Goal: Contribute content: Contribute content

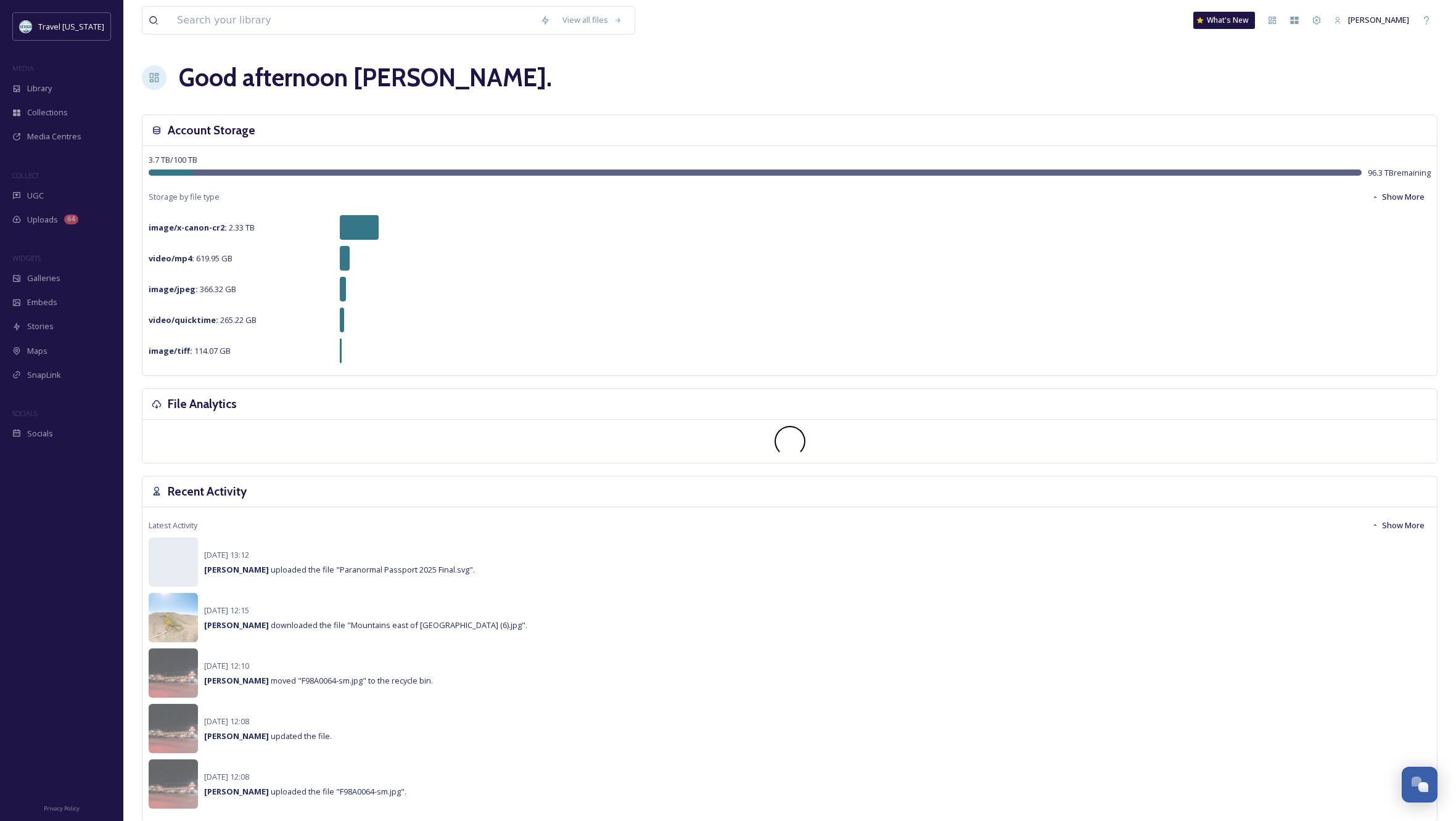
click at [615, 495] on div "Recent Activity" at bounding box center [788, 492] width 1294 height 31
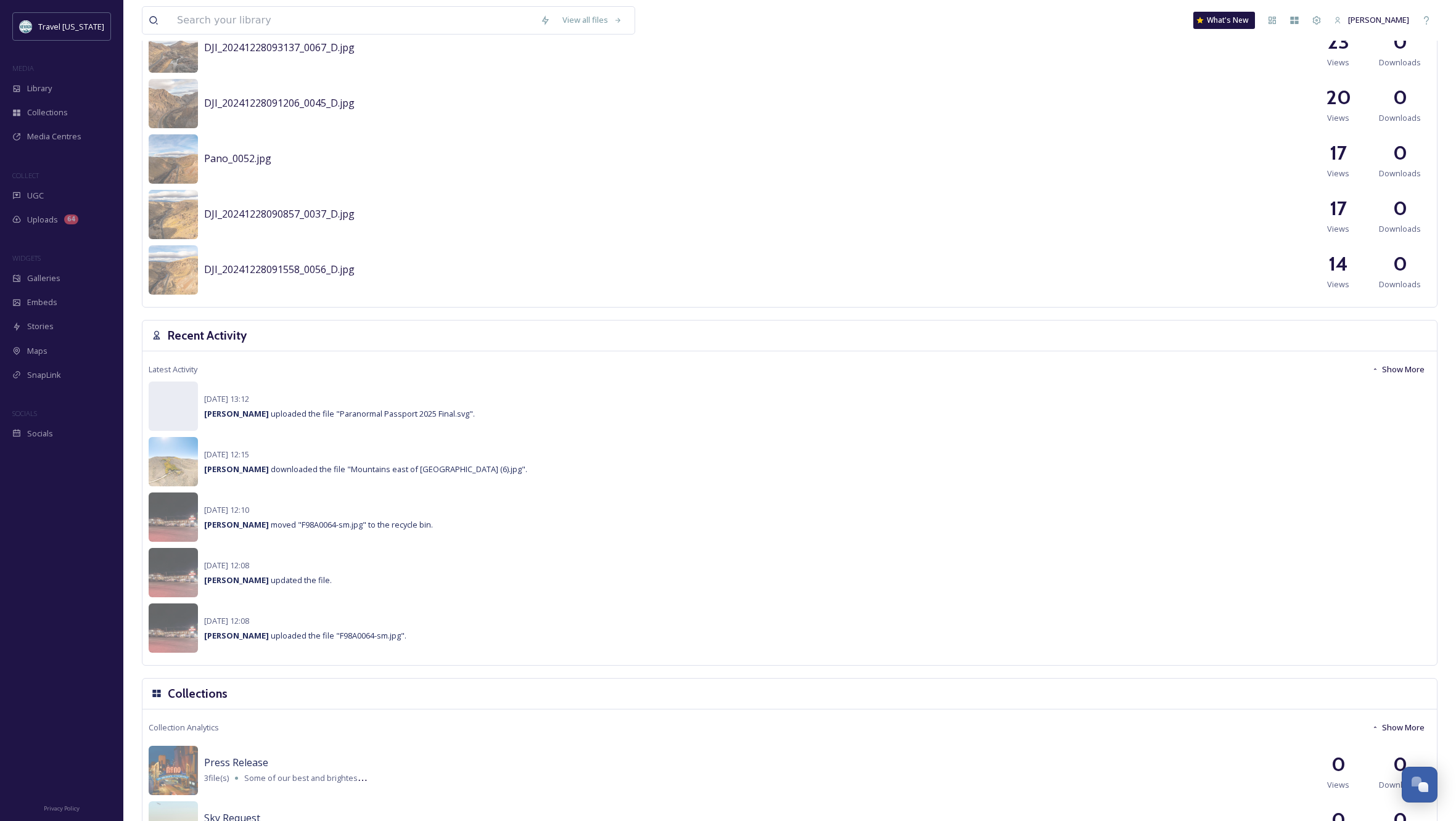
scroll to position [585, 0]
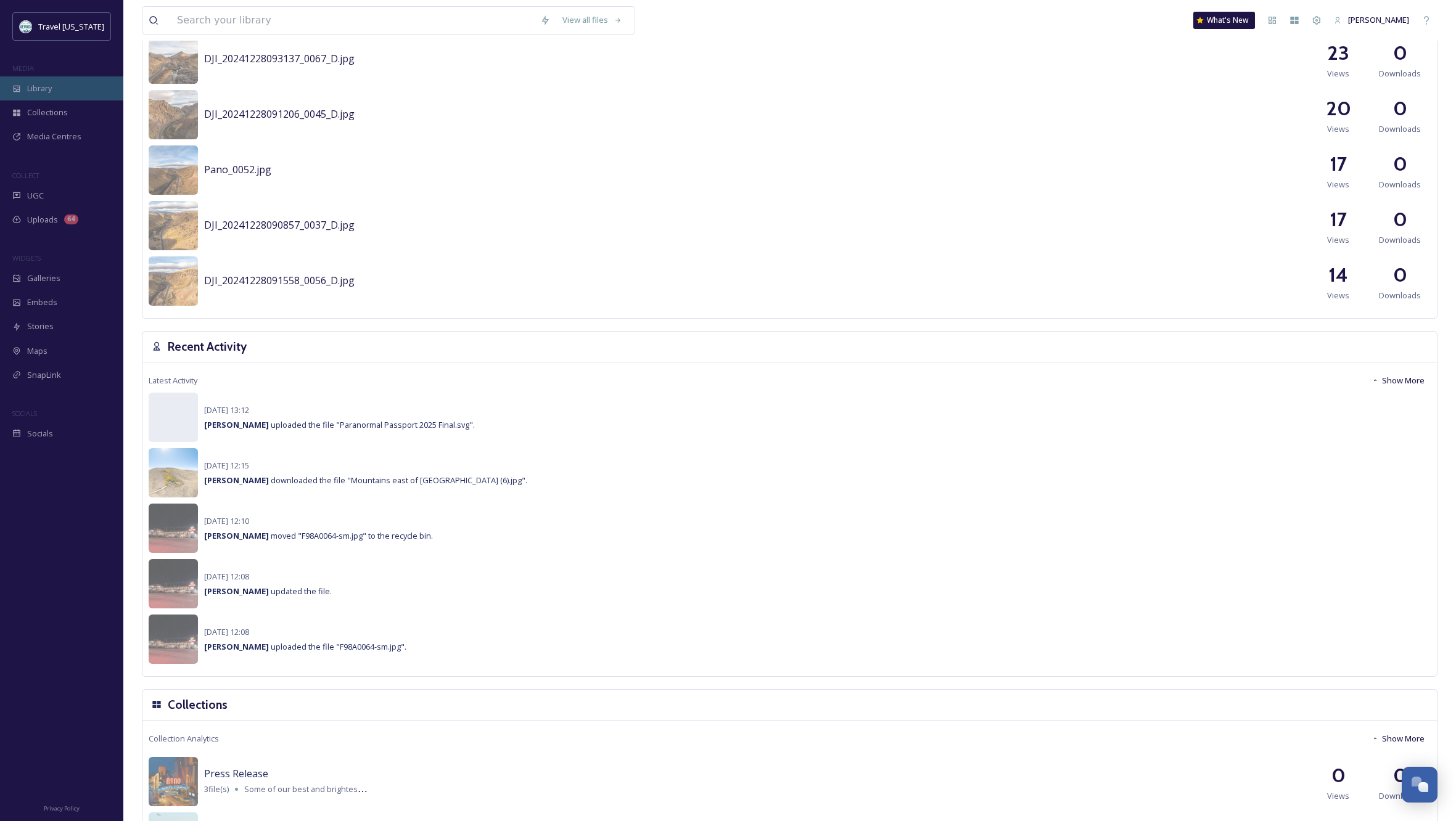
click at [43, 91] on span "Library" at bounding box center [40, 89] width 25 height 12
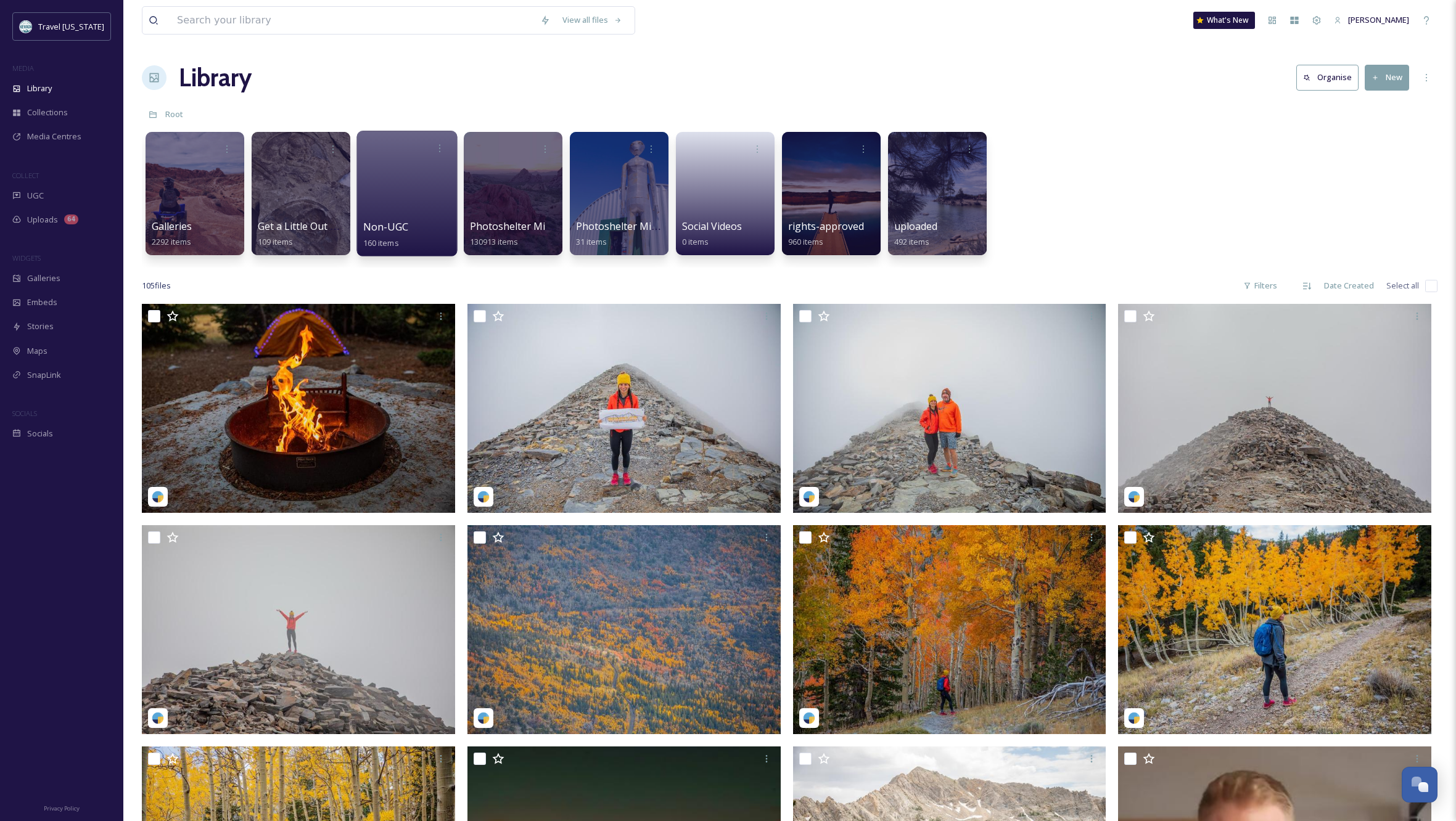
click at [401, 217] on div at bounding box center [407, 193] width 100 height 126
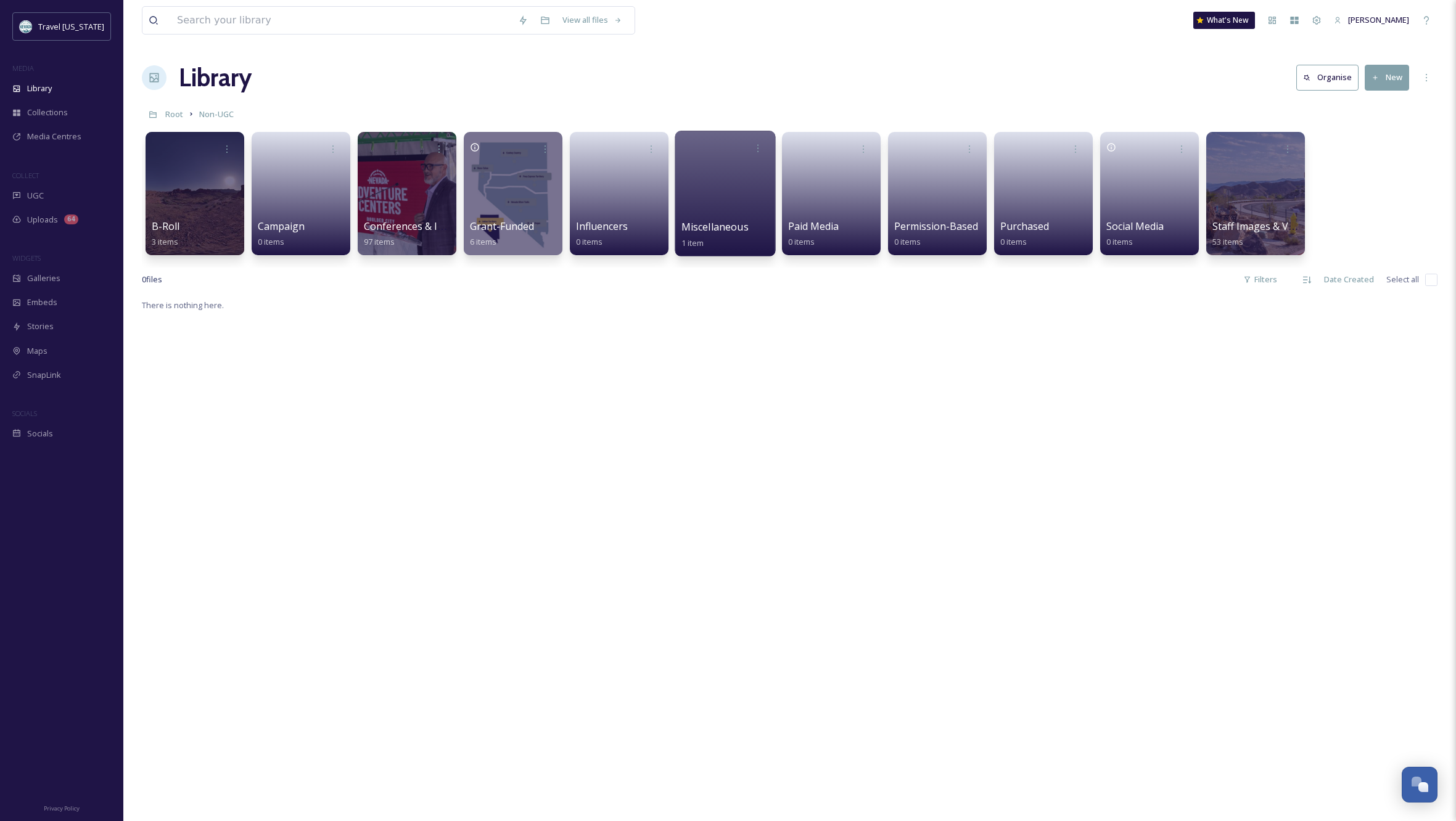
click at [739, 200] on div at bounding box center [725, 193] width 100 height 126
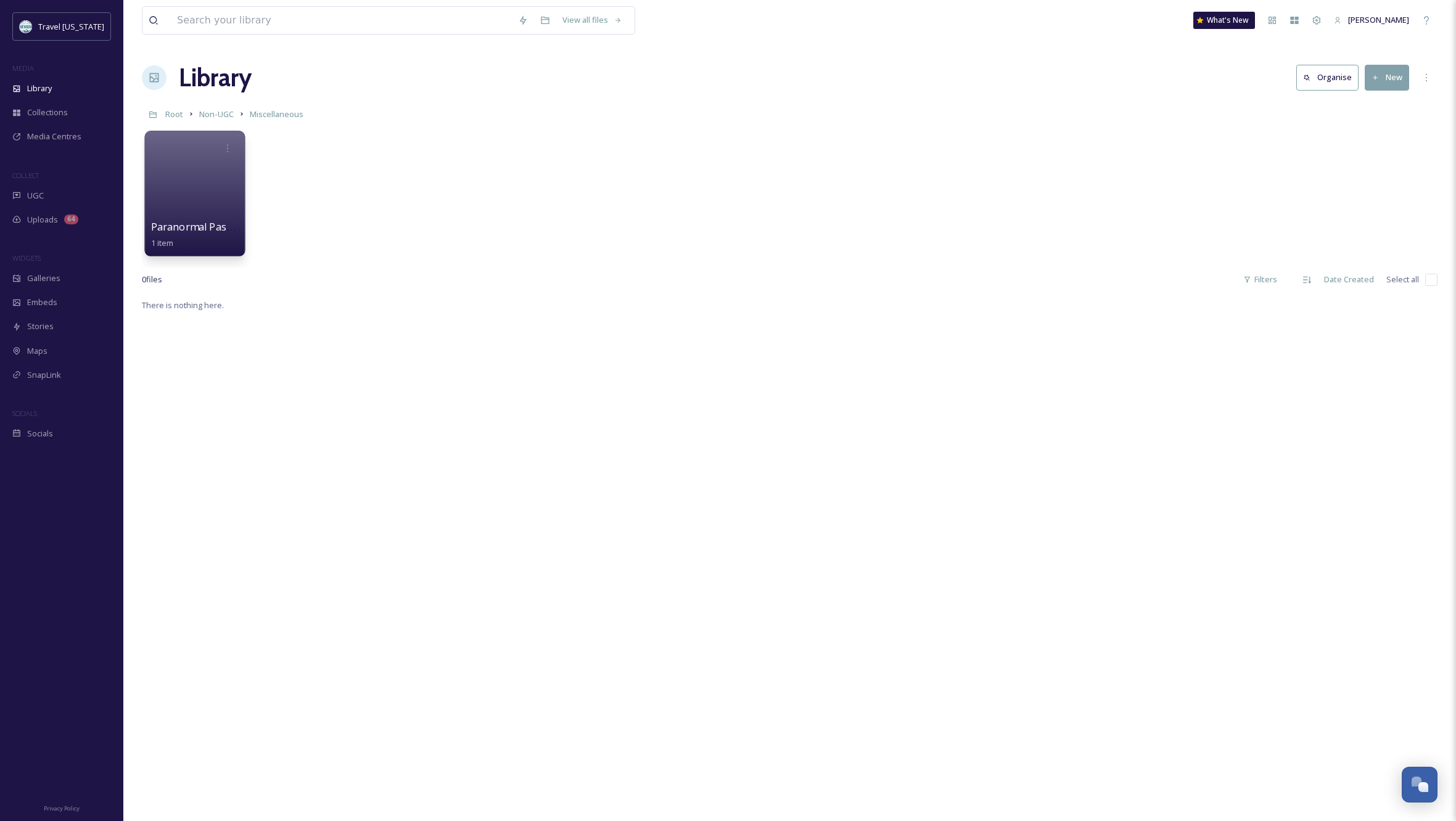
click at [219, 231] on span "Paranormal Passport" at bounding box center [201, 227] width 101 height 14
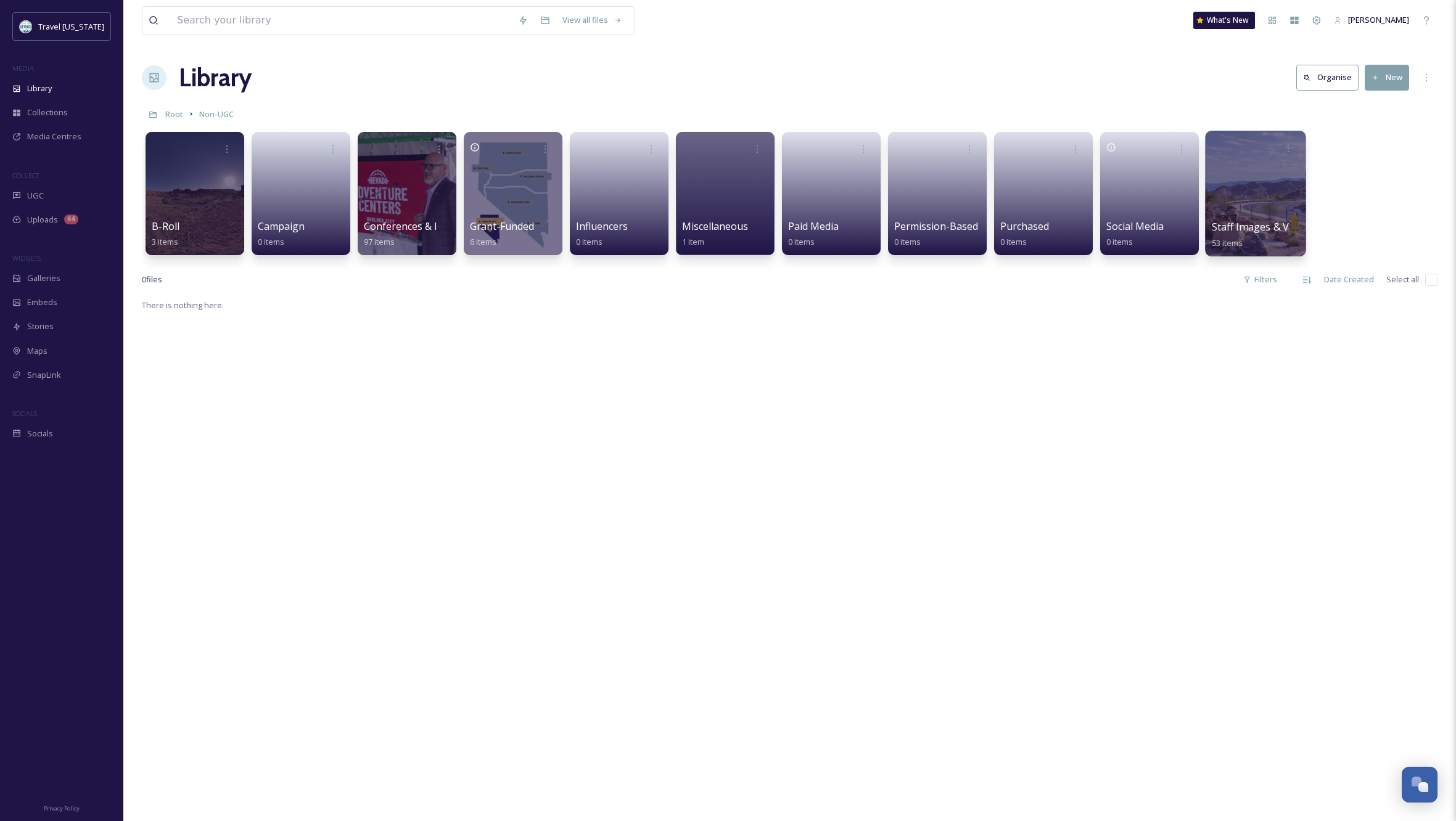
click at [1245, 212] on div at bounding box center [1255, 193] width 100 height 126
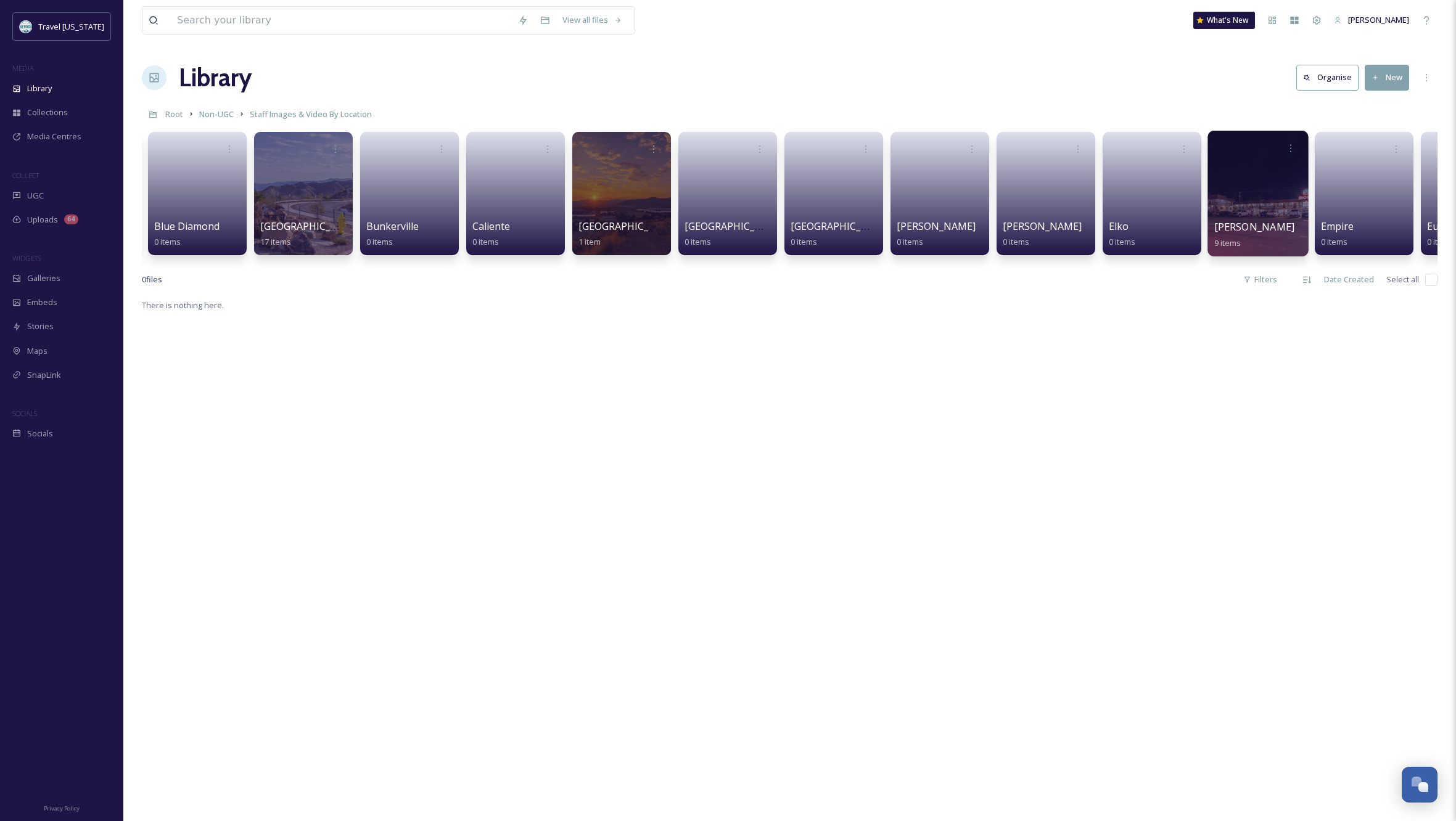
scroll to position [0, 799]
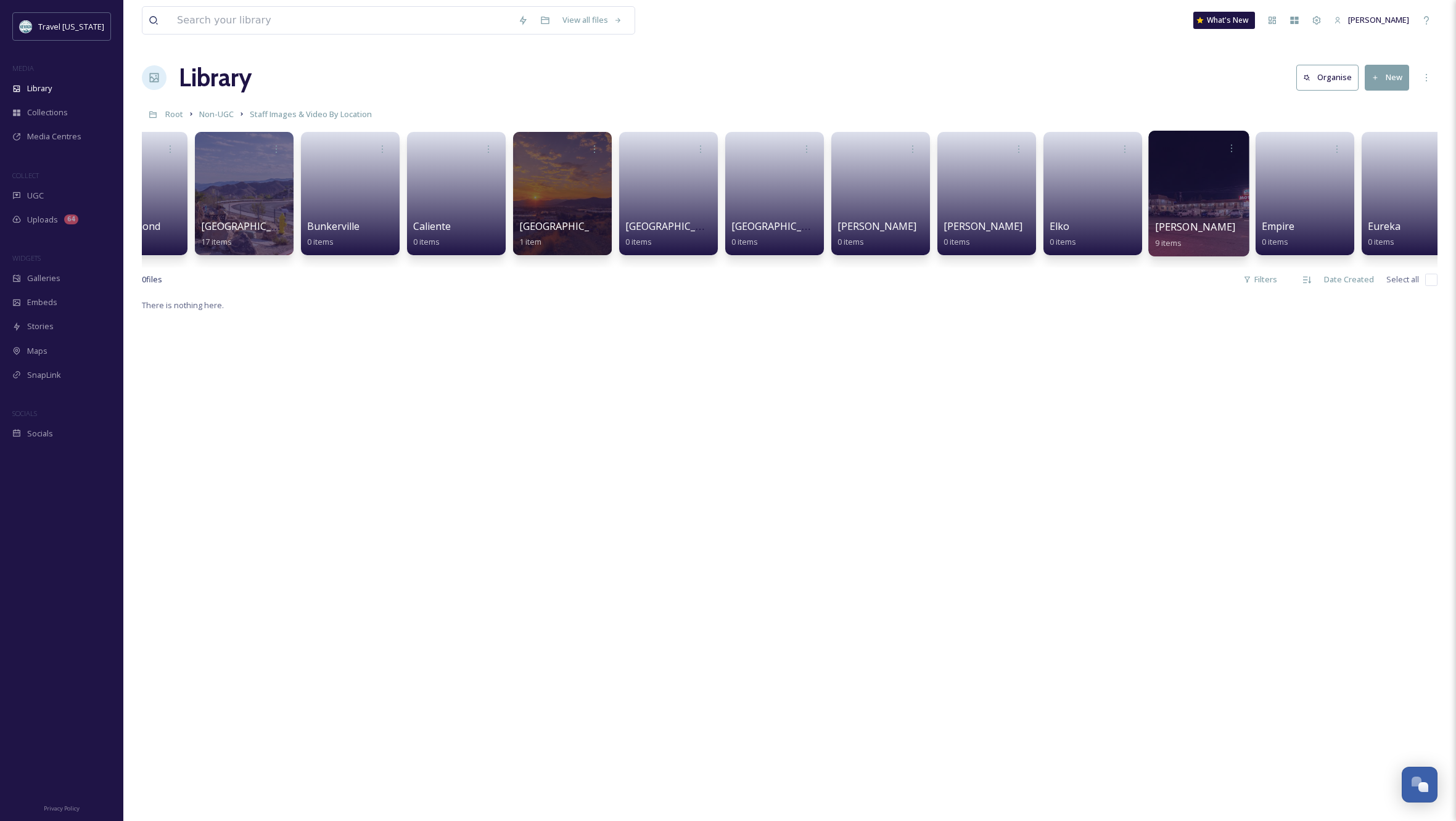
click at [1233, 200] on div at bounding box center [1198, 193] width 100 height 126
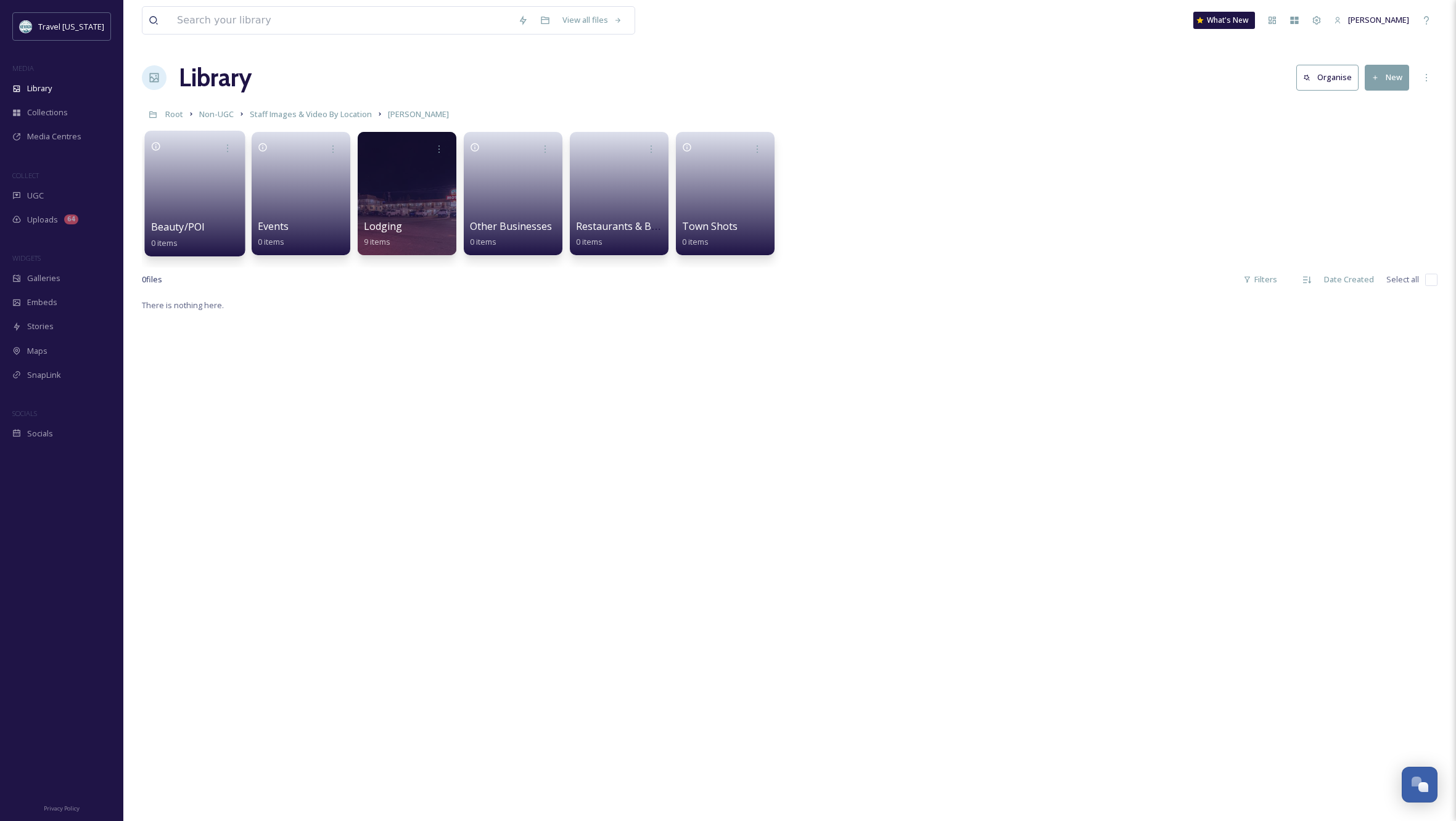
click at [191, 191] on link at bounding box center [194, 189] width 88 height 60
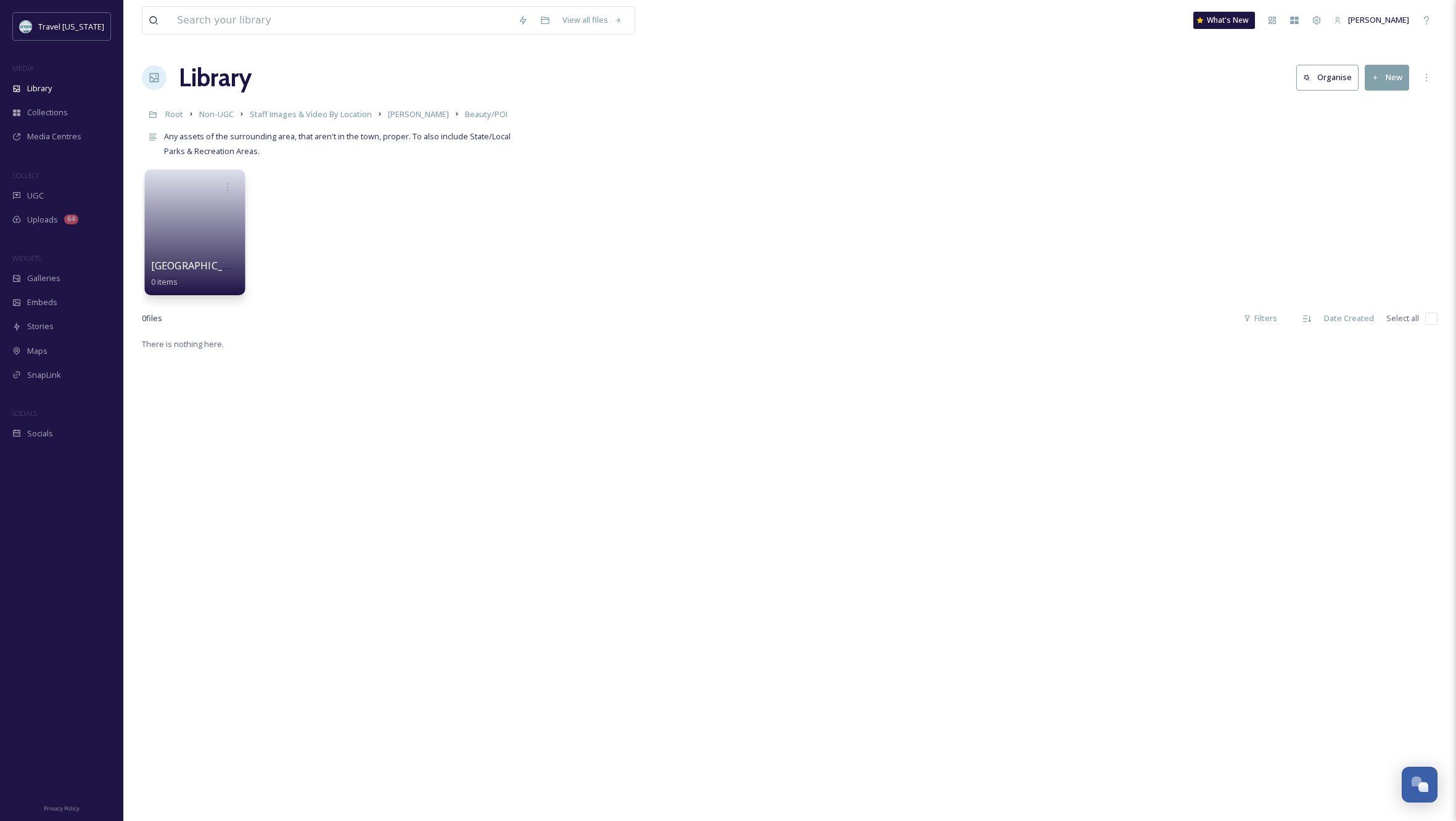
click at [214, 261] on span "[GEOGRAPHIC_DATA]" at bounding box center [201, 266] width 101 height 14
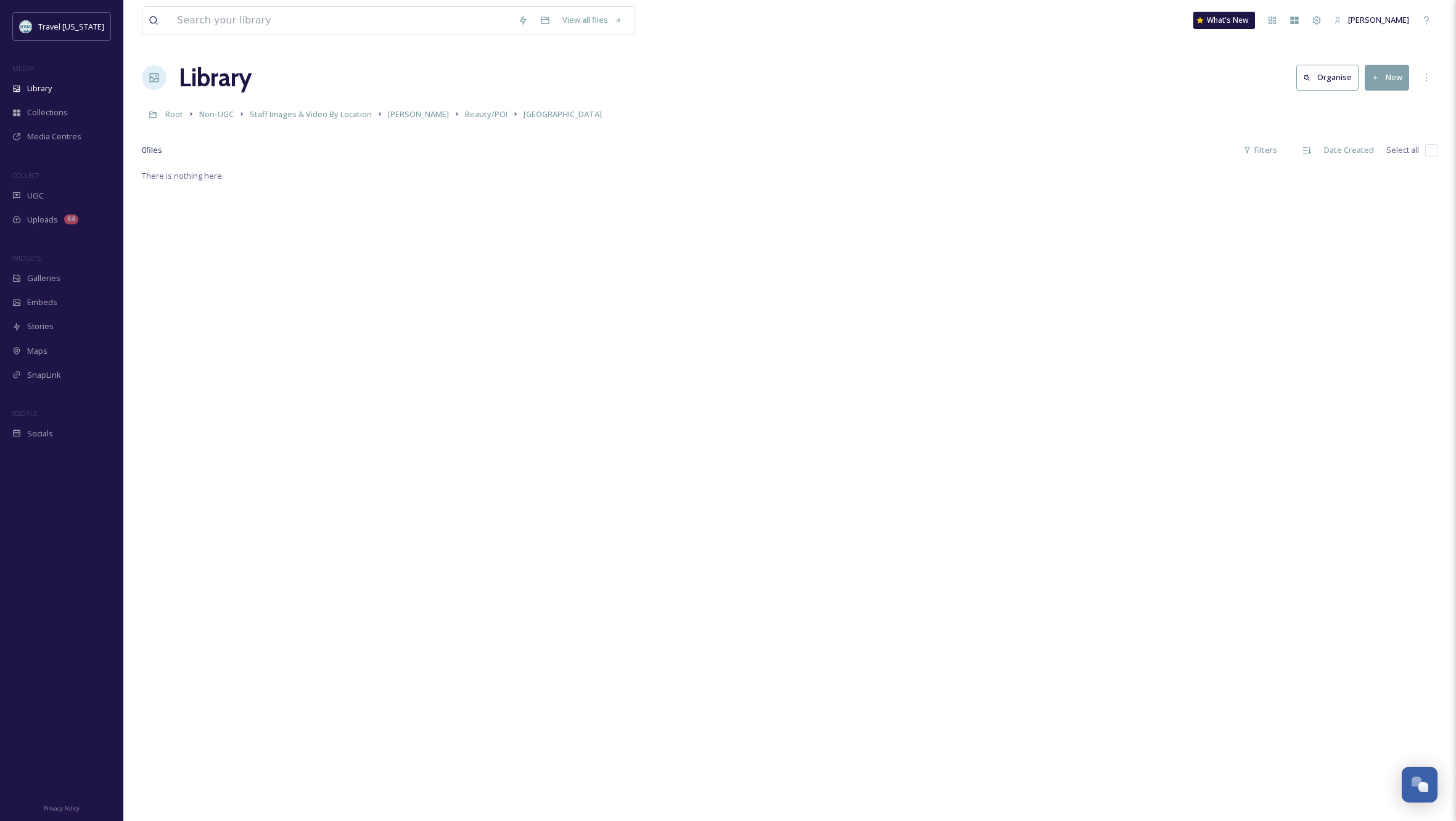
click at [1391, 77] on button "New" at bounding box center [1386, 77] width 44 height 25
click at [1390, 99] on div "File Upload" at bounding box center [1373, 106] width 70 height 24
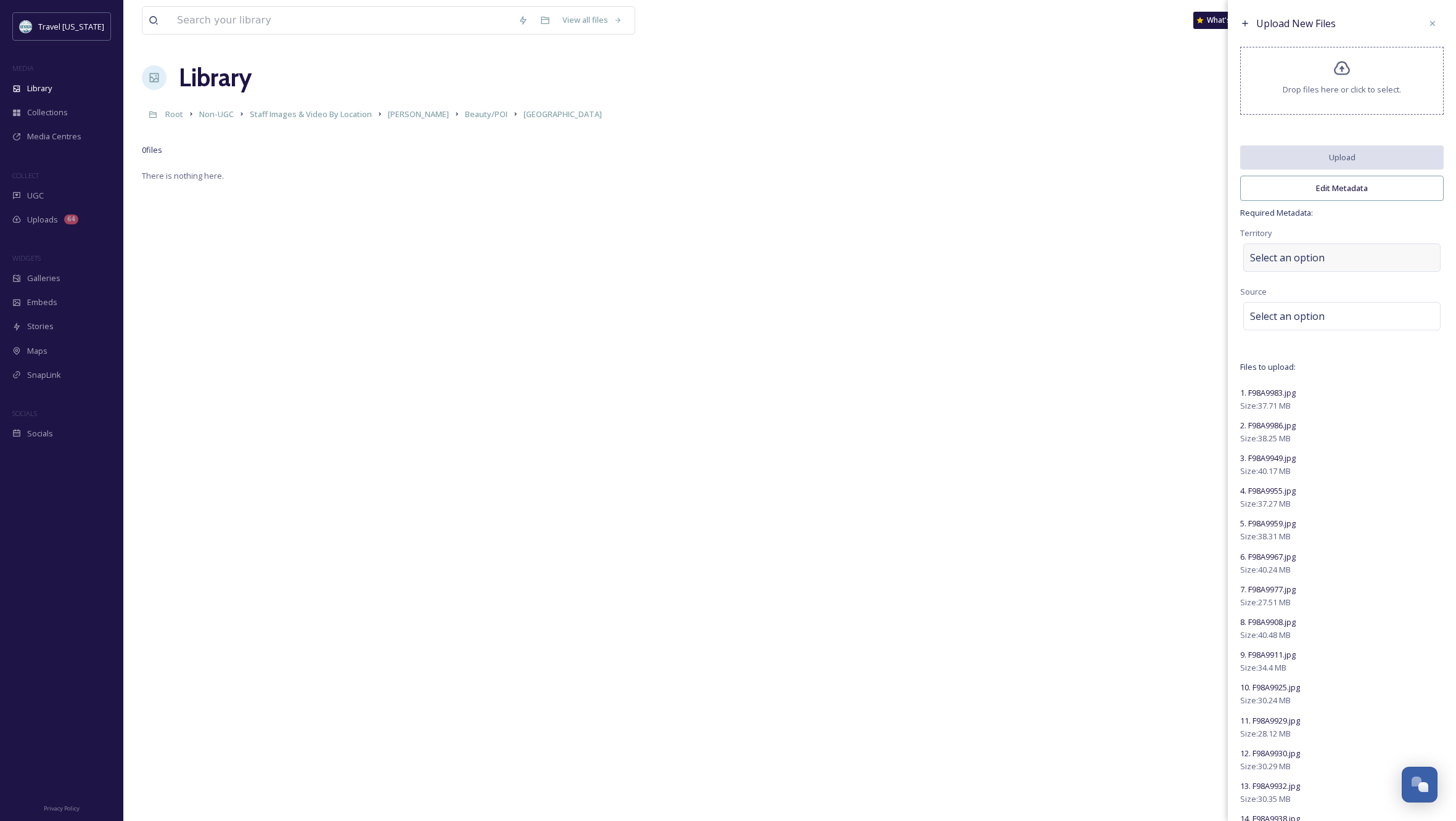
click at [1343, 265] on div "Select an option" at bounding box center [1341, 257] width 197 height 28
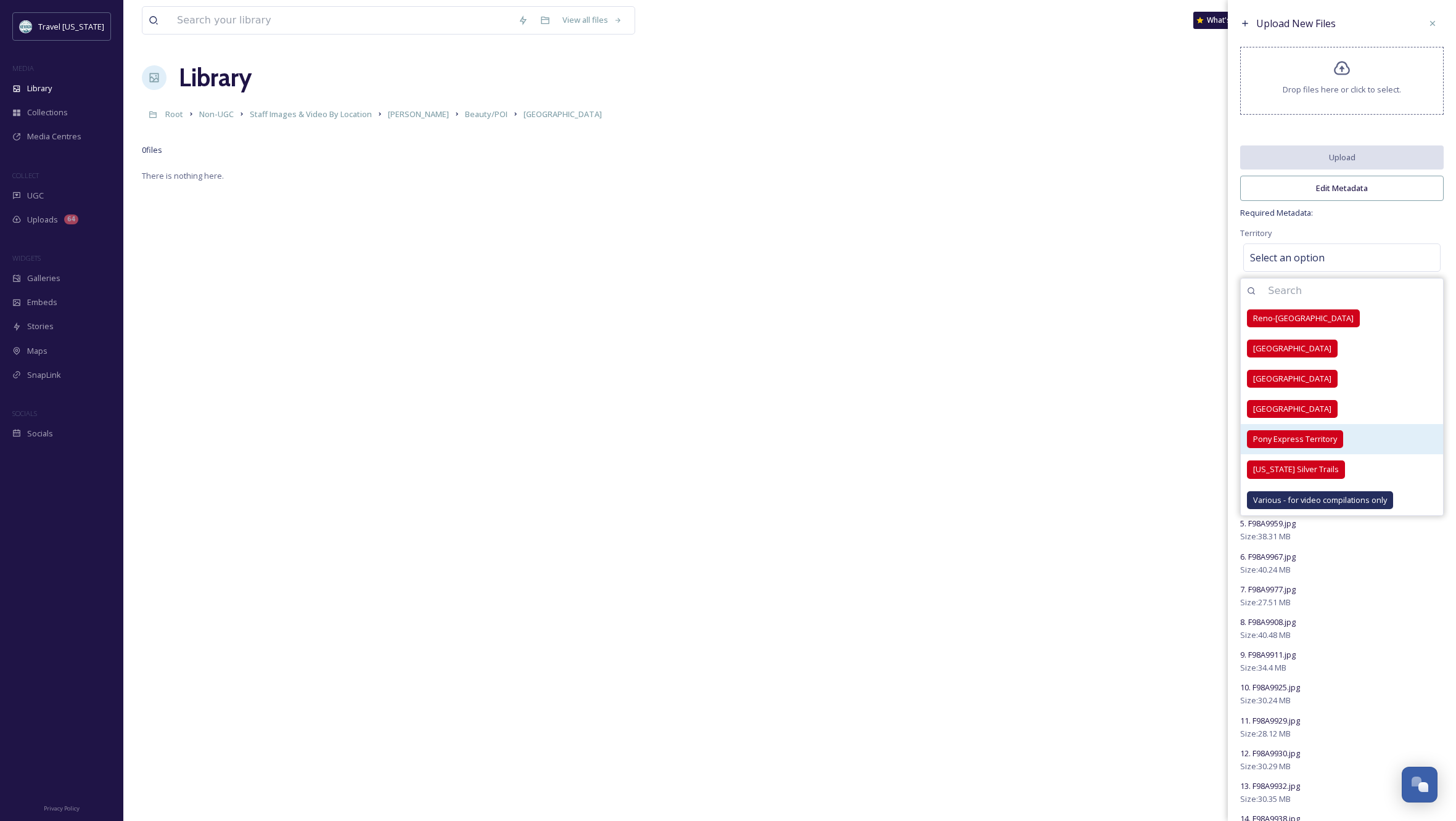
click at [1337, 444] on div "Pony Express Territory" at bounding box center [1295, 439] width 97 height 18
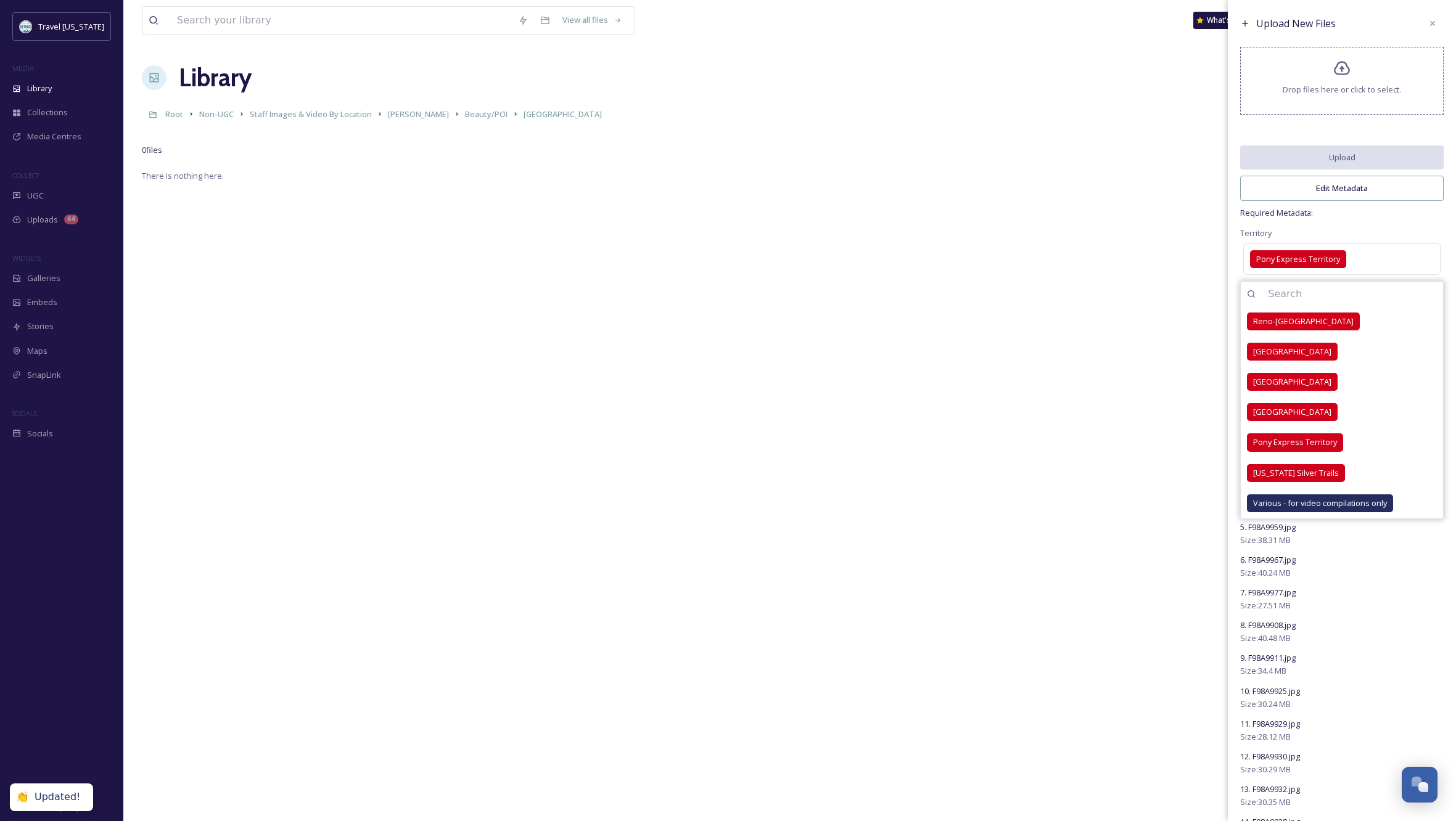
click at [1381, 232] on div "Upload New Files Drop files here or click to select. Upload Edit Metadata Requi…" at bounding box center [1342, 747] width 228 height 1493
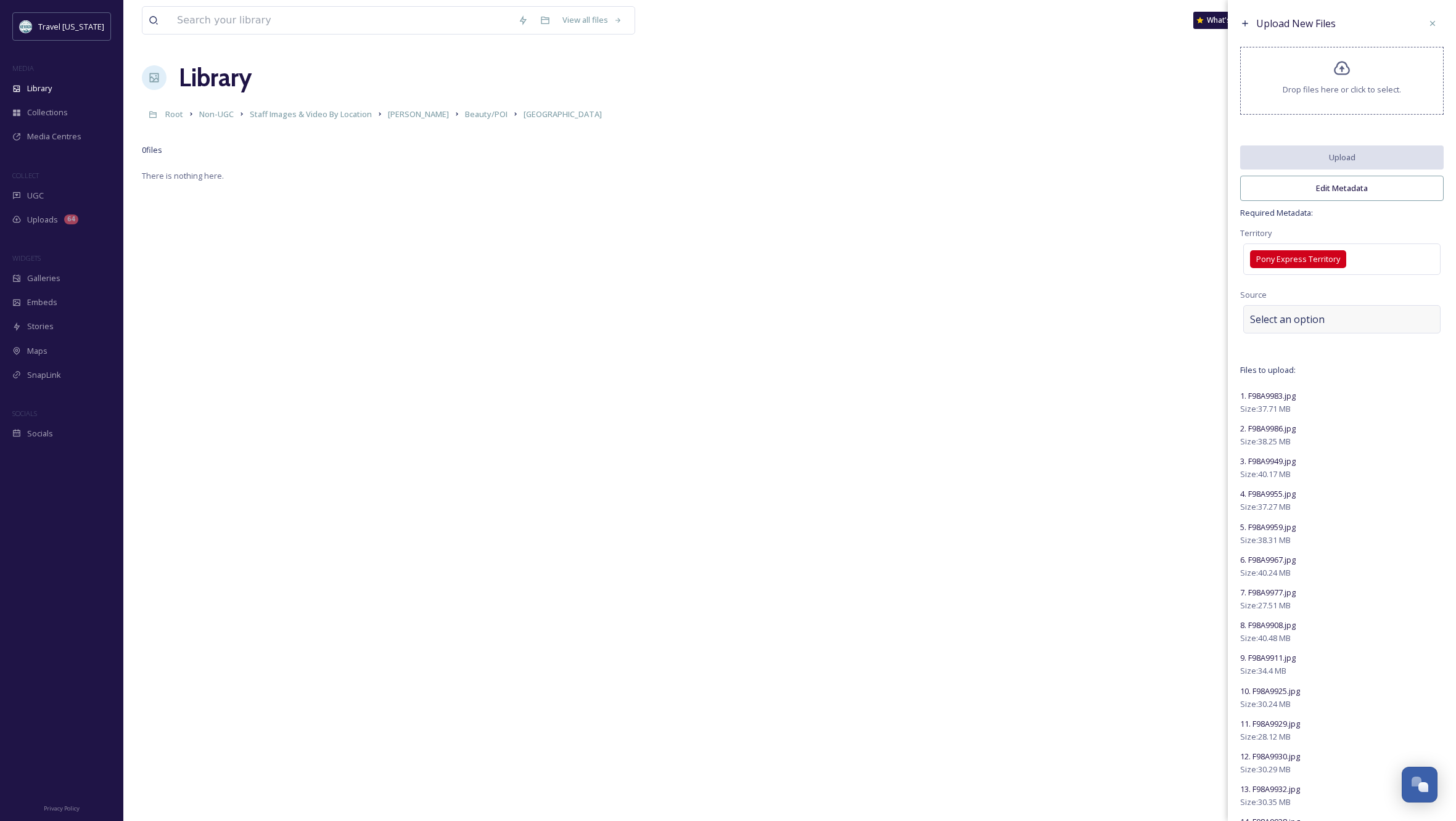
click at [1345, 323] on div "Select an option" at bounding box center [1341, 319] width 197 height 28
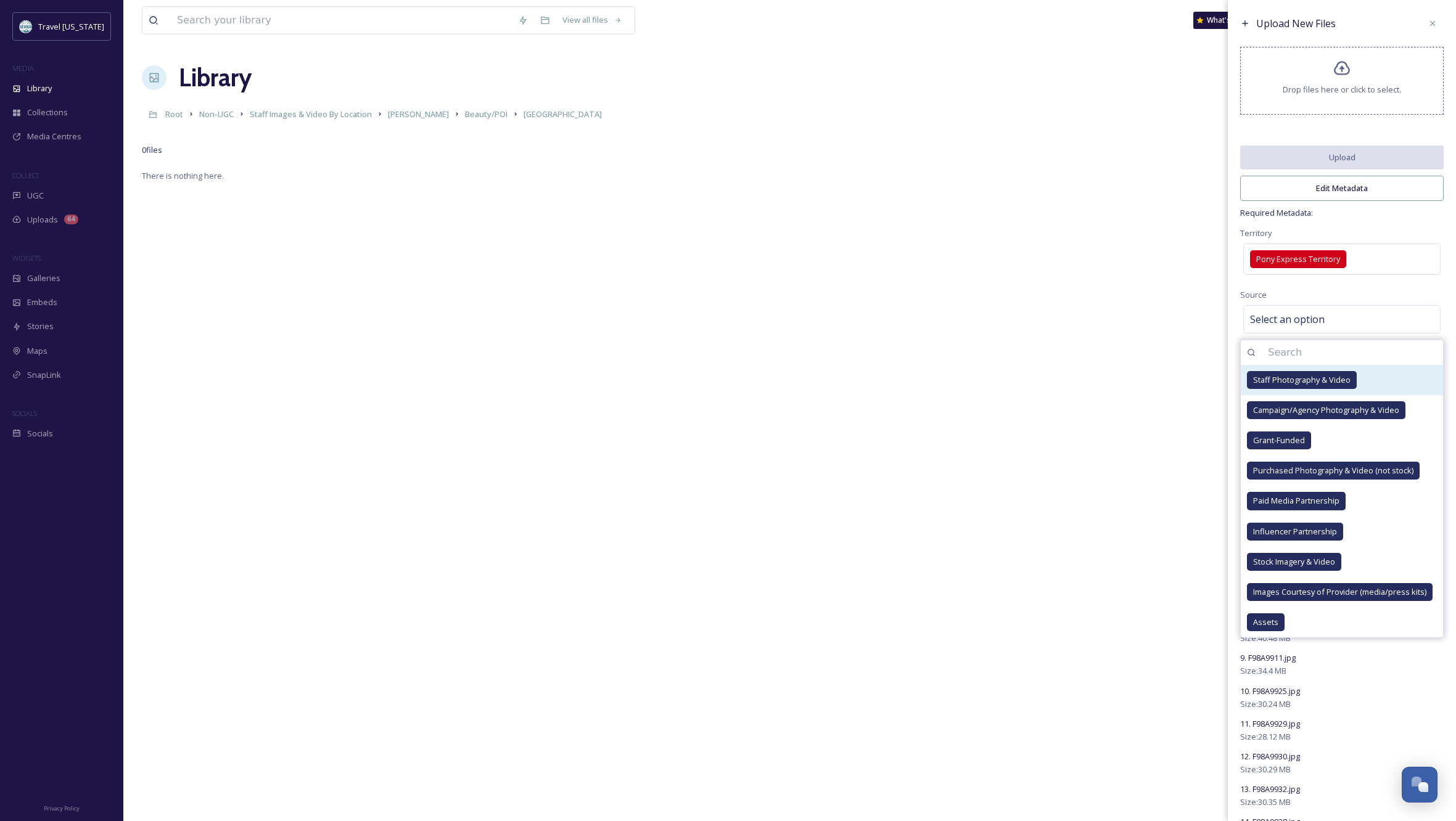
click at [1301, 385] on span "Staff Photography & Video" at bounding box center [1301, 380] width 98 height 12
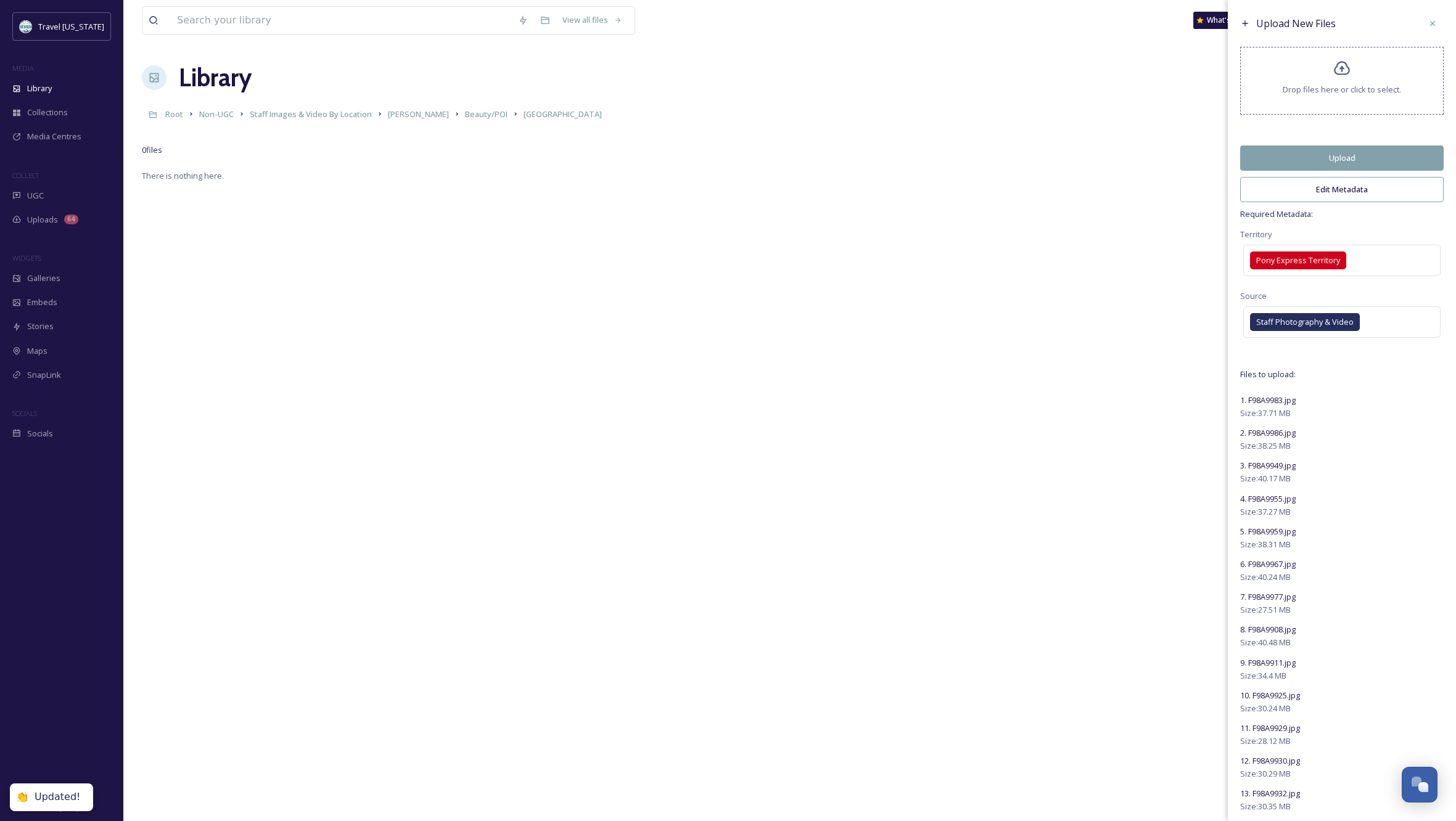
click at [1332, 198] on button "Edit Metadata" at bounding box center [1341, 189] width 204 height 25
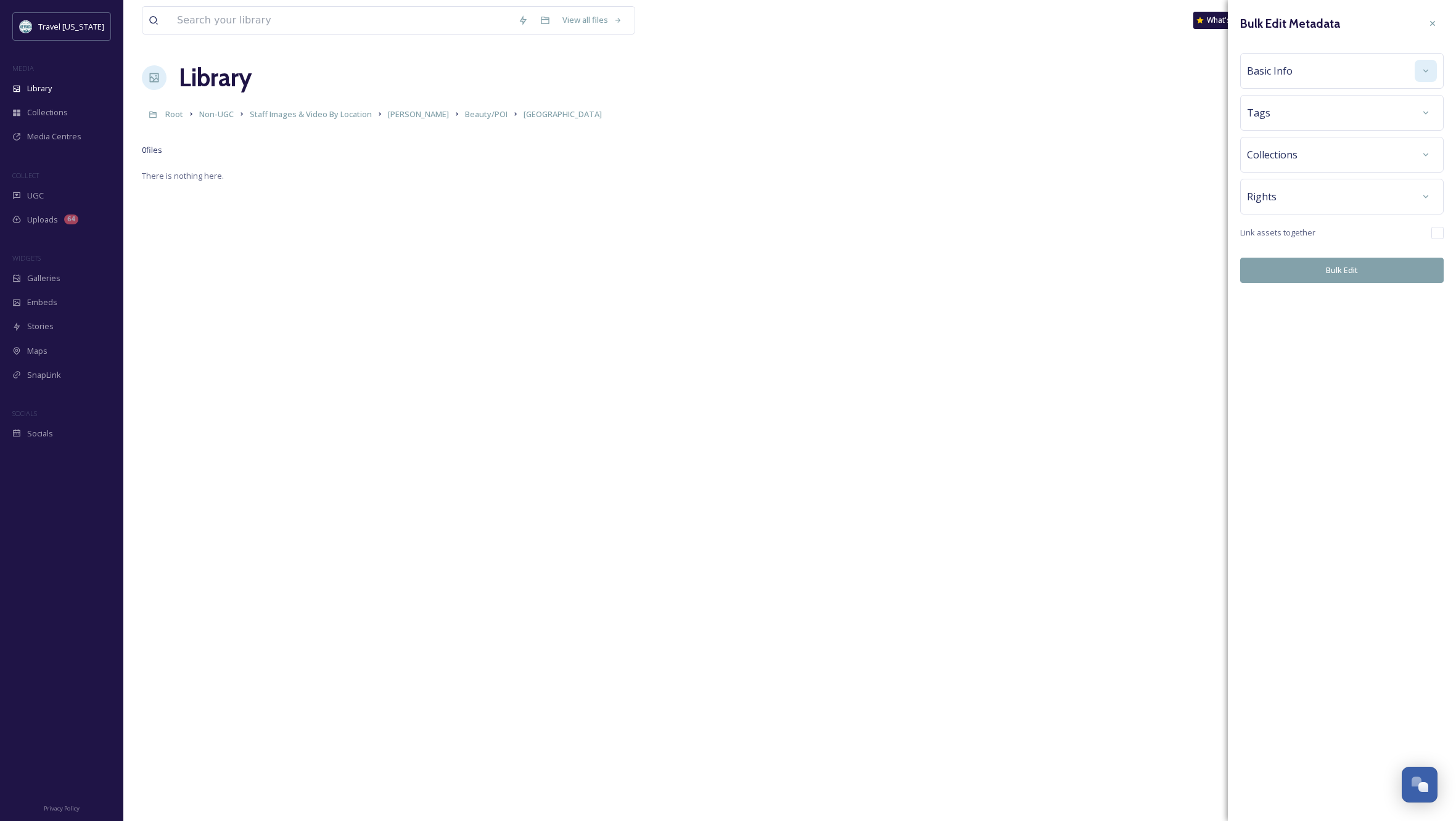
click at [1416, 71] on div at bounding box center [1425, 71] width 22 height 22
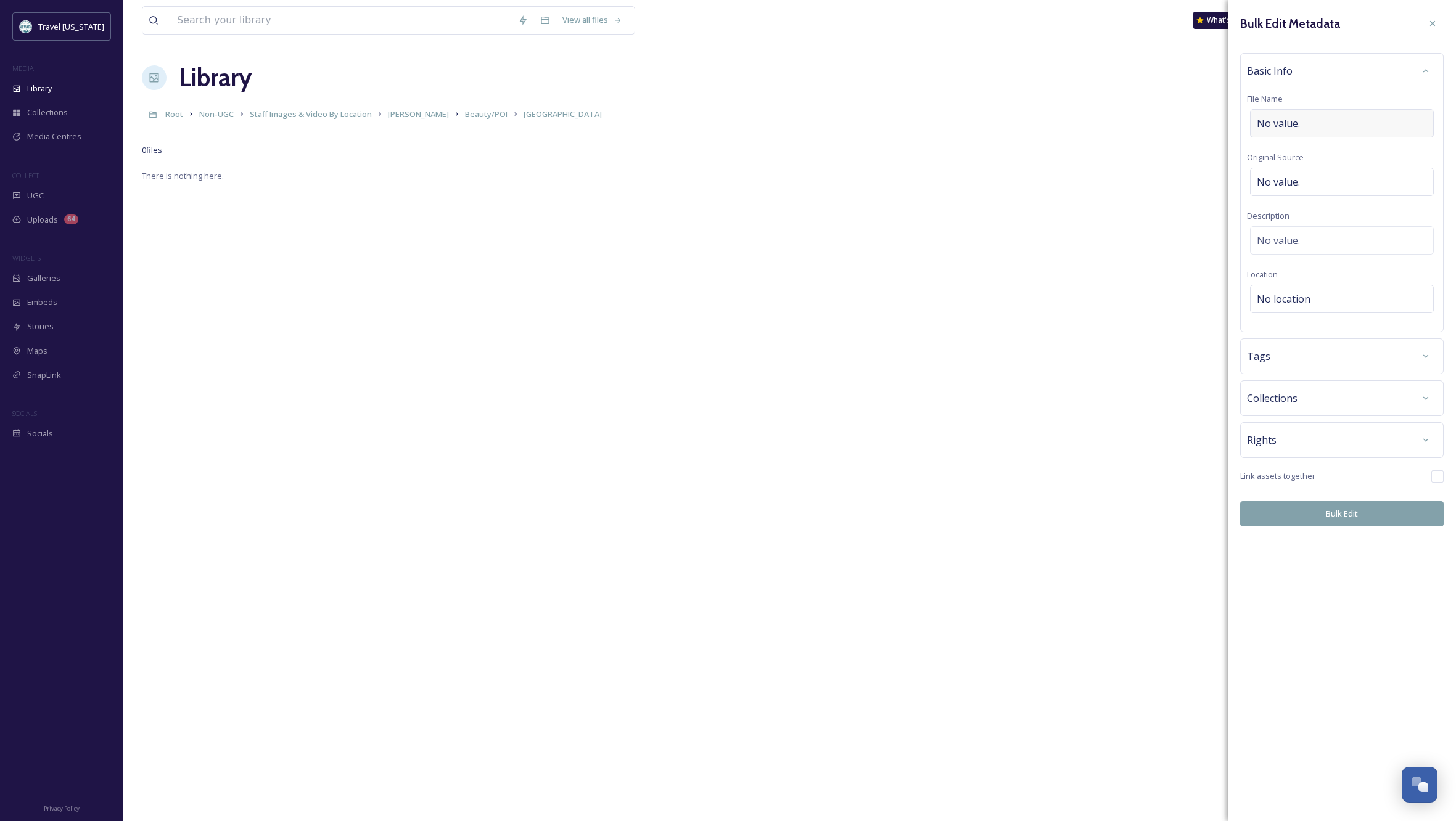
click at [1322, 122] on div "No value." at bounding box center [1341, 123] width 184 height 28
type input "[GEOGRAPHIC_DATA]"
click at [1339, 296] on div "No location" at bounding box center [1341, 298] width 184 height 28
click at [1292, 296] on input at bounding box center [1341, 298] width 183 height 27
type input "[GEOGRAPHIC_DATA]"
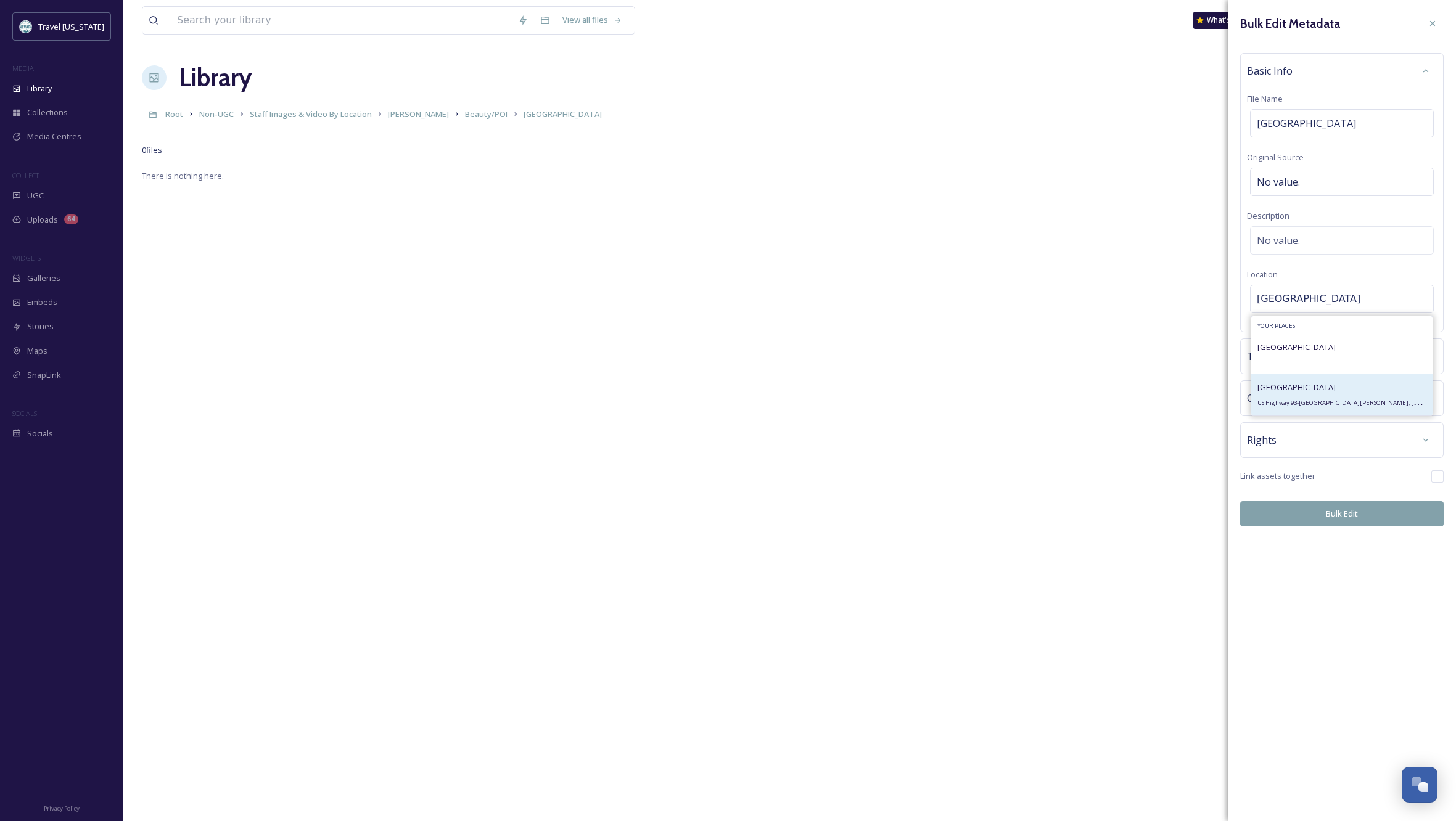
click at [1303, 387] on span "[GEOGRAPHIC_DATA]" at bounding box center [1296, 386] width 78 height 11
click at [1420, 437] on div at bounding box center [1425, 439] width 22 height 22
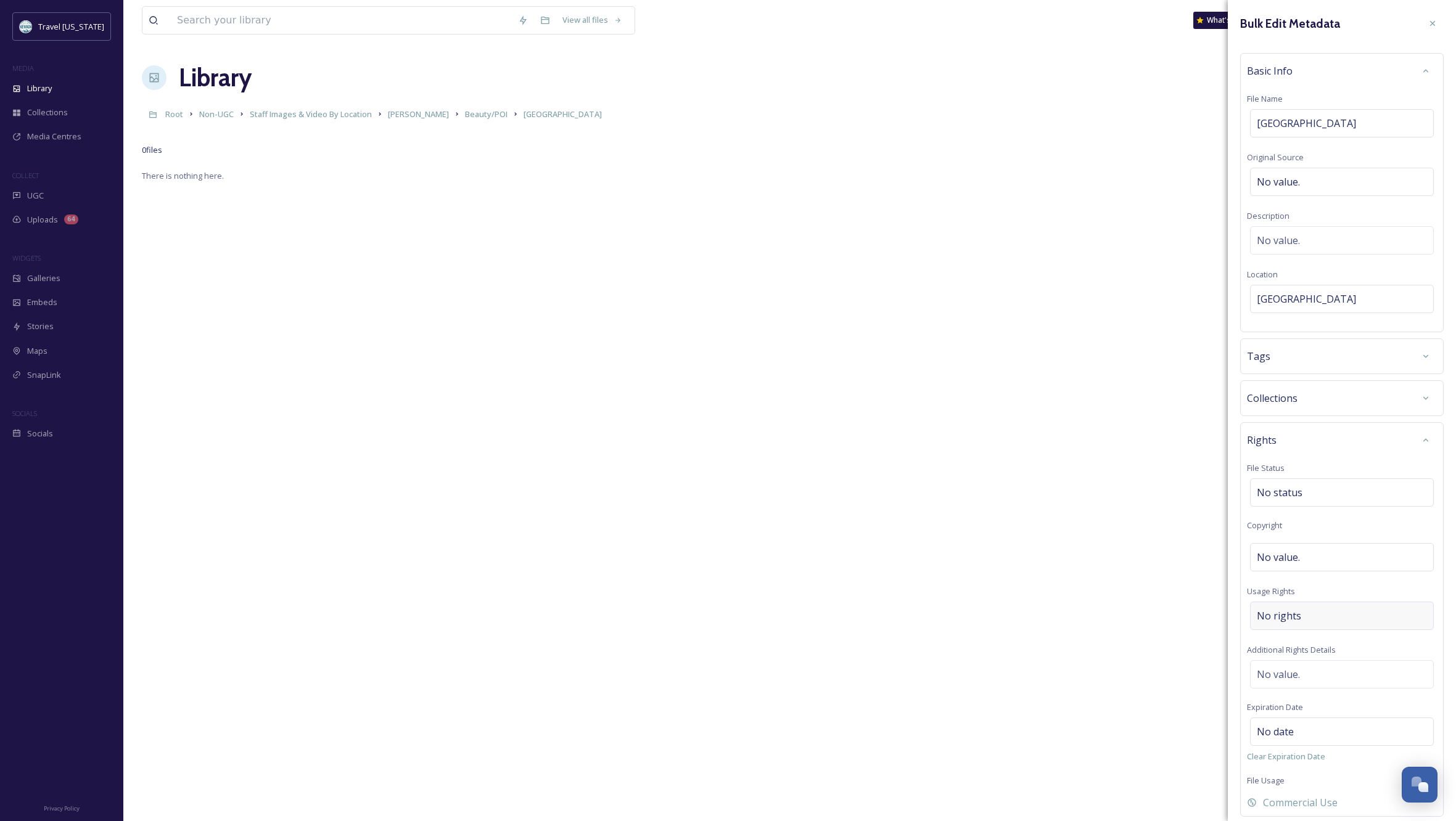
click at [1324, 612] on div "No rights" at bounding box center [1341, 615] width 184 height 28
click at [1262, 615] on input at bounding box center [1321, 618] width 135 height 27
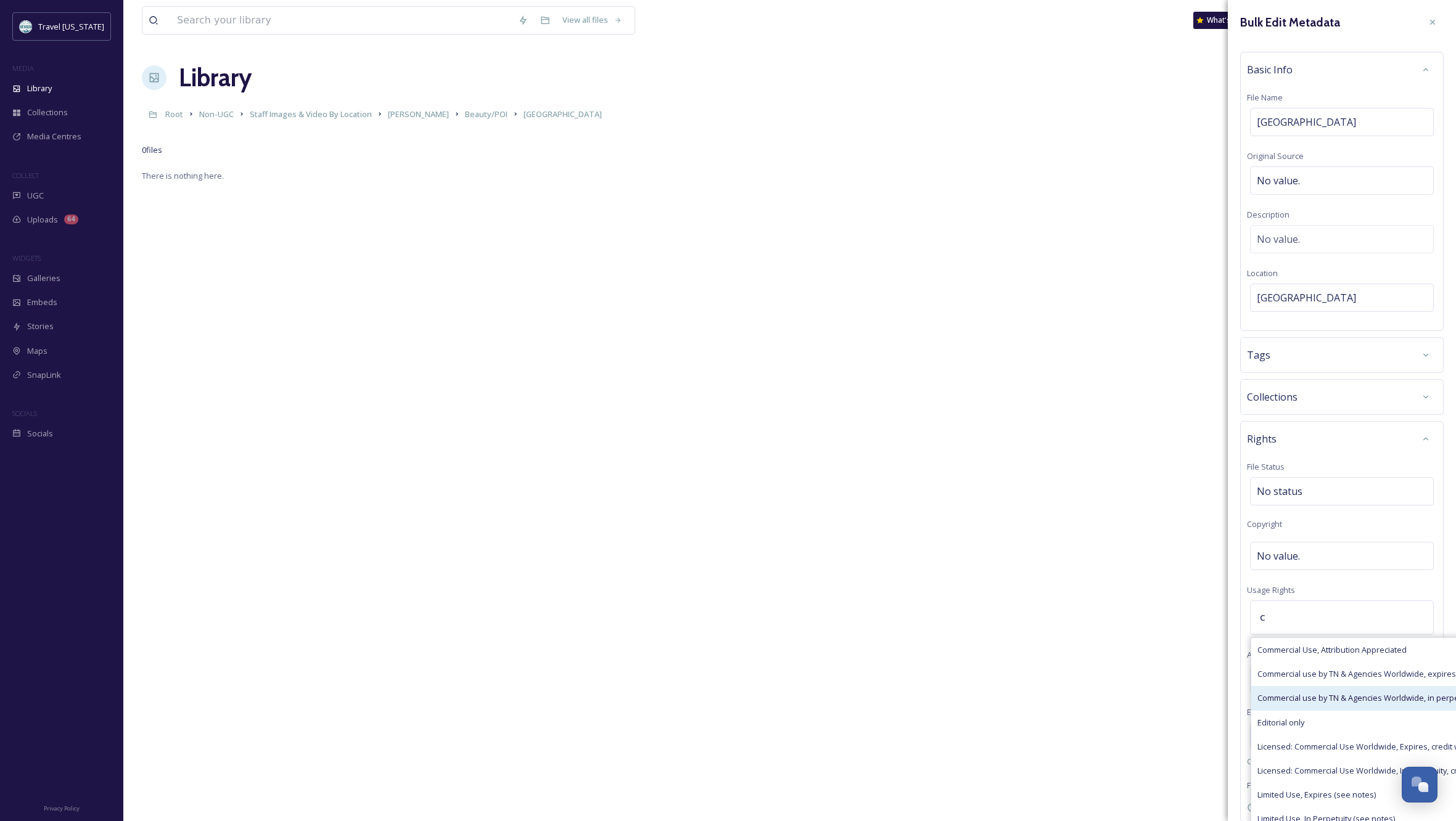
type input "c"
click at [1325, 697] on span "Commercial use by TN & Agencies Worldwide, in perpetuity" at bounding box center [1365, 698] width 217 height 12
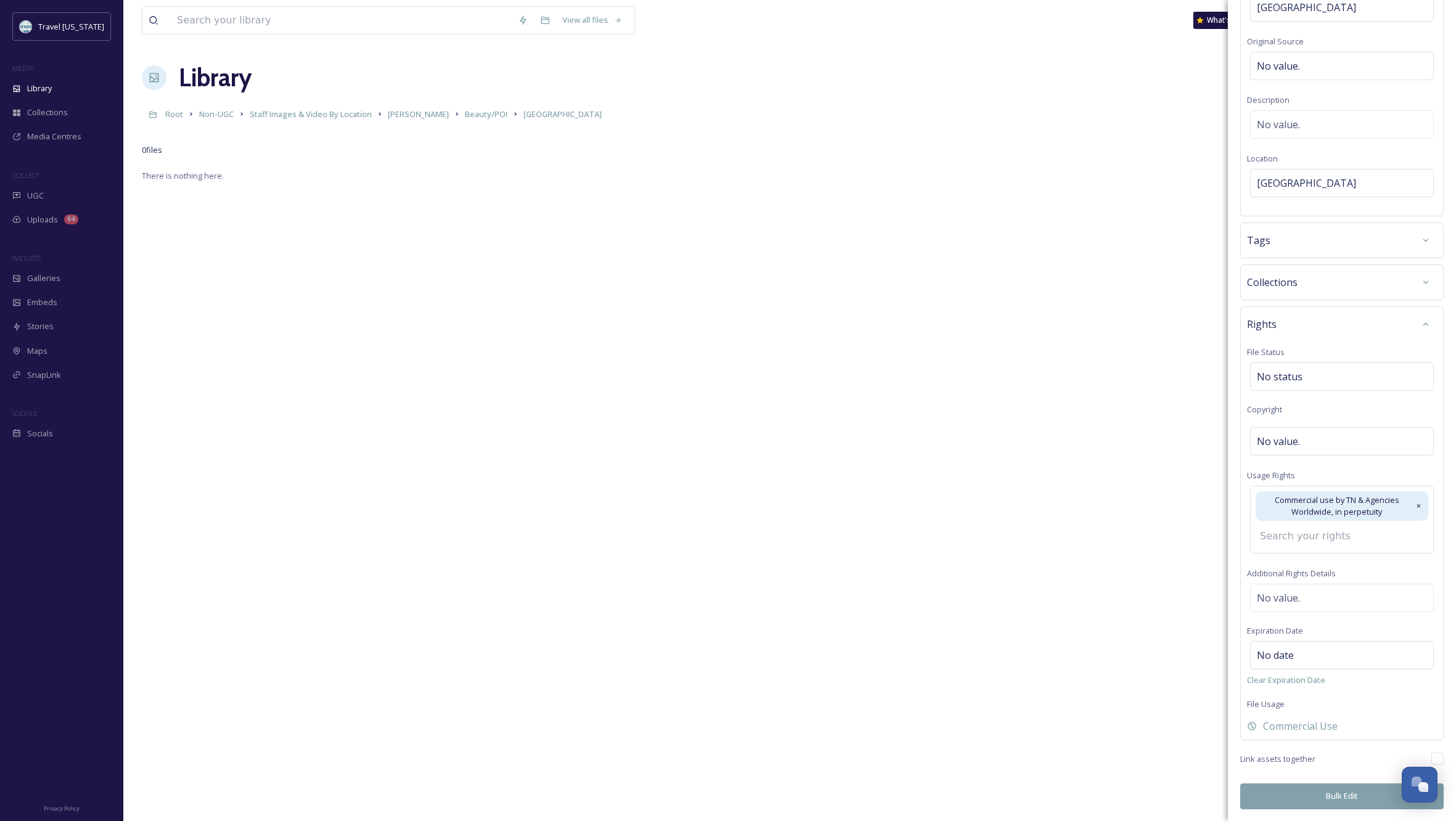
scroll to position [97, 0]
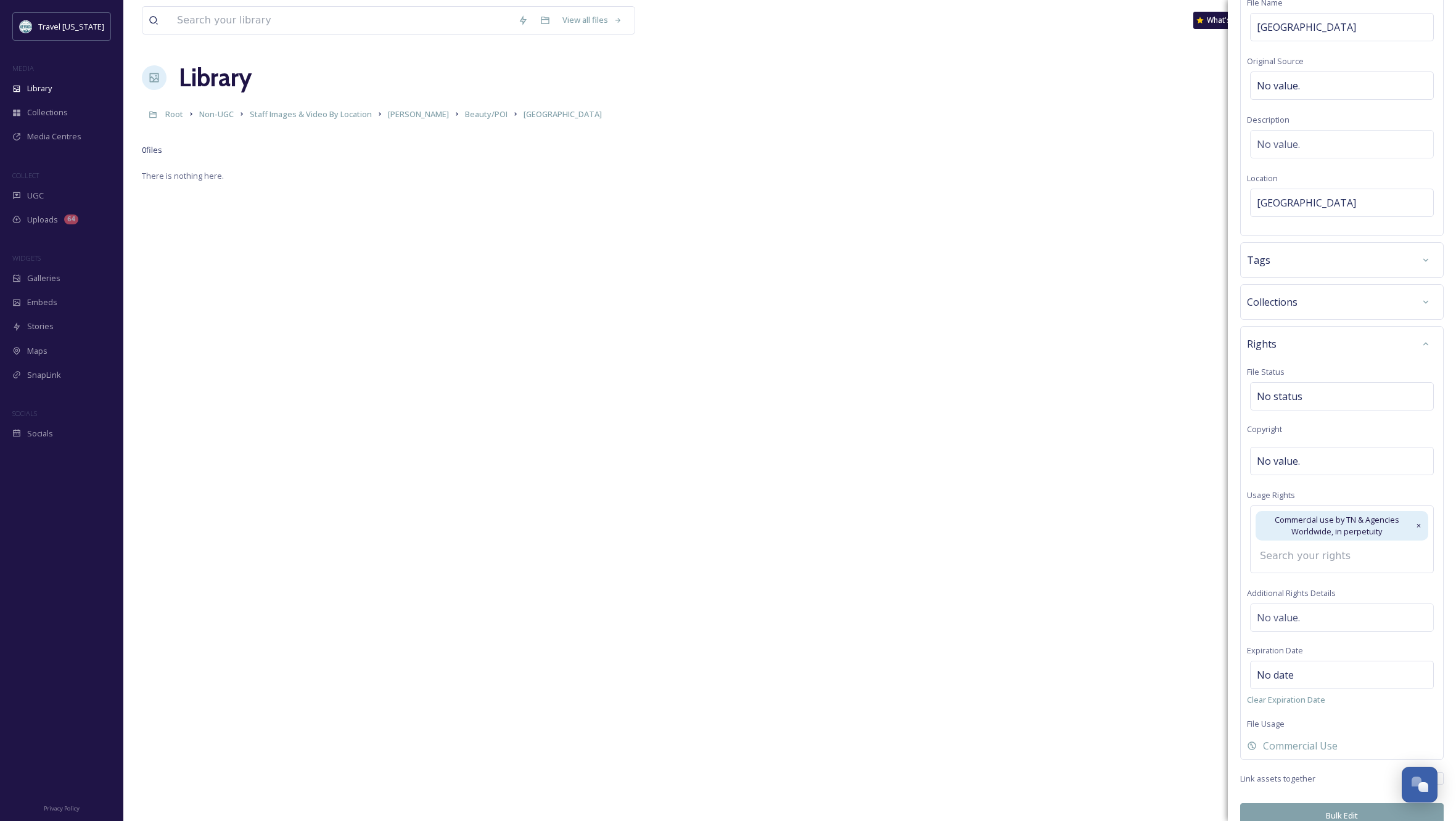
click at [1329, 803] on button "Bulk Edit" at bounding box center [1341, 815] width 204 height 25
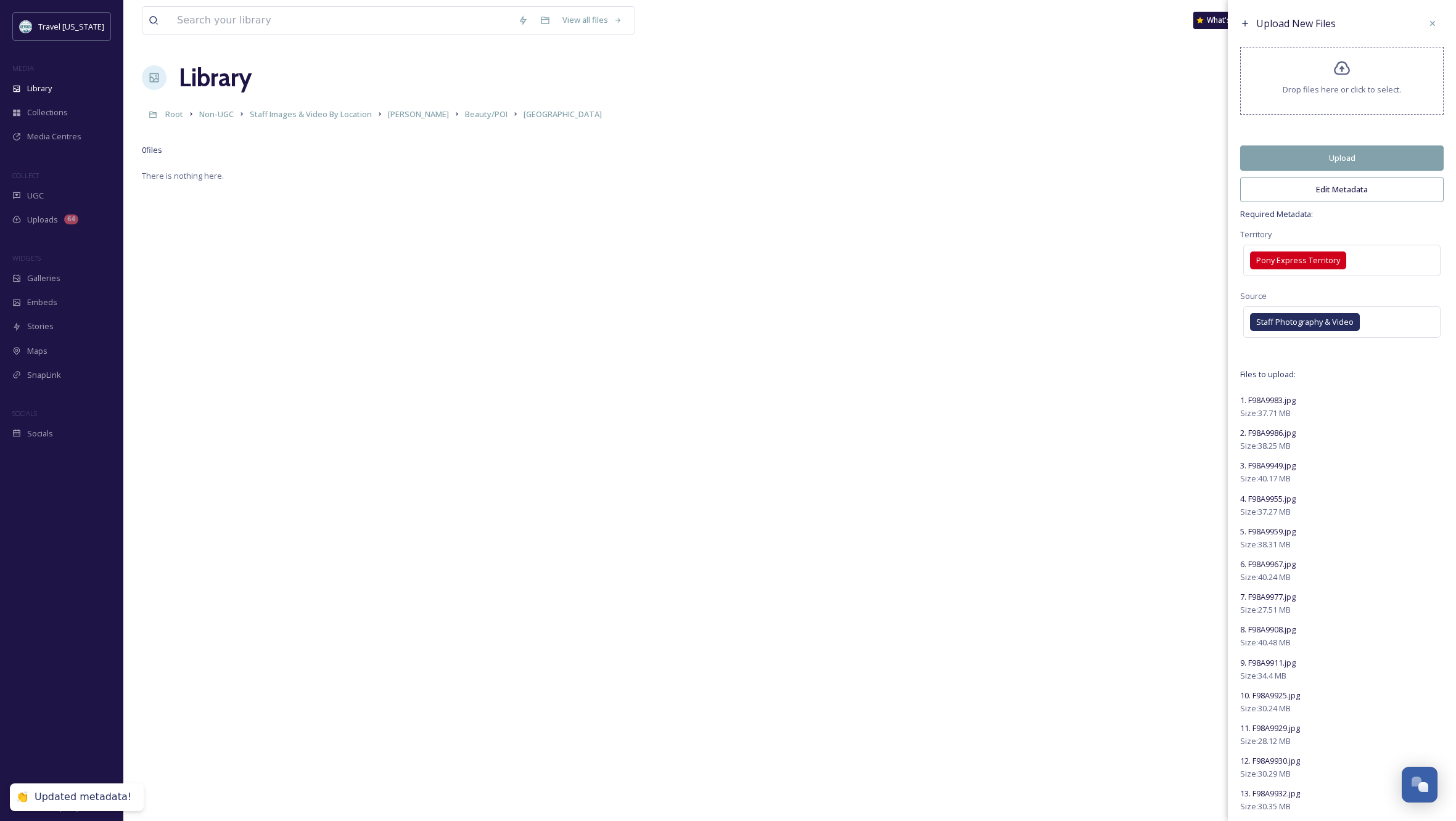
click at [1386, 166] on button "Upload" at bounding box center [1341, 158] width 204 height 25
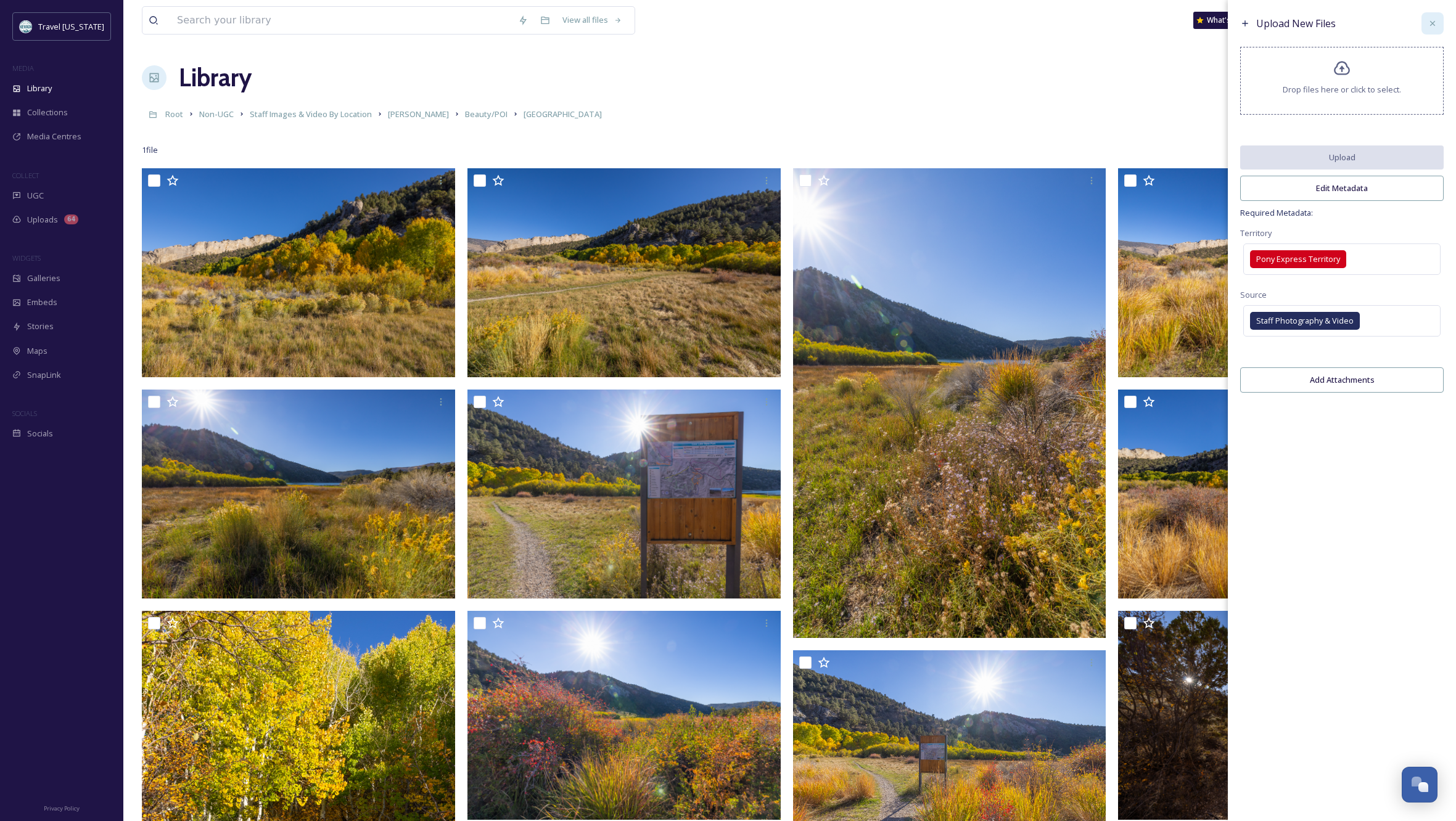
click at [1433, 23] on icon at bounding box center [1432, 23] width 5 height 5
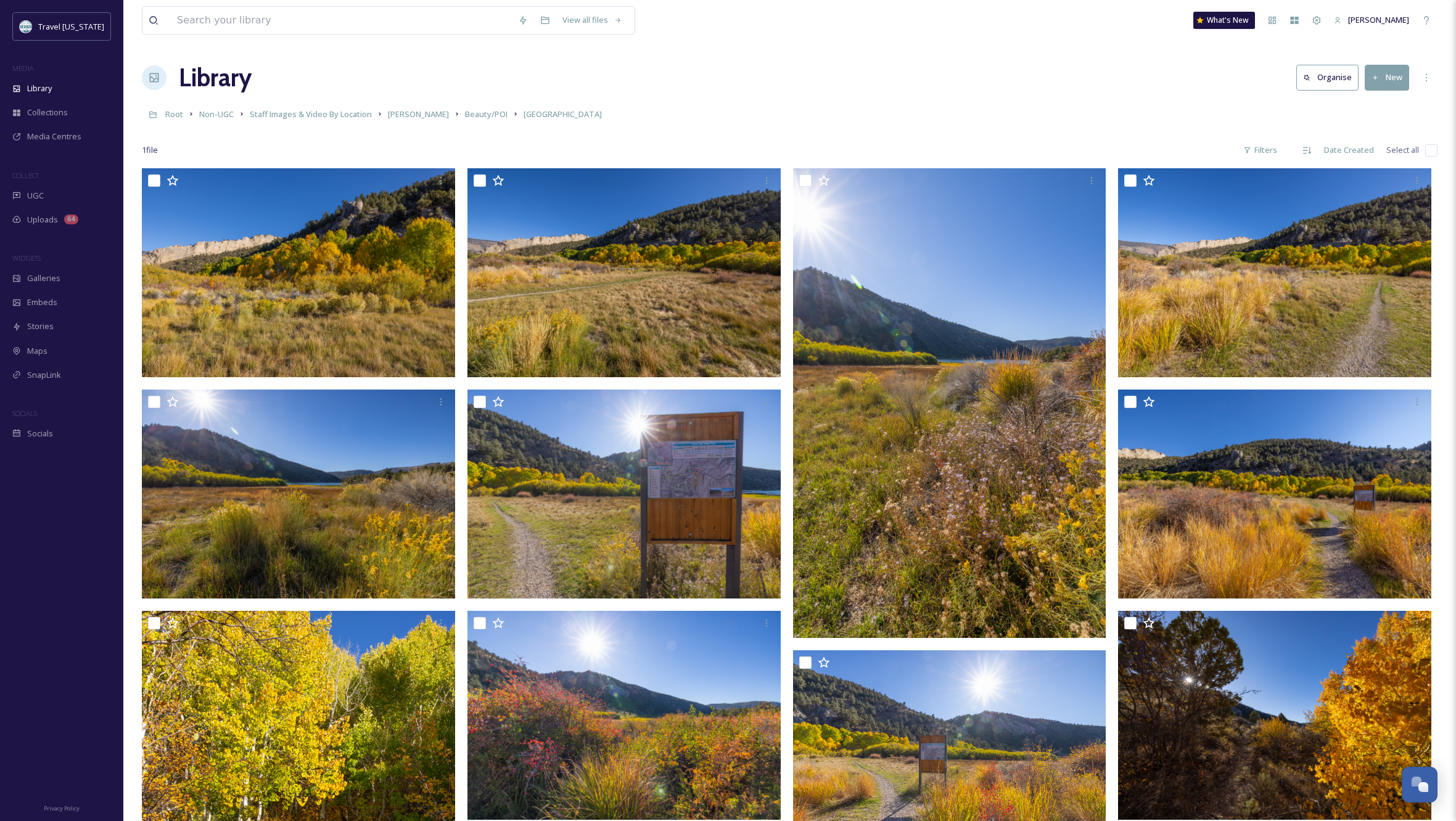
scroll to position [0, 0]
click at [1393, 79] on button "New" at bounding box center [1386, 77] width 44 height 25
click at [1379, 110] on span "File Upload" at bounding box center [1381, 106] width 41 height 12
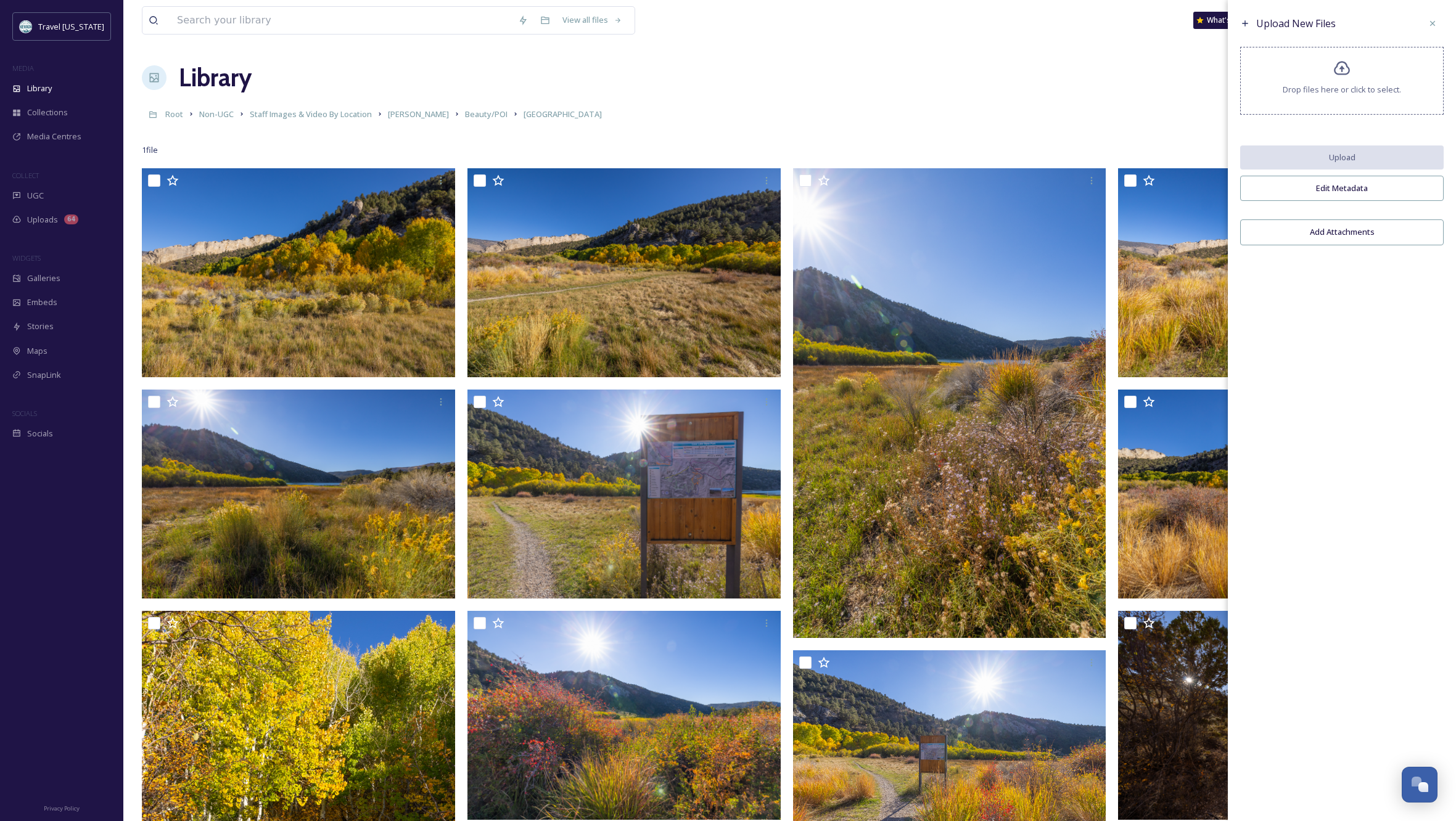
scroll to position [0, 0]
click at [1334, 260] on div "Select an option" at bounding box center [1341, 257] width 197 height 28
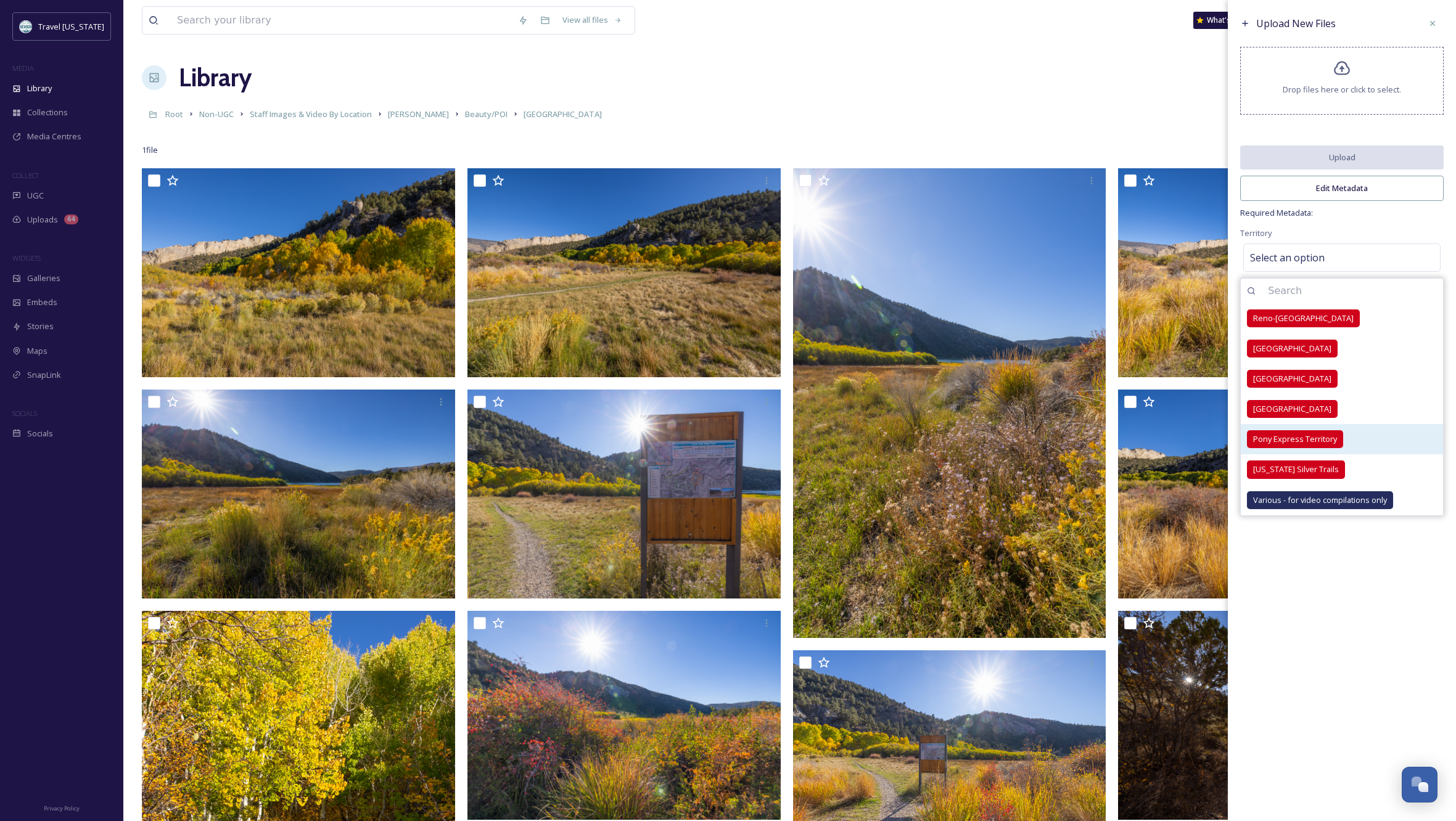
click at [1284, 444] on span "Pony Express Territory" at bounding box center [1295, 439] width 84 height 12
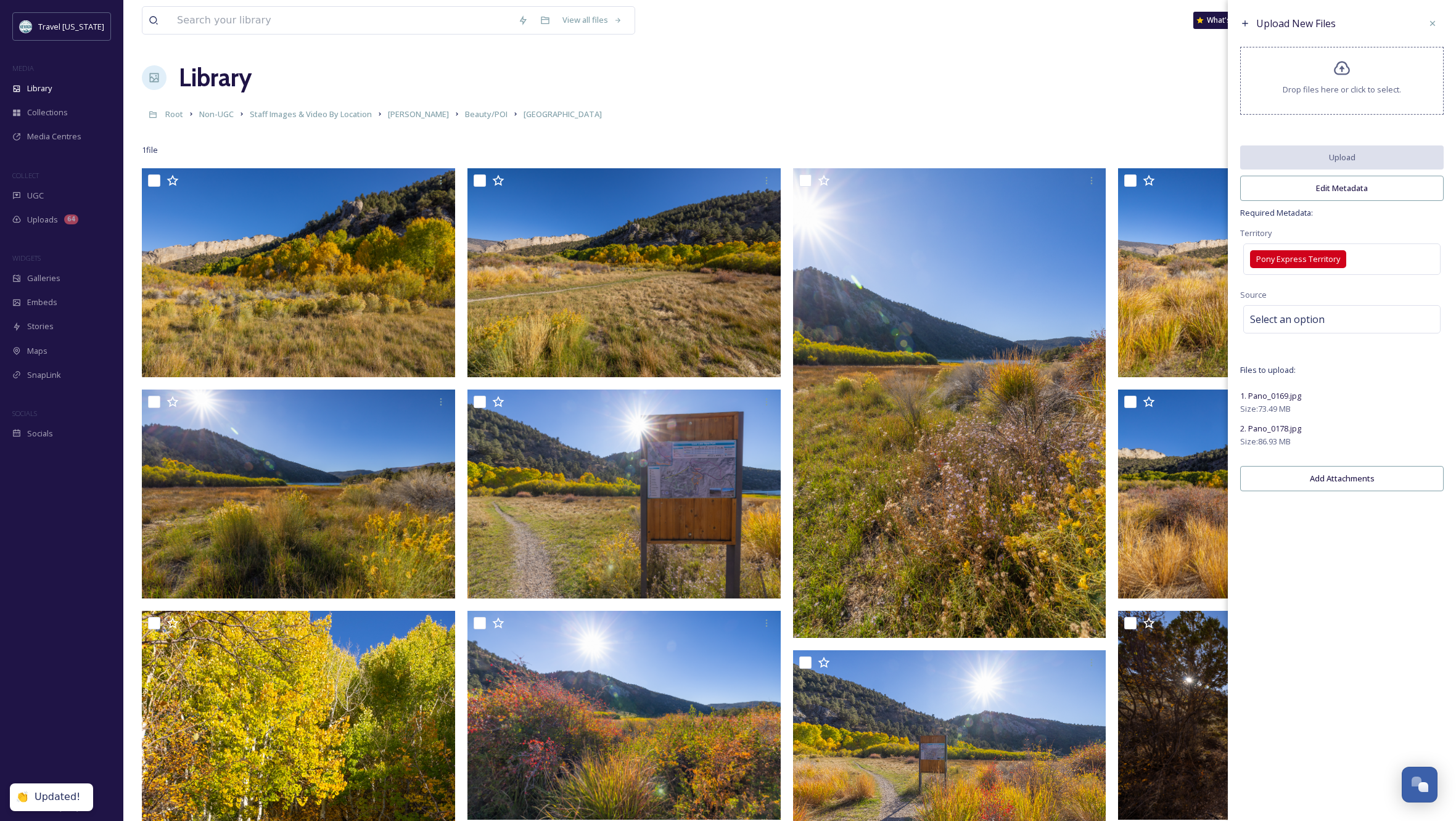
click at [1382, 234] on div "Territory Pony Express Territory" at bounding box center [1341, 252] width 204 height 52
click at [1318, 323] on span "Select an option" at bounding box center [1286, 319] width 74 height 14
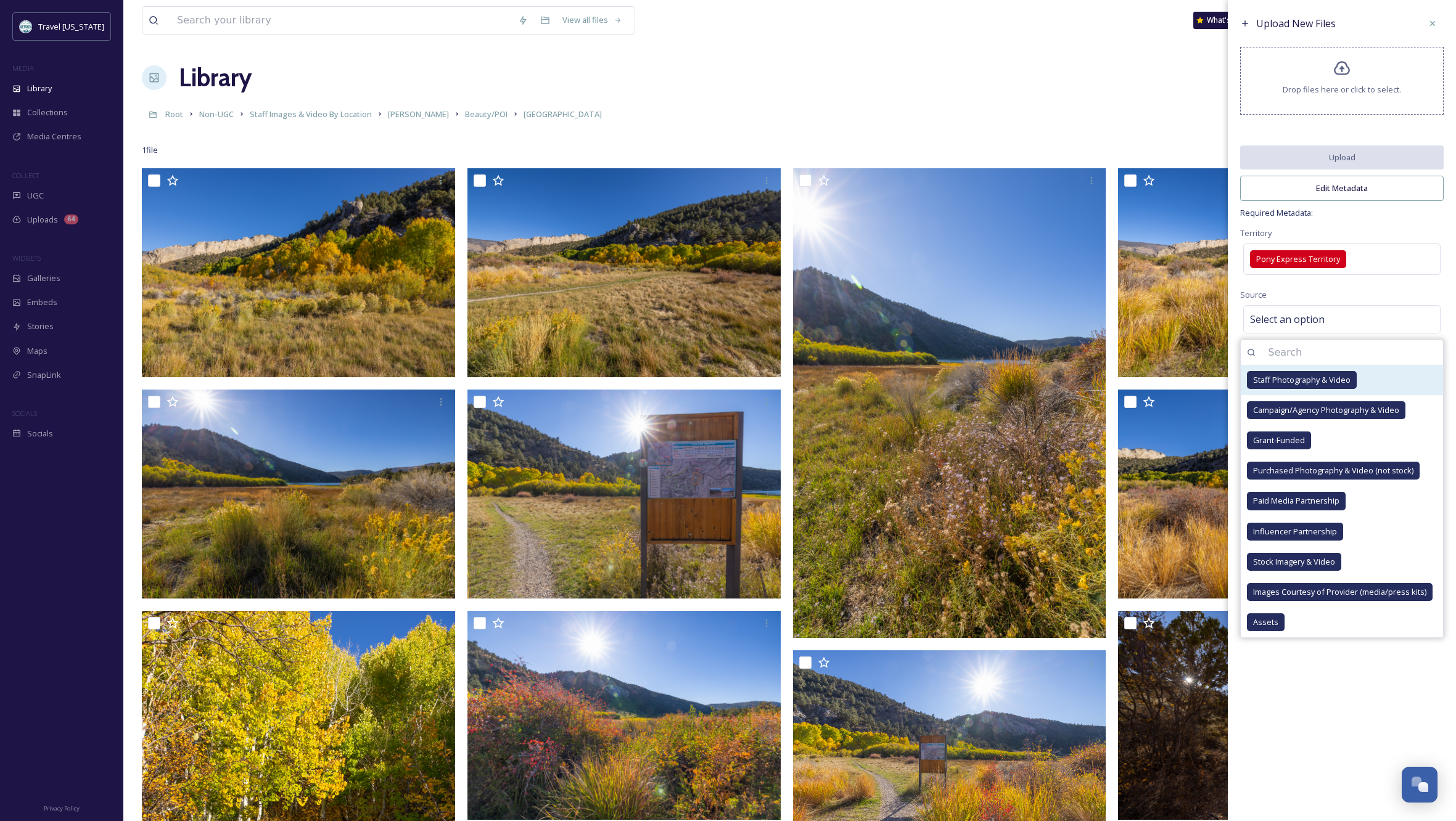
click at [1323, 385] on span "Staff Photography & Video" at bounding box center [1301, 380] width 98 height 12
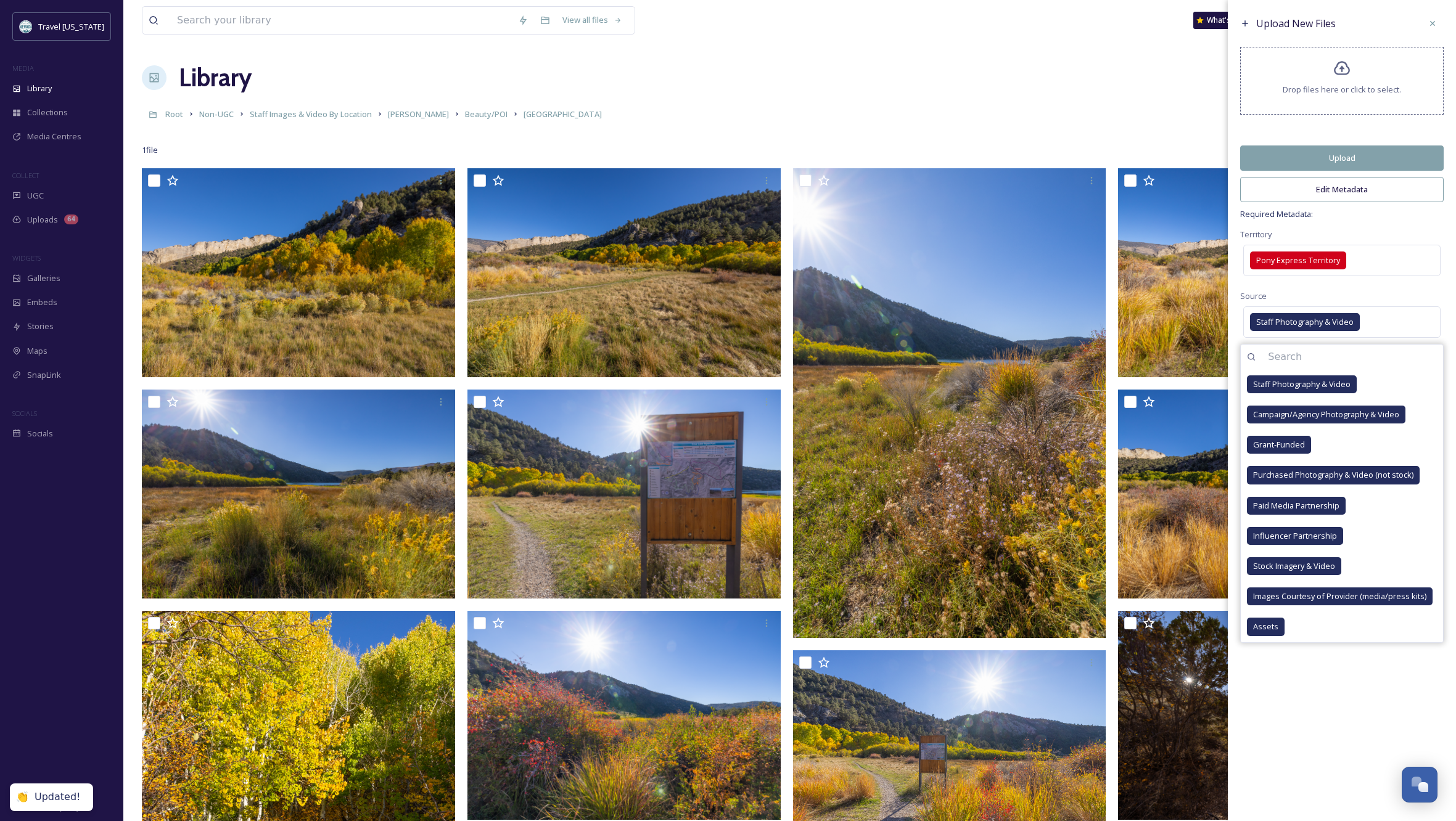
click at [1342, 678] on div "Upload New Files Drop files here or click to select. Upload Edit Metadata Requi…" at bounding box center [1342, 410] width 228 height 821
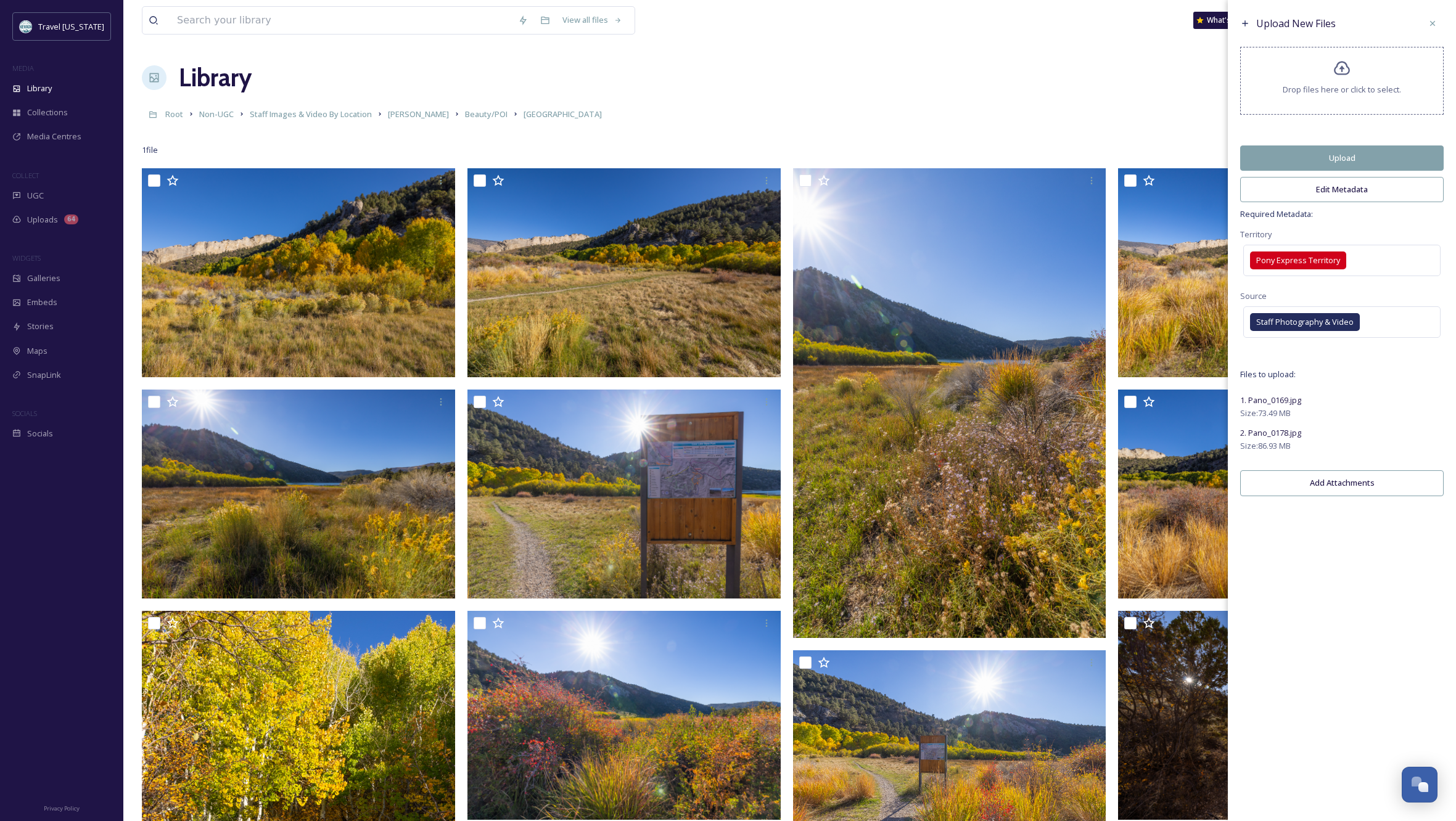
click at [1351, 196] on button "Edit Metadata" at bounding box center [1341, 189] width 204 height 25
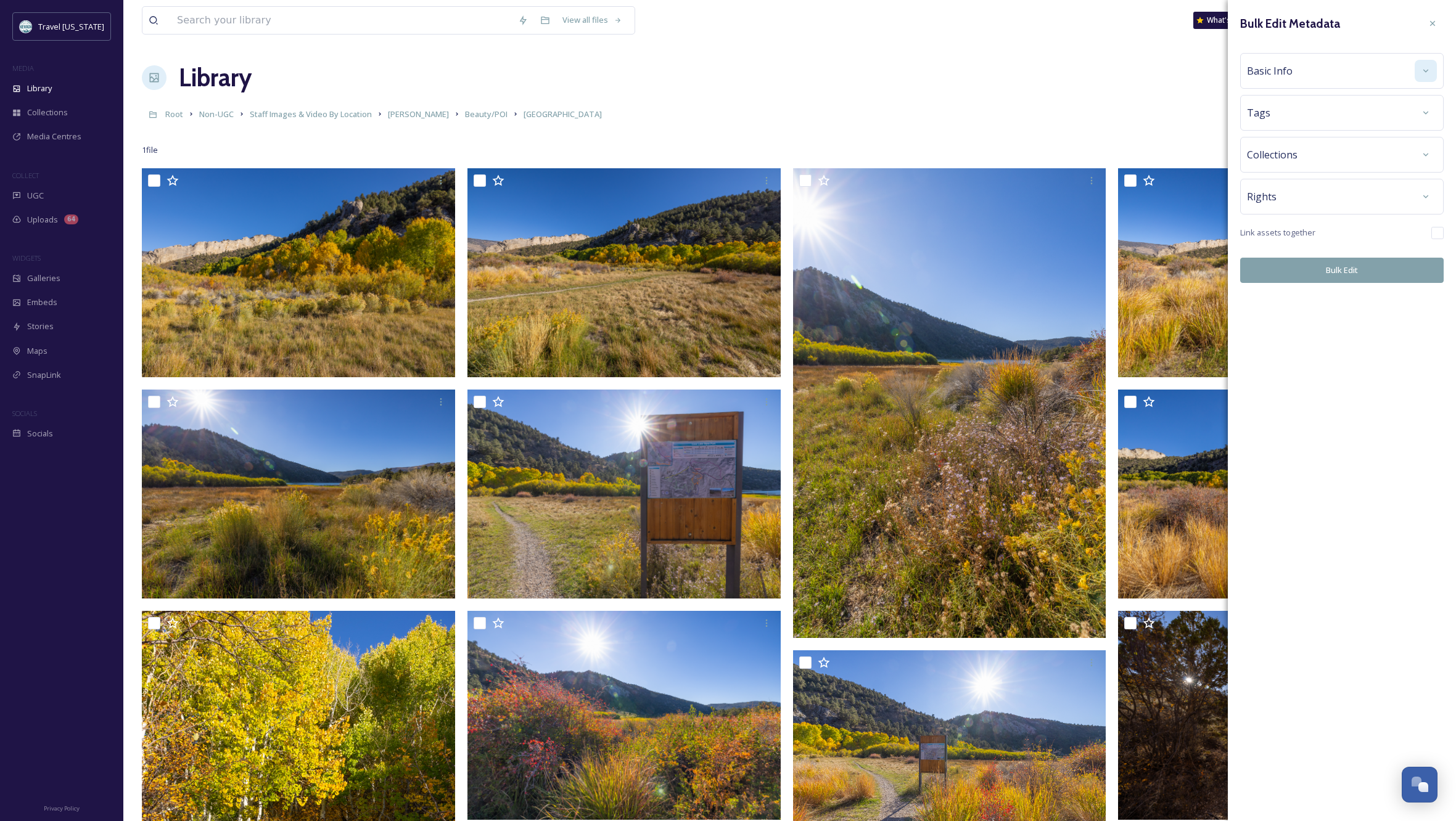
click at [1425, 65] on div at bounding box center [1425, 71] width 22 height 22
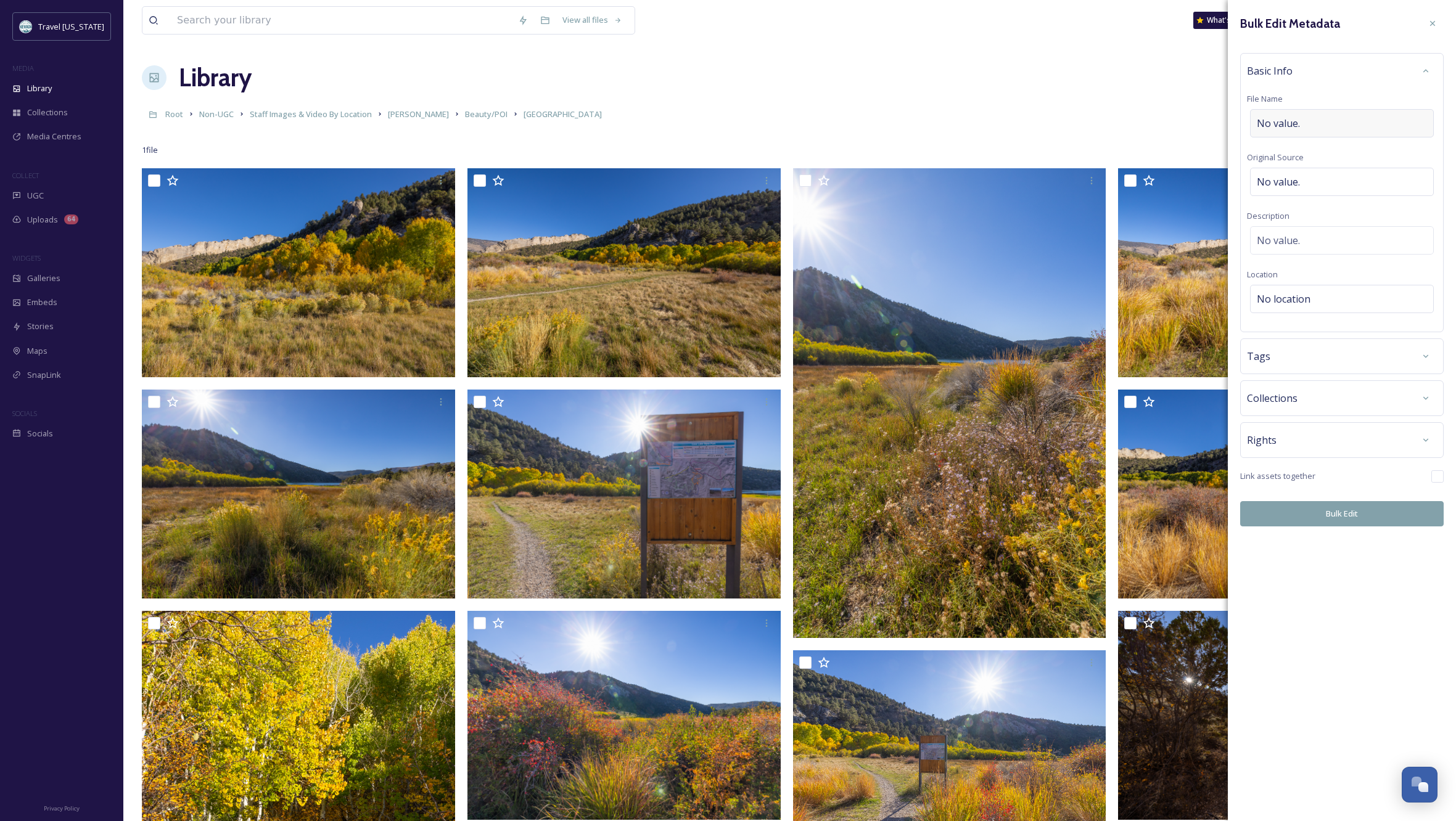
click at [1318, 123] on div "No value." at bounding box center [1341, 123] width 184 height 28
type input "[GEOGRAPHIC_DATA] [GEOGRAPHIC_DATA]"
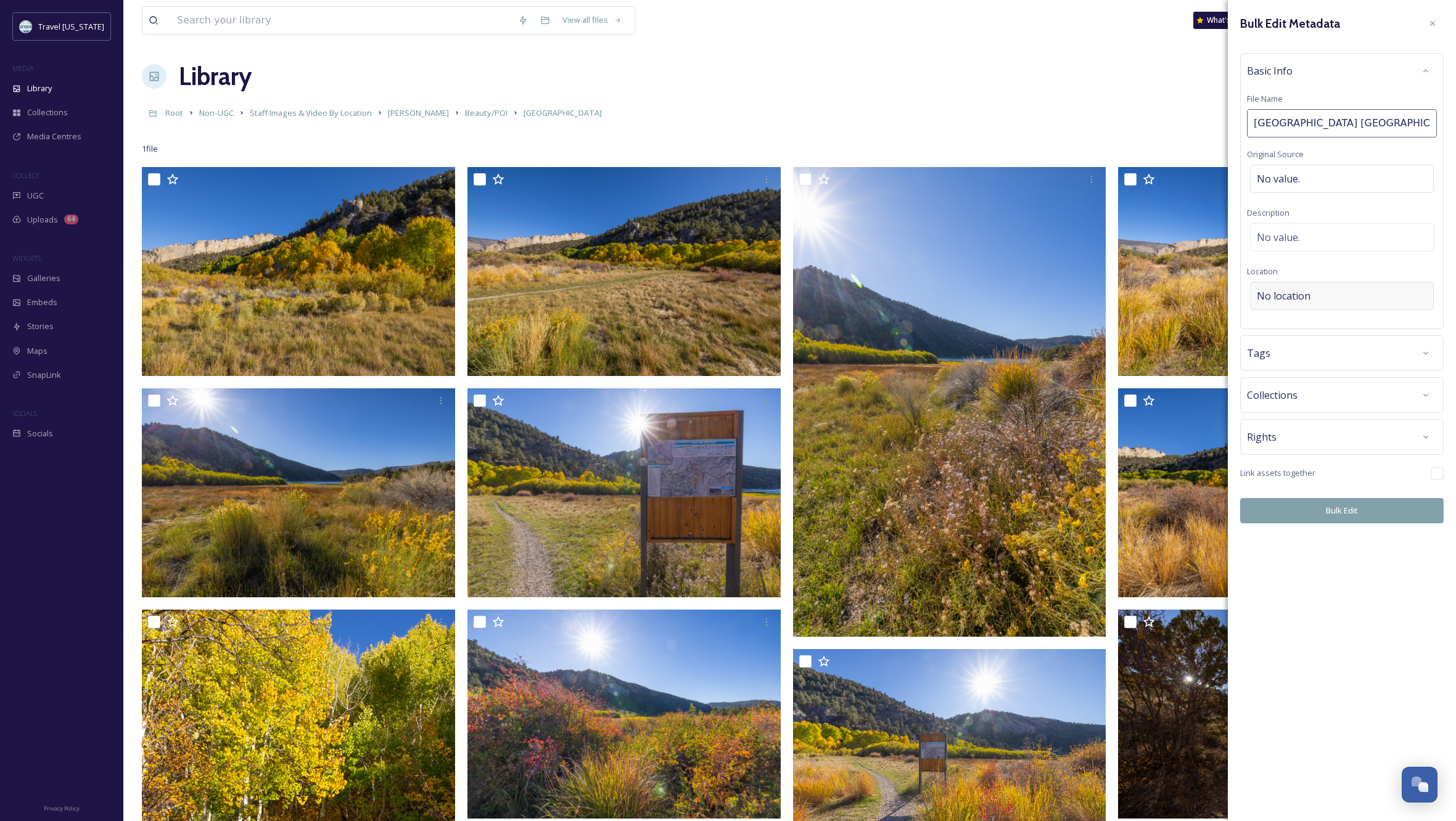
scroll to position [1, 0]
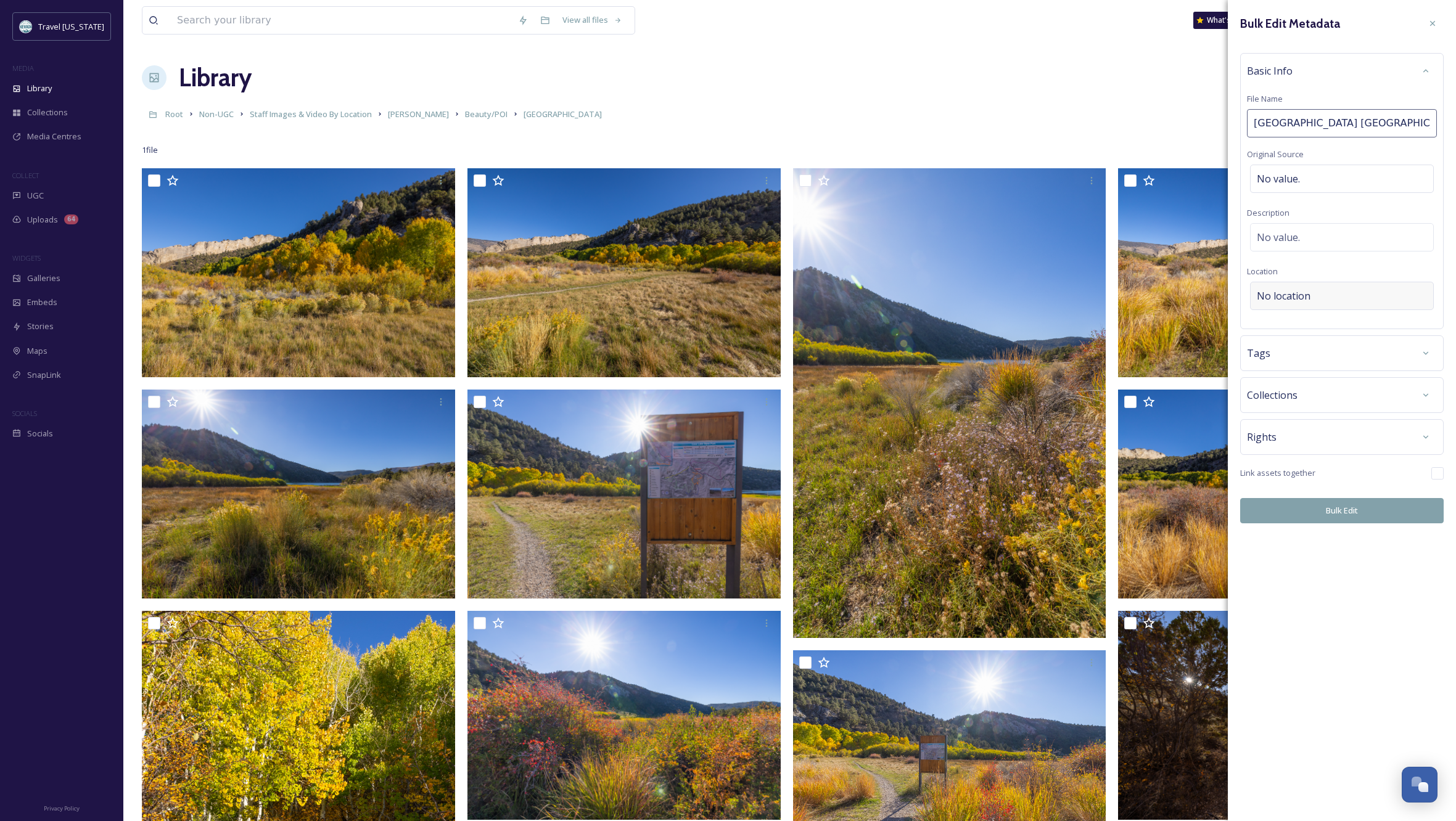
click at [1328, 293] on div "No location" at bounding box center [1341, 296] width 184 height 28
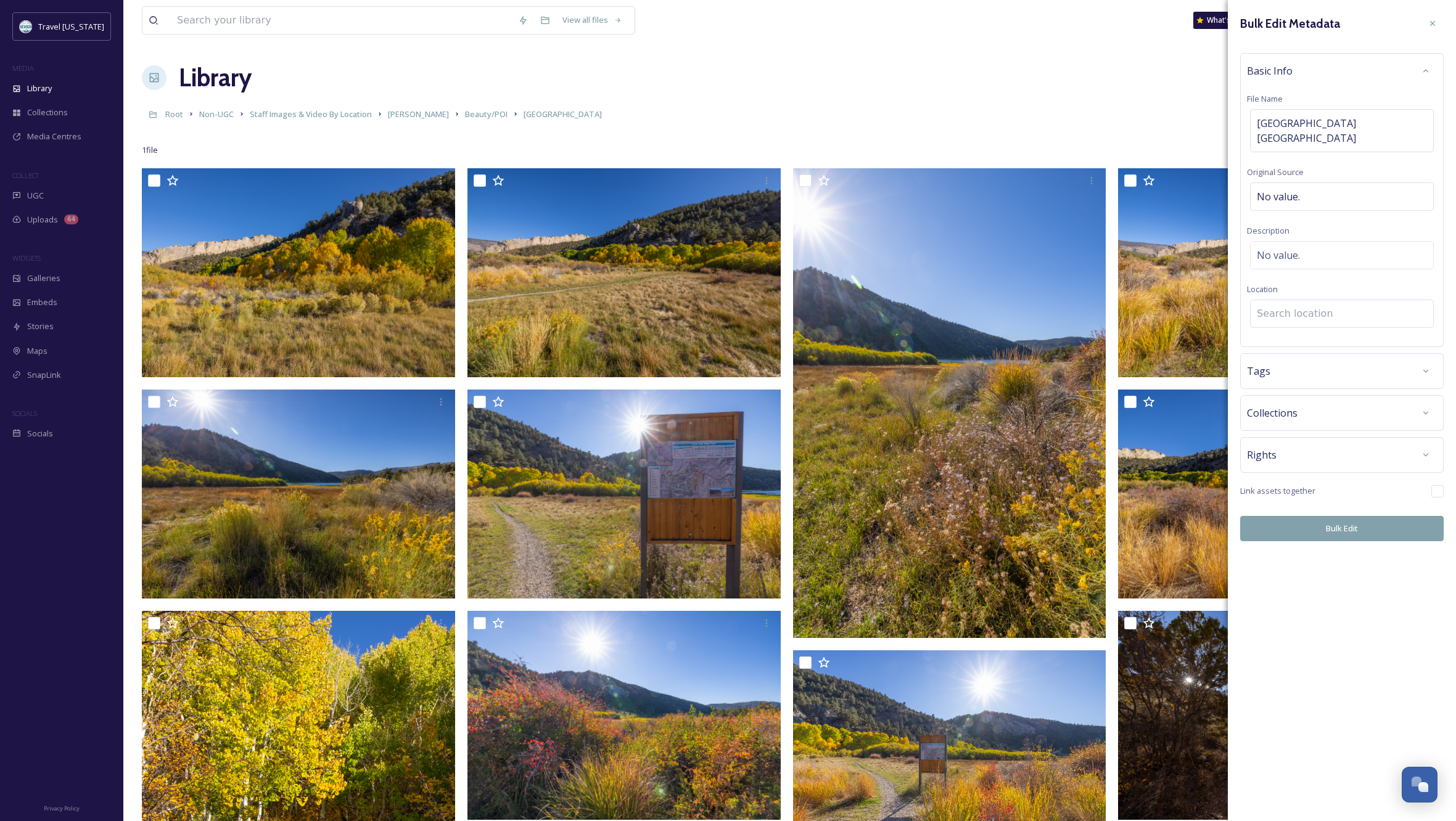
scroll to position [0, 1]
click at [1317, 302] on input at bounding box center [1341, 314] width 183 height 27
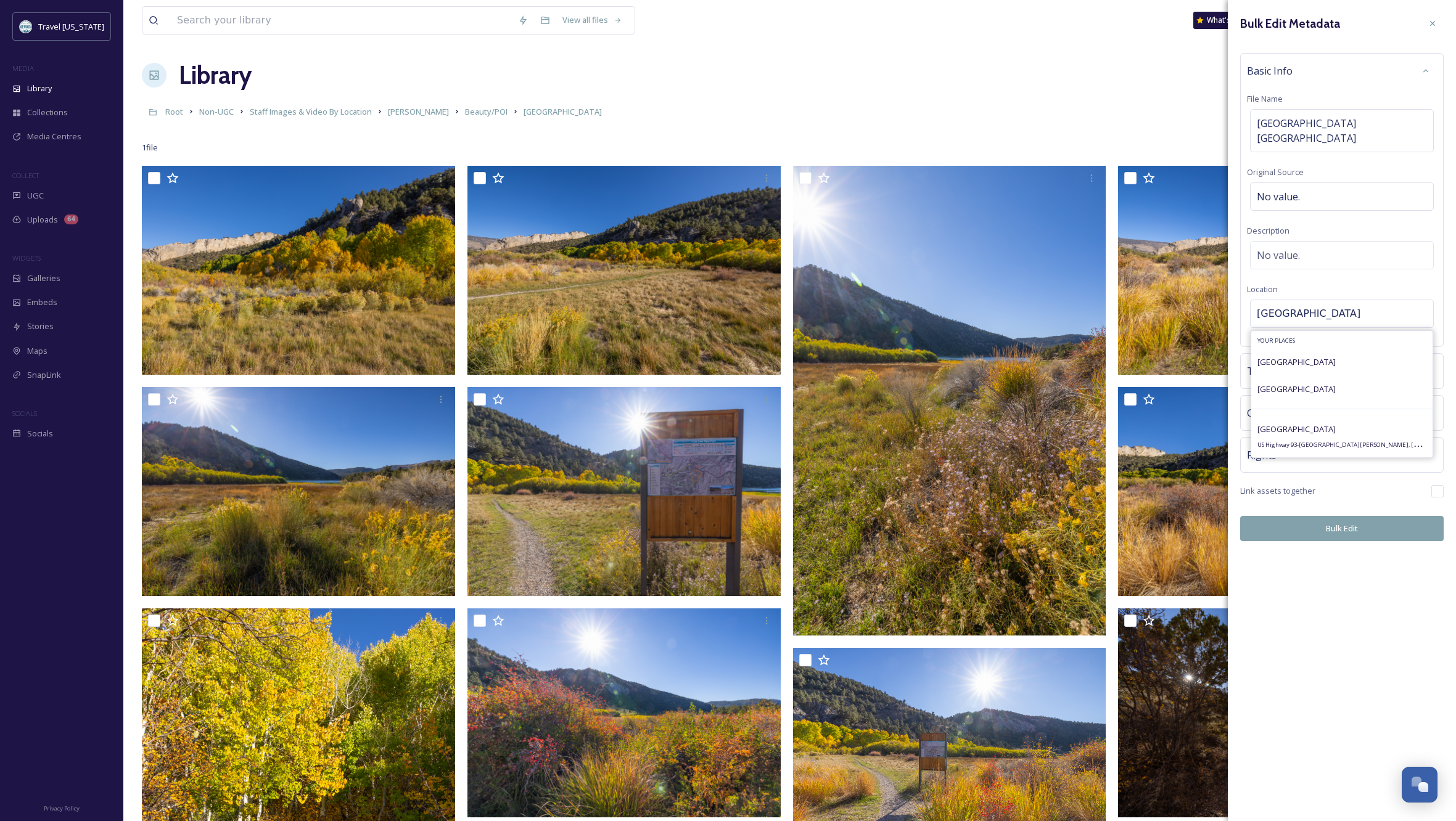
scroll to position [3, 0]
type input "[GEOGRAPHIC_DATA]"
click at [1291, 421] on div "[GEOGRAPHIC_DATA] 93-[GEOGRAPHIC_DATA][PERSON_NAME]" at bounding box center [1341, 436] width 169 height 30
click at [1424, 450] on icon at bounding box center [1425, 455] width 10 height 10
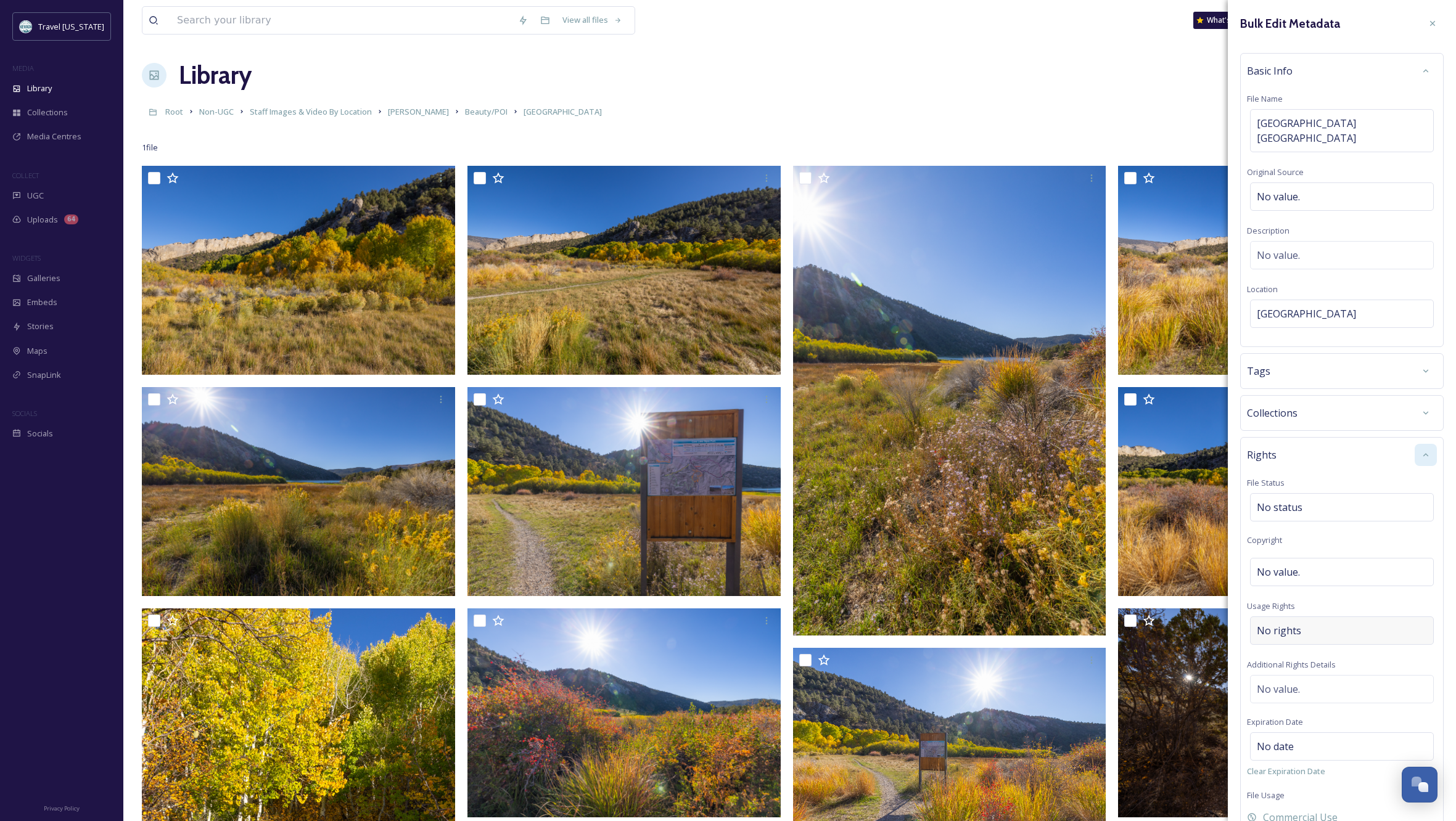
click at [1319, 616] on div "No rights" at bounding box center [1341, 630] width 184 height 28
click at [1314, 620] on input at bounding box center [1321, 634] width 135 height 27
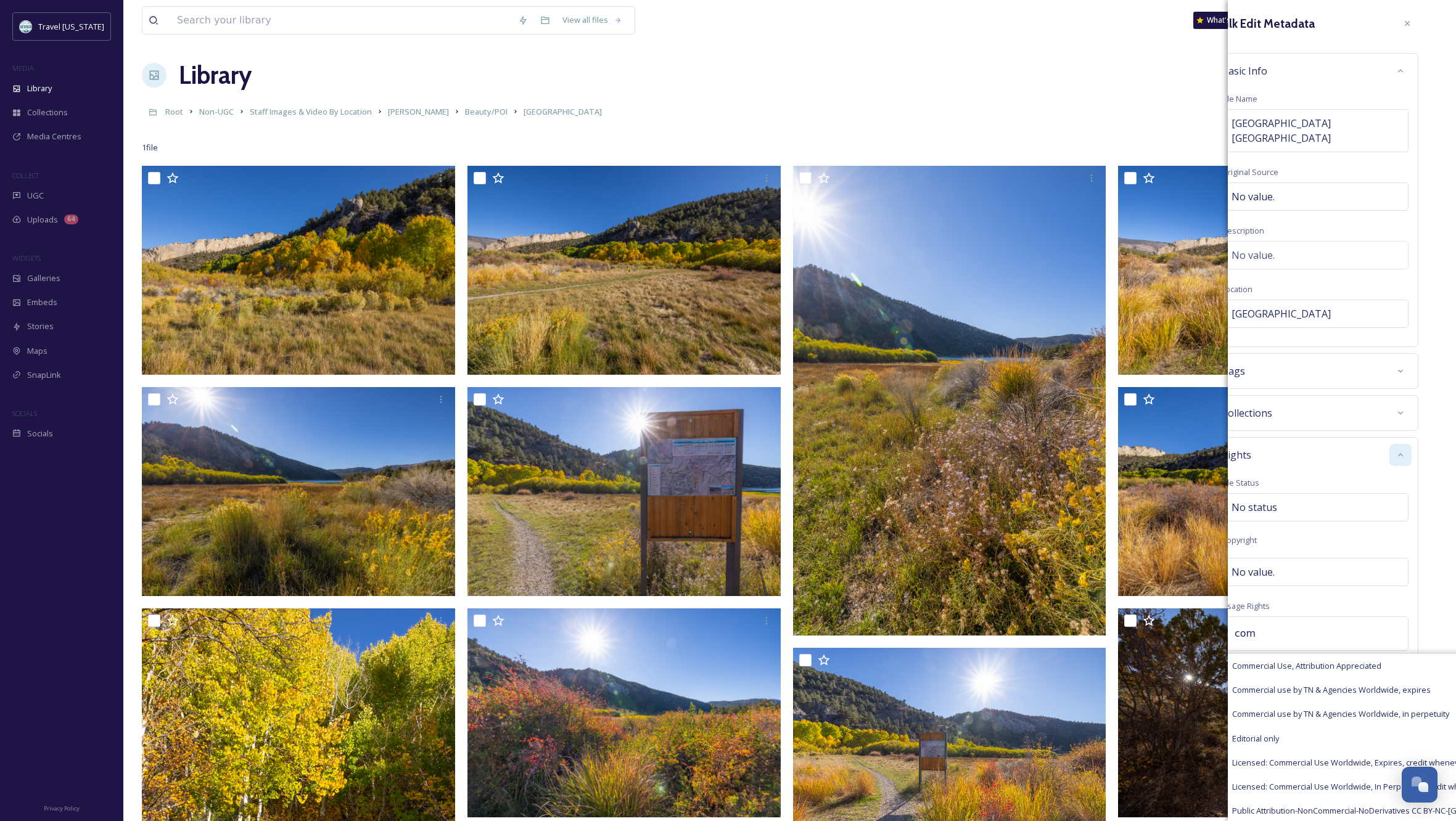
scroll to position [0, 27]
type input "com"
click at [1340, 701] on div "Commercial use by TN & Agencies Worldwide, in perpetuity" at bounding box center [1374, 708] width 306 height 24
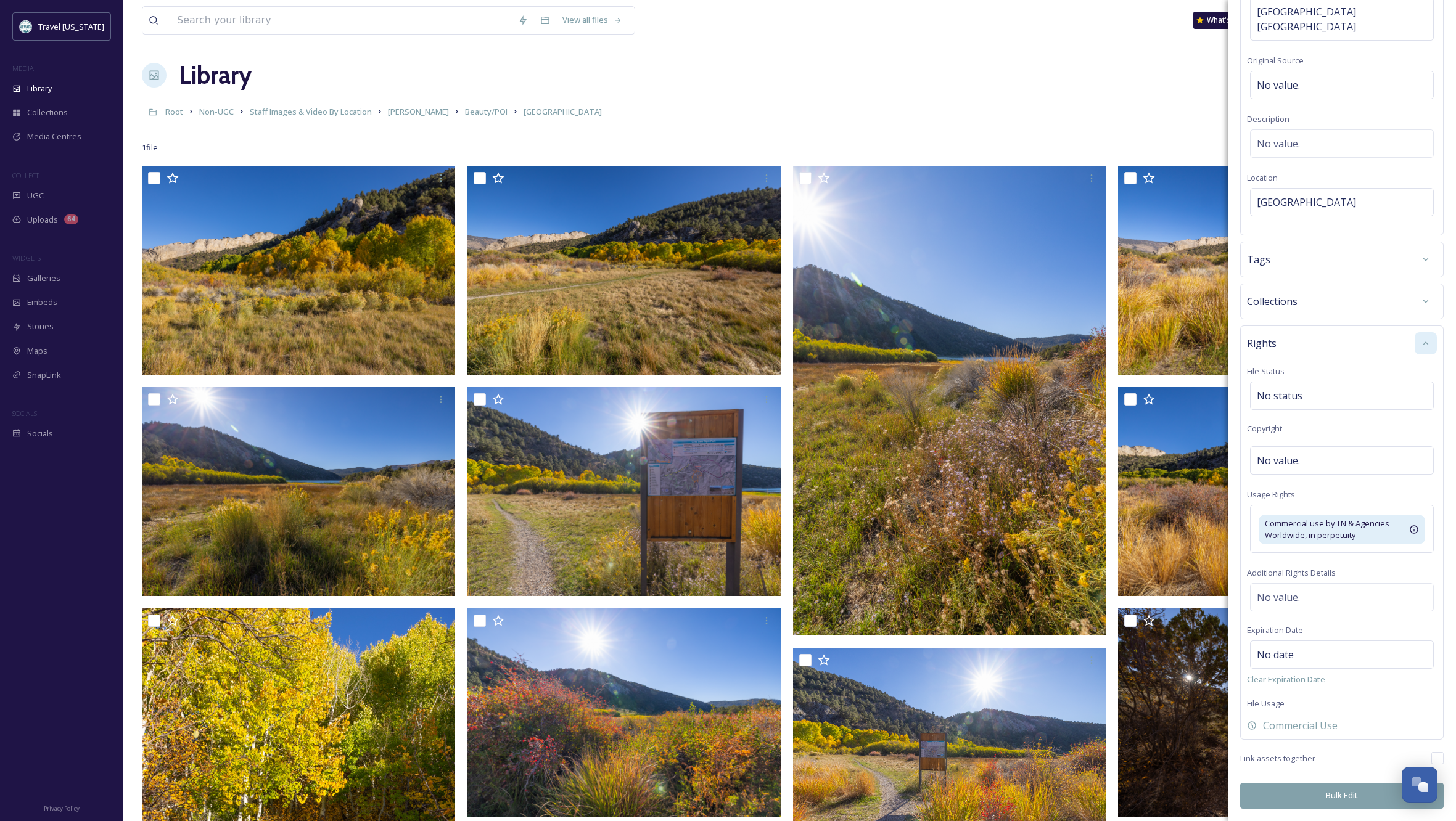
scroll to position [97, 0]
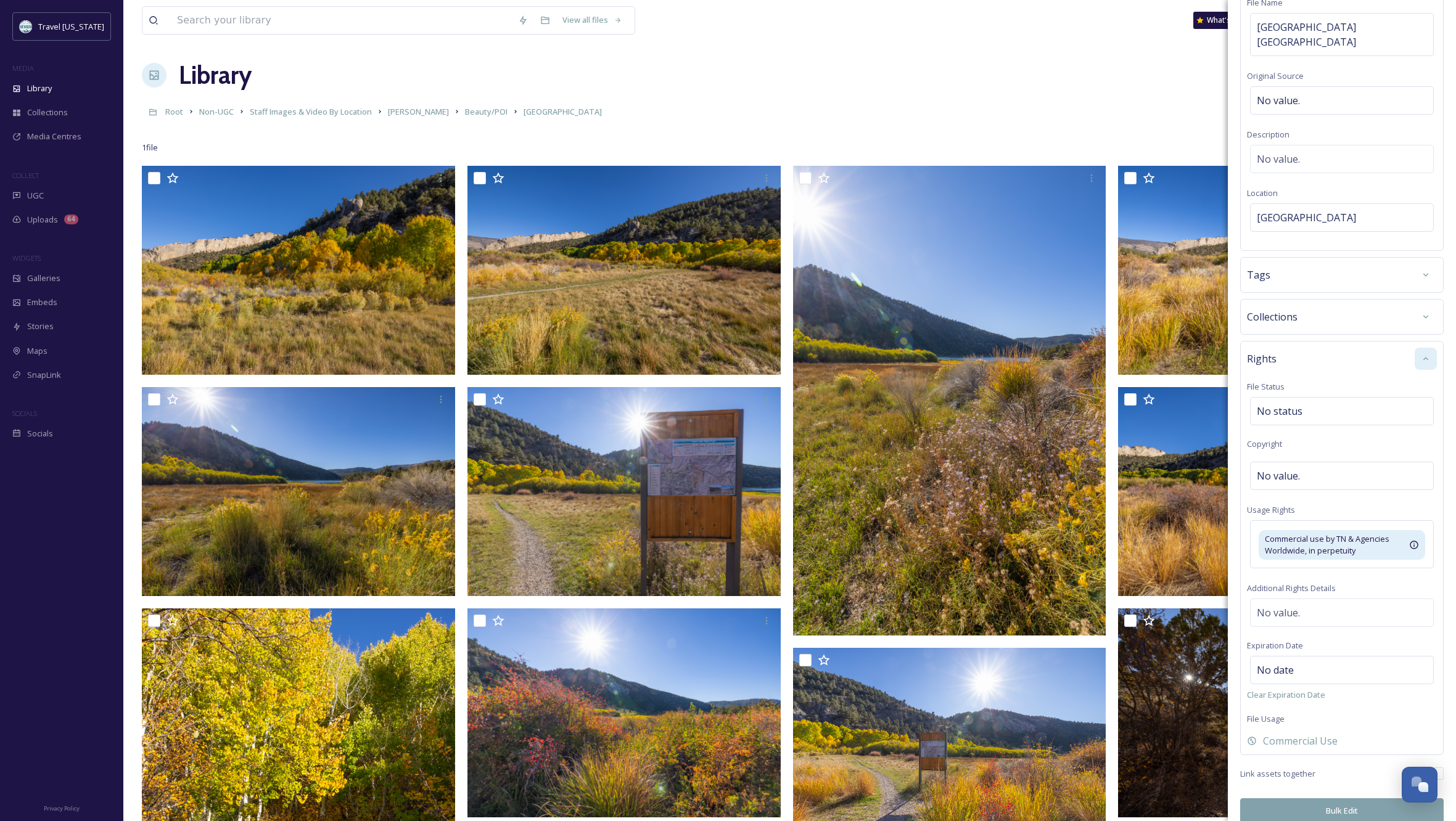
click at [1314, 798] on button "Bulk Edit" at bounding box center [1341, 810] width 204 height 25
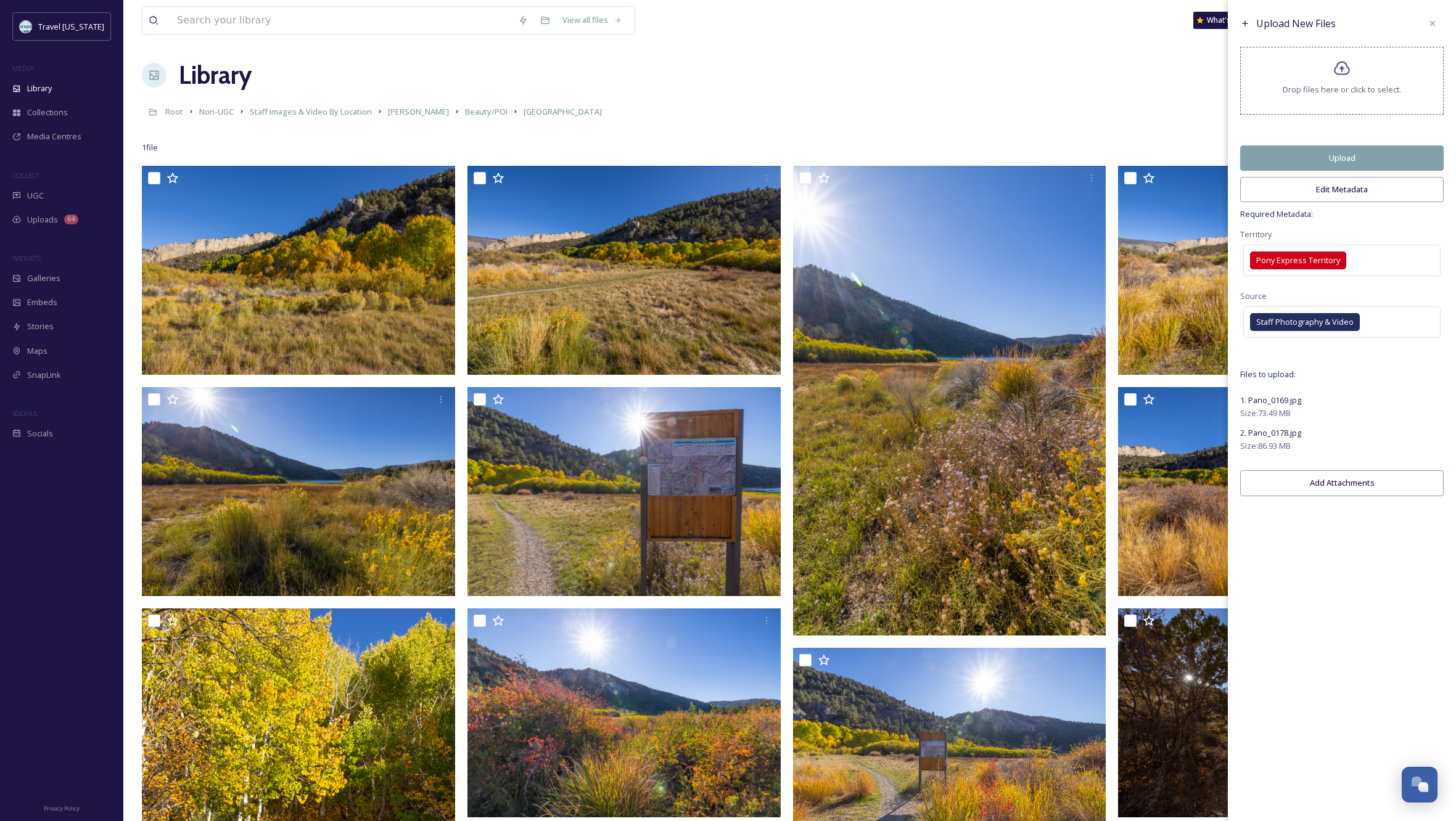
click at [1362, 165] on button "Upload" at bounding box center [1341, 158] width 204 height 25
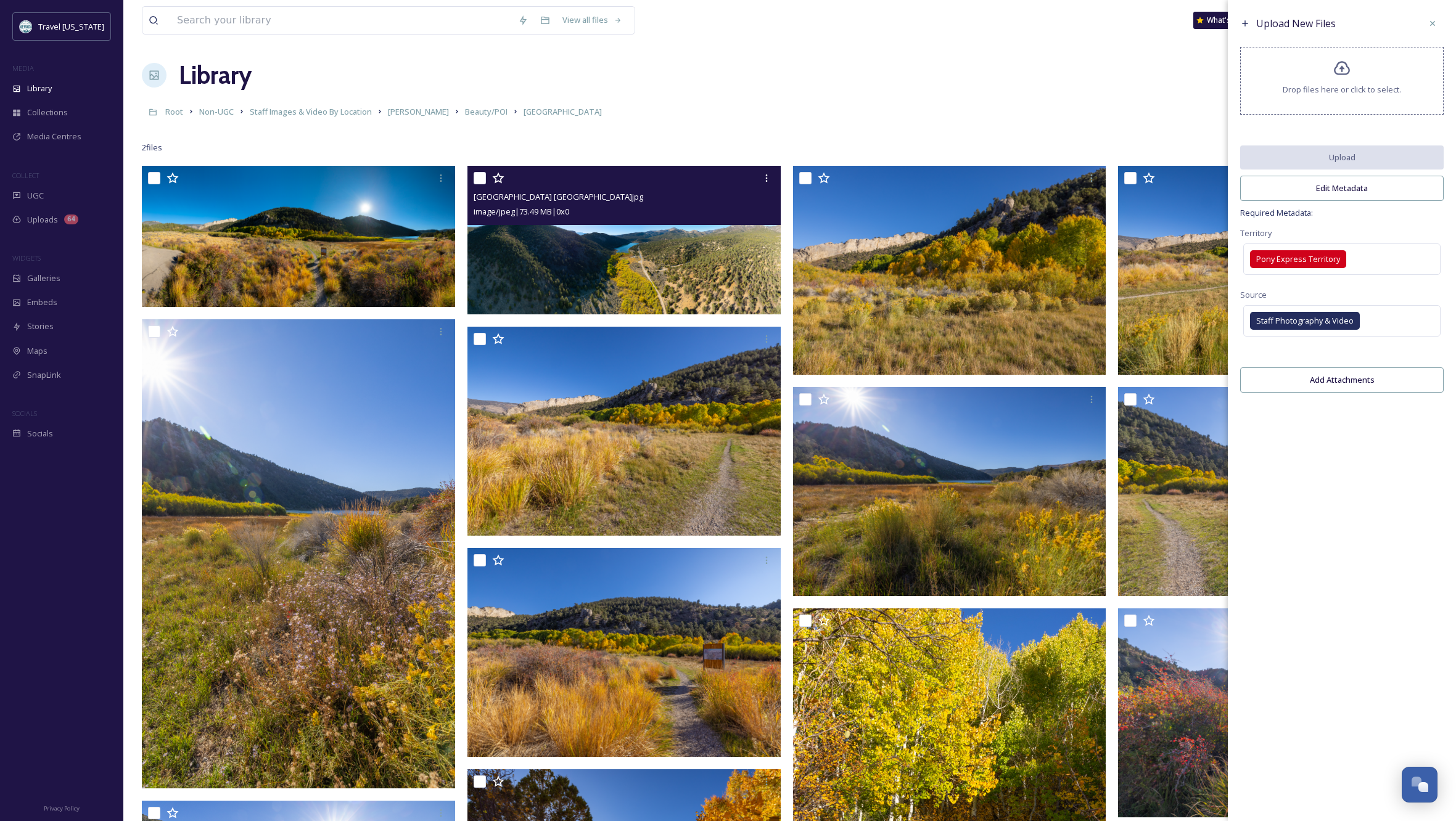
click at [652, 248] on img at bounding box center [624, 241] width 313 height 149
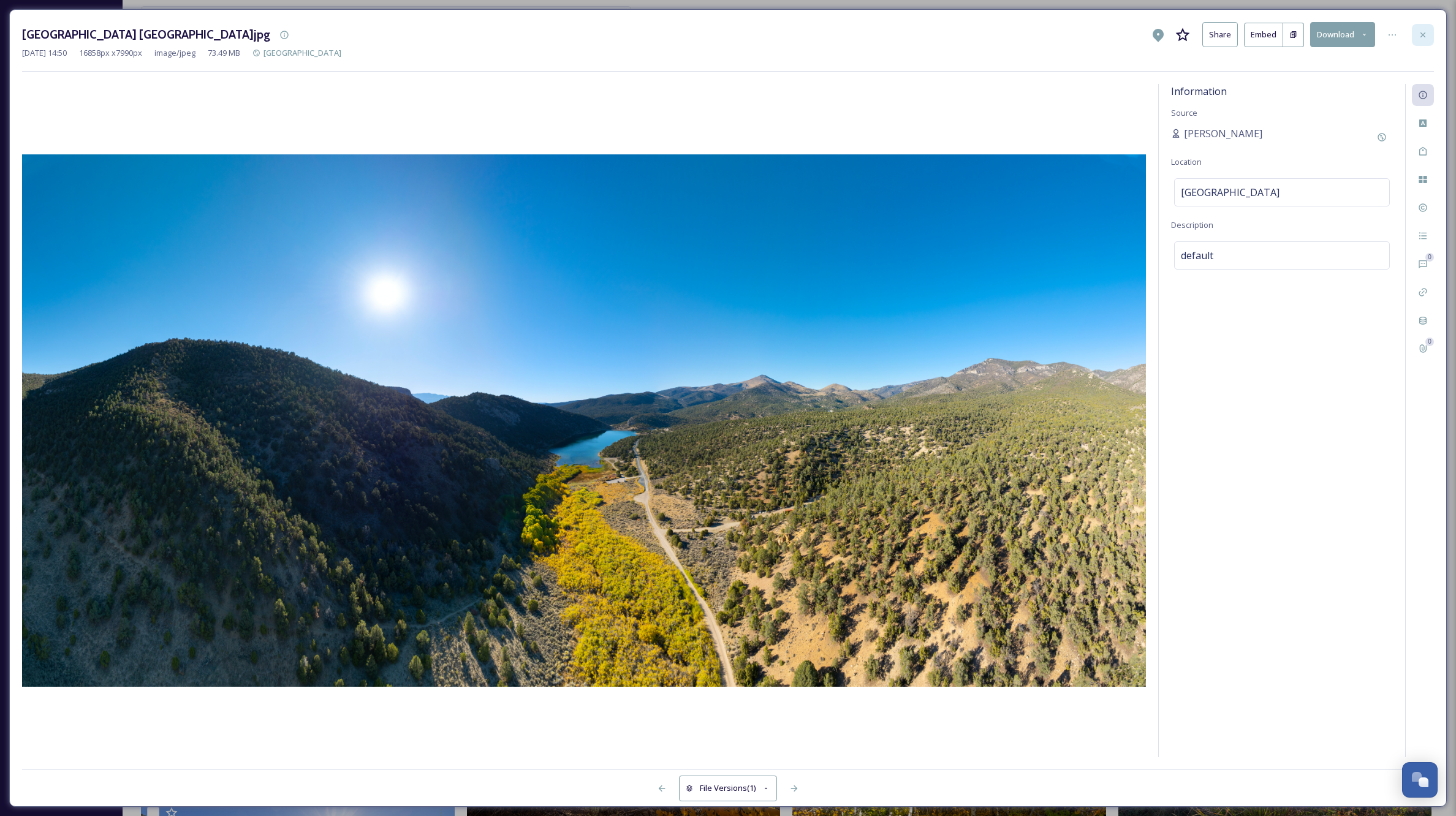
click at [1423, 35] on icon at bounding box center [1422, 34] width 5 height 5
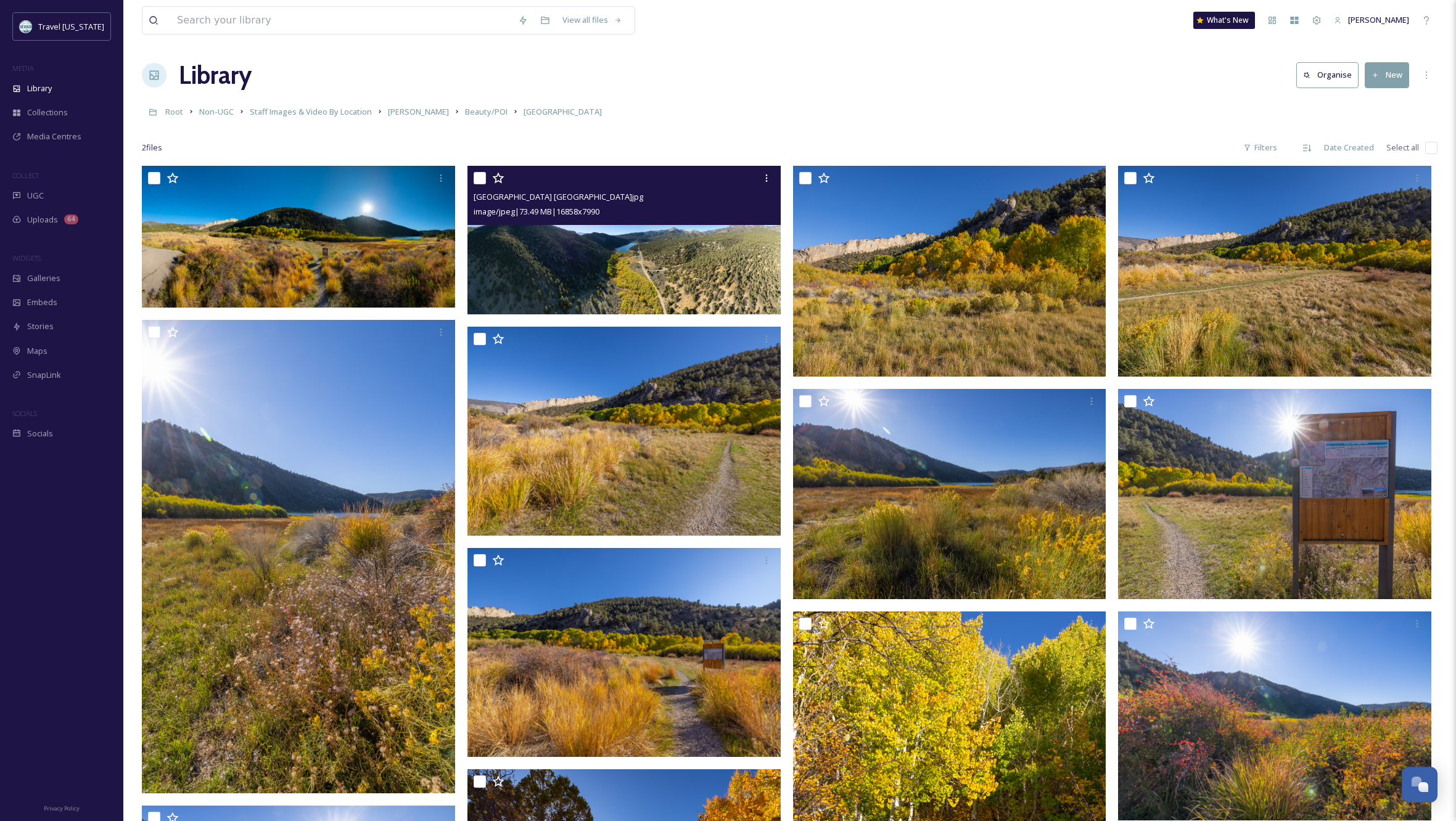
click at [657, 271] on img at bounding box center [624, 241] width 313 height 149
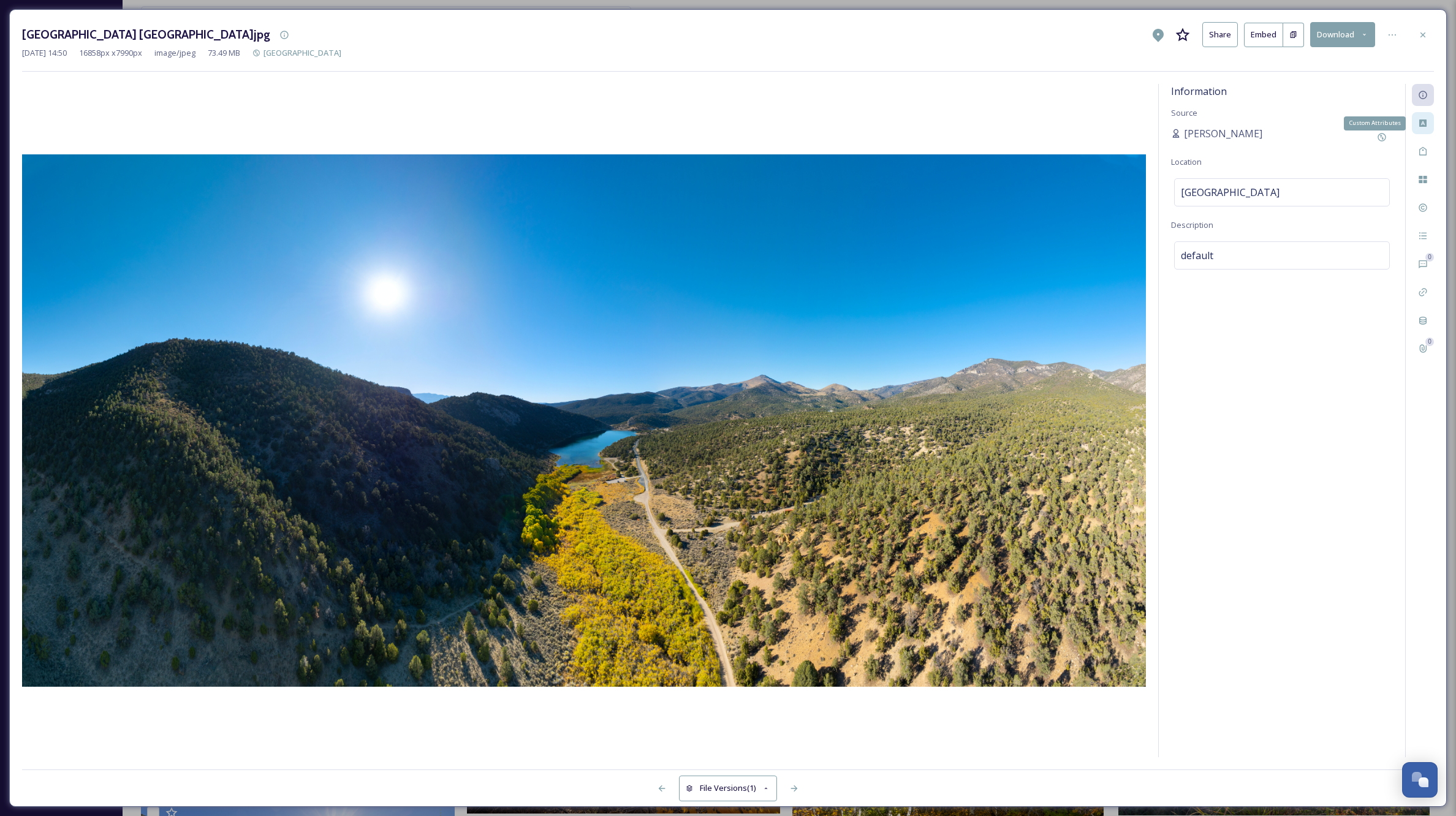
click at [1420, 123] on icon at bounding box center [1423, 123] width 8 height 8
click at [1273, 143] on div "Select option(s)" at bounding box center [1282, 143] width 216 height 28
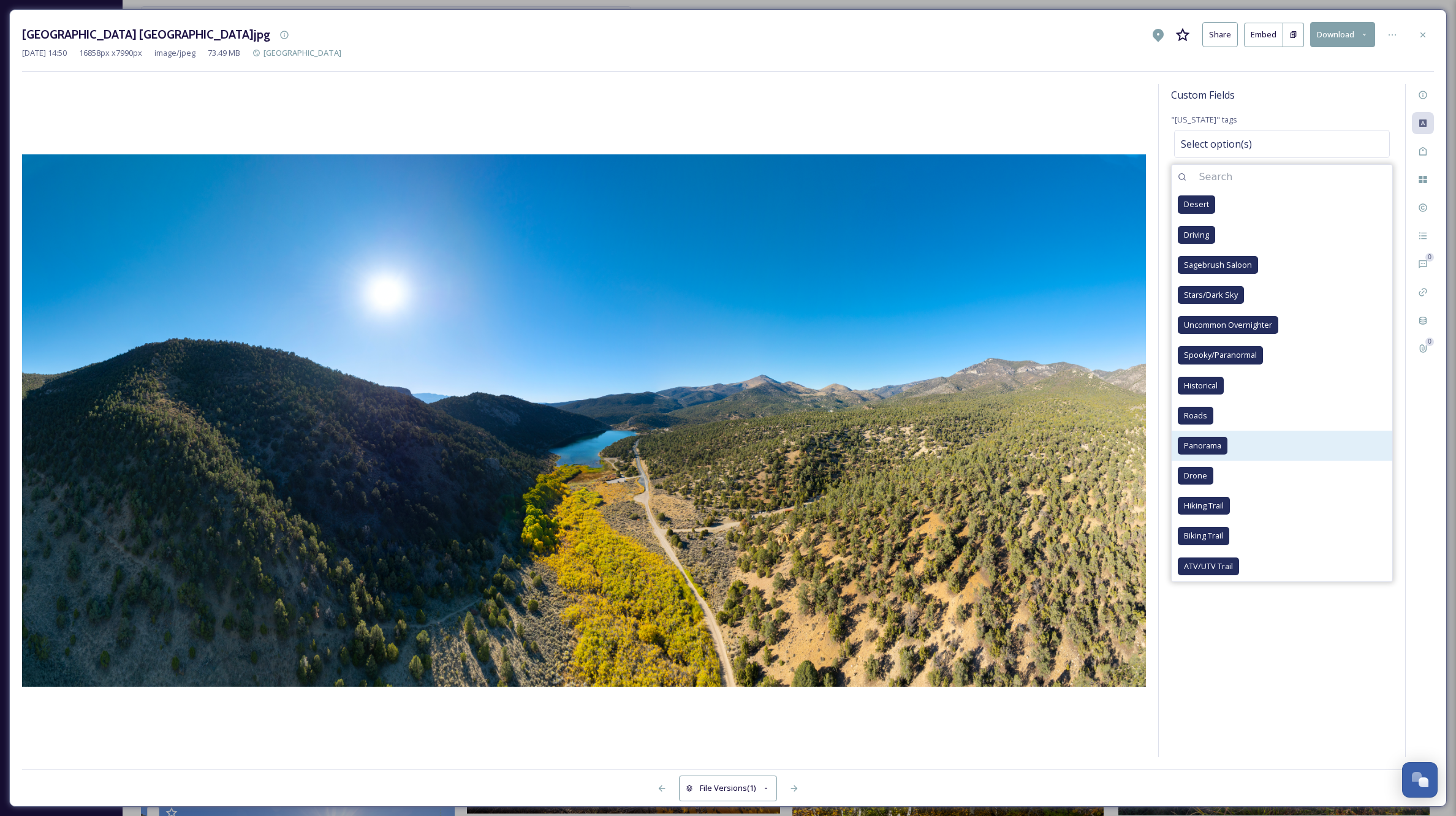
click at [1212, 447] on span "Panorama" at bounding box center [1202, 445] width 37 height 12
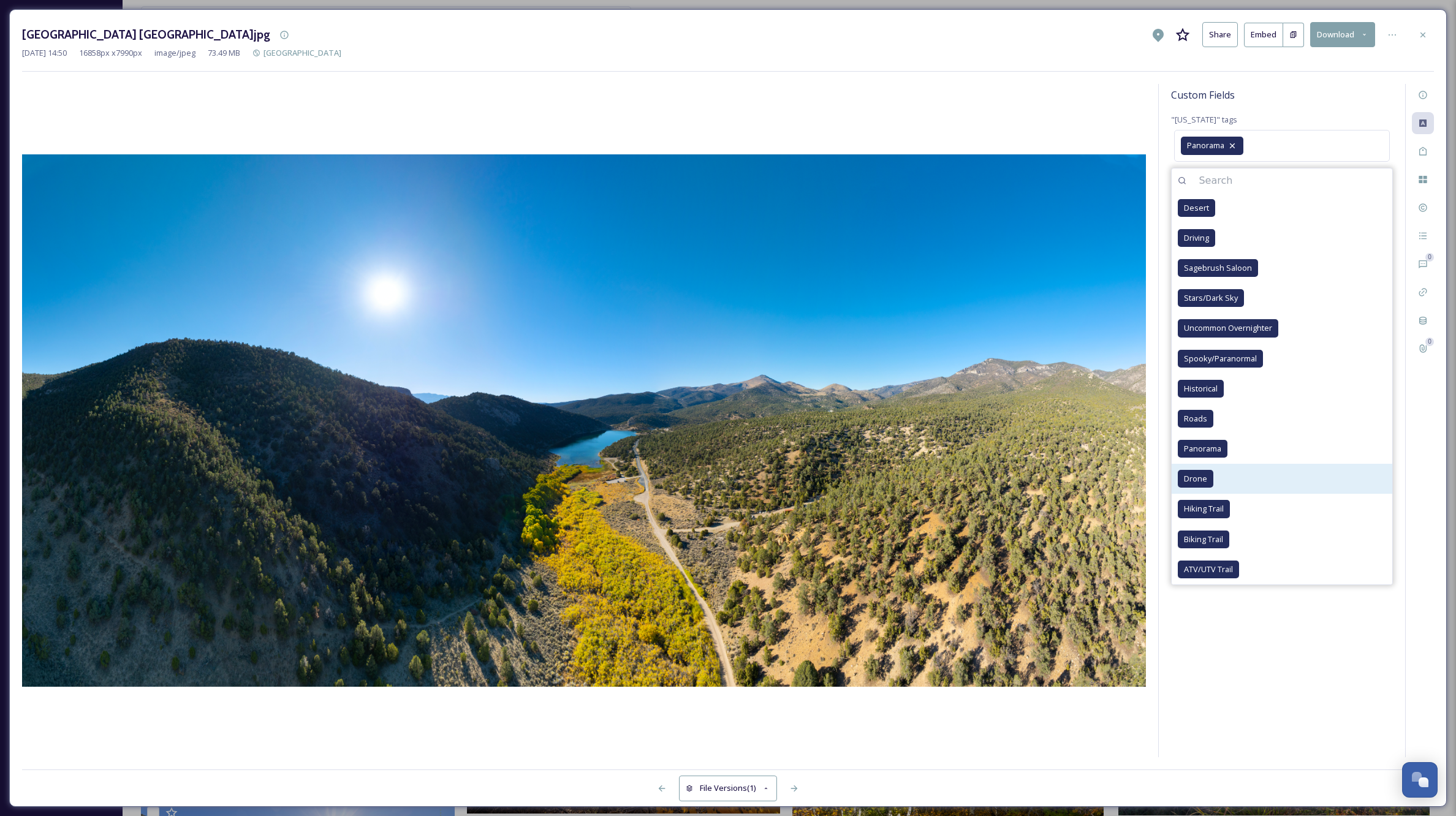
click at [1203, 478] on span "Drone" at bounding box center [1196, 479] width 23 height 12
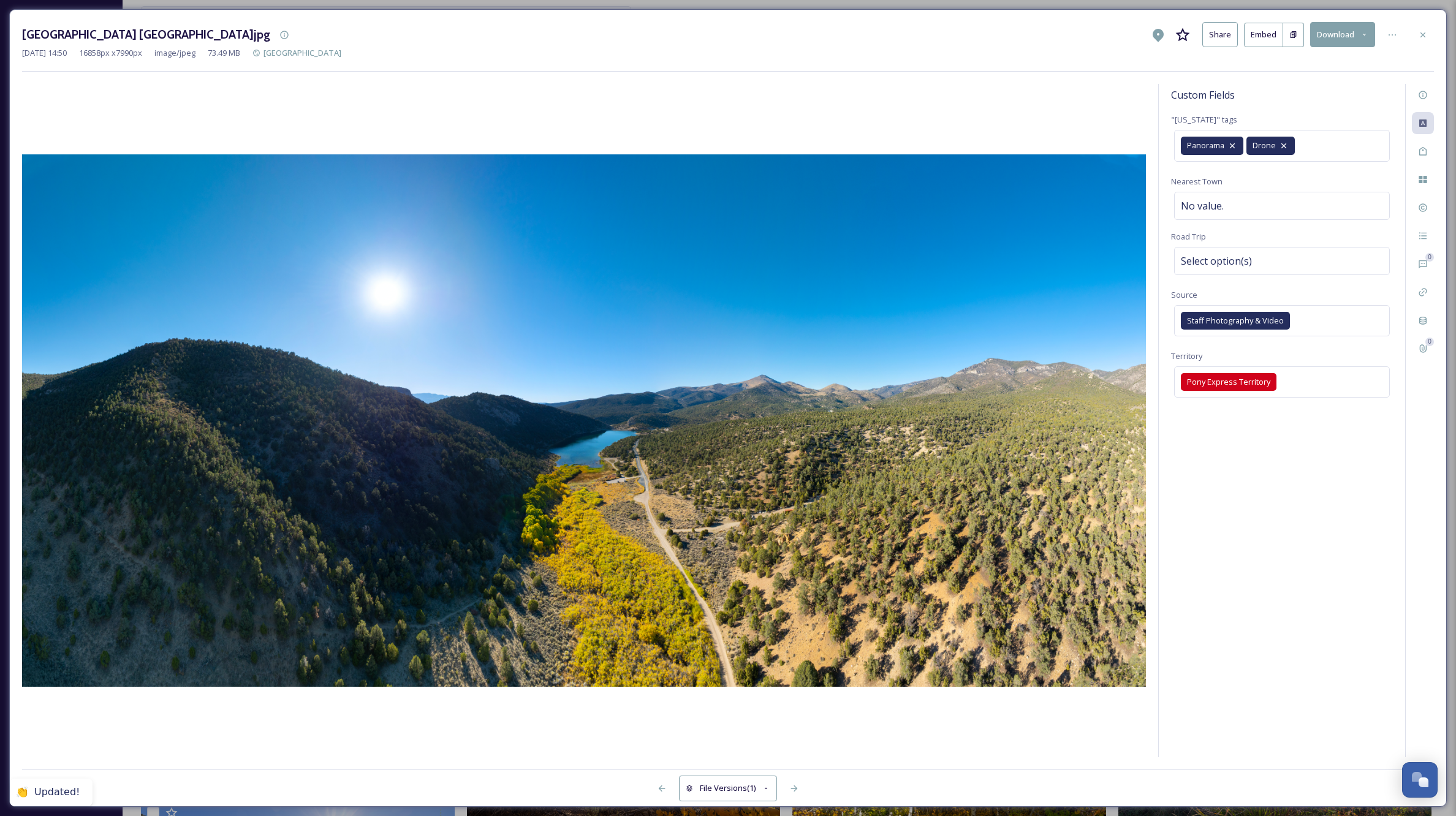
click at [1290, 680] on div "Custom Fields "[US_STATE]" tags Panorama Drone Nearest Town No value. Road Trip…" at bounding box center [1282, 420] width 247 height 673
click at [1250, 203] on div "No value." at bounding box center [1282, 205] width 216 height 28
type input "[PERSON_NAME]"
click at [1350, 527] on div "Custom Fields "[US_STATE]" tags Panorama Drone Nearest Town [PERSON_NAME] Road …" at bounding box center [1282, 420] width 247 height 673
click at [1292, 271] on div "Select option(s)" at bounding box center [1282, 260] width 216 height 28
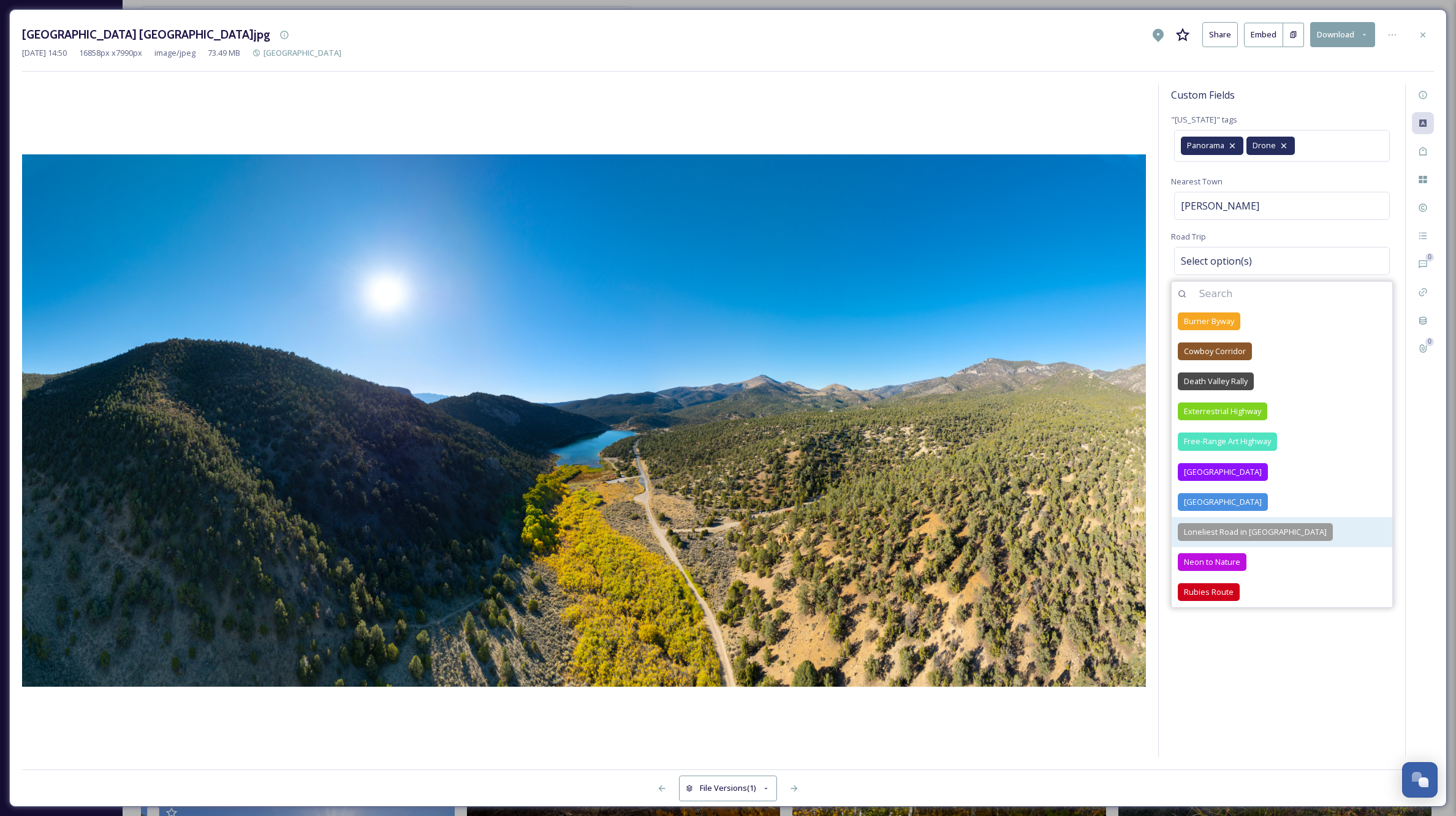
click at [1230, 528] on span "Loneliest Road in [GEOGRAPHIC_DATA]" at bounding box center [1255, 532] width 143 height 12
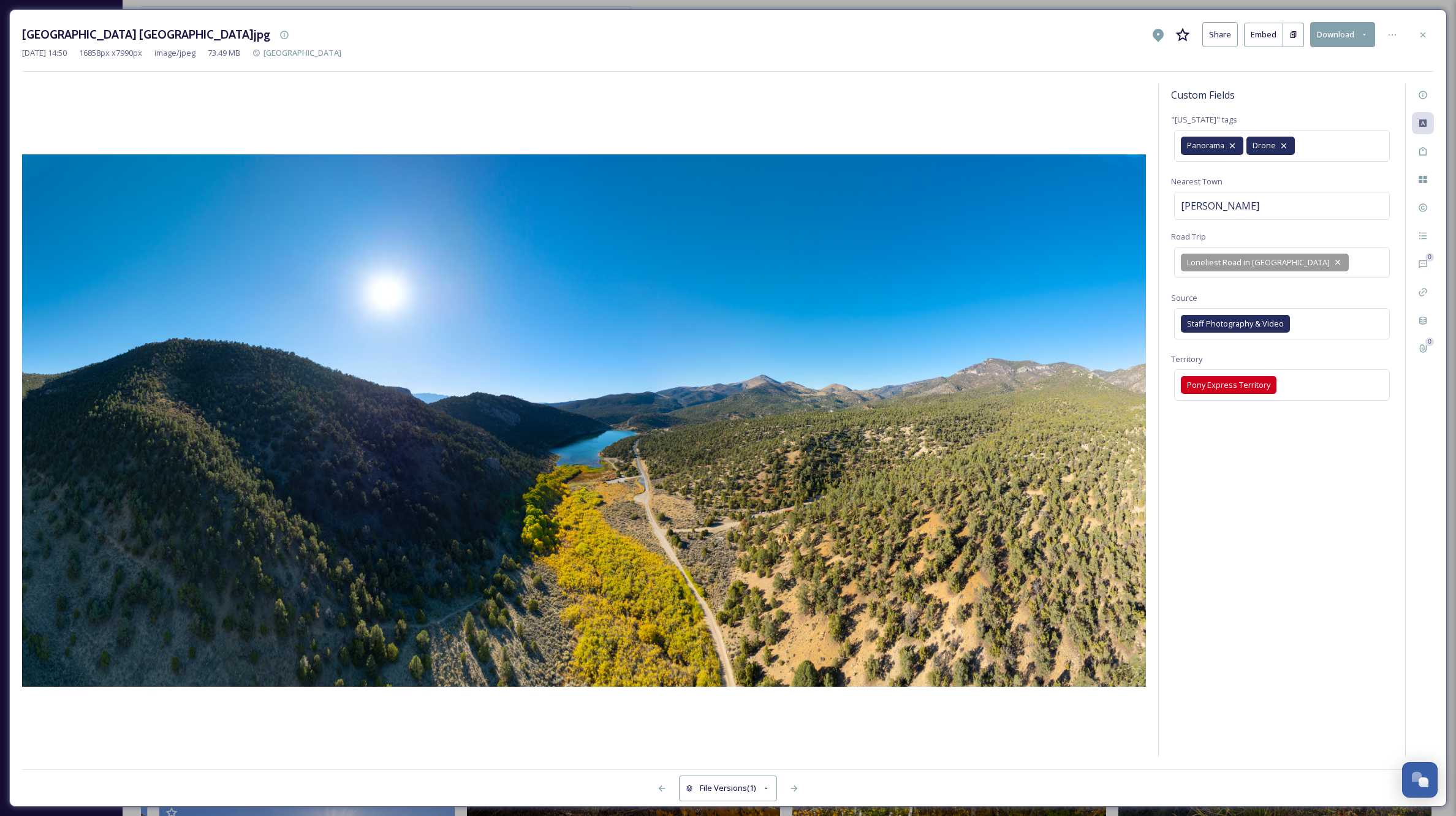
click at [1283, 661] on div "Custom Fields "[US_STATE]" tags Panorama Drone Nearest Town [PERSON_NAME][GEOGR…" at bounding box center [1282, 420] width 247 height 673
click at [1421, 32] on icon at bounding box center [1423, 35] width 10 height 10
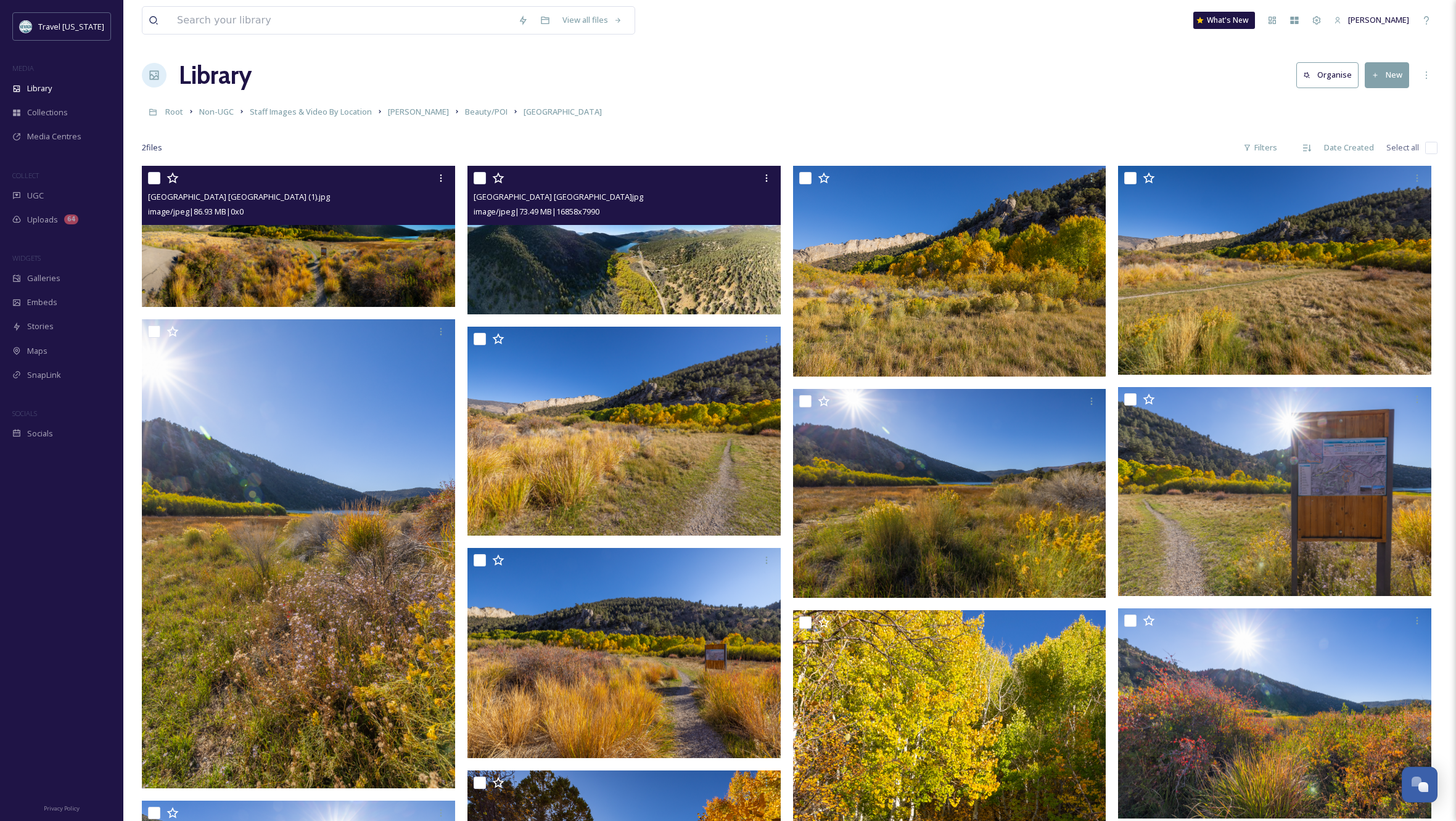
click at [372, 261] on img at bounding box center [299, 236] width 313 height 140
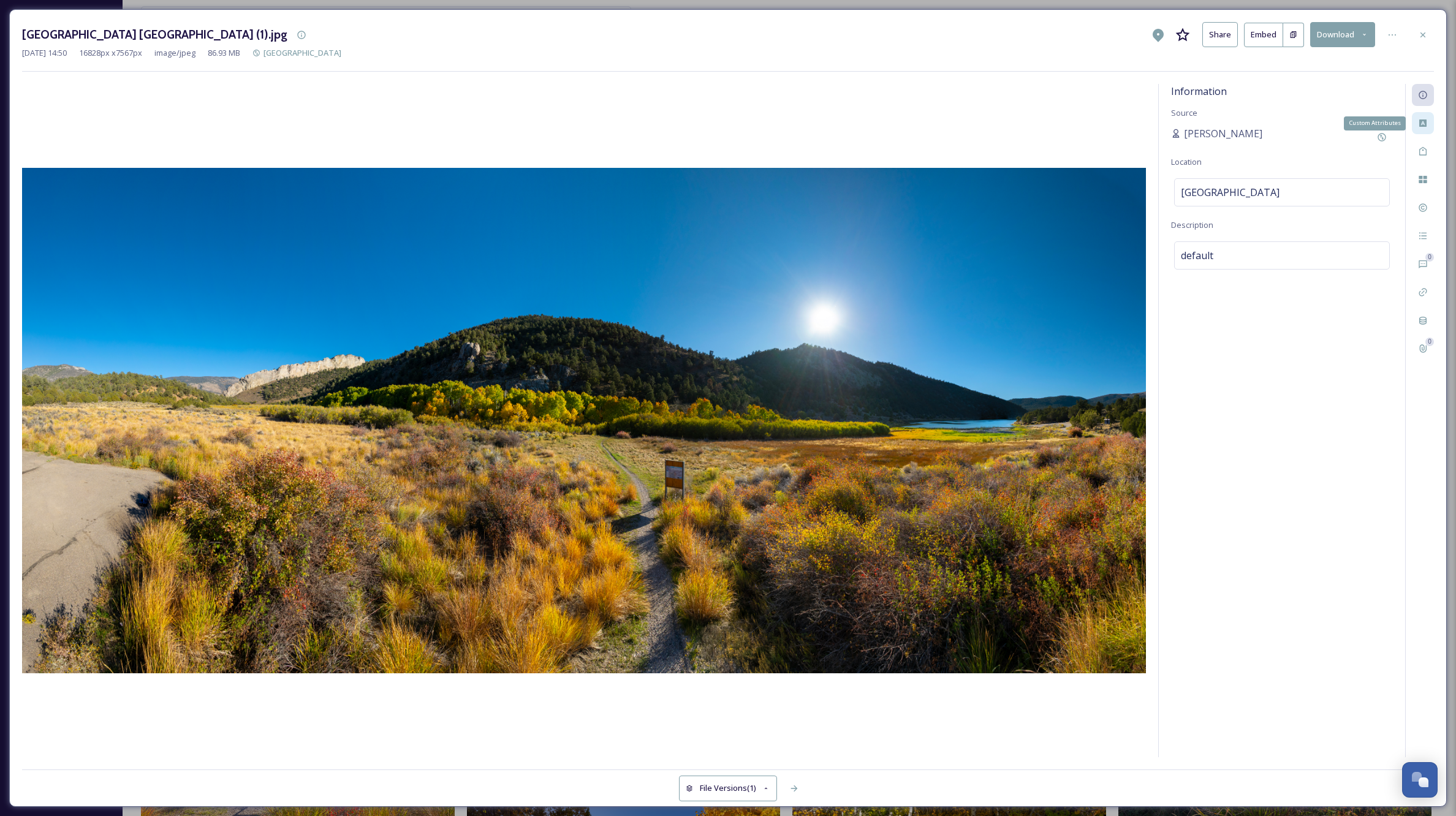
click at [1426, 121] on icon at bounding box center [1423, 123] width 8 height 8
click at [1310, 143] on div "Select option(s)" at bounding box center [1282, 143] width 216 height 28
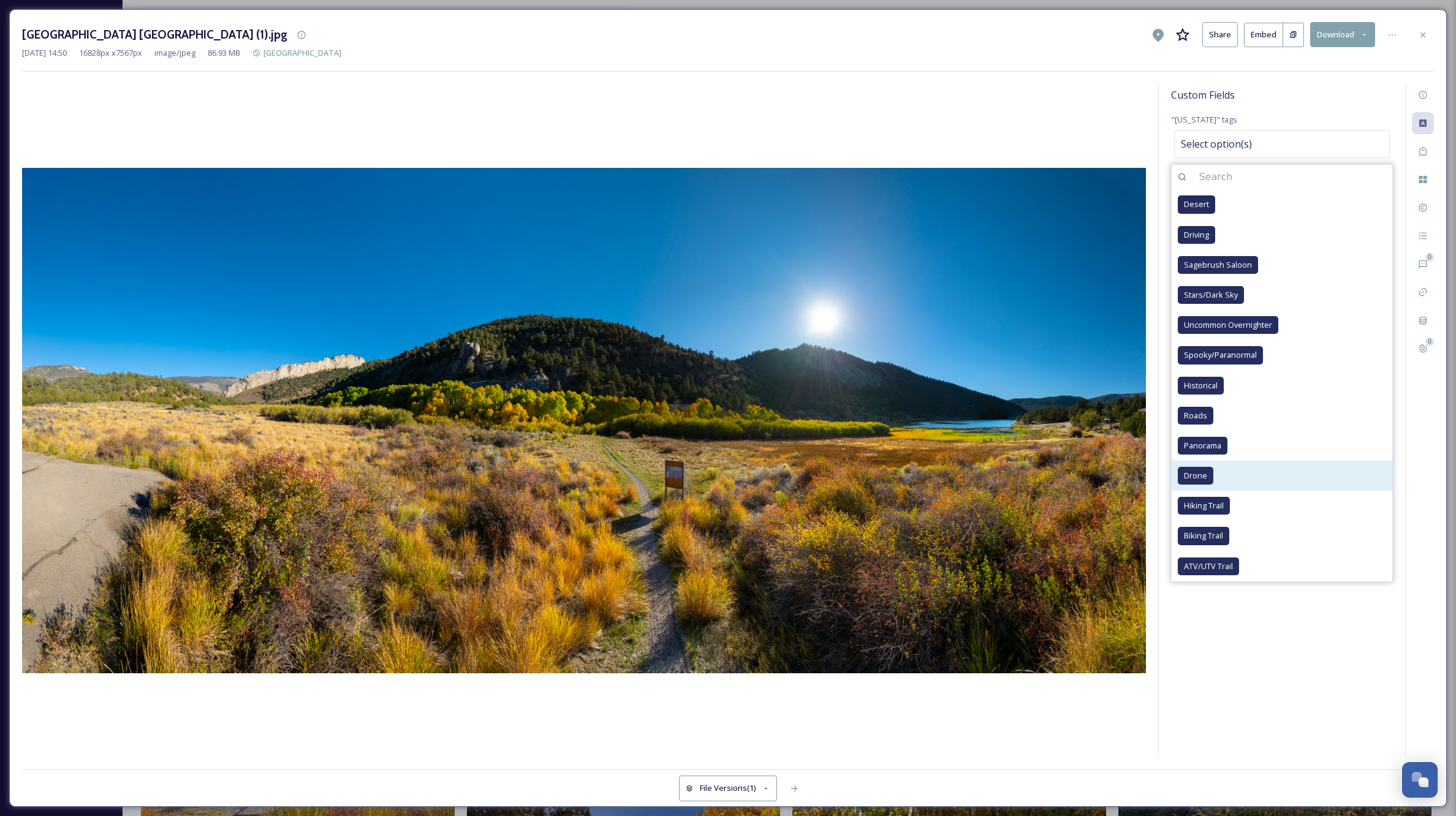
click at [1197, 473] on span "Drone" at bounding box center [1196, 475] width 23 height 12
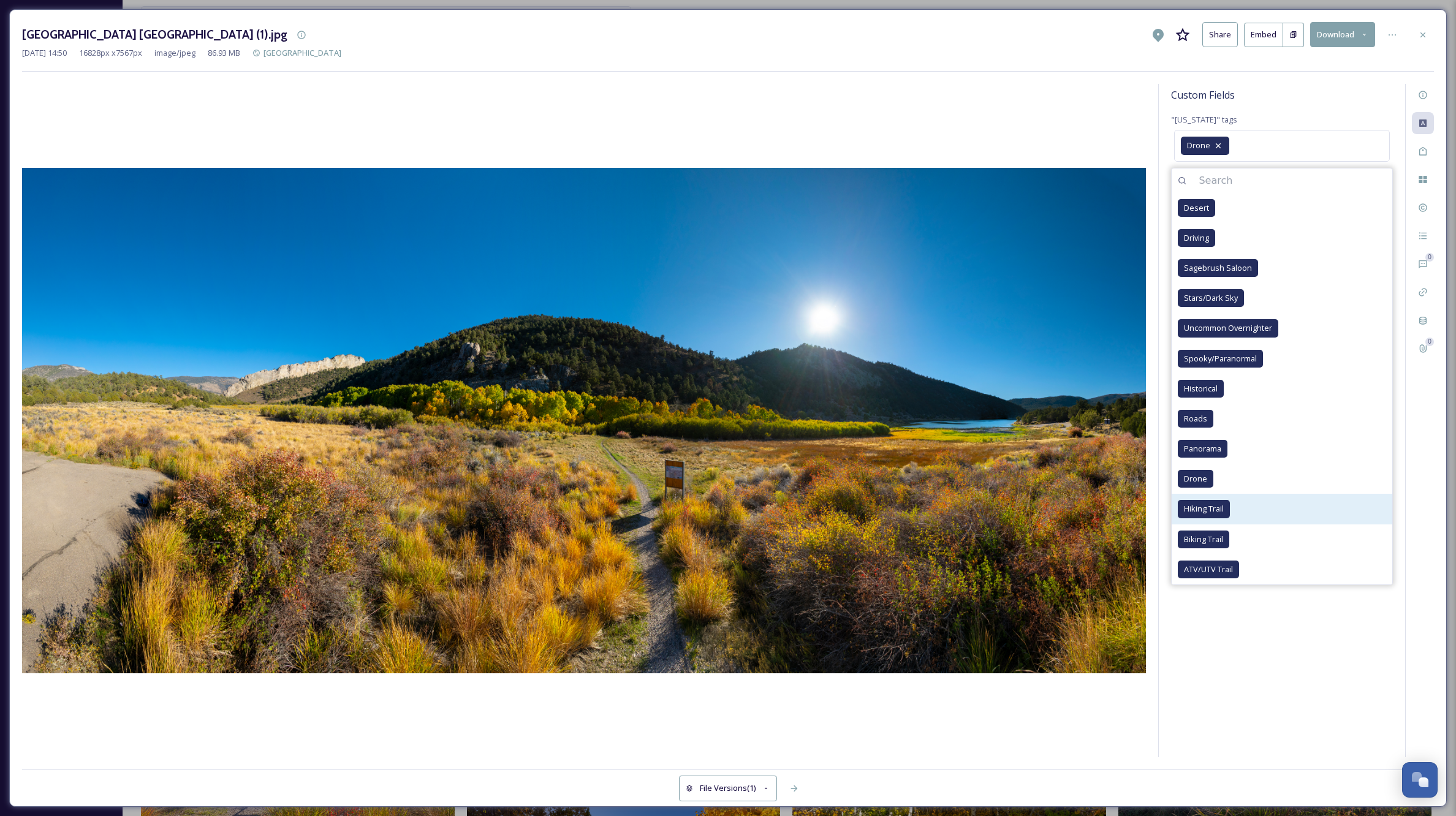
drag, startPoint x: 1209, startPoint y: 444, endPoint x: 1341, endPoint y: 503, distance: 144.6
click at [1209, 444] on span "Panorama" at bounding box center [1202, 448] width 37 height 12
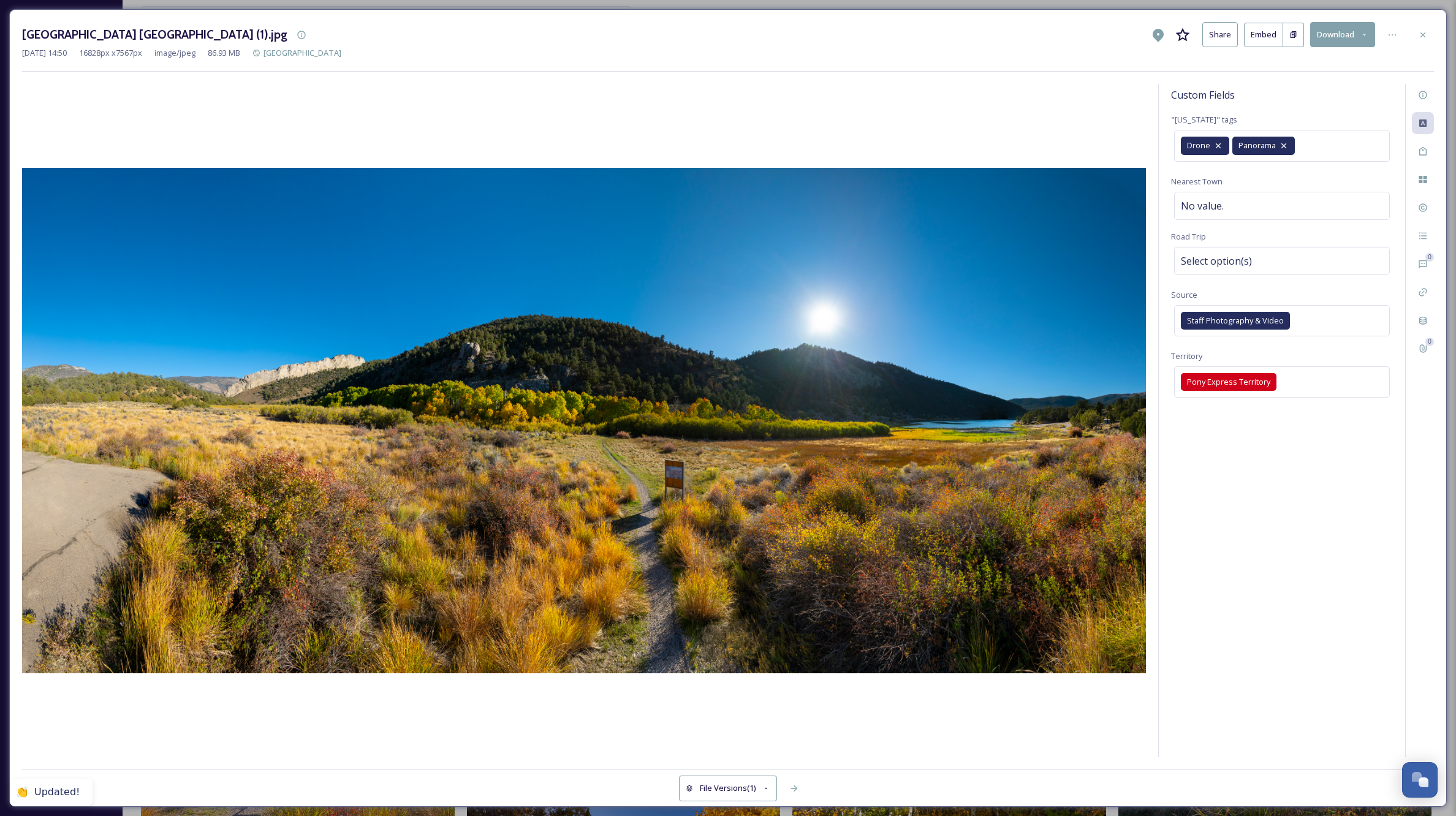
drag, startPoint x: 1299, startPoint y: 671, endPoint x: 1330, endPoint y: 560, distance: 115.2
click at [1299, 671] on div "Custom Fields "[US_STATE]" tags Drone Panorama Nearest Town No value. Road Trip…" at bounding box center [1282, 420] width 247 height 673
click at [1319, 207] on div "No value." at bounding box center [1282, 205] width 216 height 28
type input "[PERSON_NAME]"
click at [1288, 263] on div "Select option(s)" at bounding box center [1282, 260] width 216 height 28
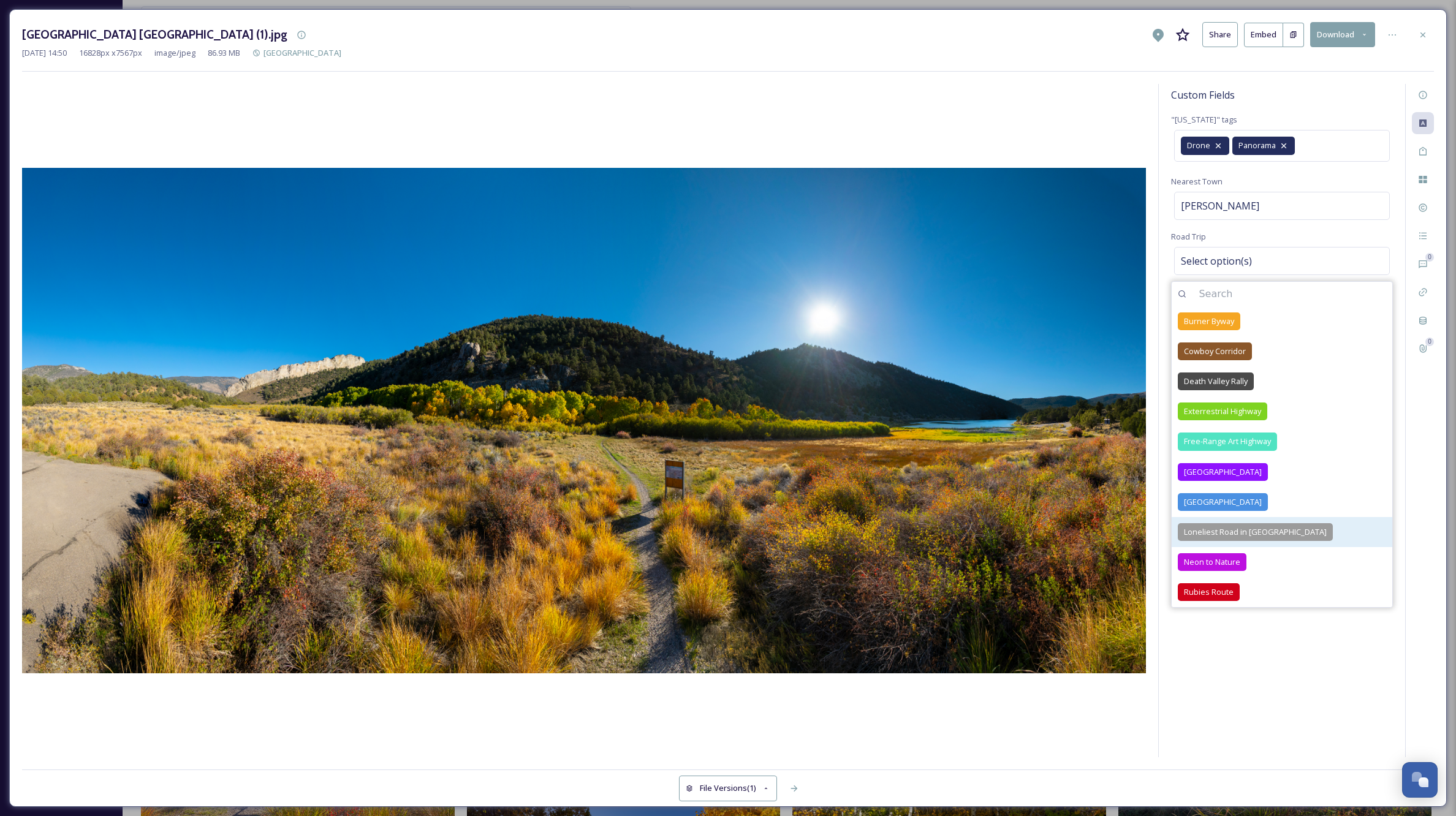
click at [1204, 524] on div "Loneliest Road in [GEOGRAPHIC_DATA]" at bounding box center [1254, 532] width 155 height 18
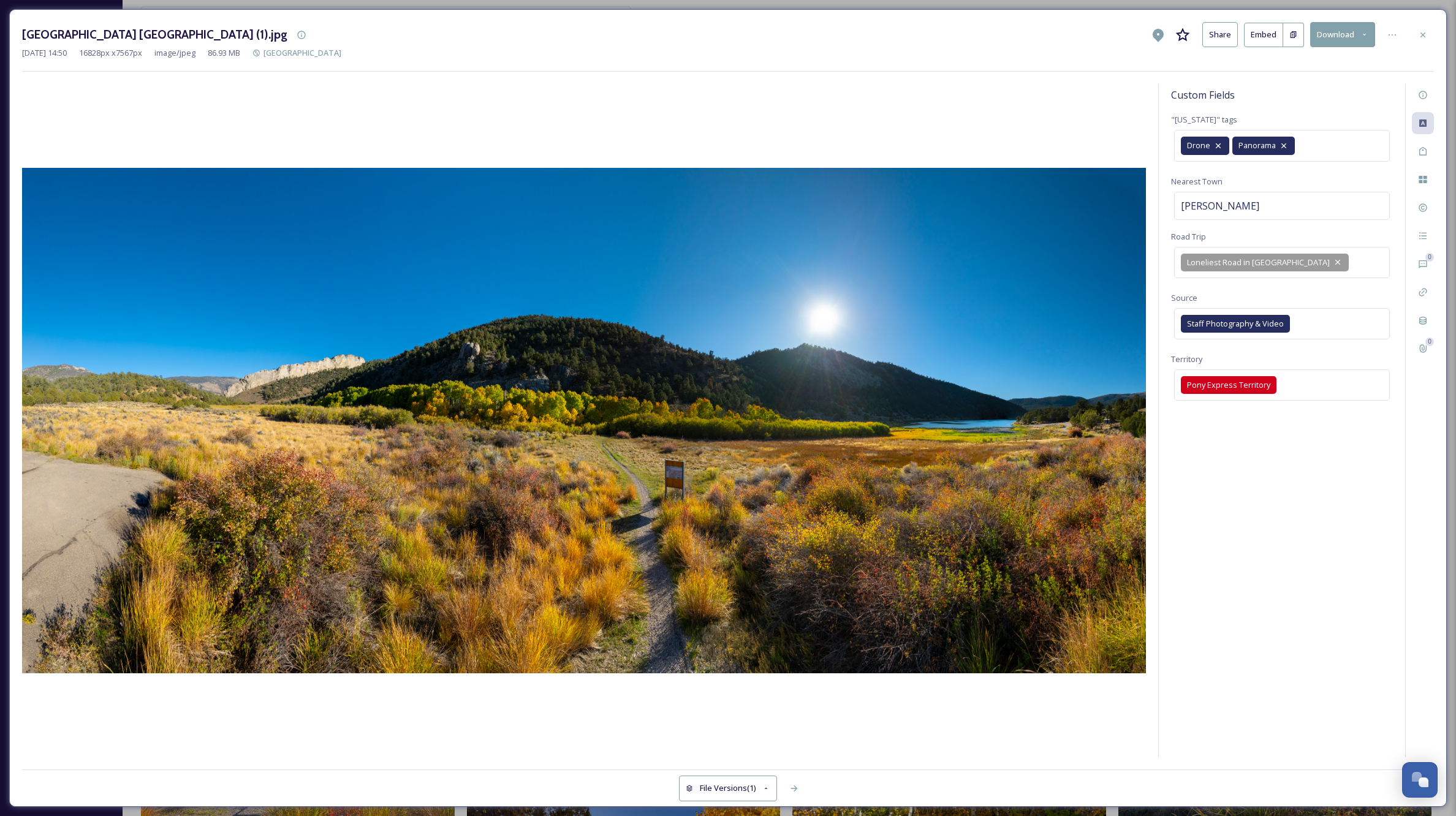
click at [1301, 665] on div "Custom Fields "[US_STATE]" tags Drone Panorama Nearest Town [PERSON_NAME][GEOGR…" at bounding box center [1282, 420] width 247 height 673
click at [1425, 34] on icon at bounding box center [1423, 35] width 10 height 10
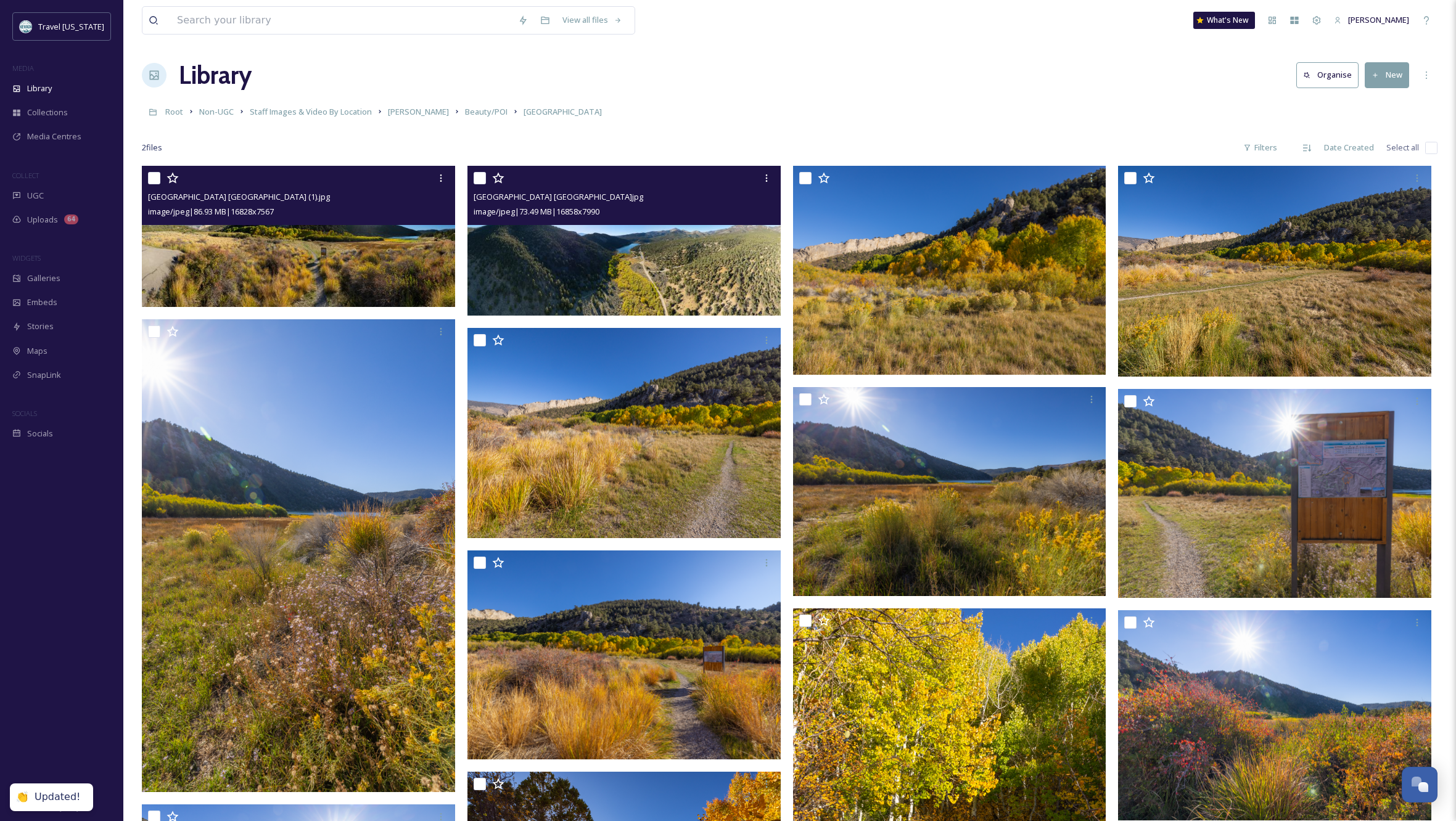
click at [674, 271] on img at bounding box center [625, 241] width 316 height 150
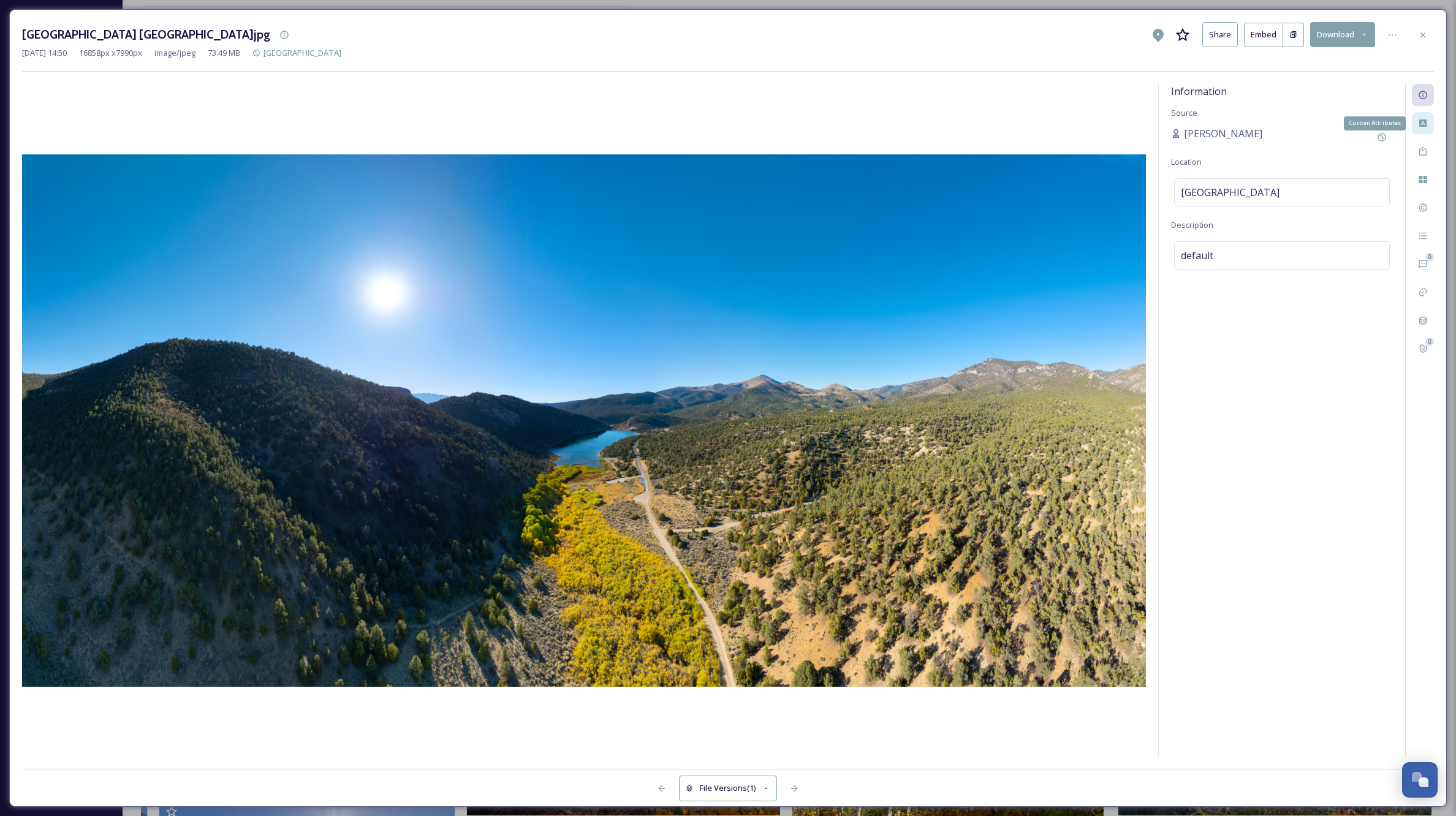
click at [1421, 125] on icon at bounding box center [1423, 123] width 8 height 8
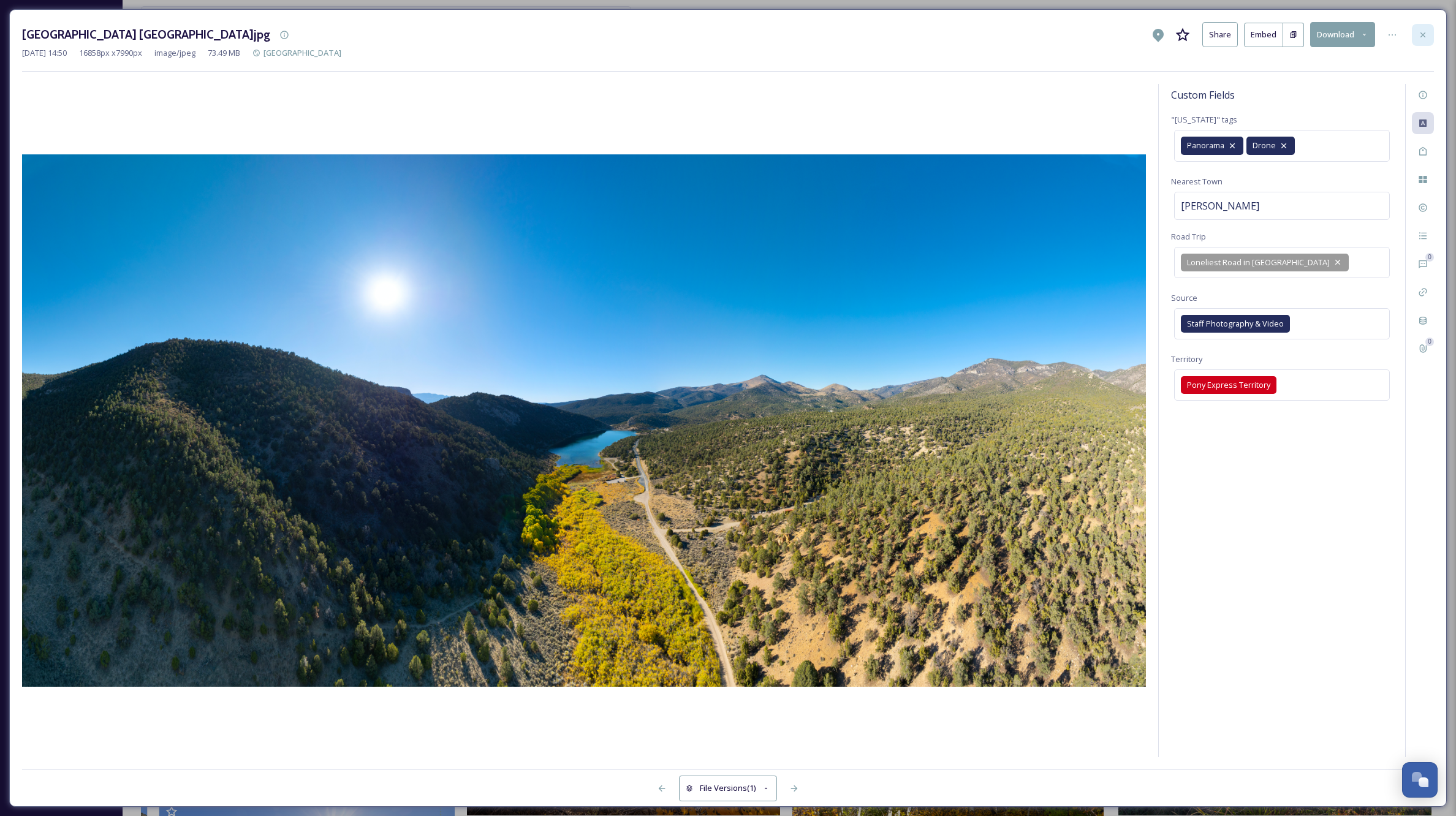
click at [1422, 35] on icon at bounding box center [1422, 34] width 5 height 5
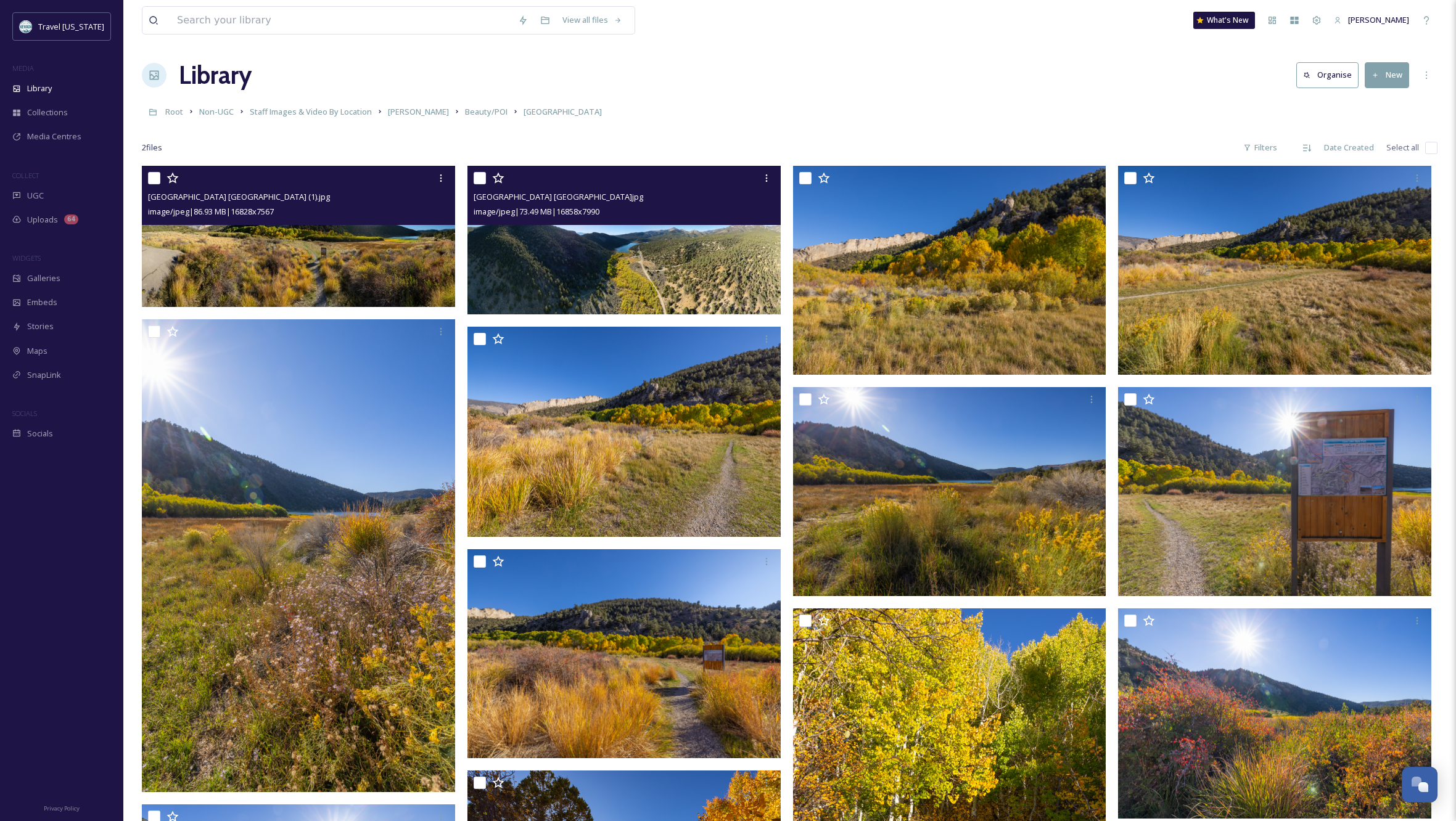
click at [904, 104] on div "Root Non-UGC Staff Images & Video By Location [PERSON_NAME] Beauty/POI [GEOGRAP…" at bounding box center [789, 111] width 1296 height 23
click at [1393, 75] on button "New" at bounding box center [1386, 74] width 44 height 25
click at [1389, 99] on span "File Upload" at bounding box center [1381, 103] width 41 height 12
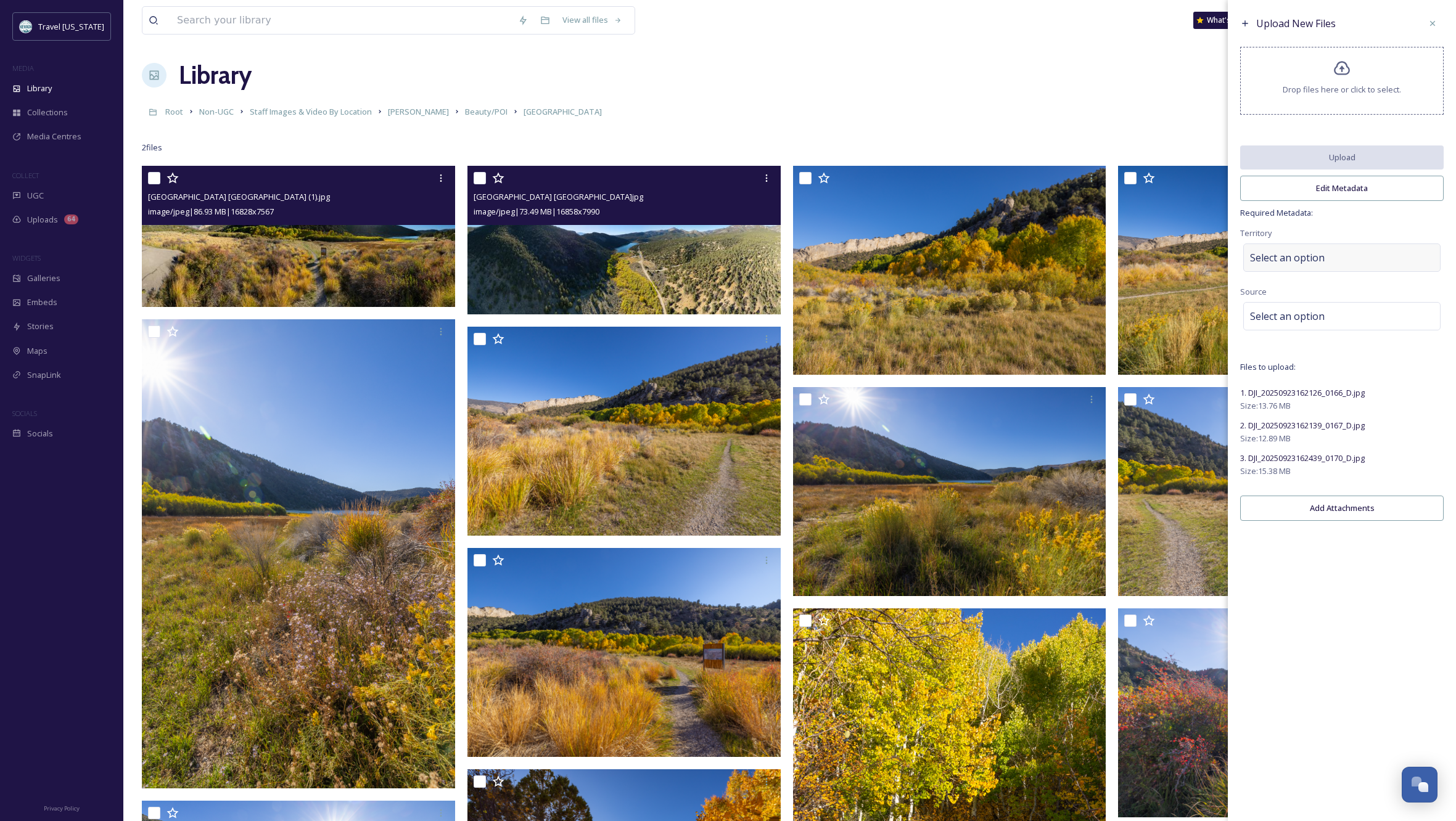
click at [1369, 265] on div "Select an option" at bounding box center [1341, 257] width 197 height 28
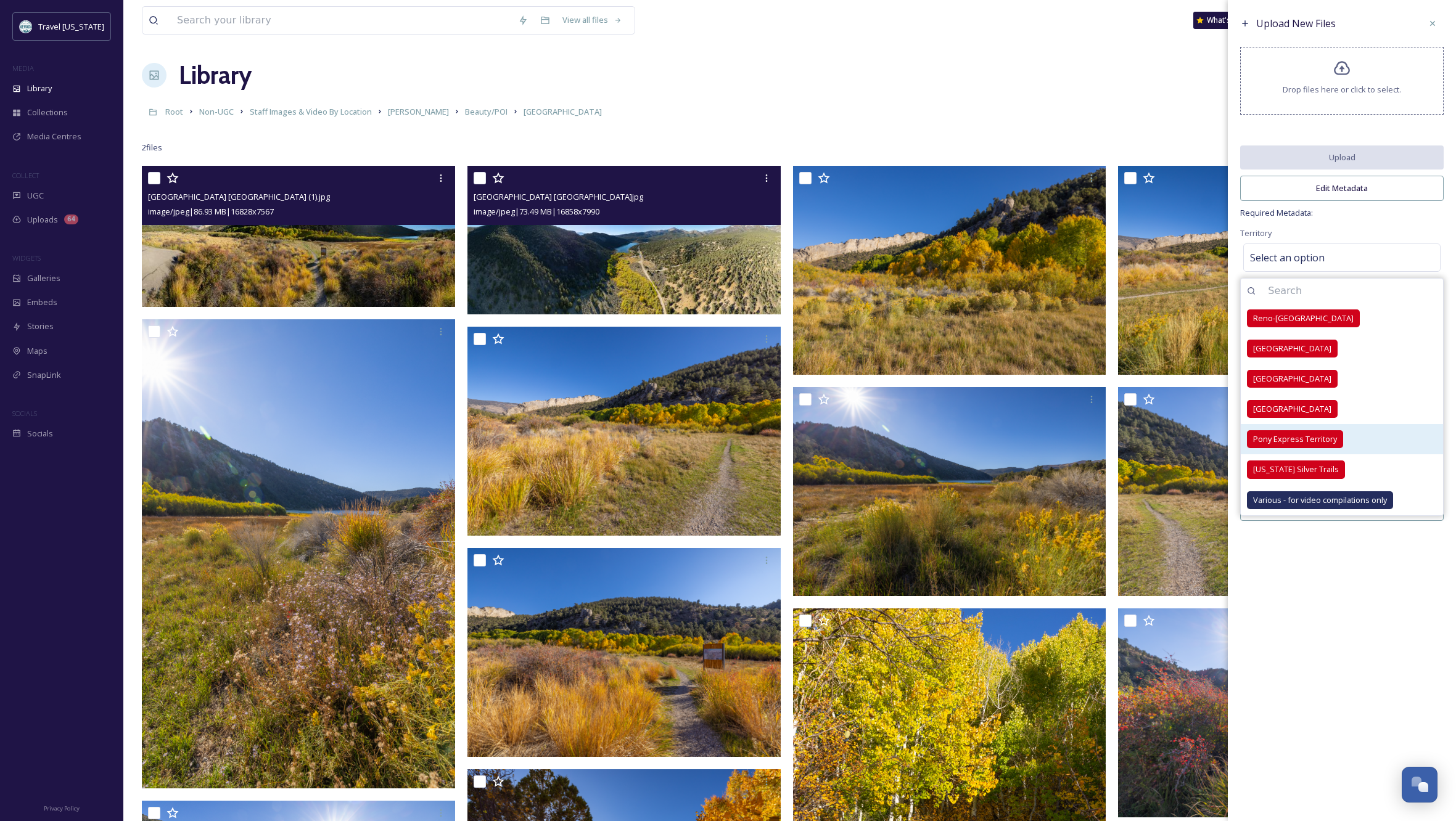
click at [1289, 442] on span "Pony Express Territory" at bounding box center [1295, 439] width 84 height 12
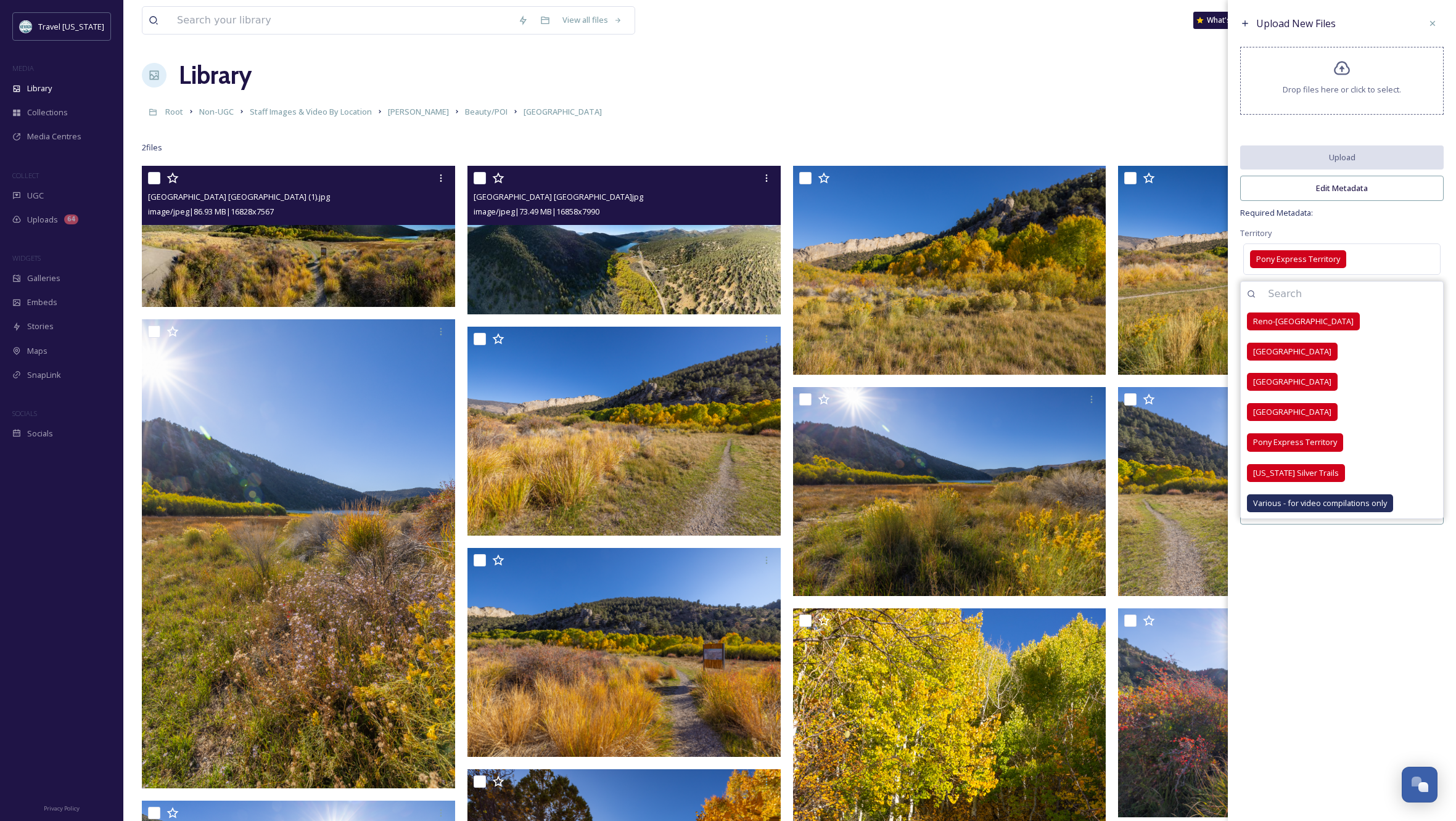
click at [1380, 231] on div "Upload New Files Drop files here or click to select. Upload Edit Metadata Requi…" at bounding box center [1342, 271] width 228 height 543
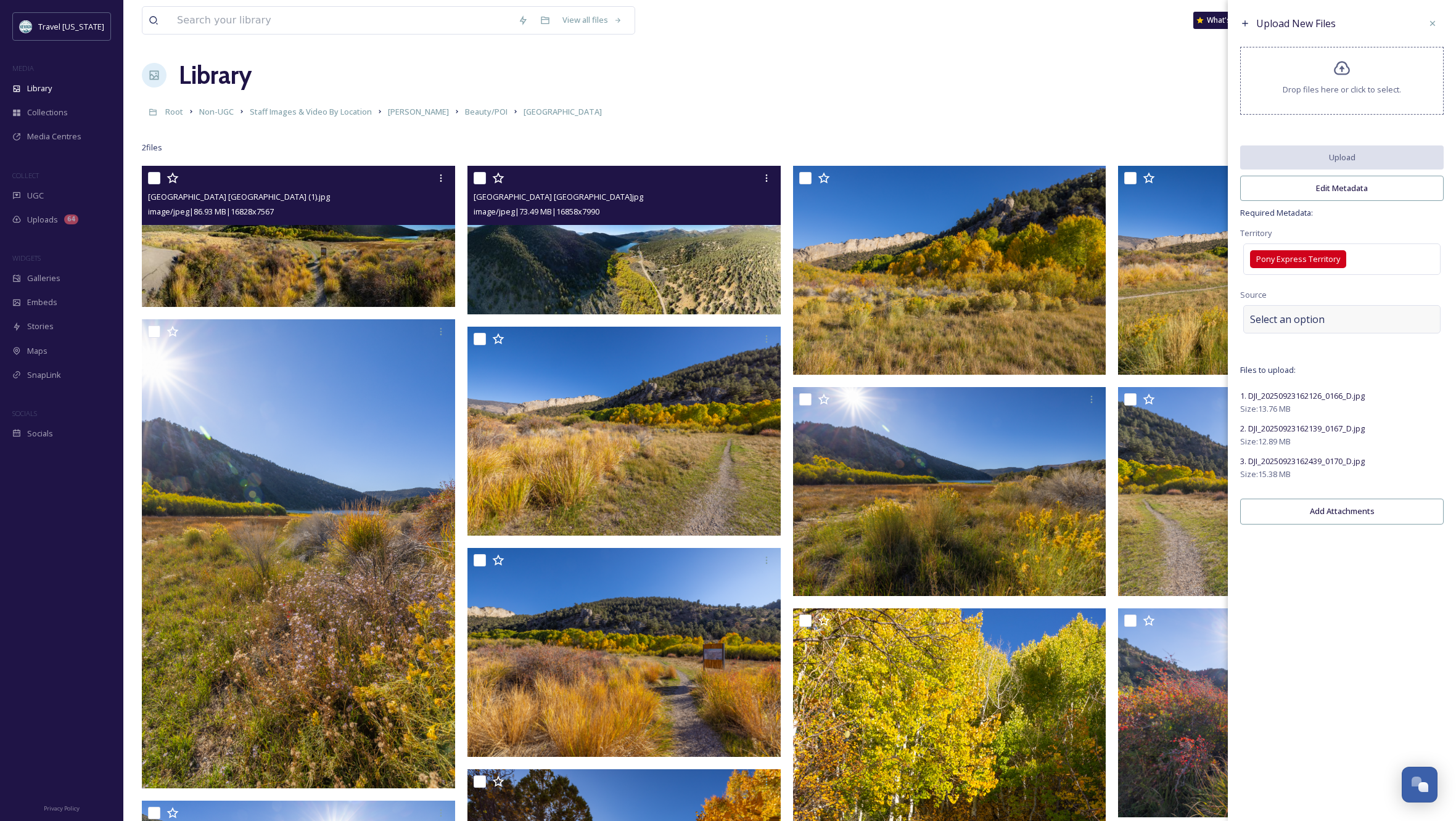
click at [1331, 324] on div "Select an option" at bounding box center [1341, 319] width 197 height 28
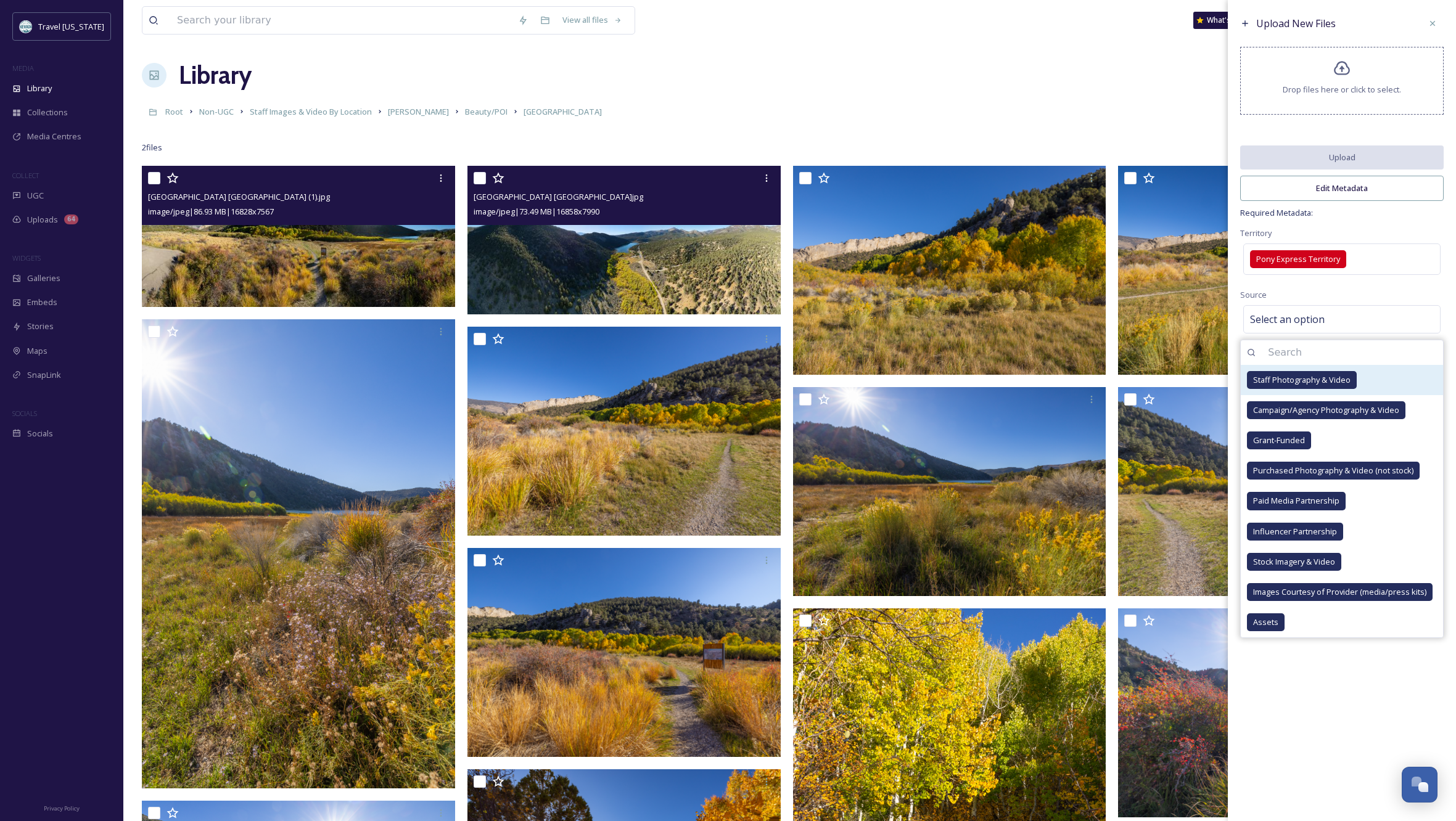
drag, startPoint x: 1316, startPoint y: 387, endPoint x: 1338, endPoint y: 388, distance: 22.0
click at [1316, 385] on span "Staff Photography & Video" at bounding box center [1301, 380] width 98 height 12
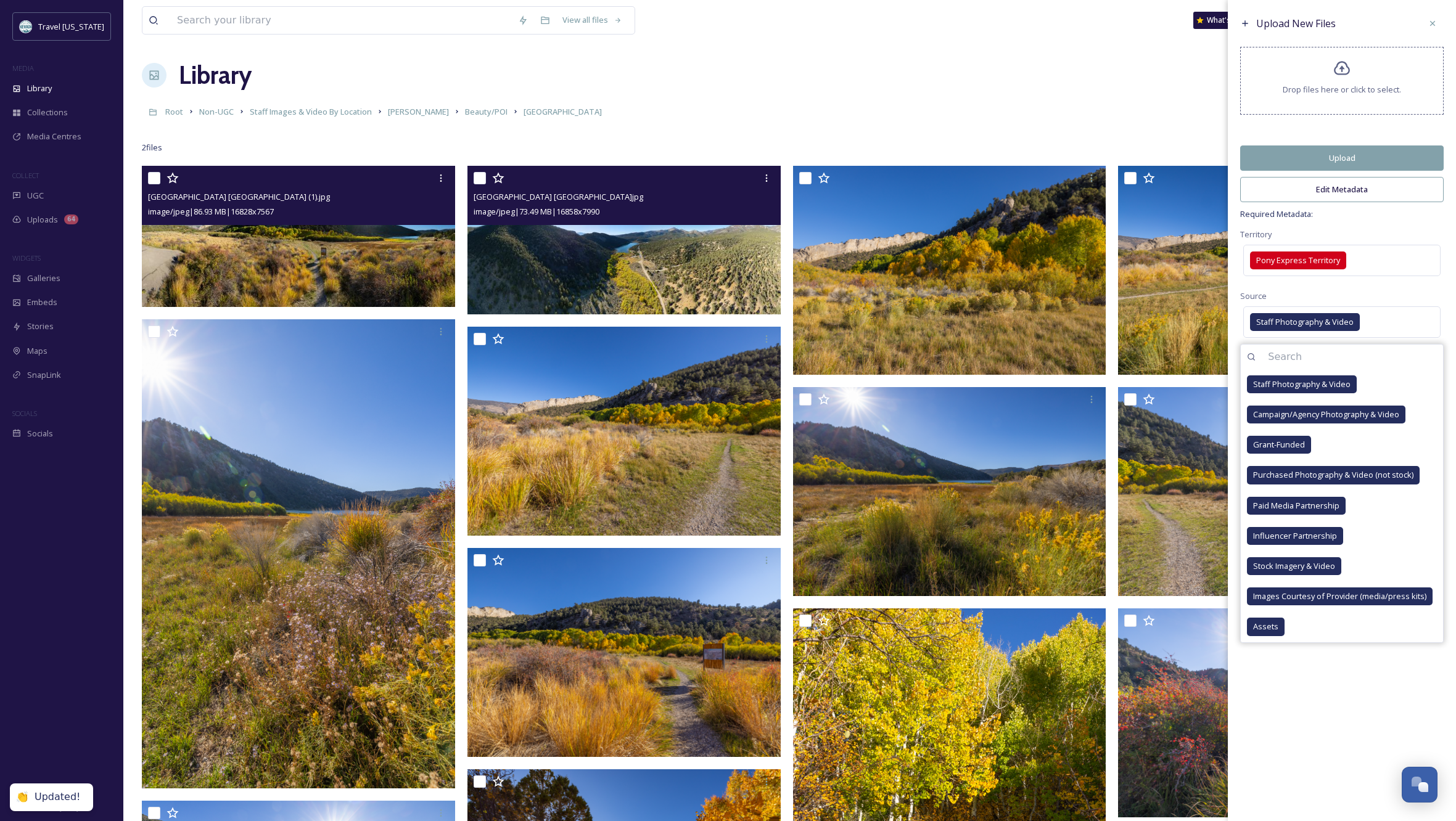
click at [1314, 694] on div "Upload New Files Drop files here or click to select. Upload Edit Metadata Requi…" at bounding box center [1342, 410] width 228 height 821
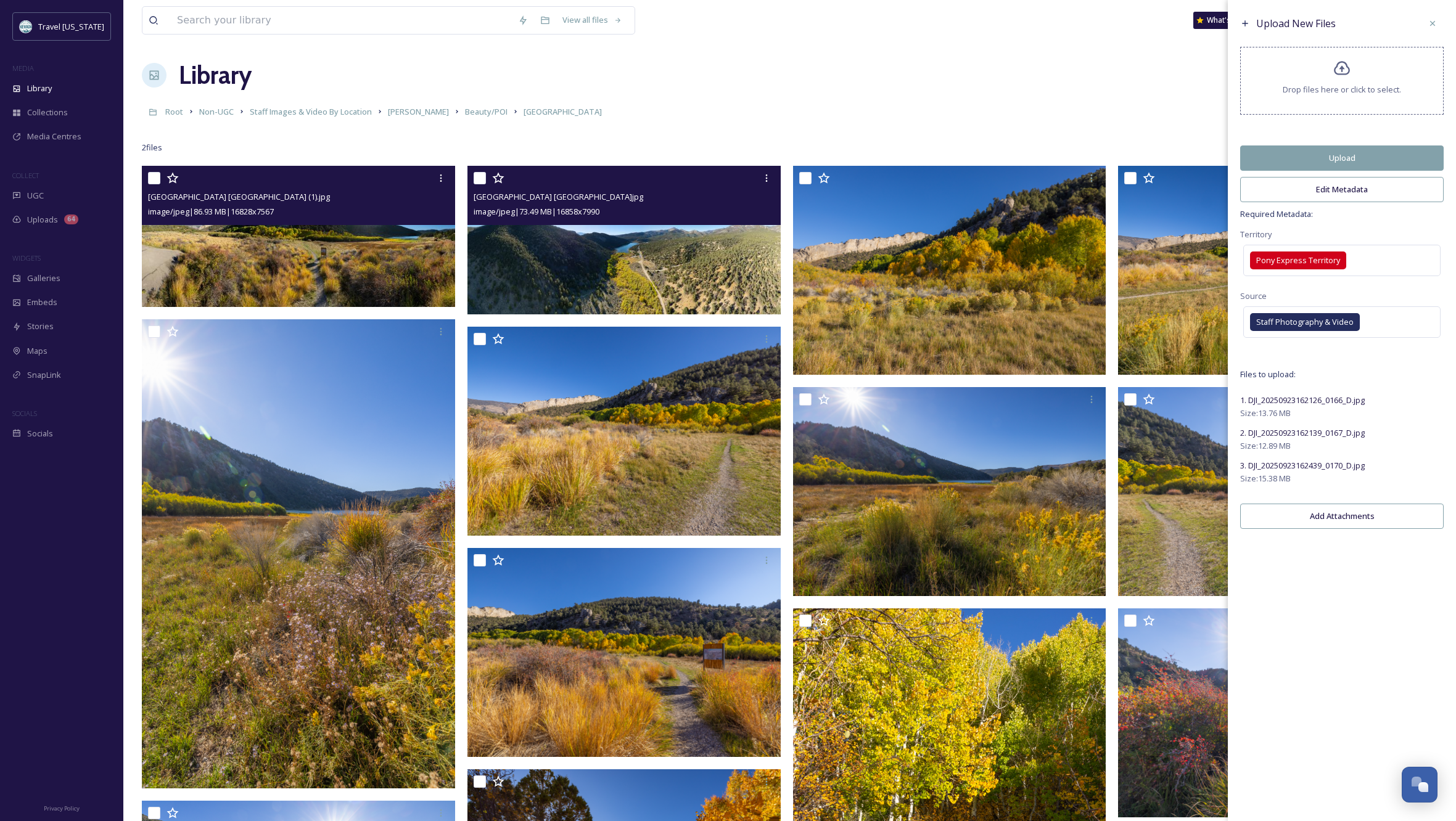
click at [1368, 190] on button "Edit Metadata" at bounding box center [1341, 189] width 204 height 25
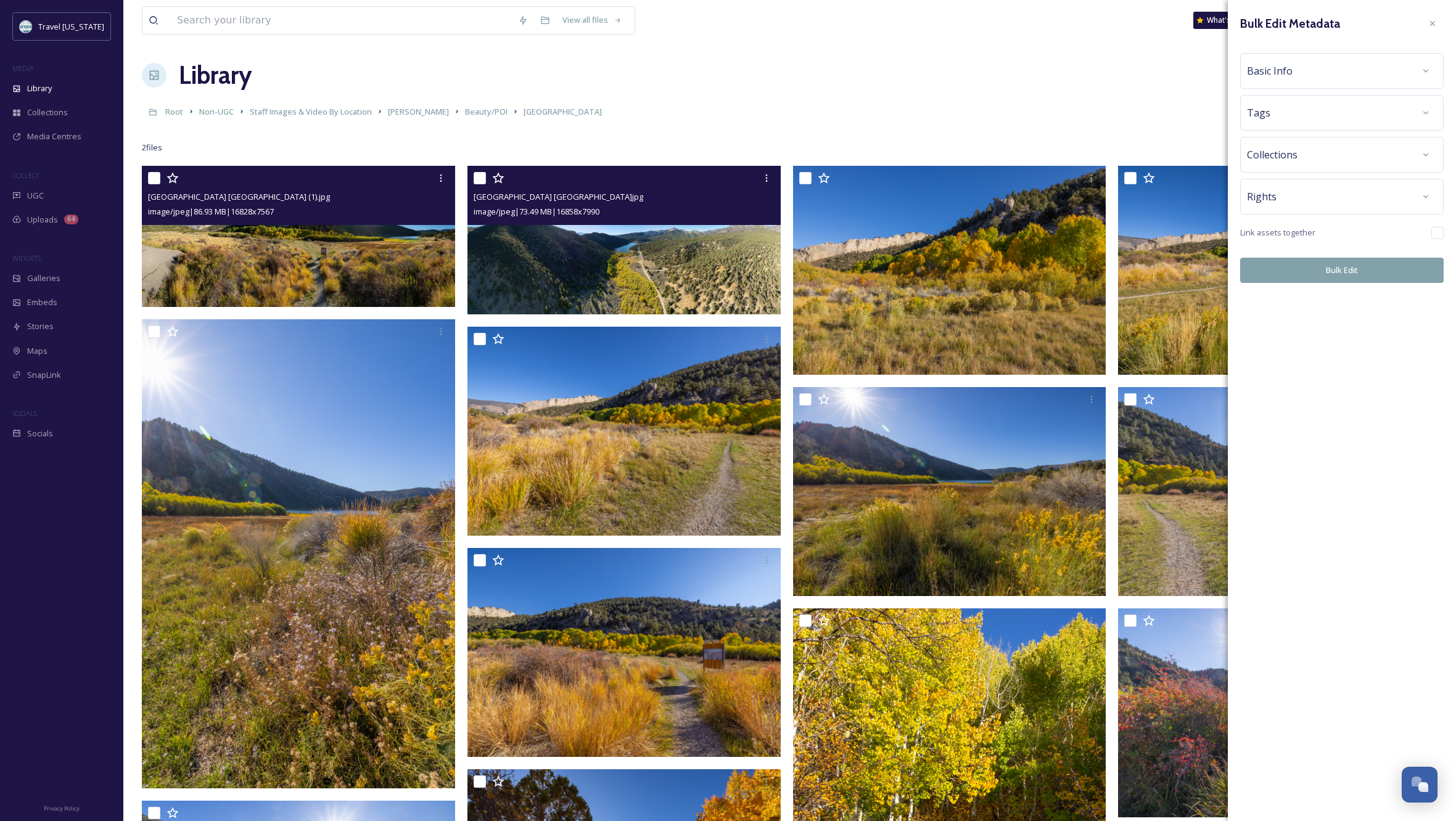
click at [1314, 68] on div "Basic Info" at bounding box center [1341, 71] width 190 height 22
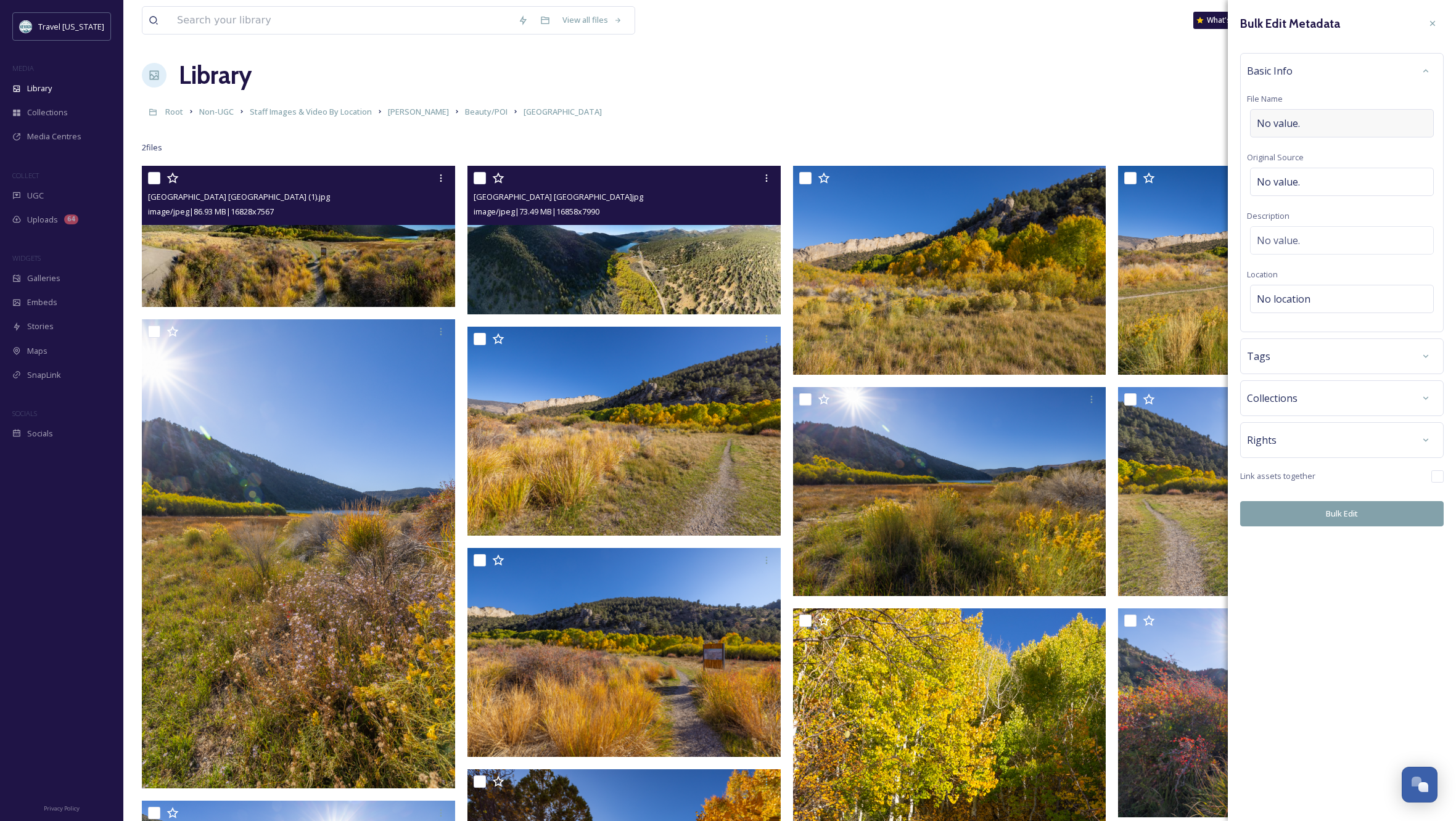
click at [1317, 119] on div "No value." at bounding box center [1341, 123] width 184 height 28
type input "[GEOGRAPHIC_DATA] Drone photo"
click at [1319, 286] on div "No location" at bounding box center [1341, 296] width 184 height 28
click at [1321, 302] on input at bounding box center [1341, 298] width 183 height 27
click at [1321, 295] on input "[GEOGRAPHIC_DATA]" at bounding box center [1341, 298] width 183 height 27
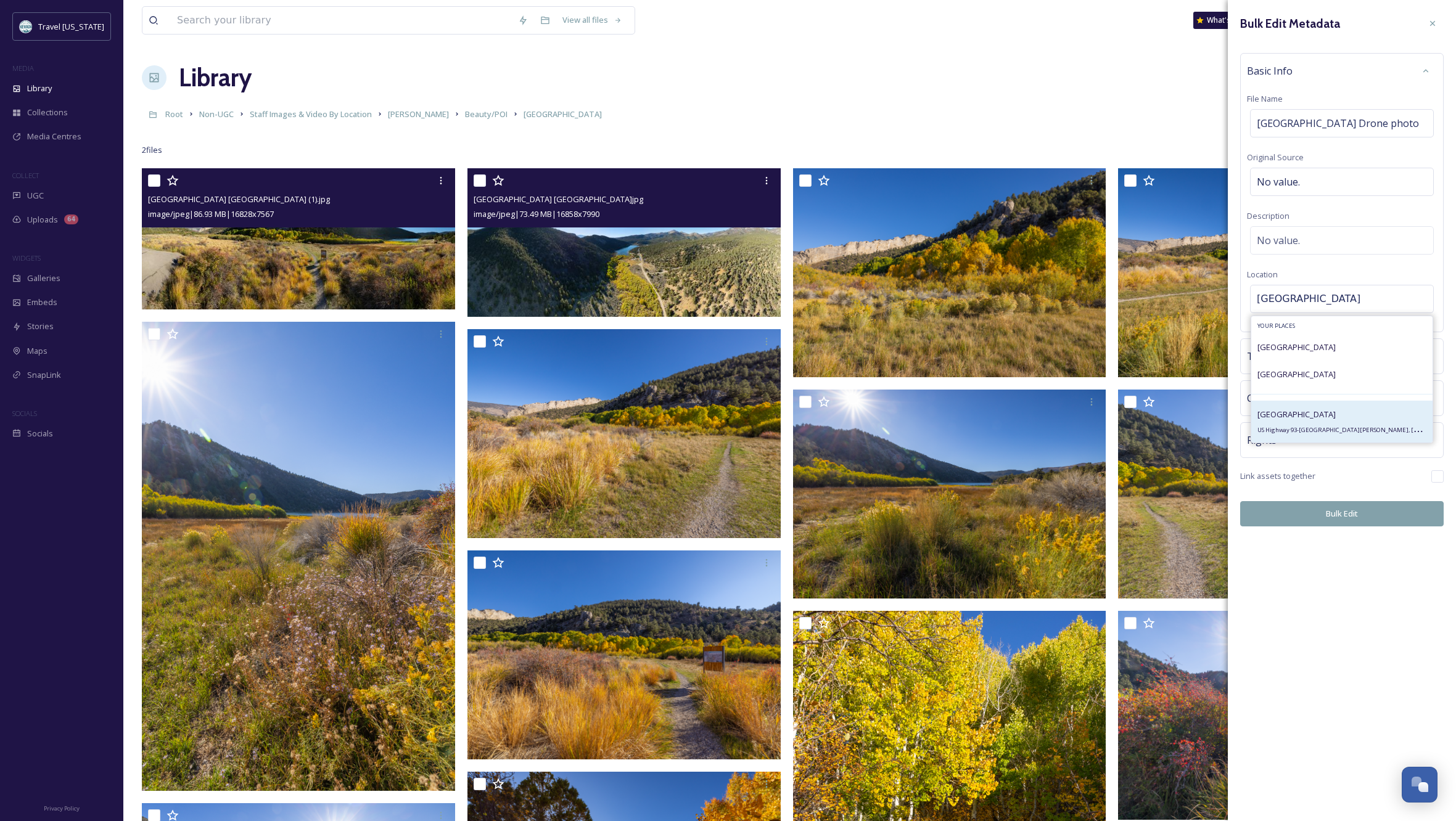
type input "[GEOGRAPHIC_DATA]"
click at [1314, 419] on span "[GEOGRAPHIC_DATA]" at bounding box center [1296, 413] width 78 height 11
click at [1365, 439] on div "Rights" at bounding box center [1341, 439] width 190 height 22
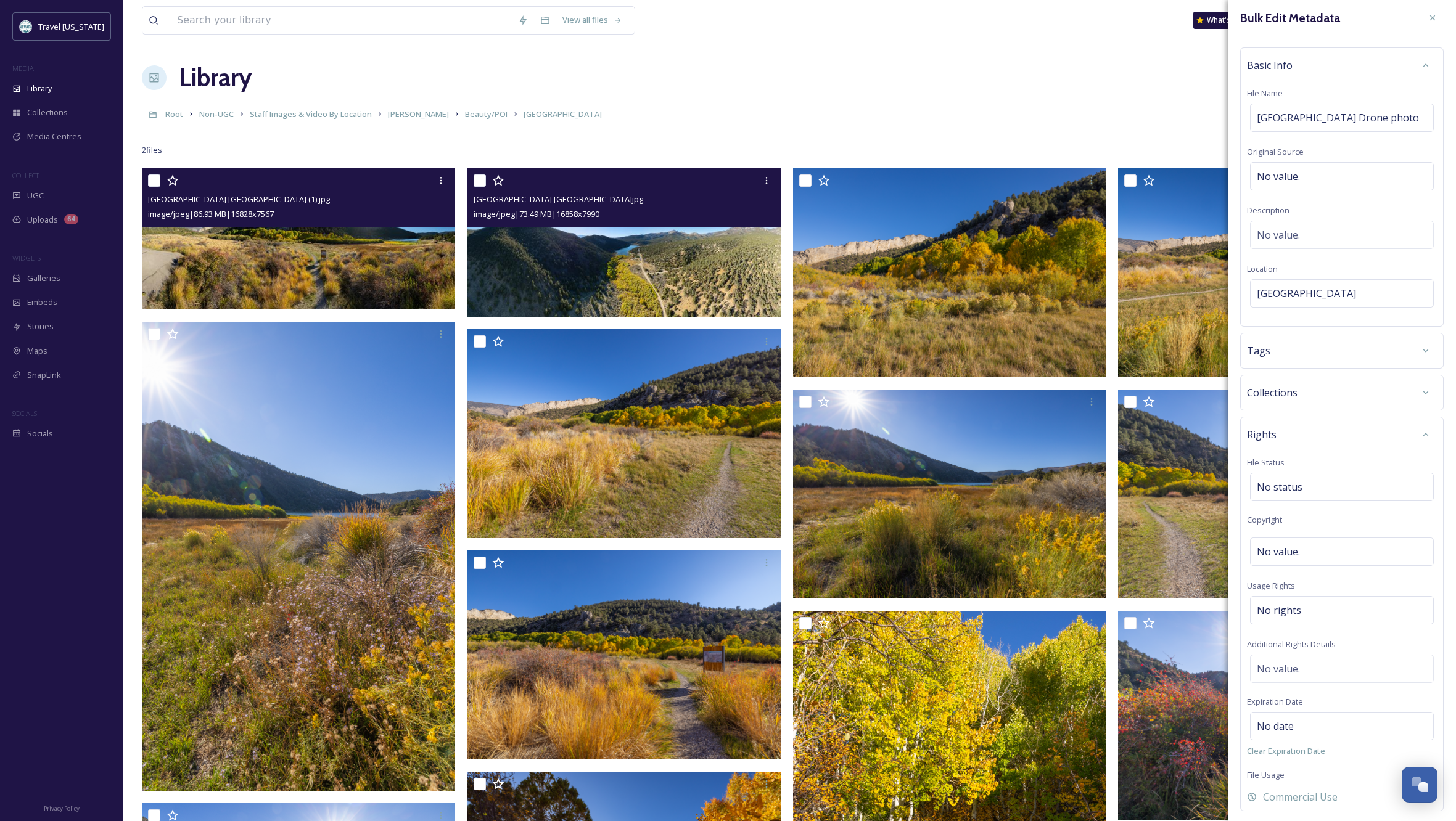
scroll to position [8, 0]
click at [1320, 605] on div "No rights" at bounding box center [1341, 608] width 184 height 28
click at [1298, 612] on input at bounding box center [1321, 611] width 135 height 27
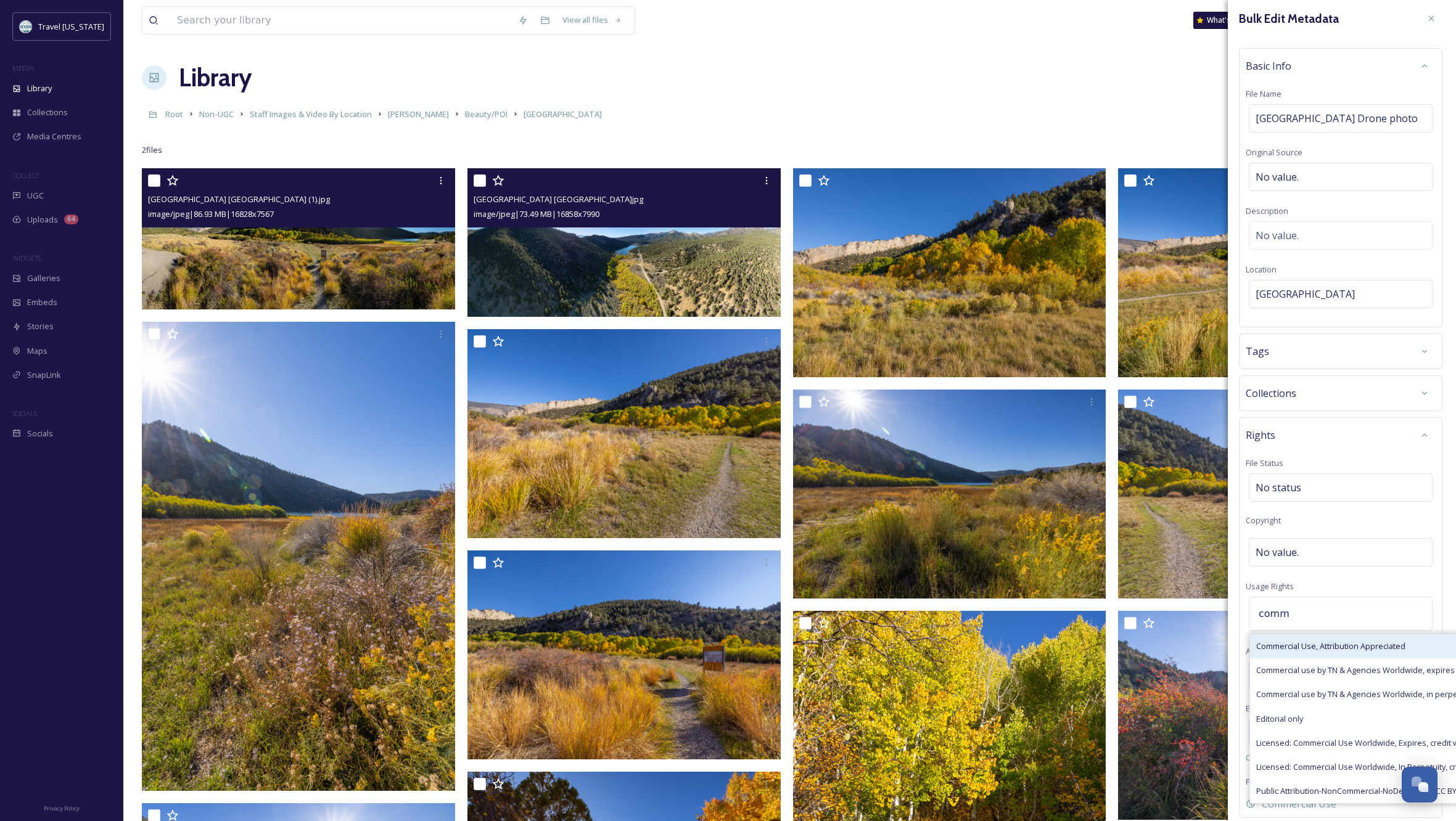
scroll to position [11, 1]
type input "comm"
click at [1327, 683] on div "Commercial use by TN & Agencies Worldwide, in perpetuity" at bounding box center [1403, 689] width 306 height 24
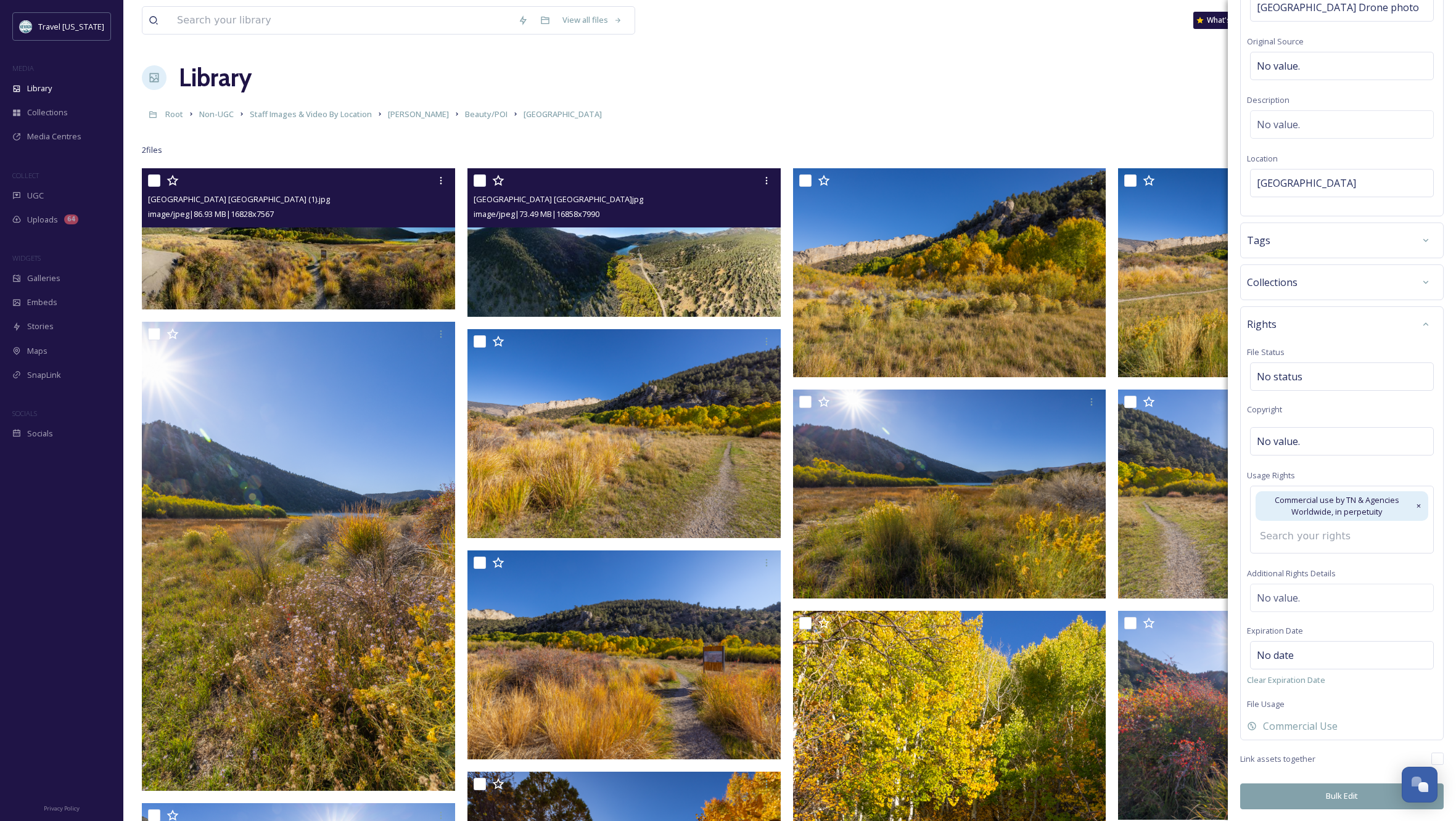
scroll to position [97, 0]
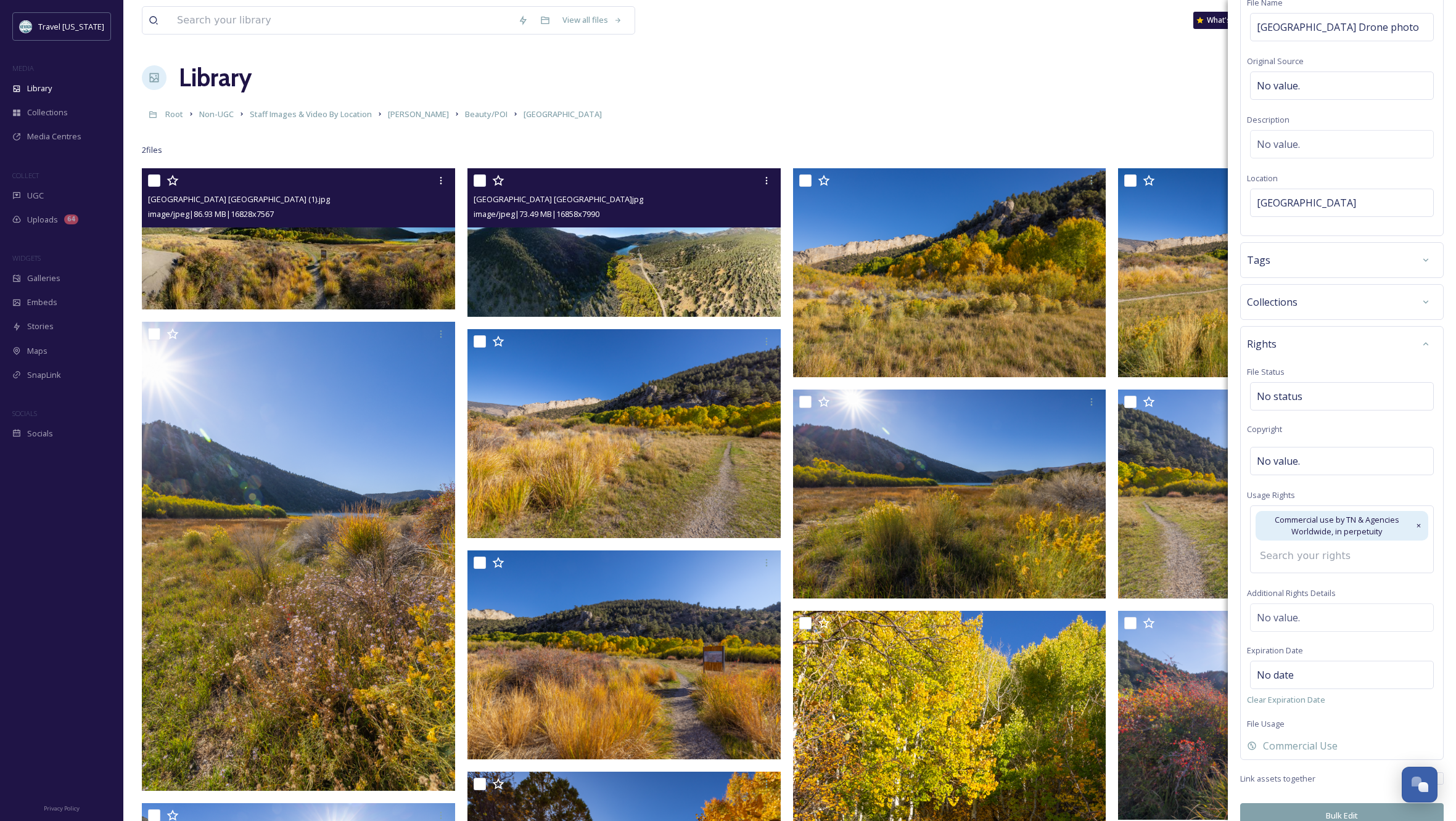
click at [1328, 803] on button "Bulk Edit" at bounding box center [1341, 815] width 204 height 25
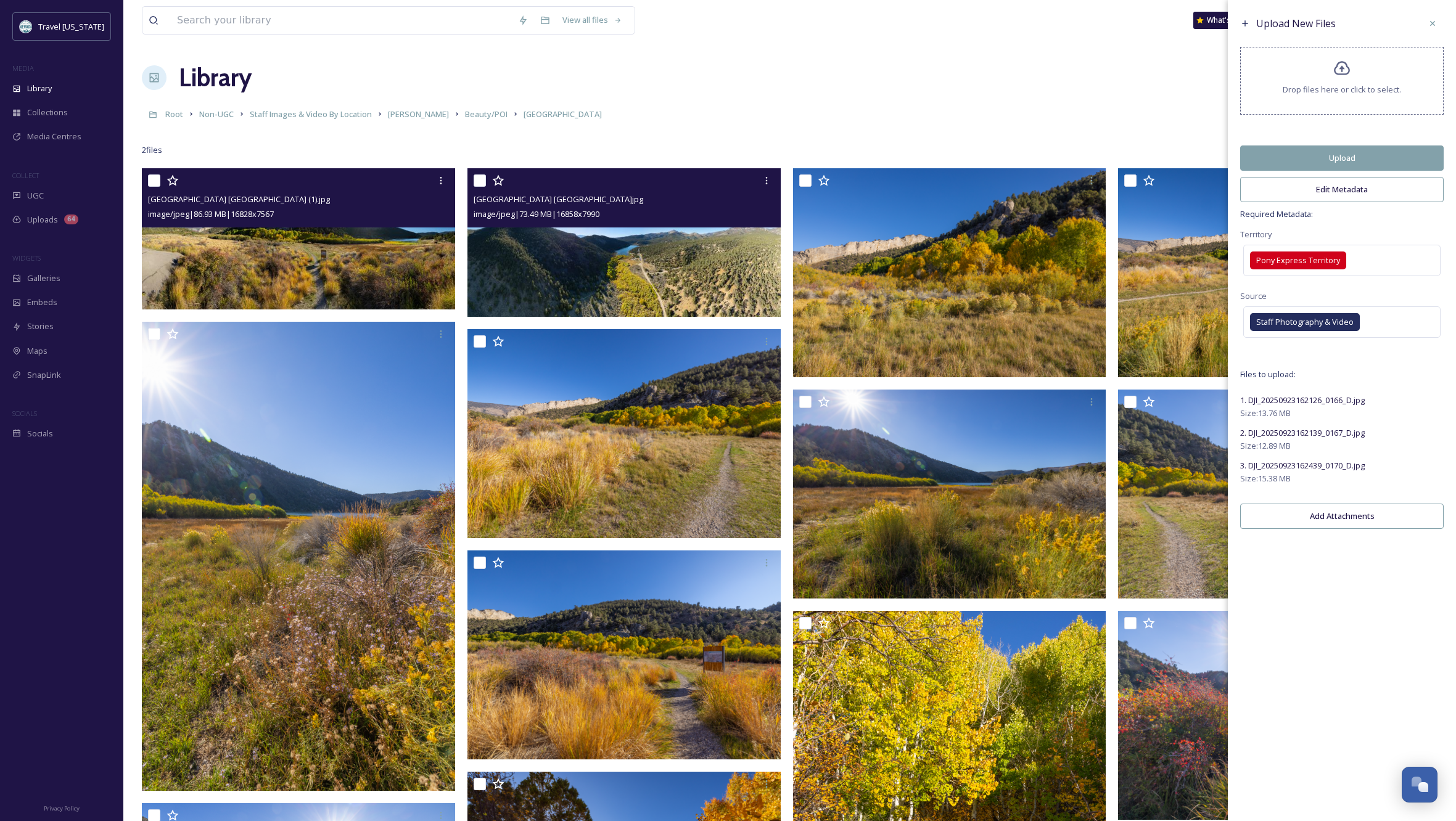
click at [1336, 158] on button "Upload" at bounding box center [1341, 158] width 204 height 25
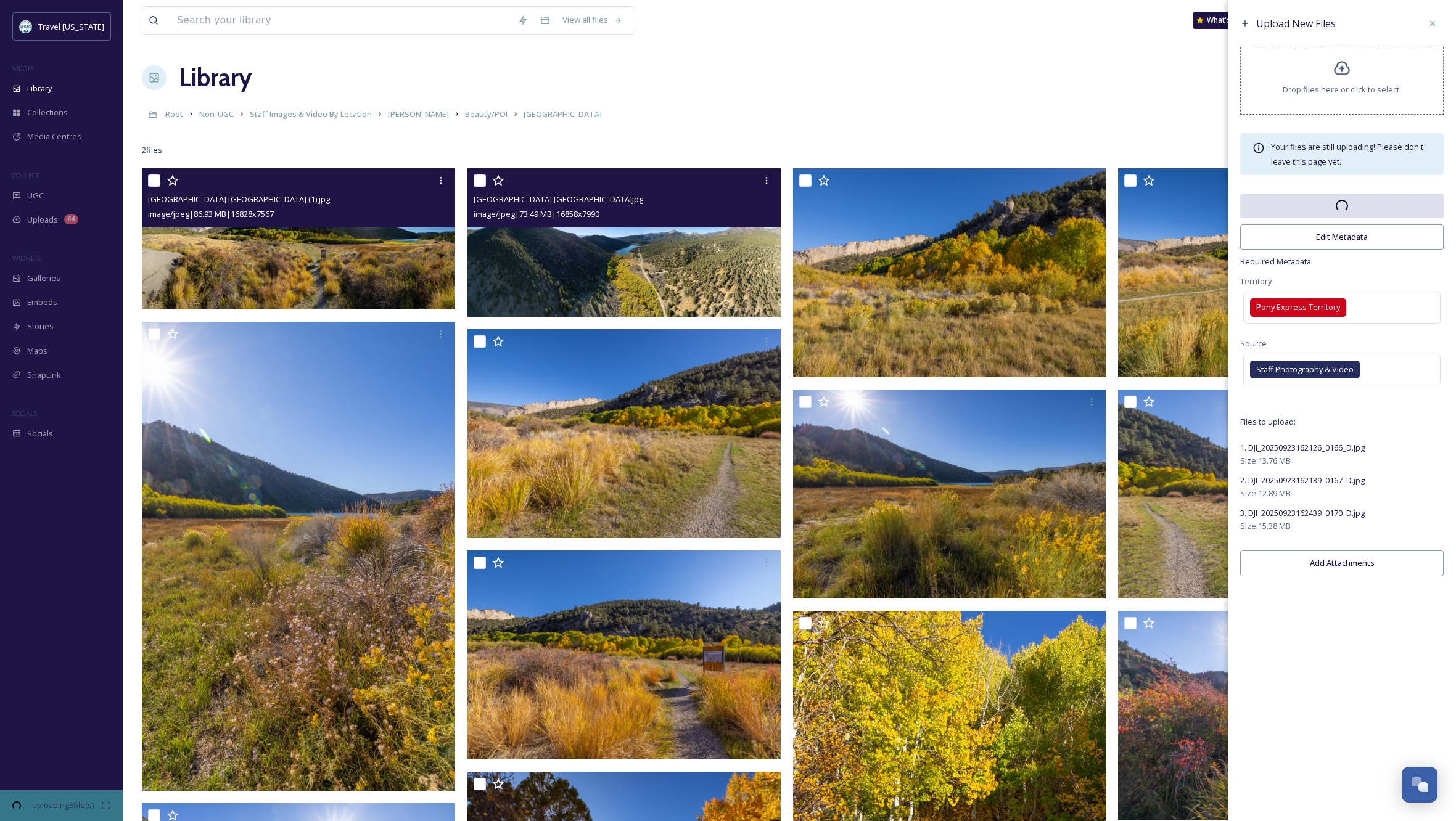
scroll to position [0, 0]
click at [862, 103] on div "Root Non-UGC Staff Images & Video By Location [PERSON_NAME] Beauty/POI [GEOGRAP…" at bounding box center [789, 114] width 1296 height 23
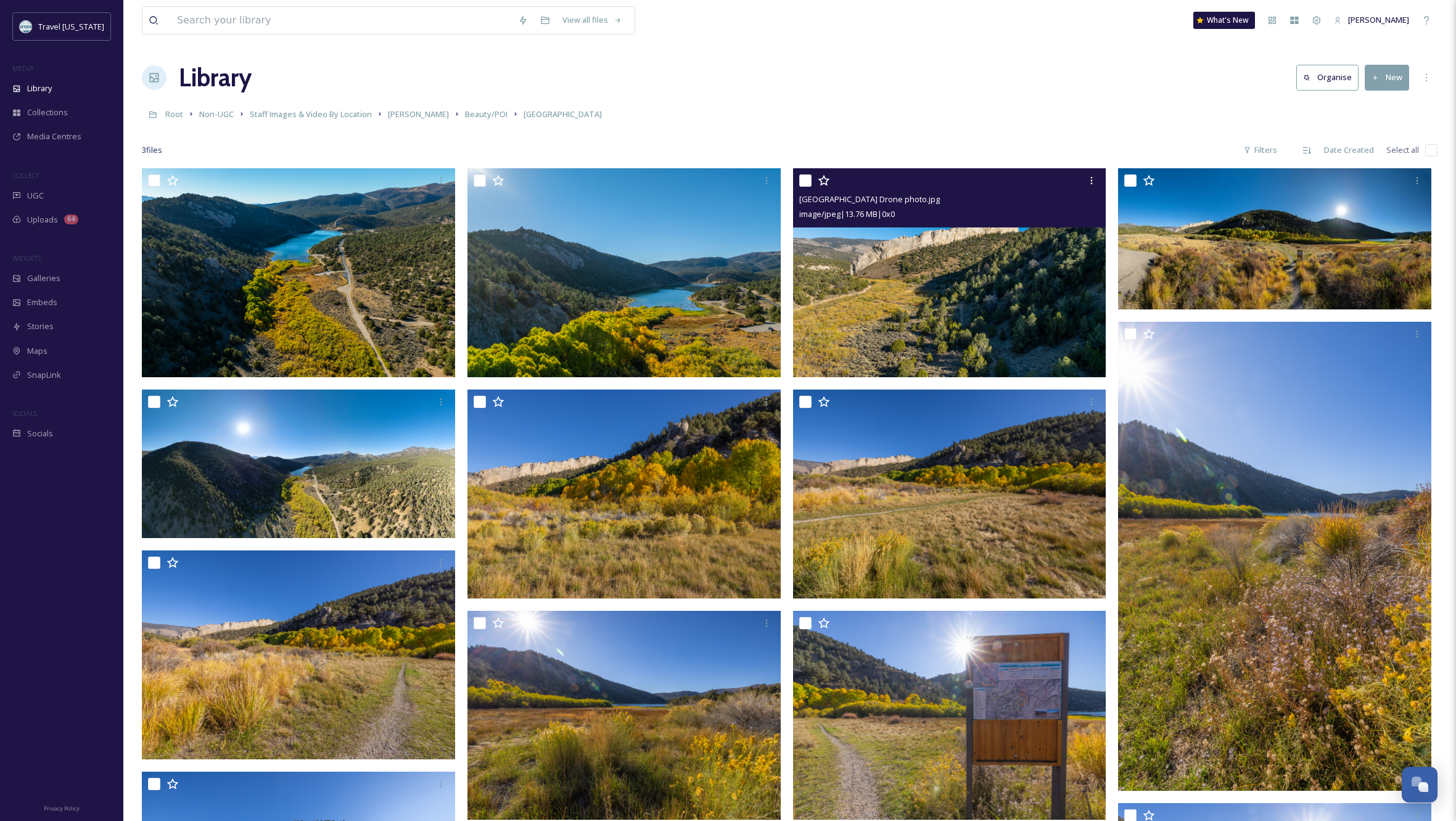
click at [878, 275] on img at bounding box center [950, 272] width 313 height 209
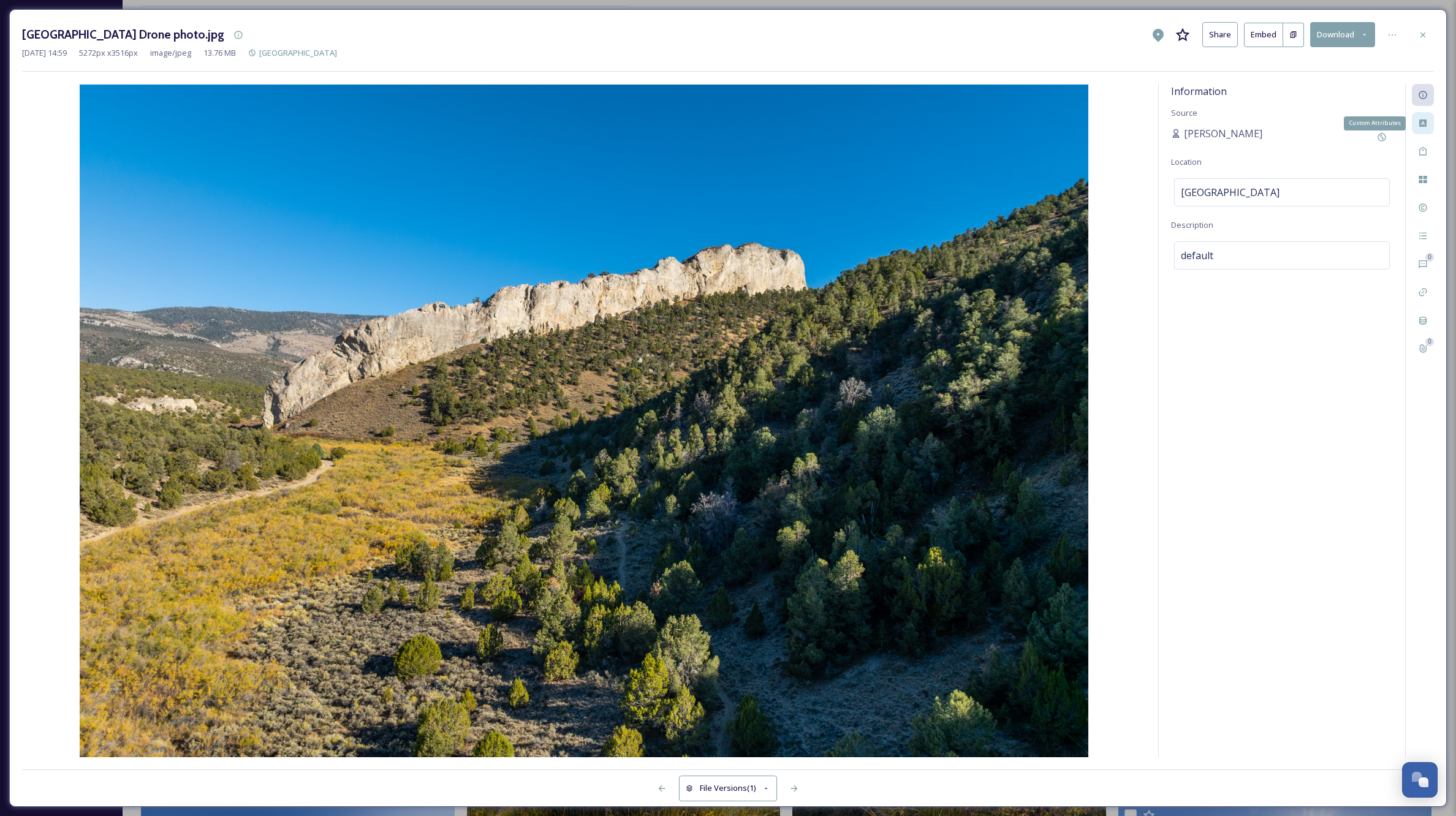
click at [1422, 121] on icon at bounding box center [1423, 123] width 8 height 8
click at [1266, 143] on div "Select option(s)" at bounding box center [1282, 143] width 216 height 28
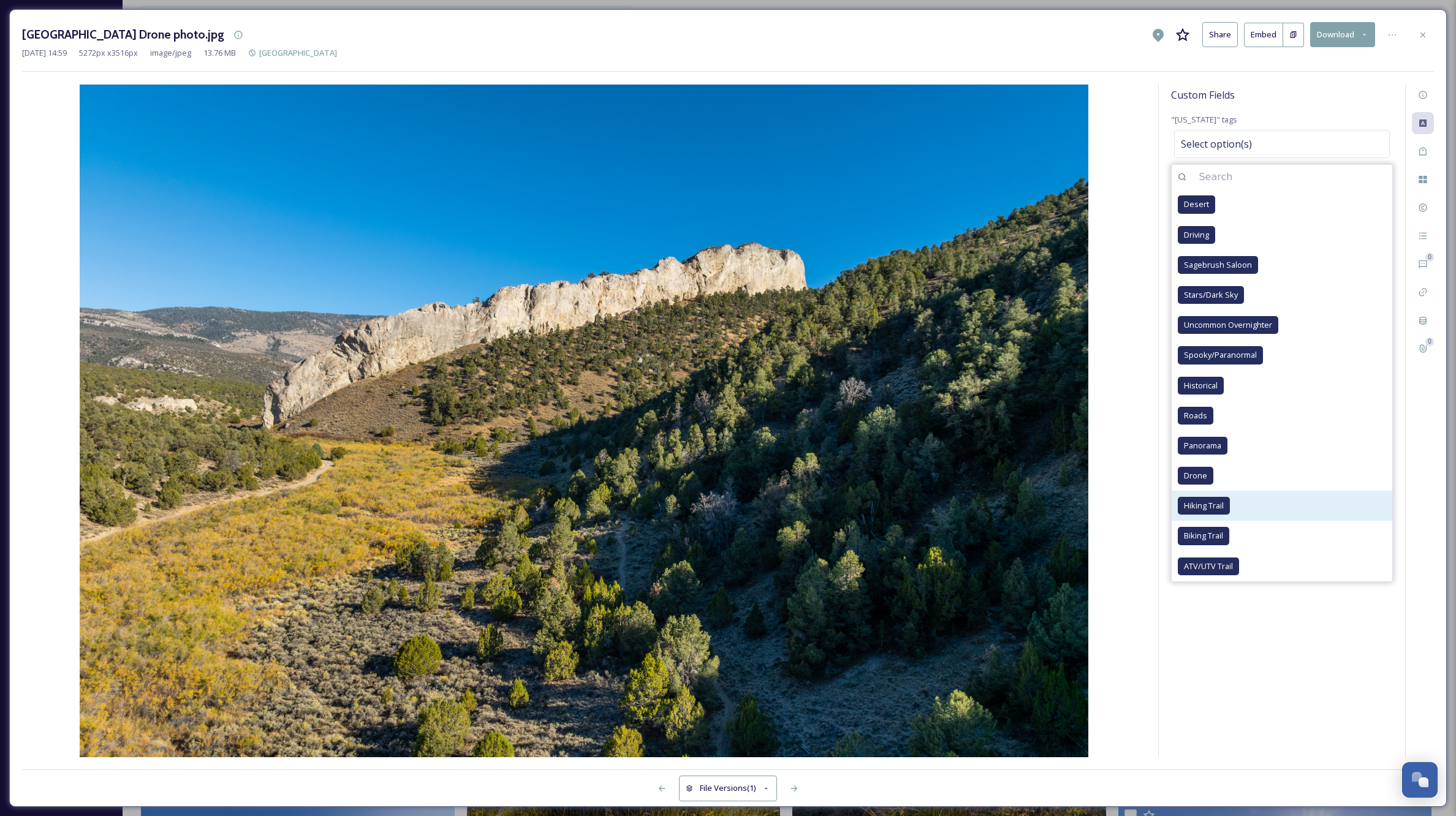
drag, startPoint x: 1185, startPoint y: 474, endPoint x: 1241, endPoint y: 503, distance: 63.1
click at [1185, 474] on span "Drone" at bounding box center [1196, 475] width 23 height 12
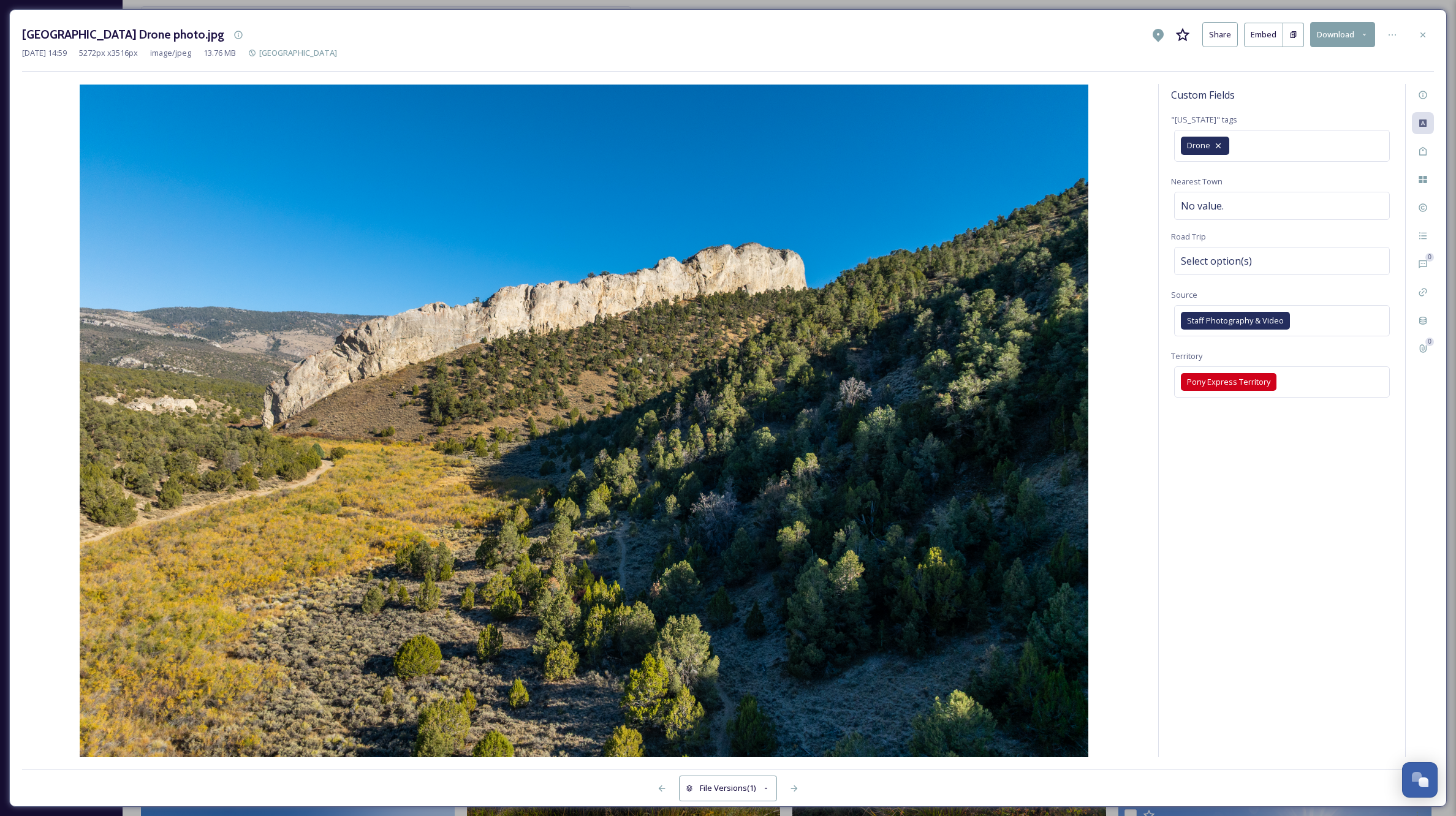
drag, startPoint x: 1250, startPoint y: 671, endPoint x: 1280, endPoint y: 640, distance: 43.1
click at [1250, 671] on div "Custom Fields "[US_STATE]" tags Drone Nearest Town No value. Road Trip Select o…" at bounding box center [1282, 420] width 247 height 673
click at [1249, 199] on div "No value." at bounding box center [1282, 205] width 216 height 28
type input "R"
type input "[PERSON_NAME]"
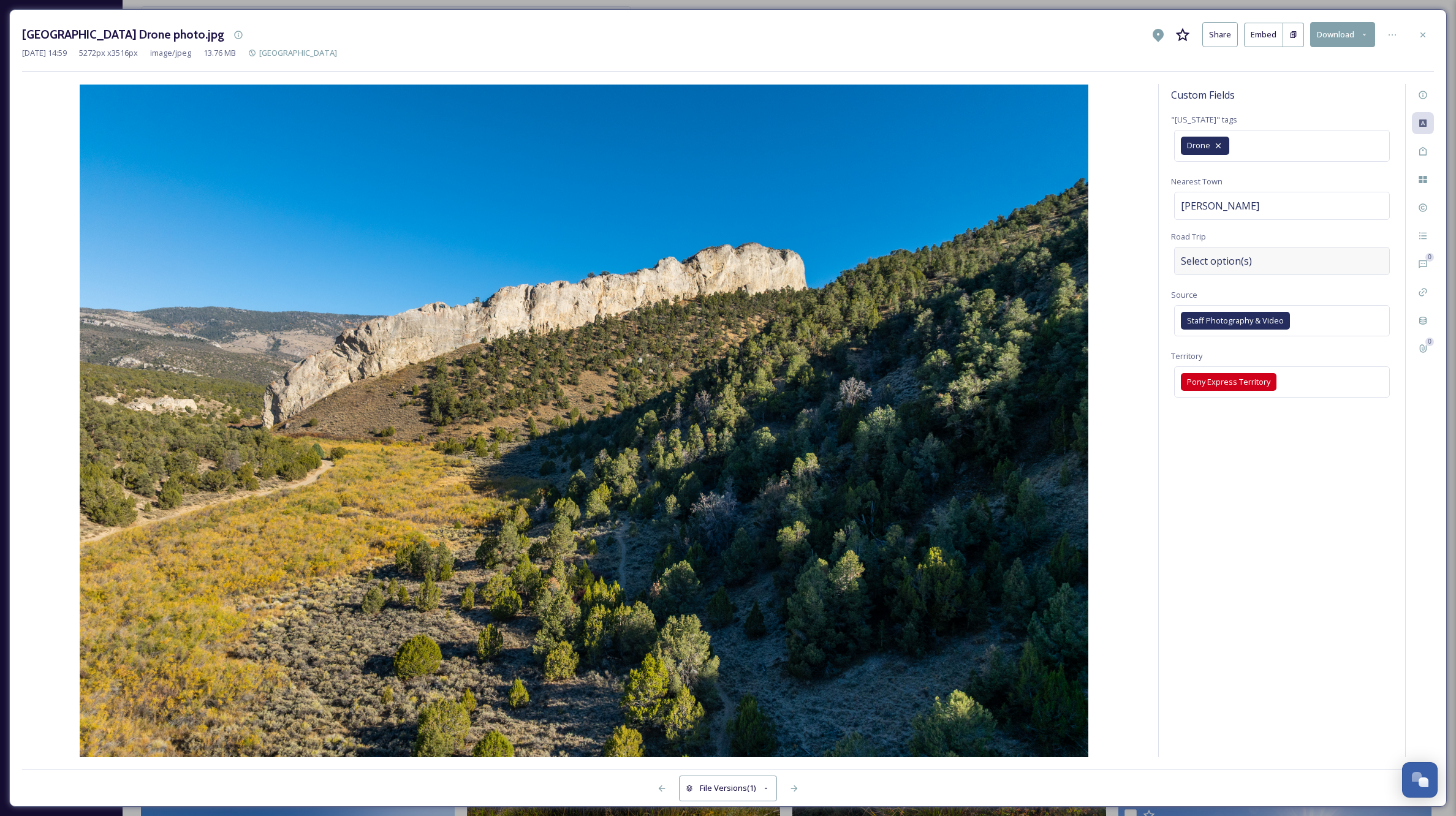
click at [1270, 257] on div "Select option(s)" at bounding box center [1282, 260] width 216 height 28
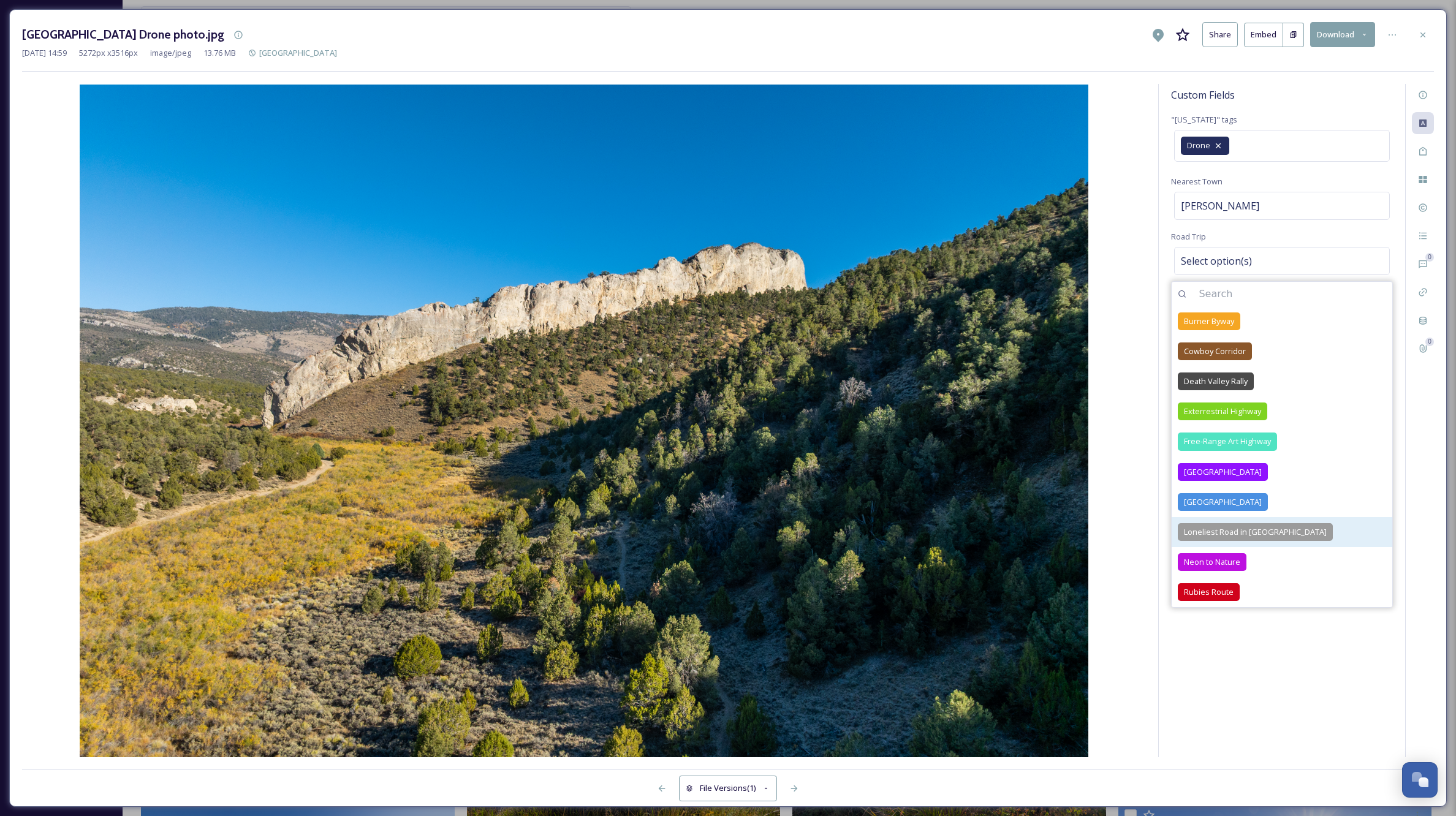
click at [1248, 529] on span "Loneliest Road in [GEOGRAPHIC_DATA]" at bounding box center [1255, 532] width 143 height 12
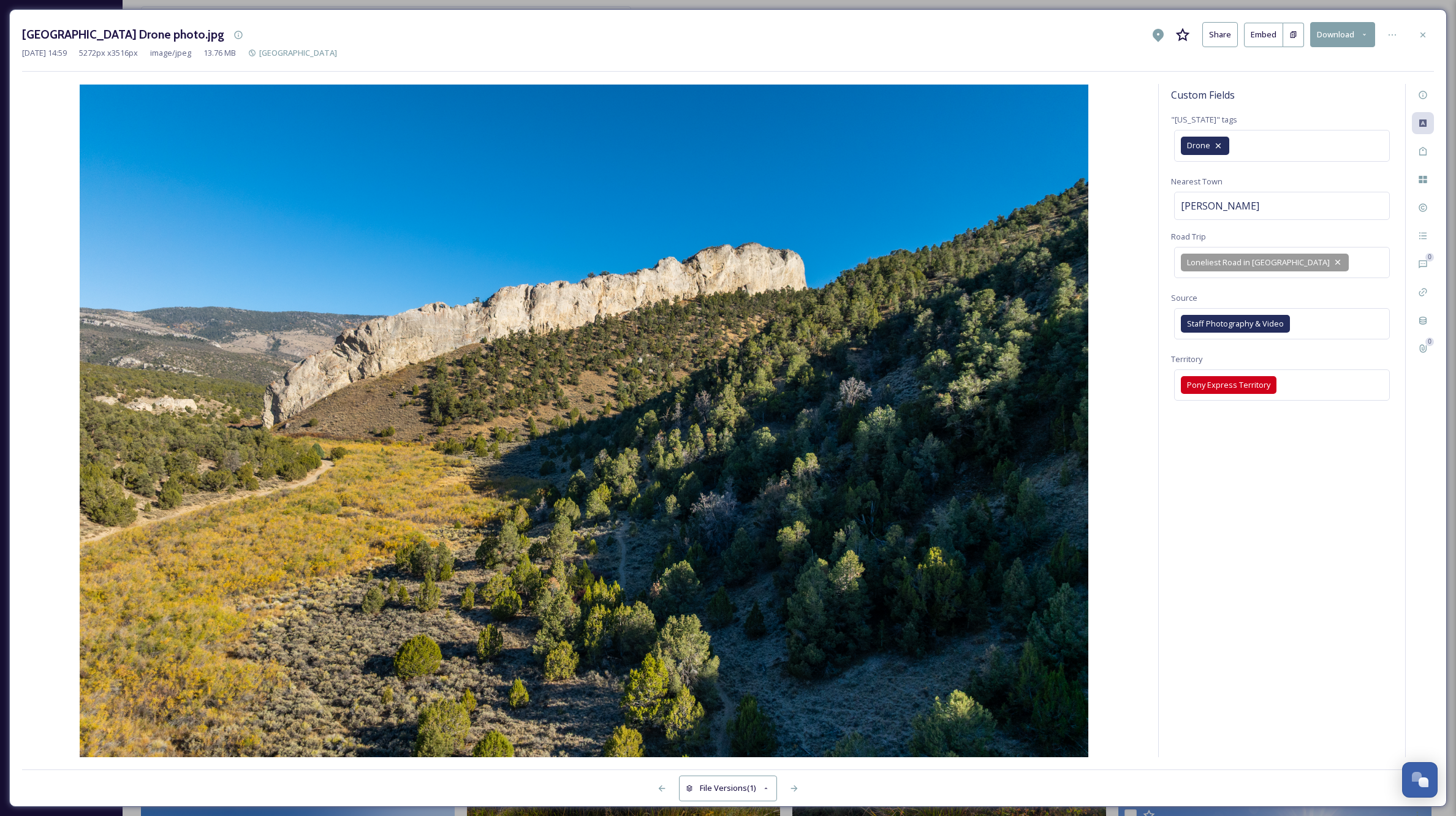
click at [1306, 695] on div "Custom Fields "[US_STATE]" tags Drone Nearest Town [PERSON_NAME][GEOGRAPHIC_DAT…" at bounding box center [1282, 420] width 247 height 673
click at [1421, 33] on icon at bounding box center [1422, 34] width 5 height 5
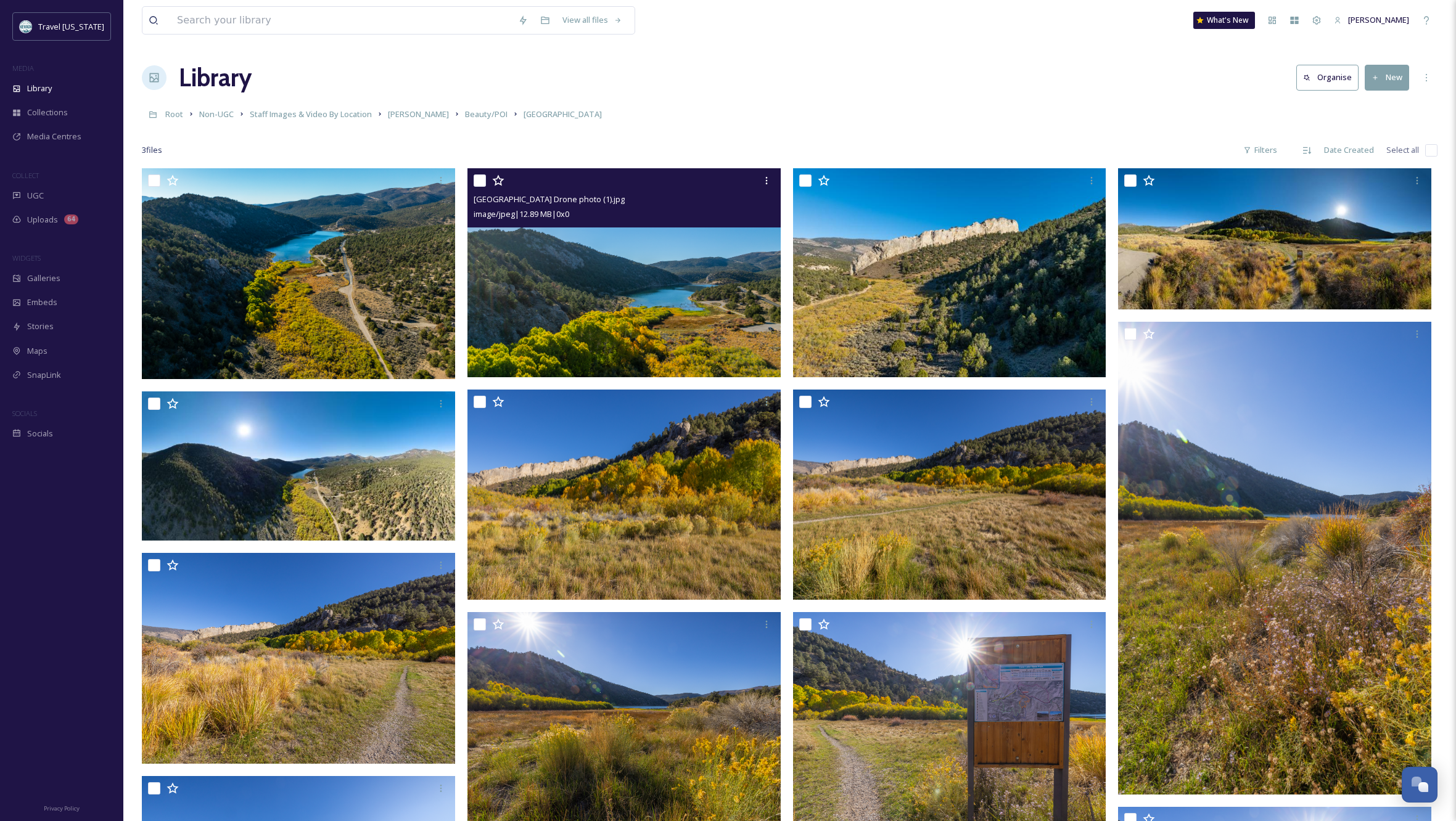
click at [679, 305] on img at bounding box center [624, 272] width 313 height 209
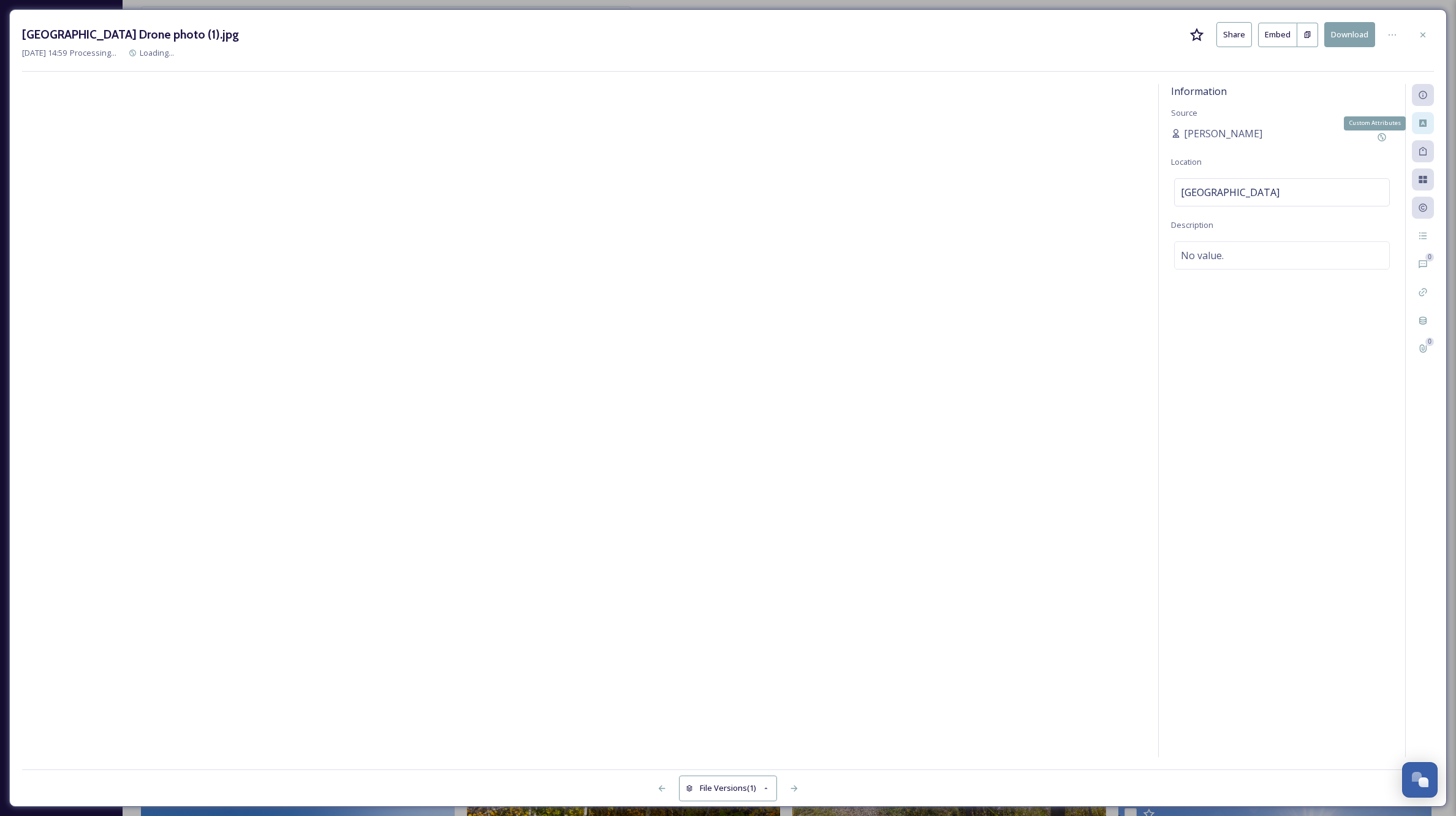
click at [1424, 121] on icon at bounding box center [1423, 123] width 8 height 8
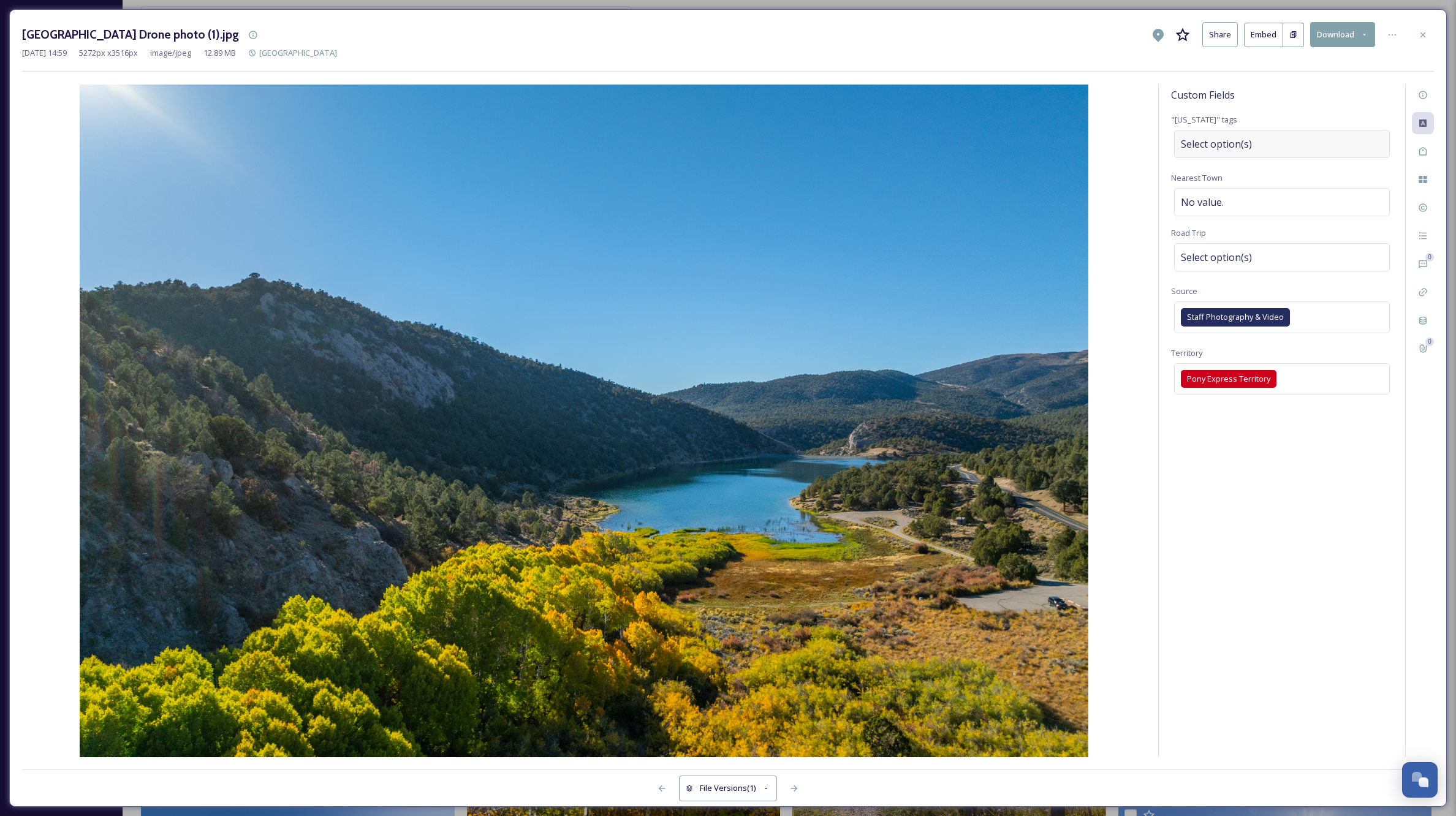
click at [1327, 141] on div "Select option(s)" at bounding box center [1282, 143] width 216 height 28
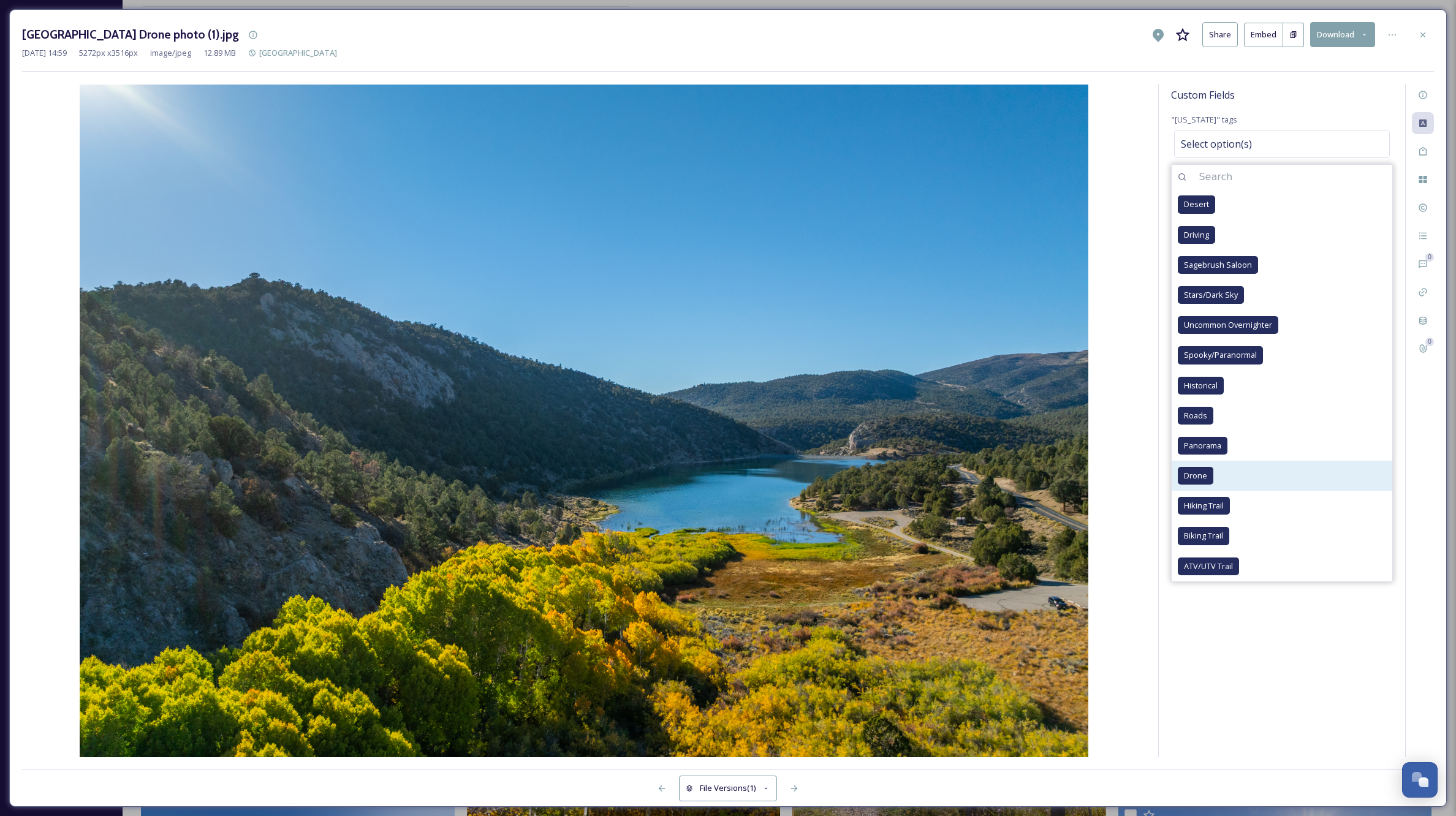
click at [1203, 473] on span "Drone" at bounding box center [1196, 475] width 23 height 12
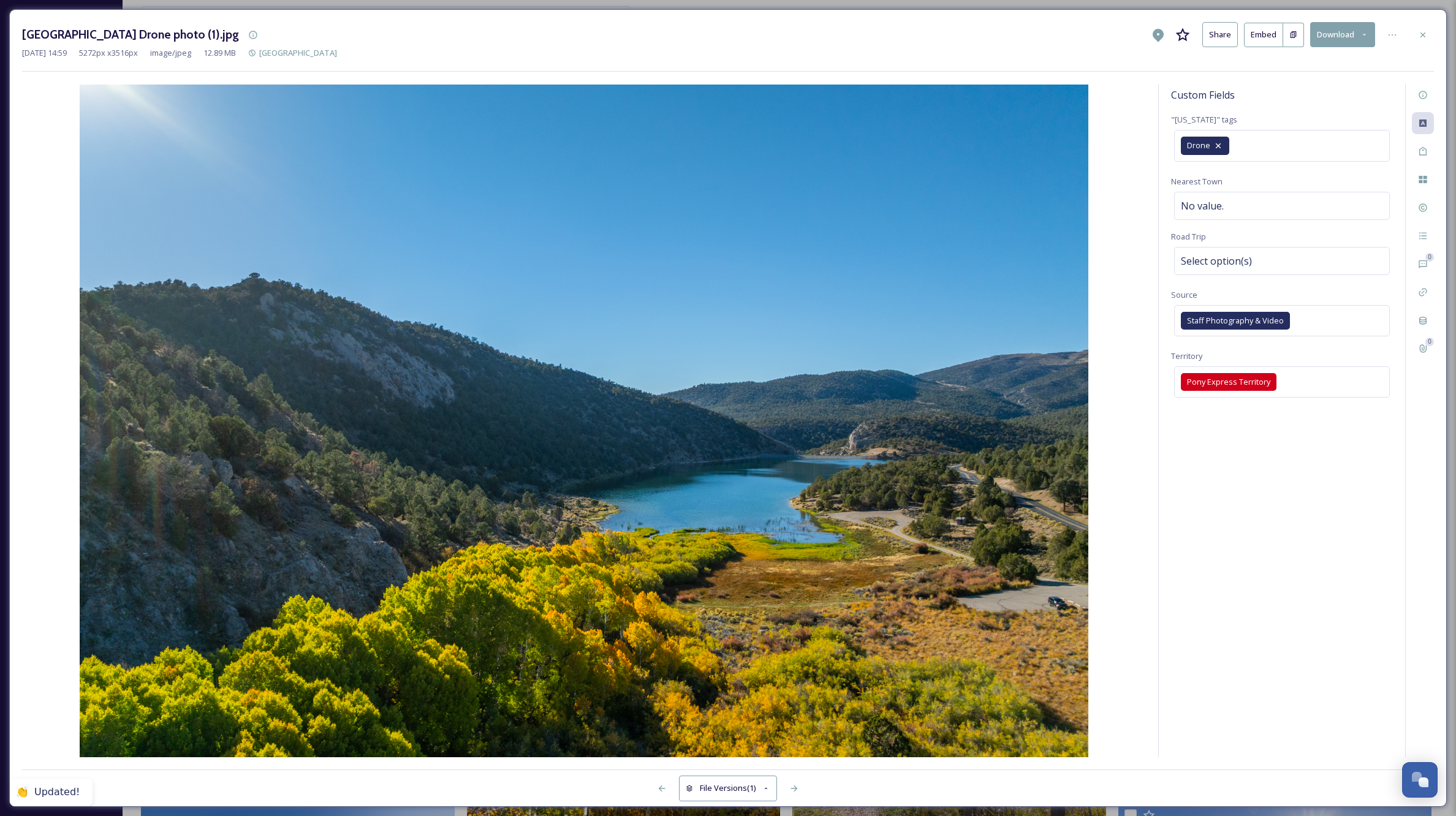
click at [1301, 666] on div "Custom Fields "[US_STATE]" tags Drone Nearest Town No value. Road Trip Select o…" at bounding box center [1282, 420] width 247 height 673
click at [1220, 205] on span "No value." at bounding box center [1202, 205] width 43 height 14
type input "[PERSON_NAME]"
click at [1300, 256] on div "Select option(s)" at bounding box center [1282, 260] width 216 height 28
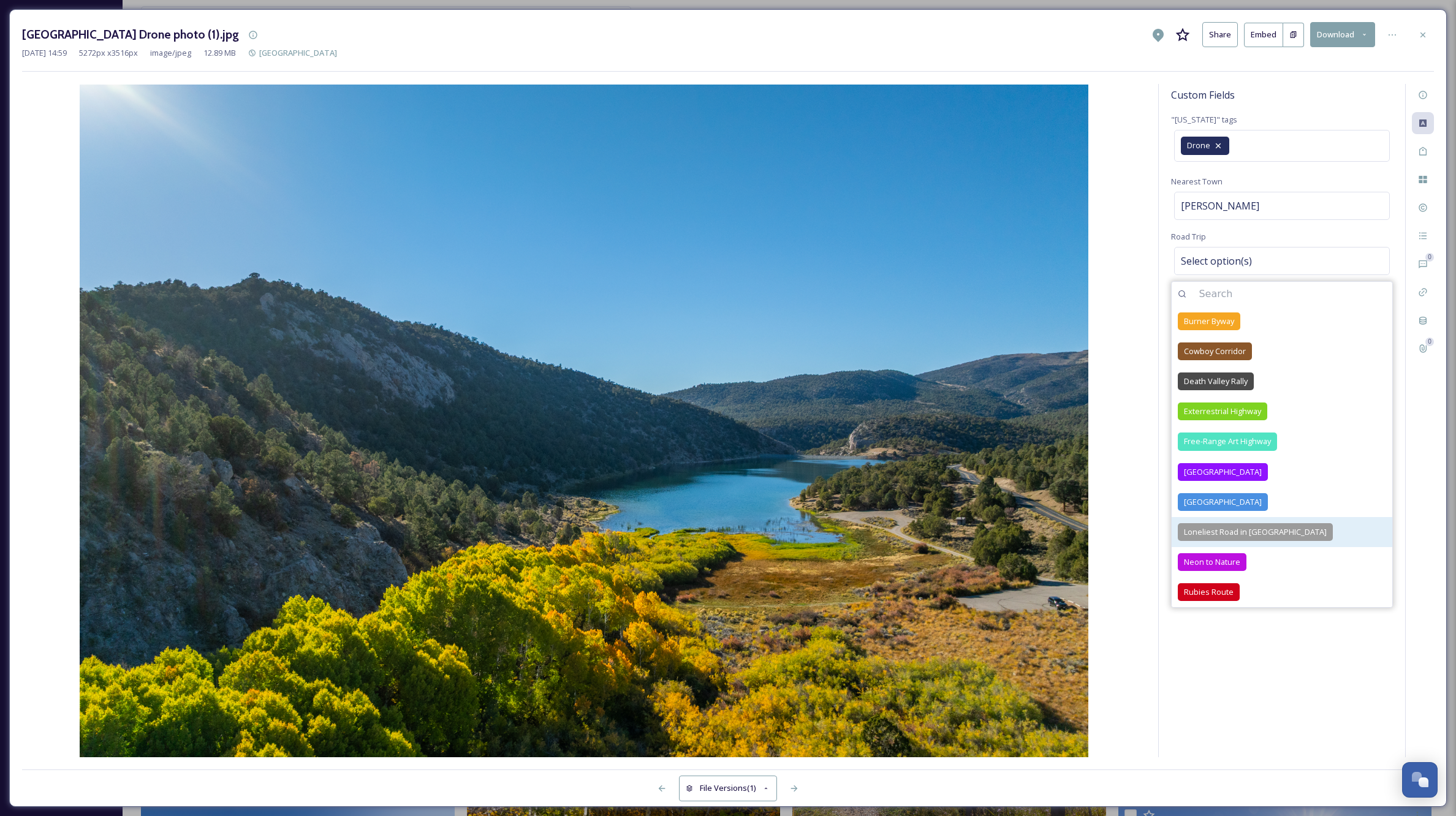
click at [1199, 531] on span "Loneliest Road in [GEOGRAPHIC_DATA]" at bounding box center [1255, 532] width 143 height 12
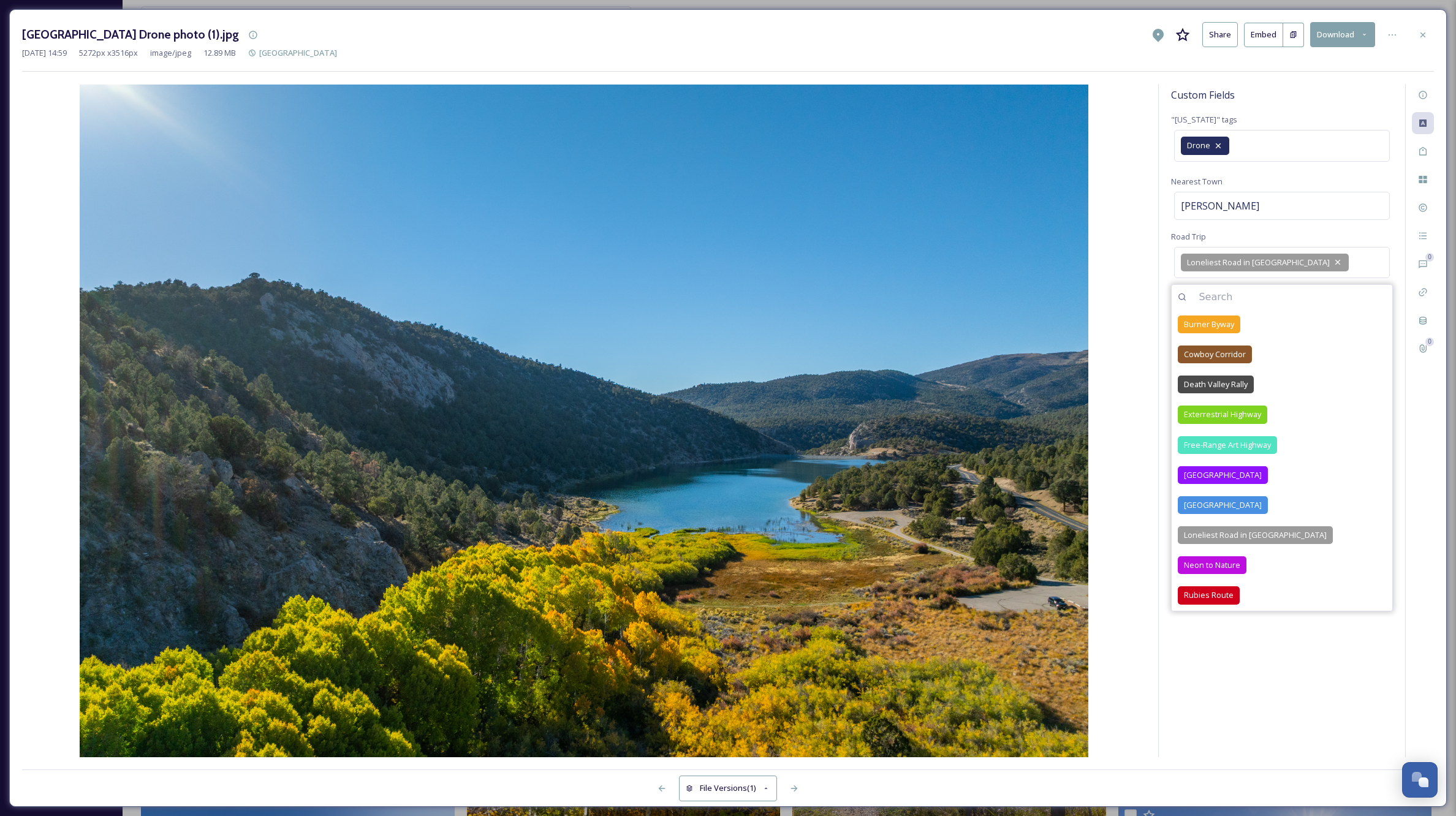
click at [1291, 684] on div "Custom Fields "[US_STATE]" tags Drone Nearest Town [PERSON_NAME][GEOGRAPHIC_DAT…" at bounding box center [1282, 420] width 247 height 673
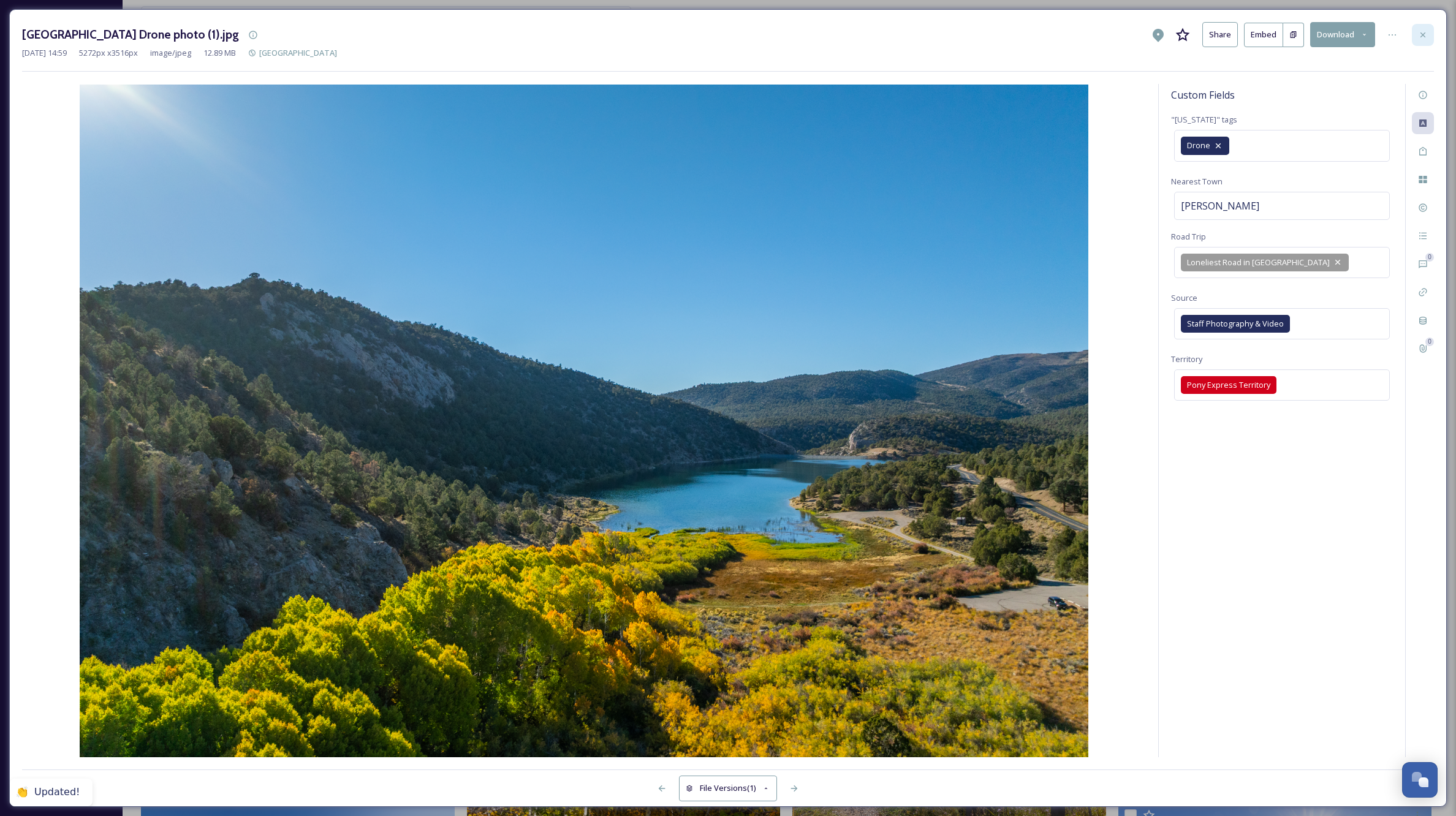
click at [1424, 32] on icon at bounding box center [1423, 35] width 10 height 10
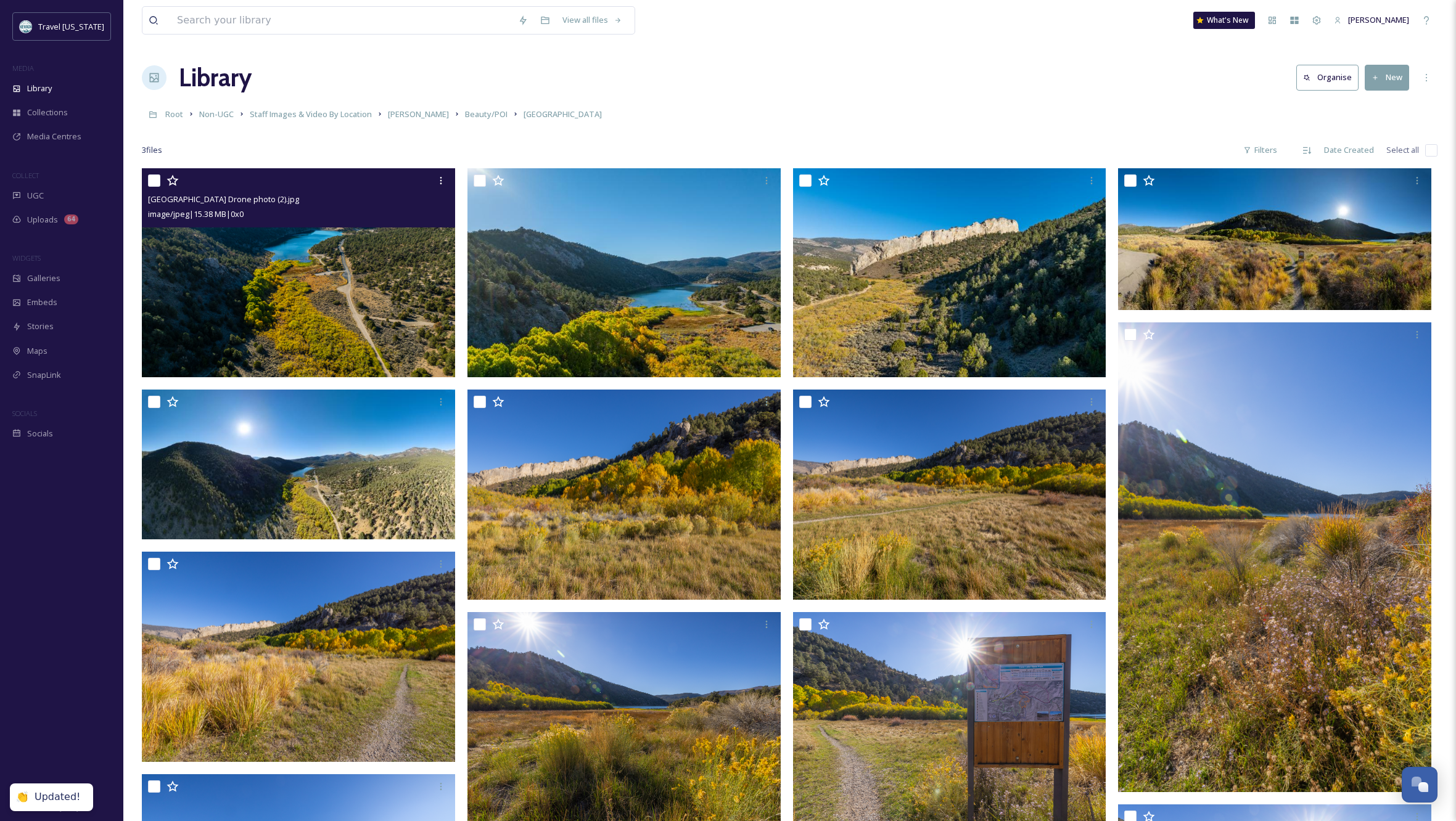
click at [383, 277] on img at bounding box center [299, 272] width 313 height 209
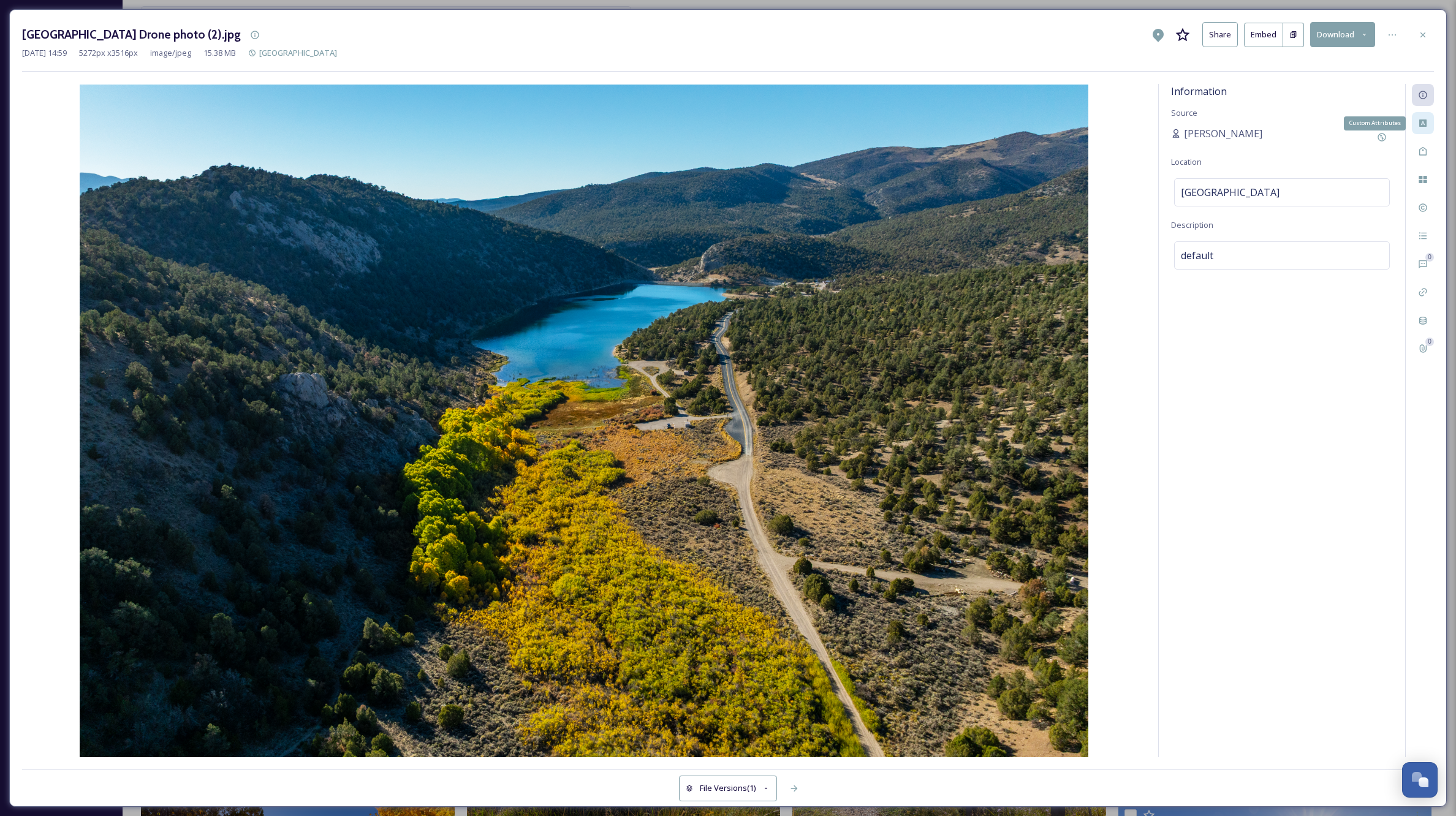
click at [1425, 120] on icon at bounding box center [1423, 123] width 8 height 8
click at [1277, 137] on div "Select option(s)" at bounding box center [1282, 143] width 216 height 28
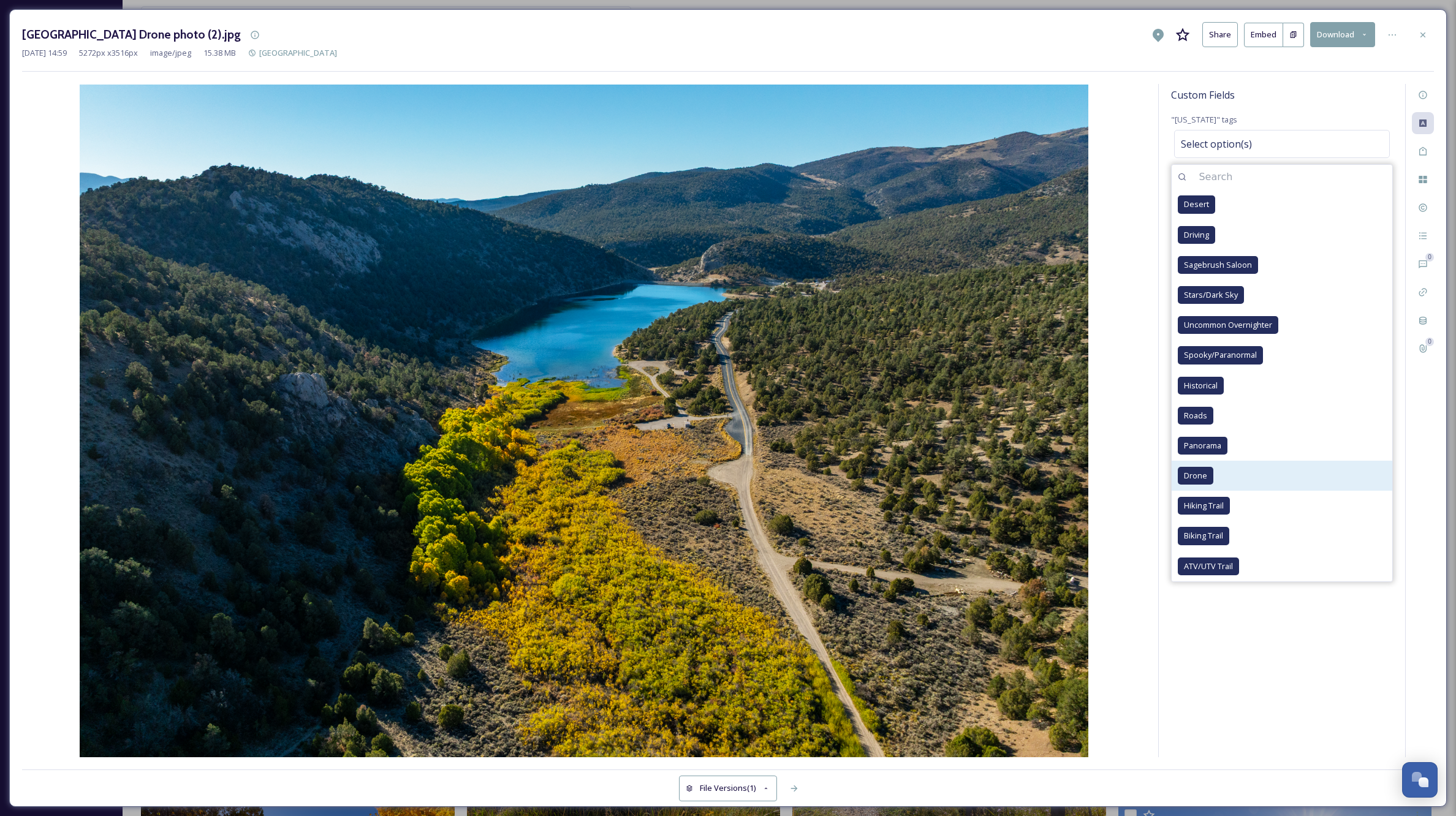
click at [1190, 475] on span "Drone" at bounding box center [1196, 475] width 23 height 12
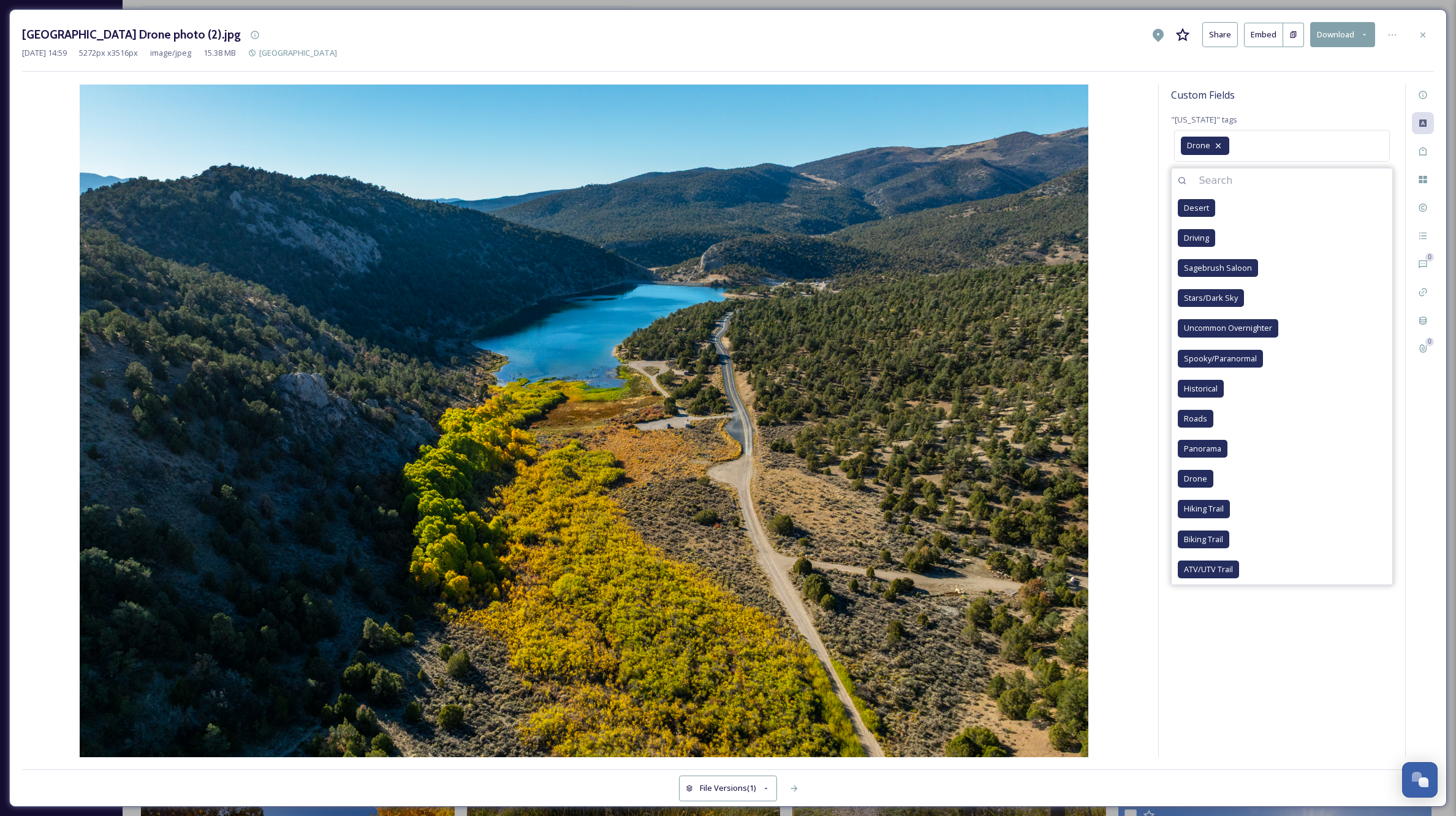
click at [1251, 650] on div "Custom Fields "[US_STATE]" tags Drone Desert Driving Sagebrush Saloon Stars/Dar…" at bounding box center [1282, 420] width 247 height 673
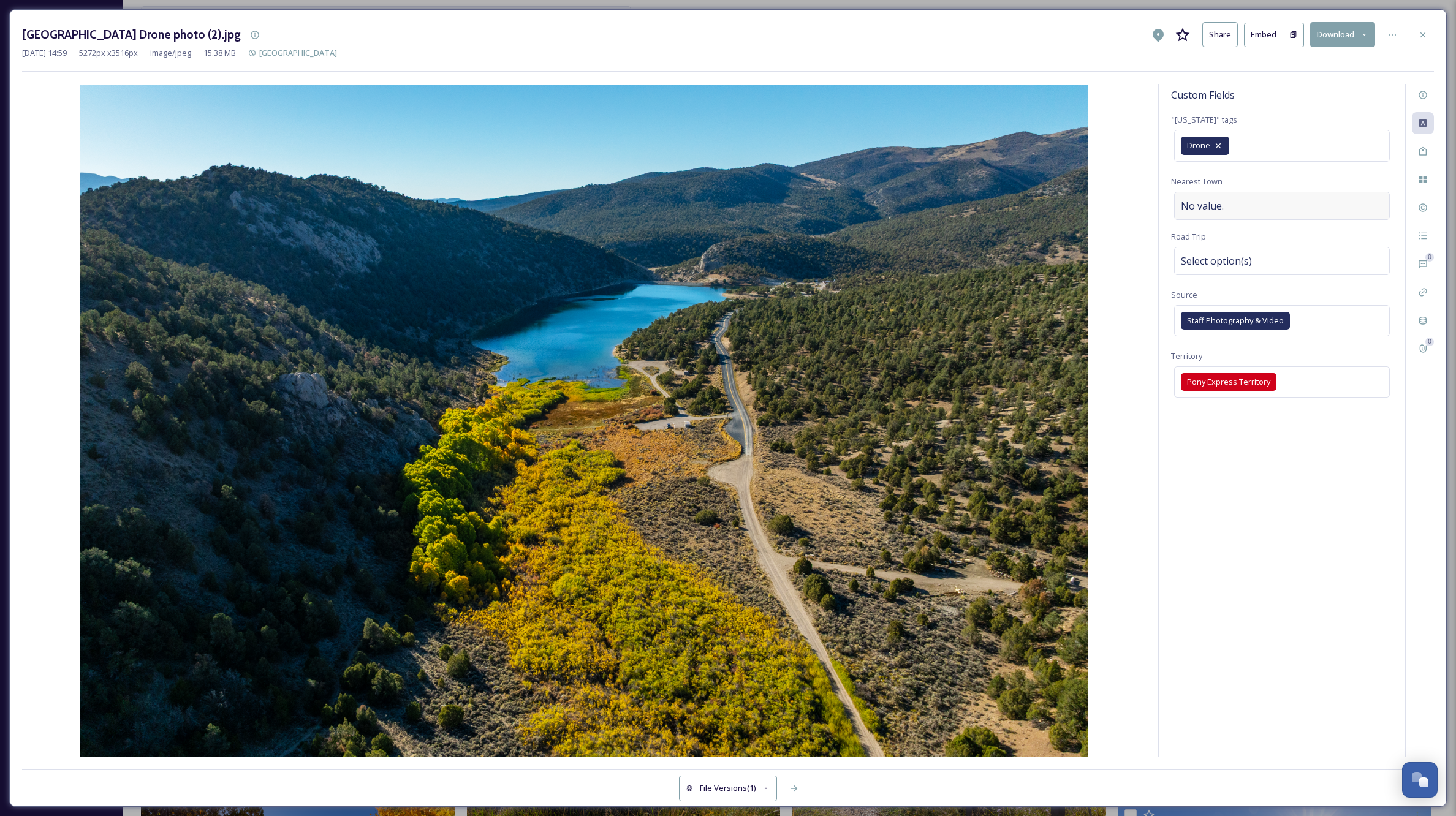
click at [1279, 212] on div "No value." at bounding box center [1282, 205] width 216 height 28
type input "[PERSON_NAME]"
click at [1310, 520] on div "Custom Fields "[US_STATE]" tags Drone Nearest Town [PERSON_NAME] Road Trip Sele…" at bounding box center [1282, 420] width 247 height 673
click at [1254, 257] on div "Select option(s)" at bounding box center [1282, 260] width 216 height 28
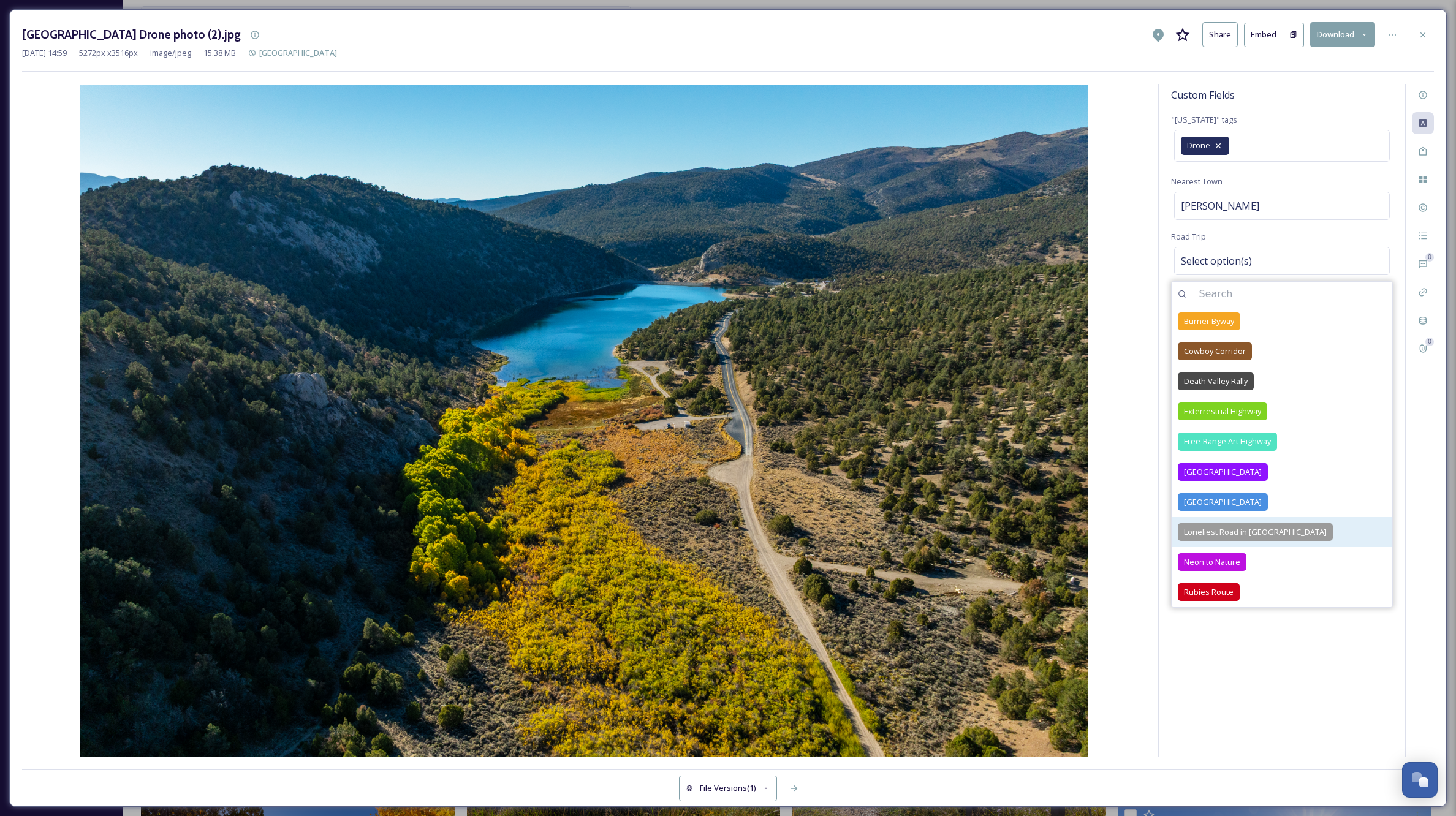
click at [1222, 531] on span "Loneliest Road in [GEOGRAPHIC_DATA]" at bounding box center [1255, 532] width 143 height 12
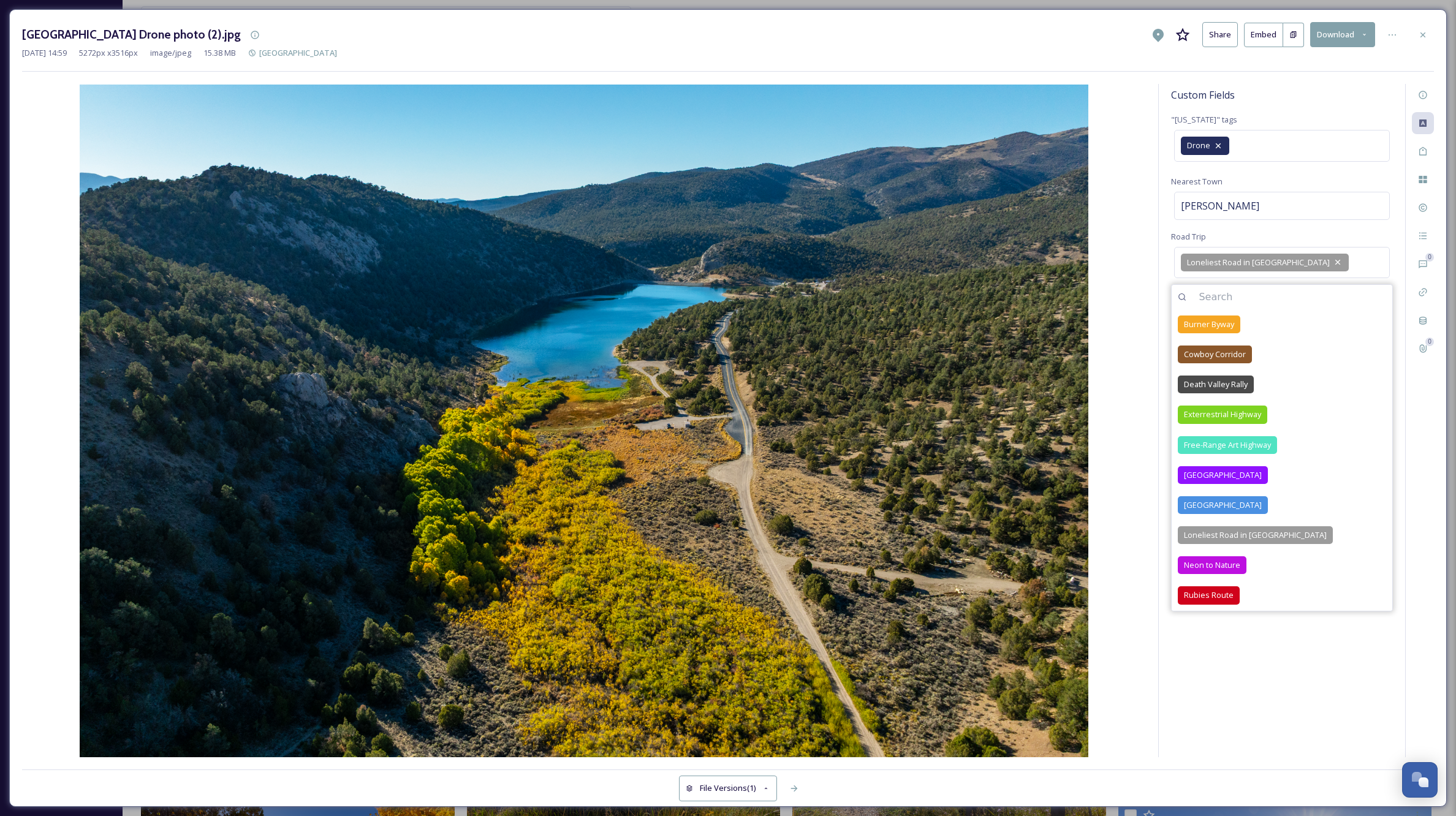
click at [1263, 680] on div "Custom Fields "[US_STATE]" tags Drone Nearest Town [PERSON_NAME][GEOGRAPHIC_DAT…" at bounding box center [1282, 420] width 247 height 673
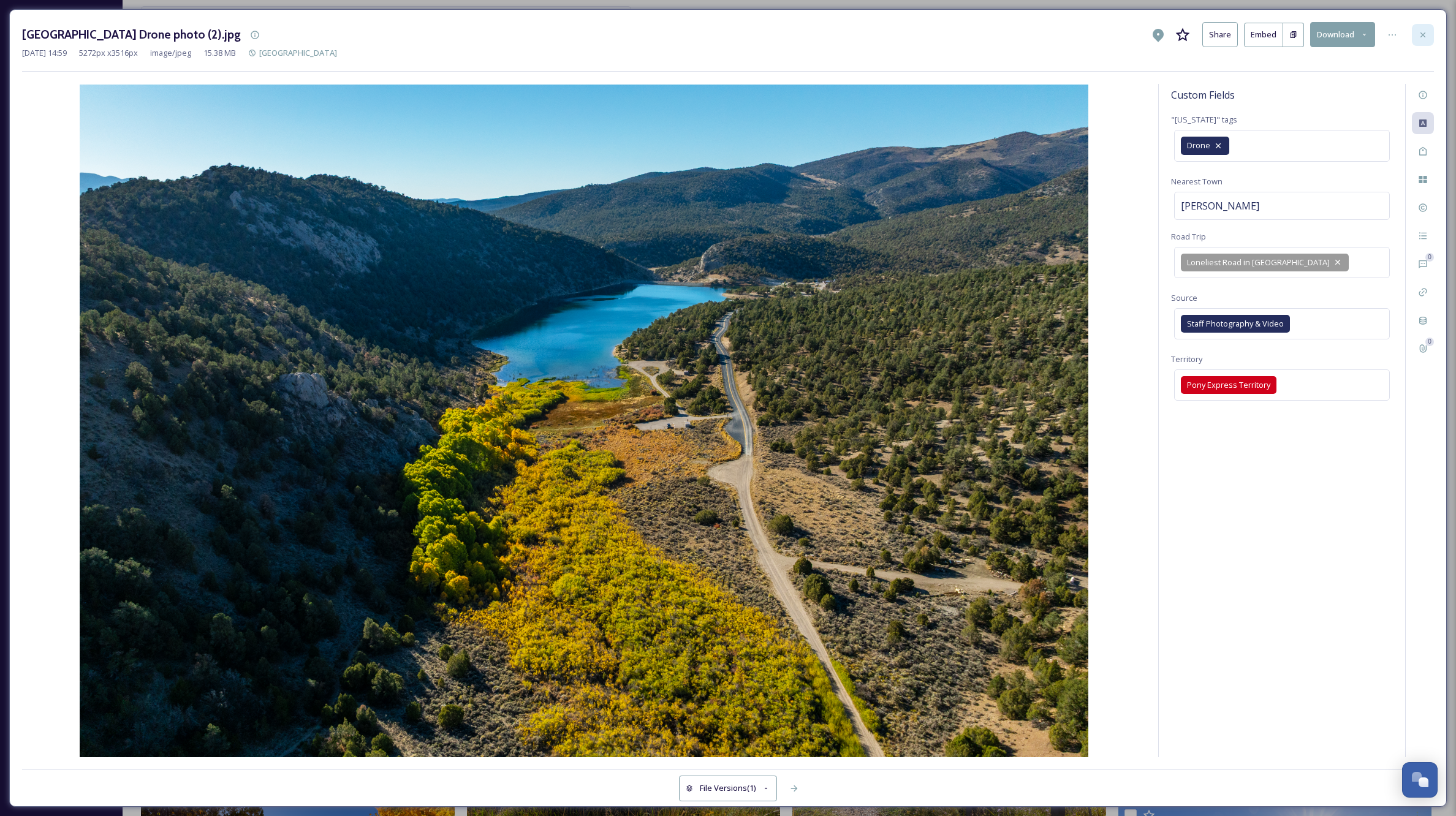
click at [1421, 33] on icon at bounding box center [1423, 35] width 10 height 10
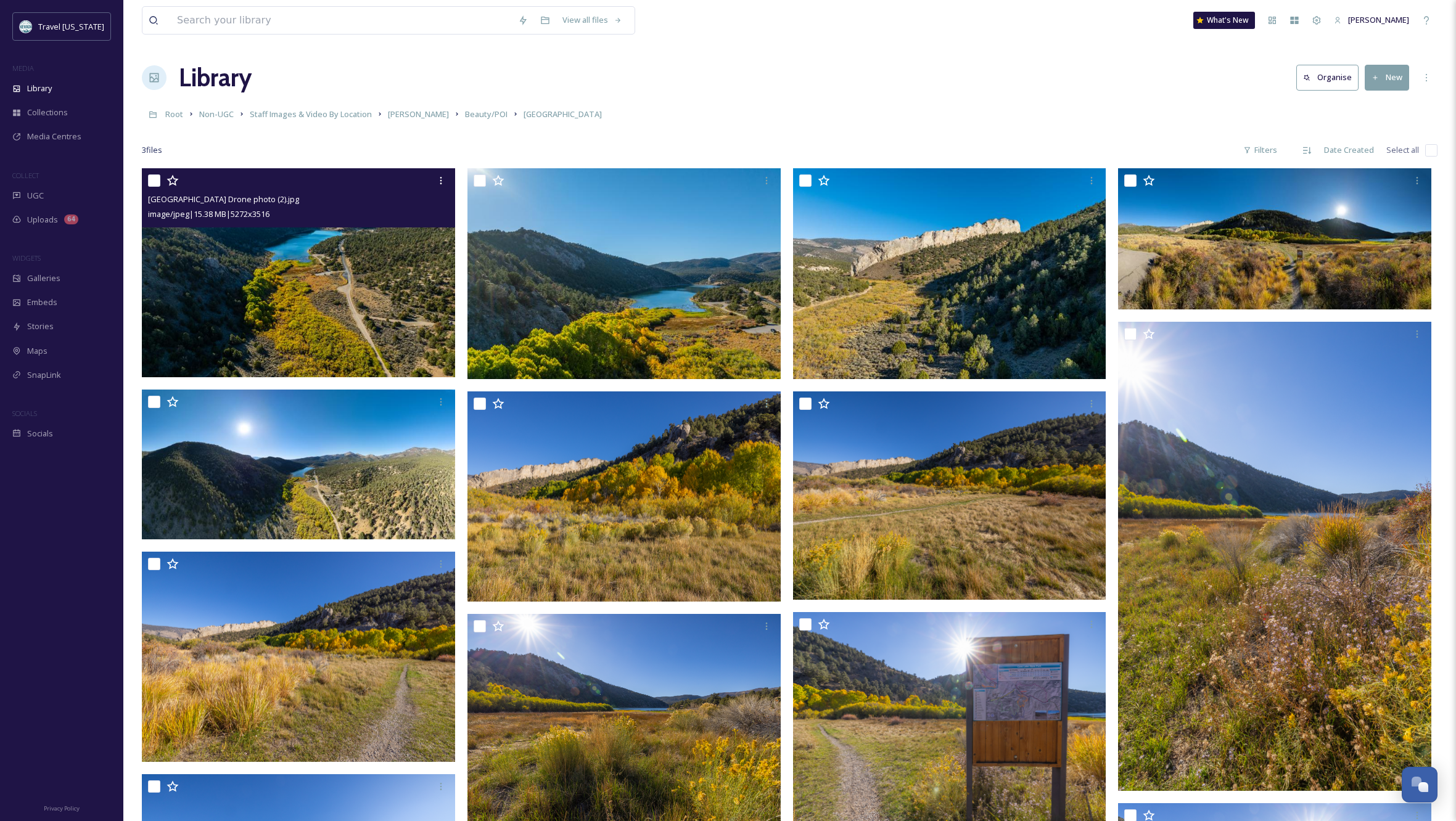
click at [811, 83] on div "Library Organise New" at bounding box center [789, 77] width 1296 height 37
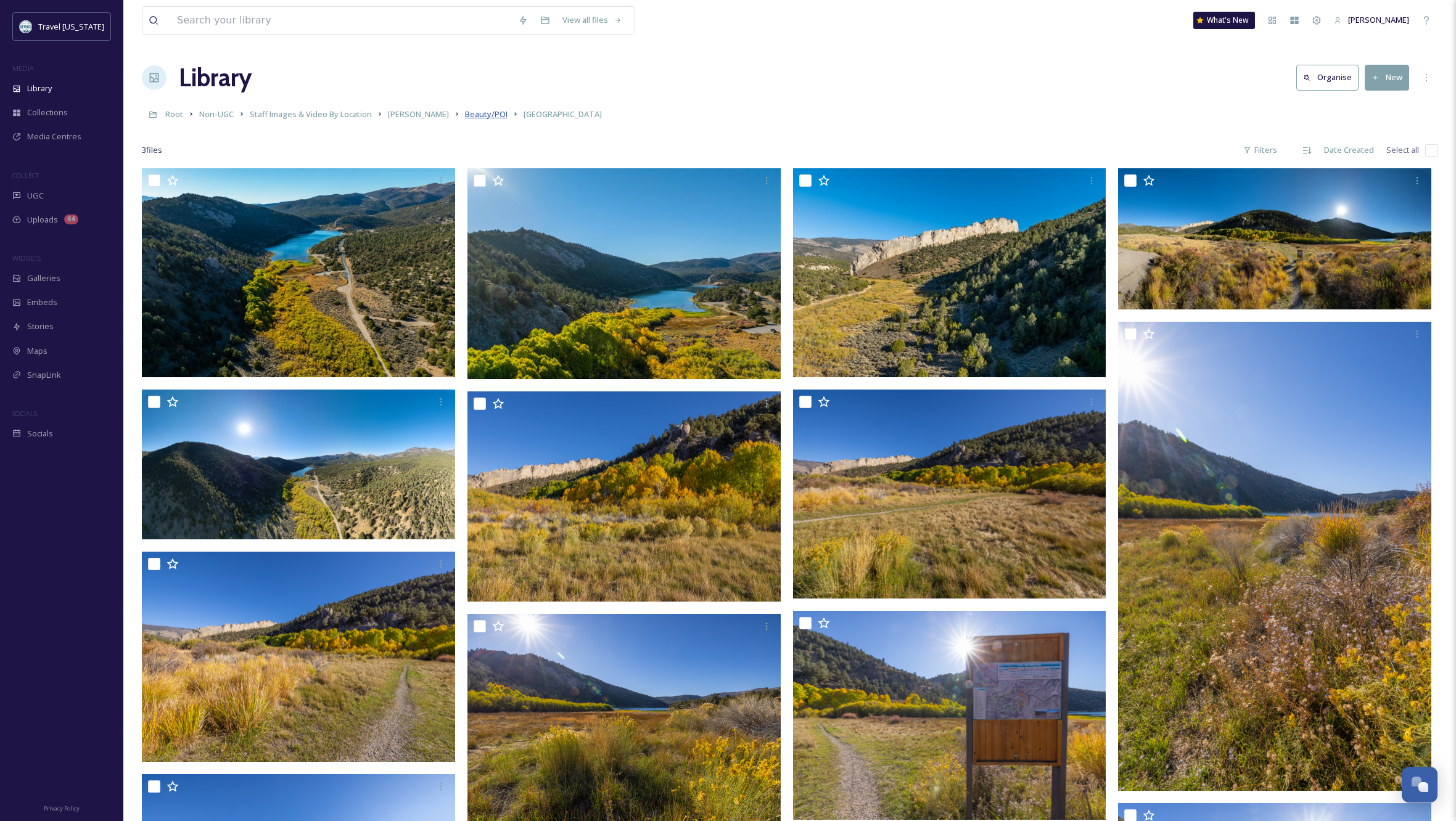
click at [465, 115] on span "Beauty/POI" at bounding box center [486, 113] width 43 height 11
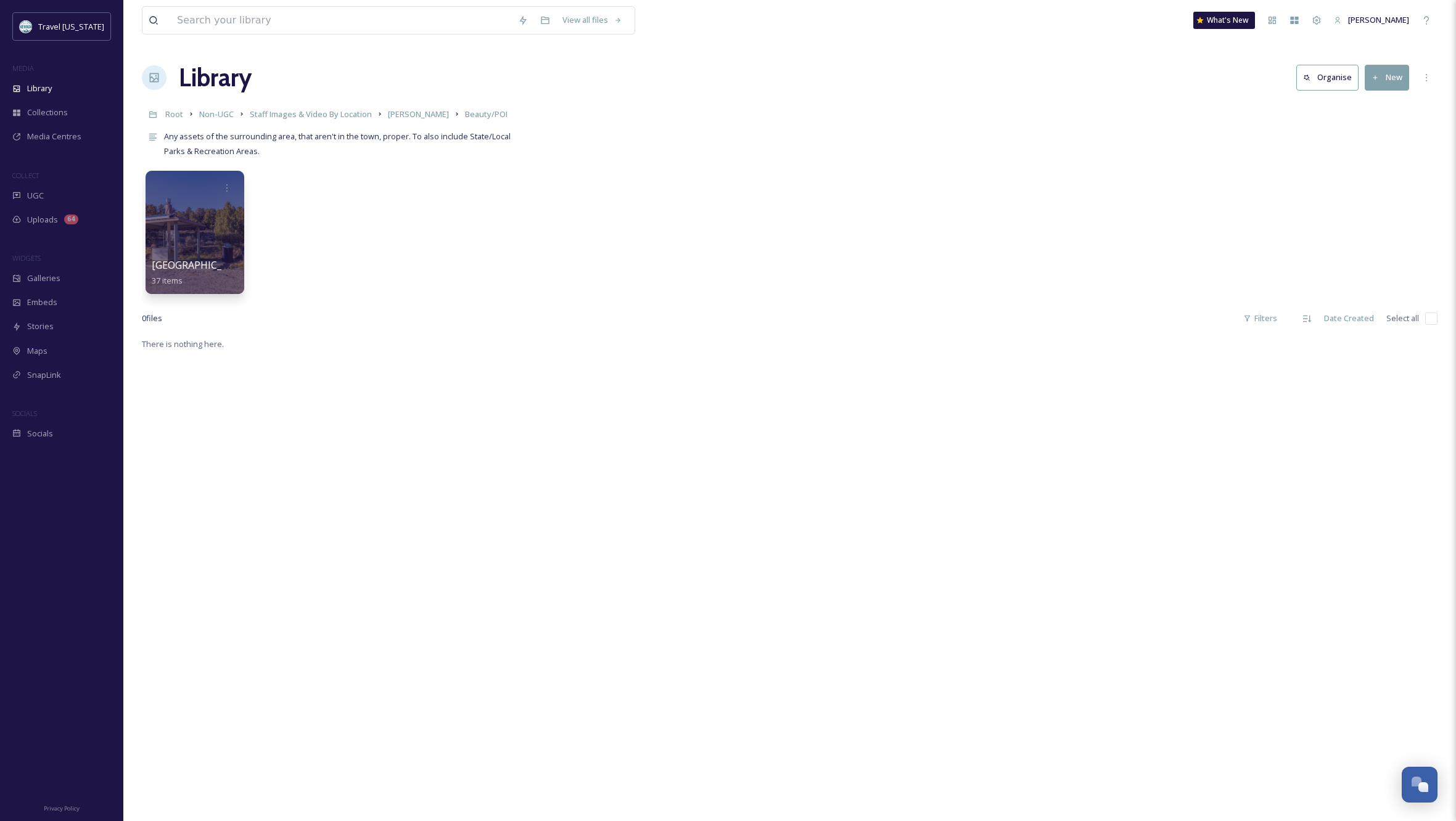
scroll to position [-1, 0]
click at [388, 267] on div "[GEOGRAPHIC_DATA] 37 items" at bounding box center [789, 235] width 1296 height 142
click at [1397, 81] on button "New" at bounding box center [1386, 77] width 44 height 25
click at [1369, 155] on span "Folder" at bounding box center [1372, 155] width 23 height 12
click at [1311, 91] on input at bounding box center [1341, 84] width 204 height 28
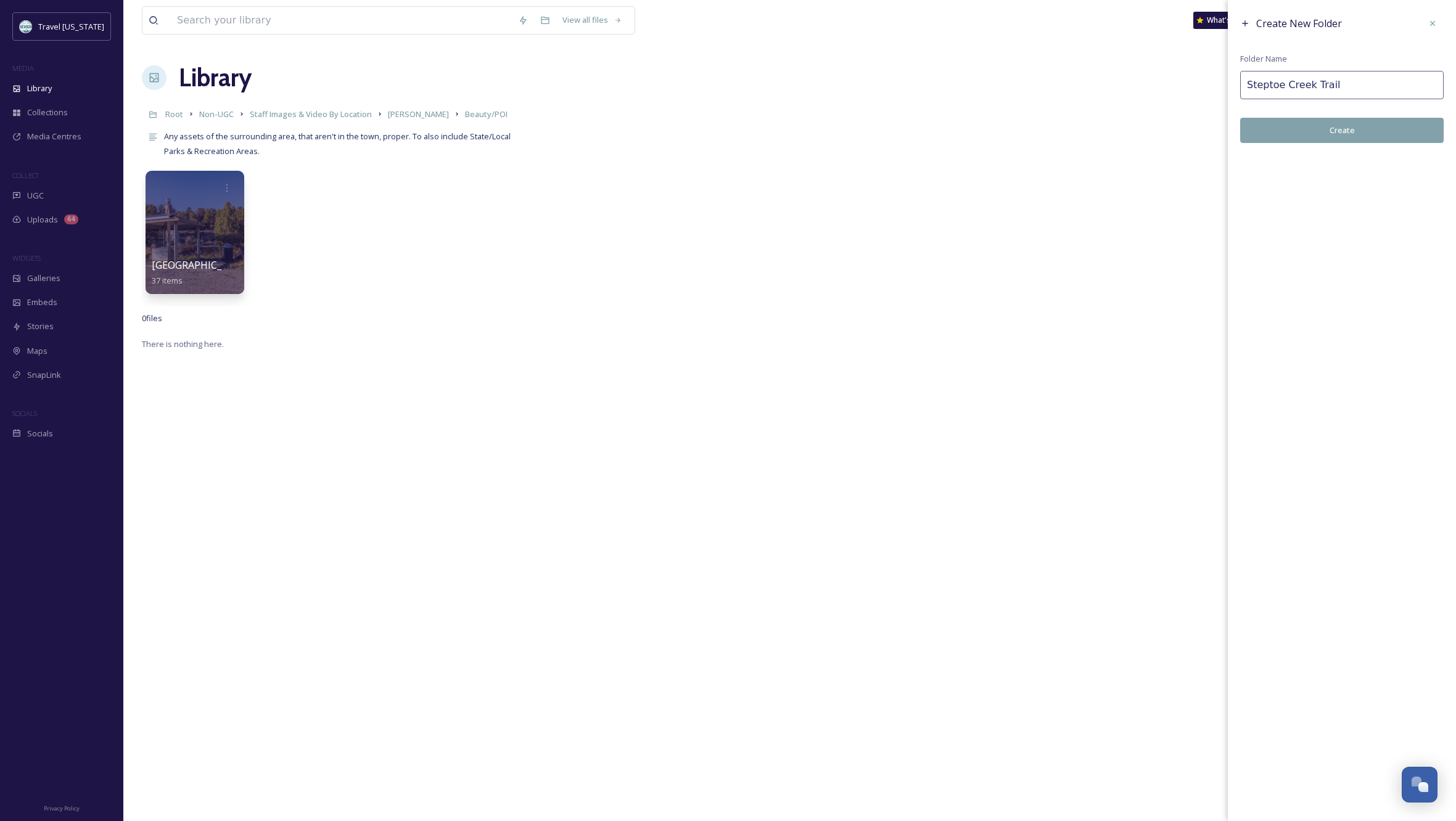
type input "Steptoe Creek Trail"
click at [1318, 132] on button "Create" at bounding box center [1341, 130] width 204 height 25
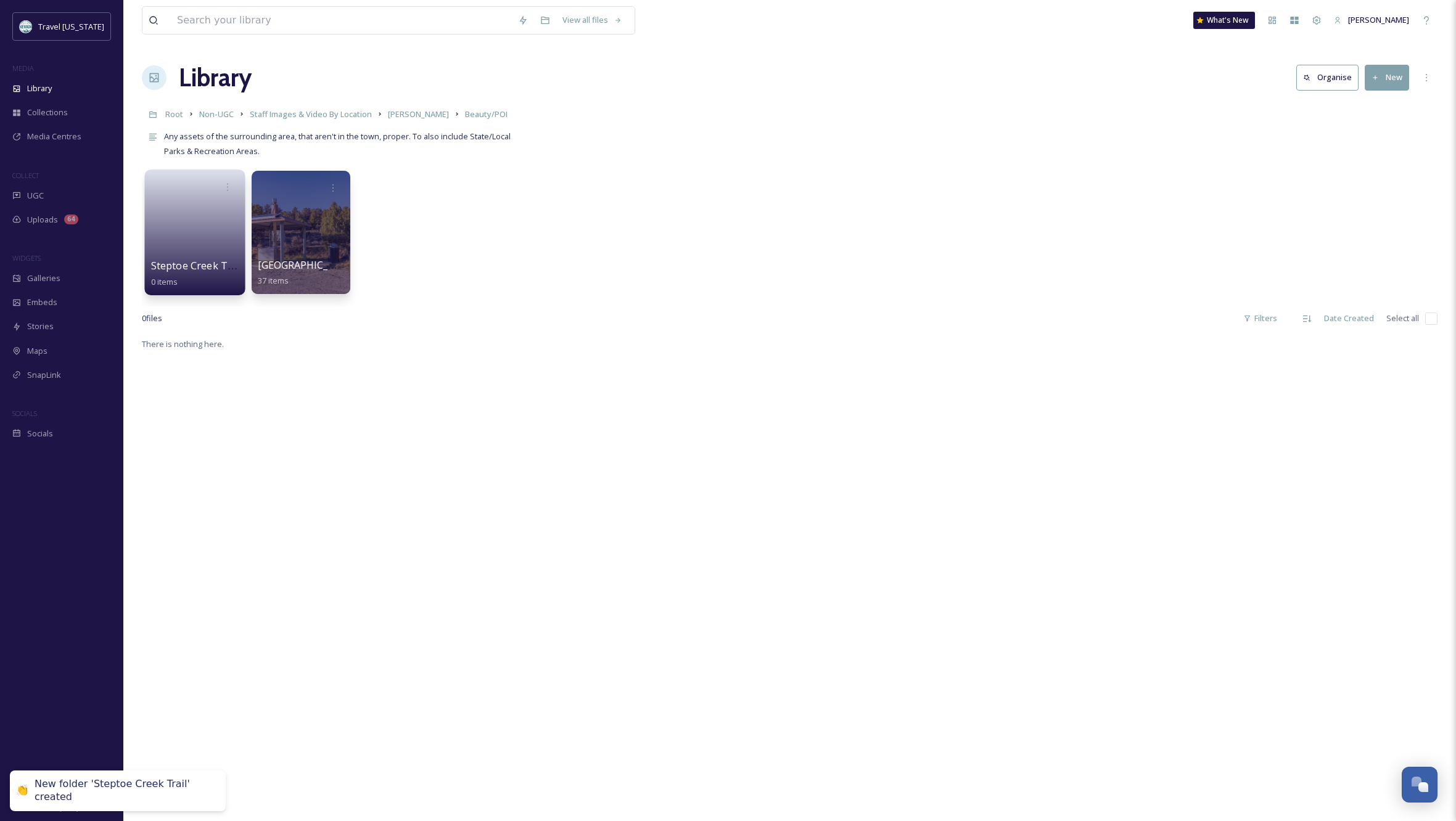
click at [233, 233] on link at bounding box center [194, 228] width 88 height 60
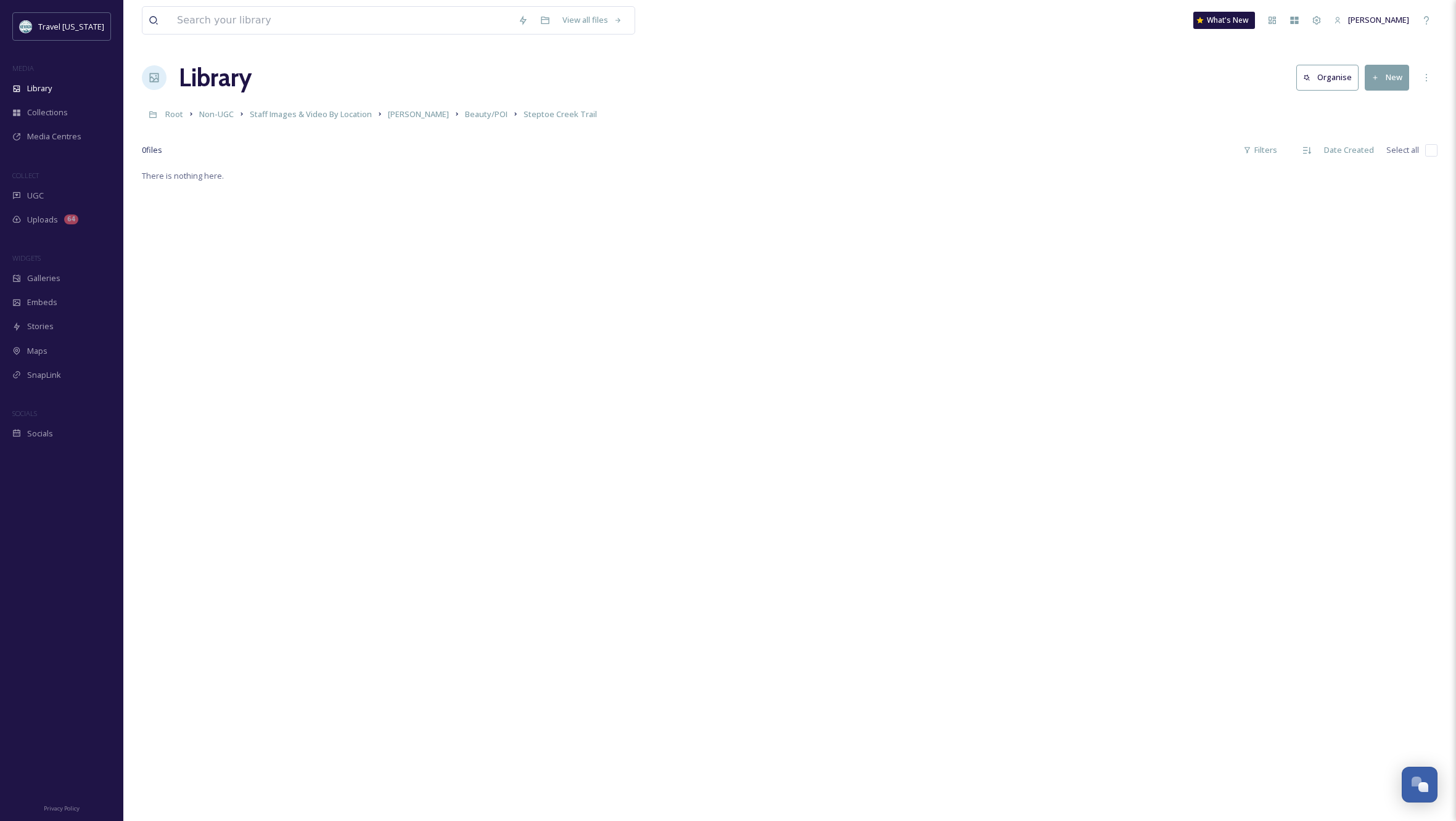
click at [1387, 76] on button "New" at bounding box center [1386, 77] width 44 height 25
click at [1387, 102] on span "File Upload" at bounding box center [1381, 106] width 41 height 12
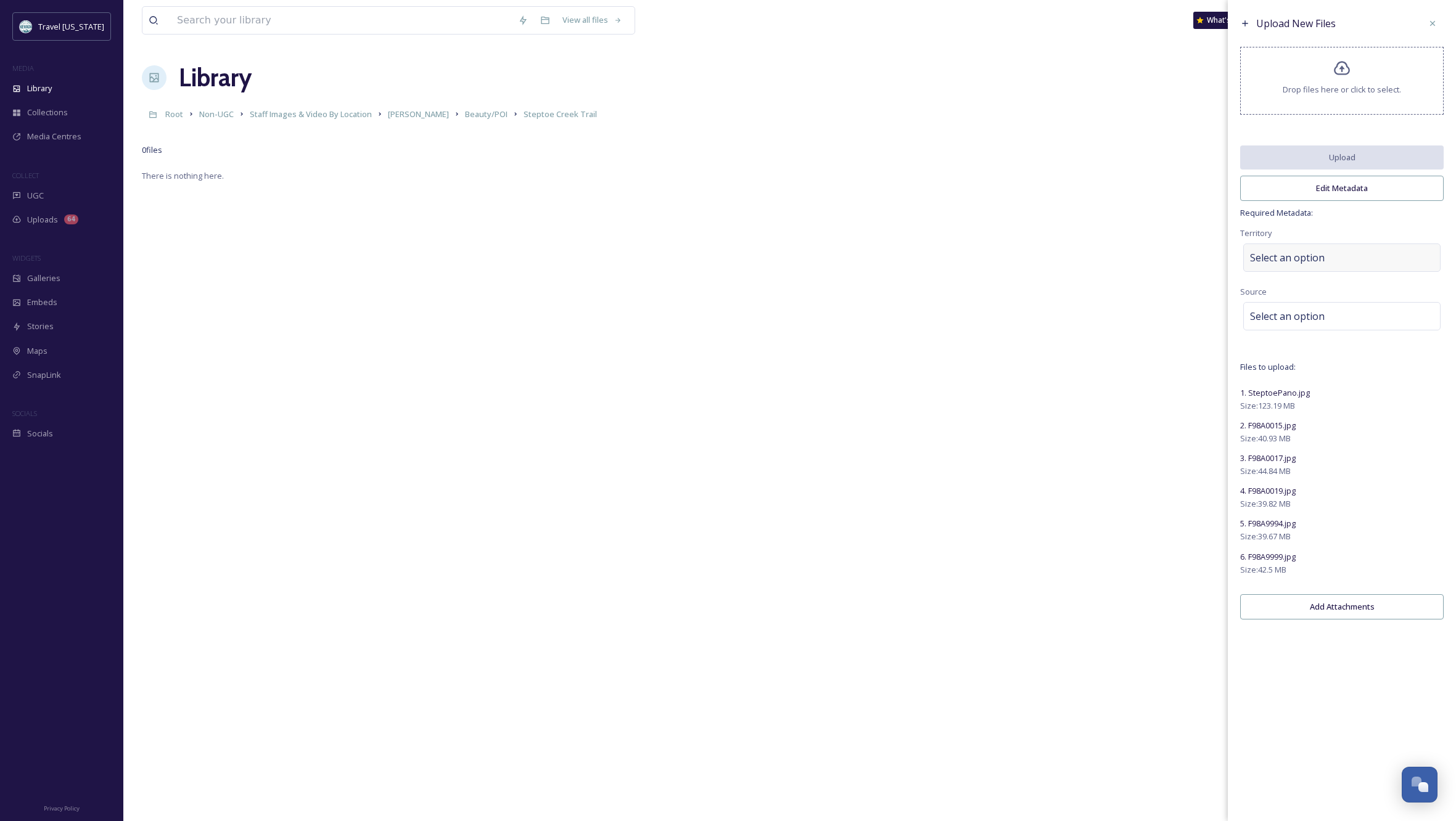
click at [1327, 265] on div "Select an option" at bounding box center [1341, 257] width 197 height 28
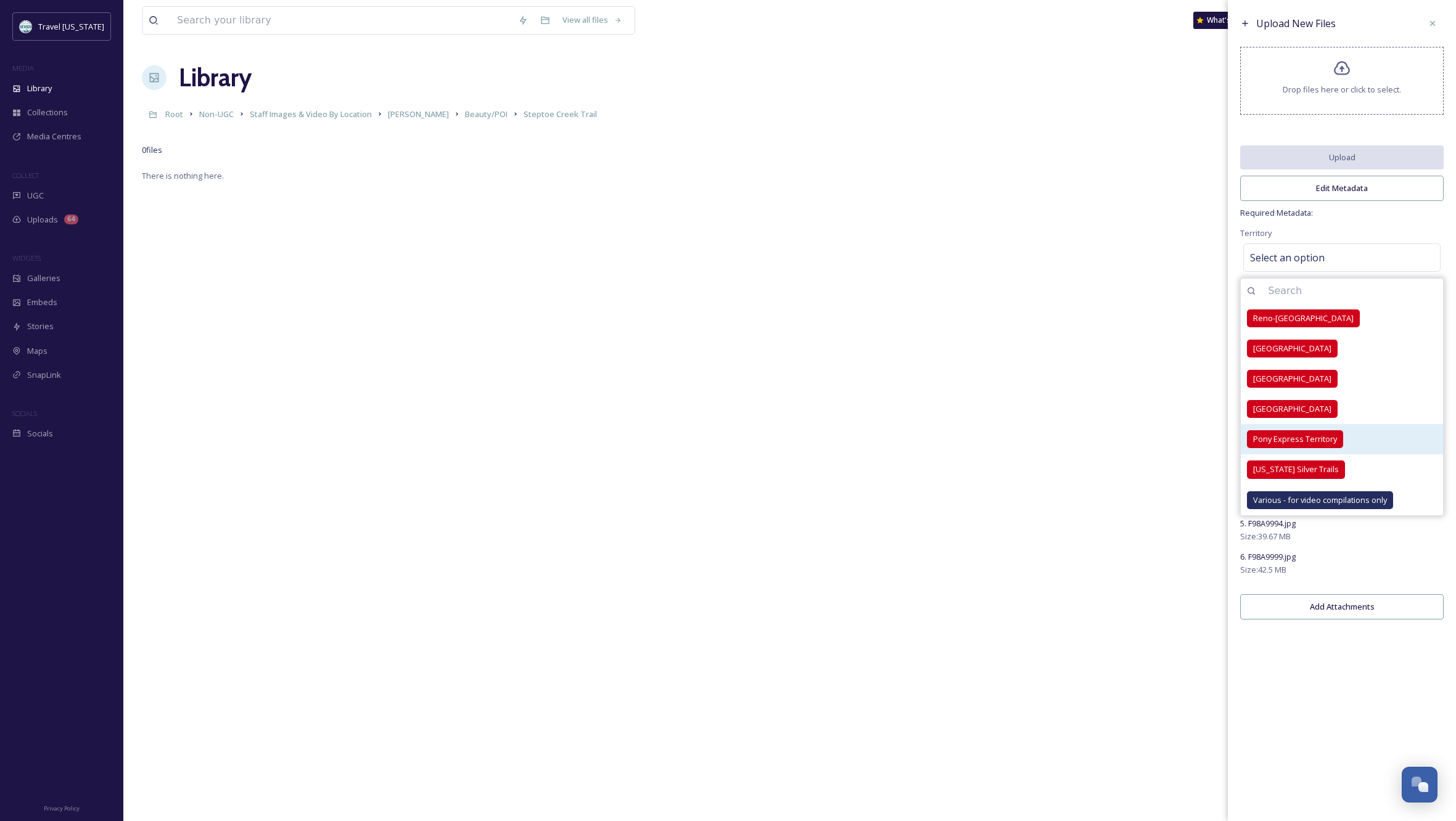
click at [1302, 442] on span "Pony Express Territory" at bounding box center [1295, 439] width 84 height 12
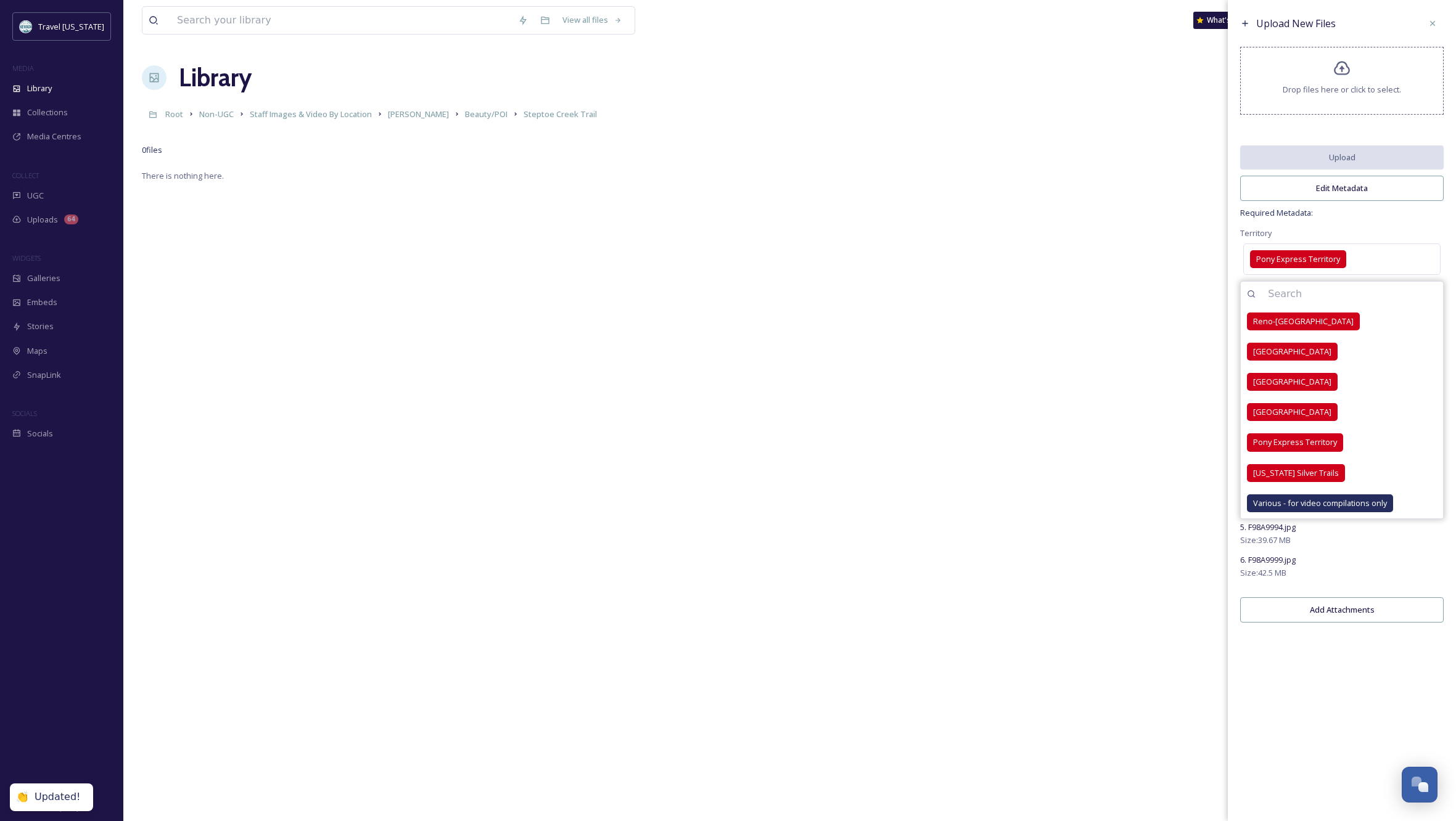
click at [1369, 241] on div "Territory Pony Express Territory [GEOGRAPHIC_DATA]-[GEOGRAPHIC_DATA] [GEOGRAPHI…" at bounding box center [1341, 252] width 204 height 52
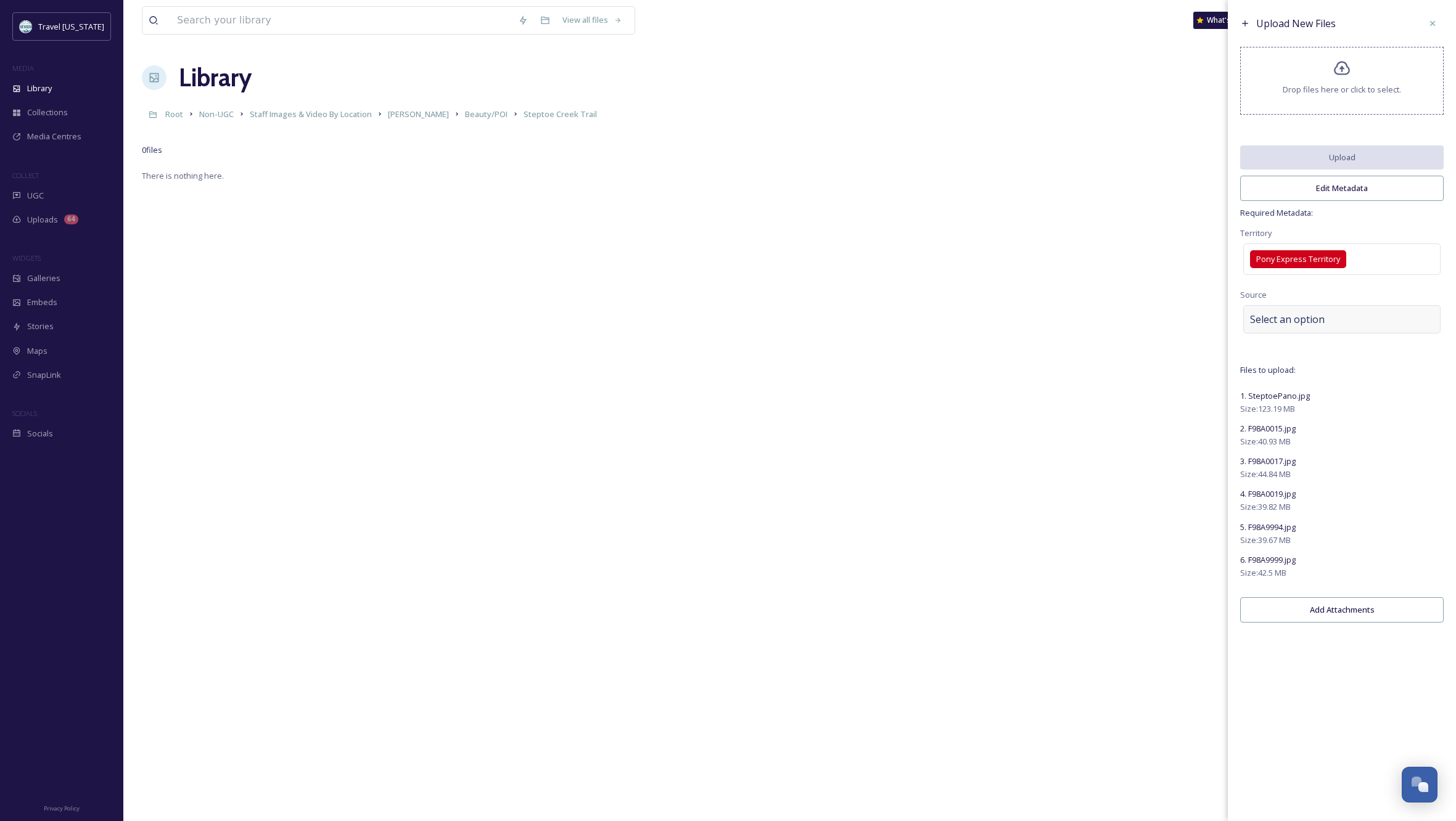
click at [1347, 330] on div "Select an option" at bounding box center [1341, 319] width 197 height 28
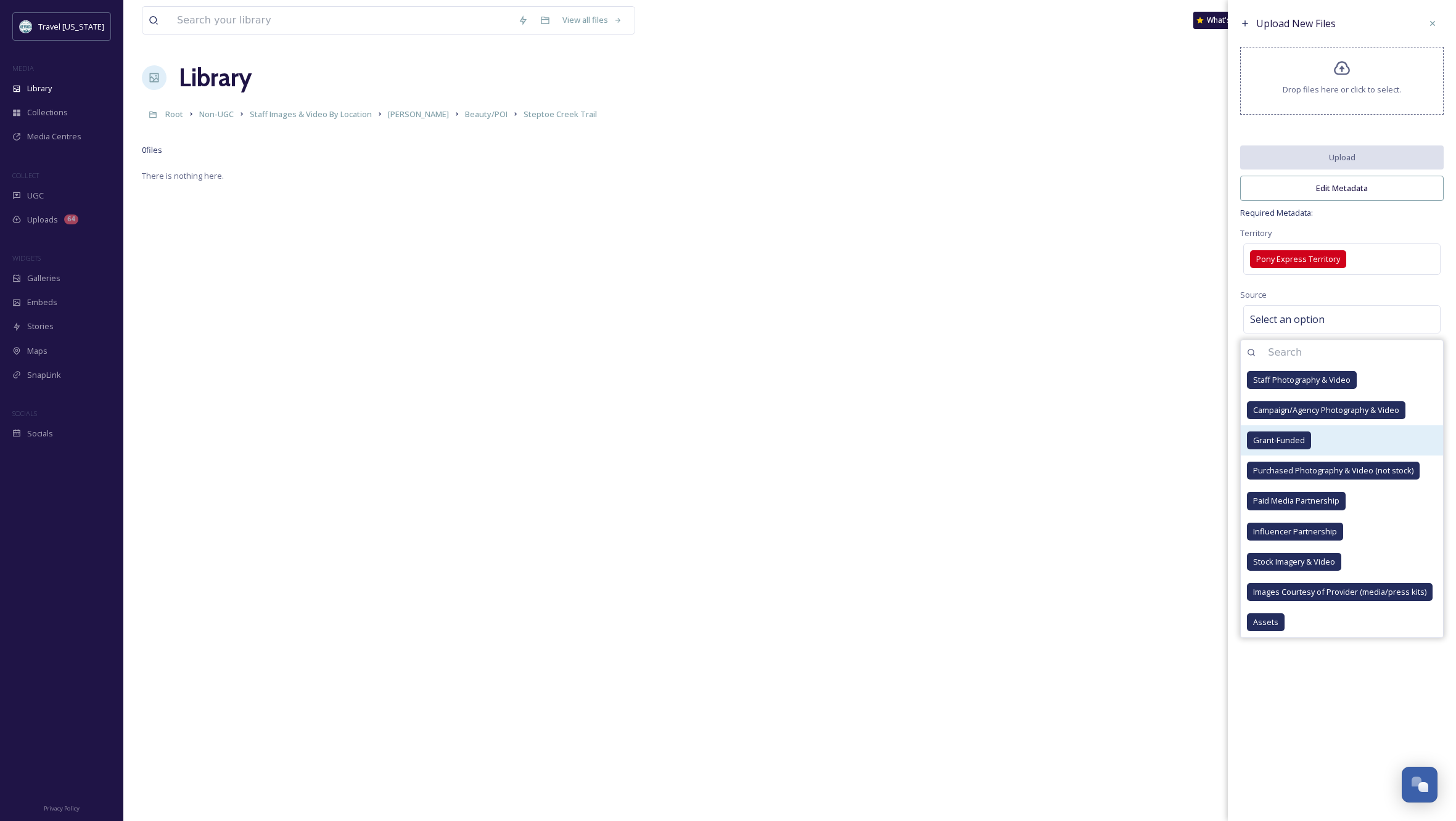
drag, startPoint x: 1284, startPoint y: 387, endPoint x: 1330, endPoint y: 442, distance: 71.7
click at [1284, 385] on span "Staff Photography & Video" at bounding box center [1301, 380] width 98 height 12
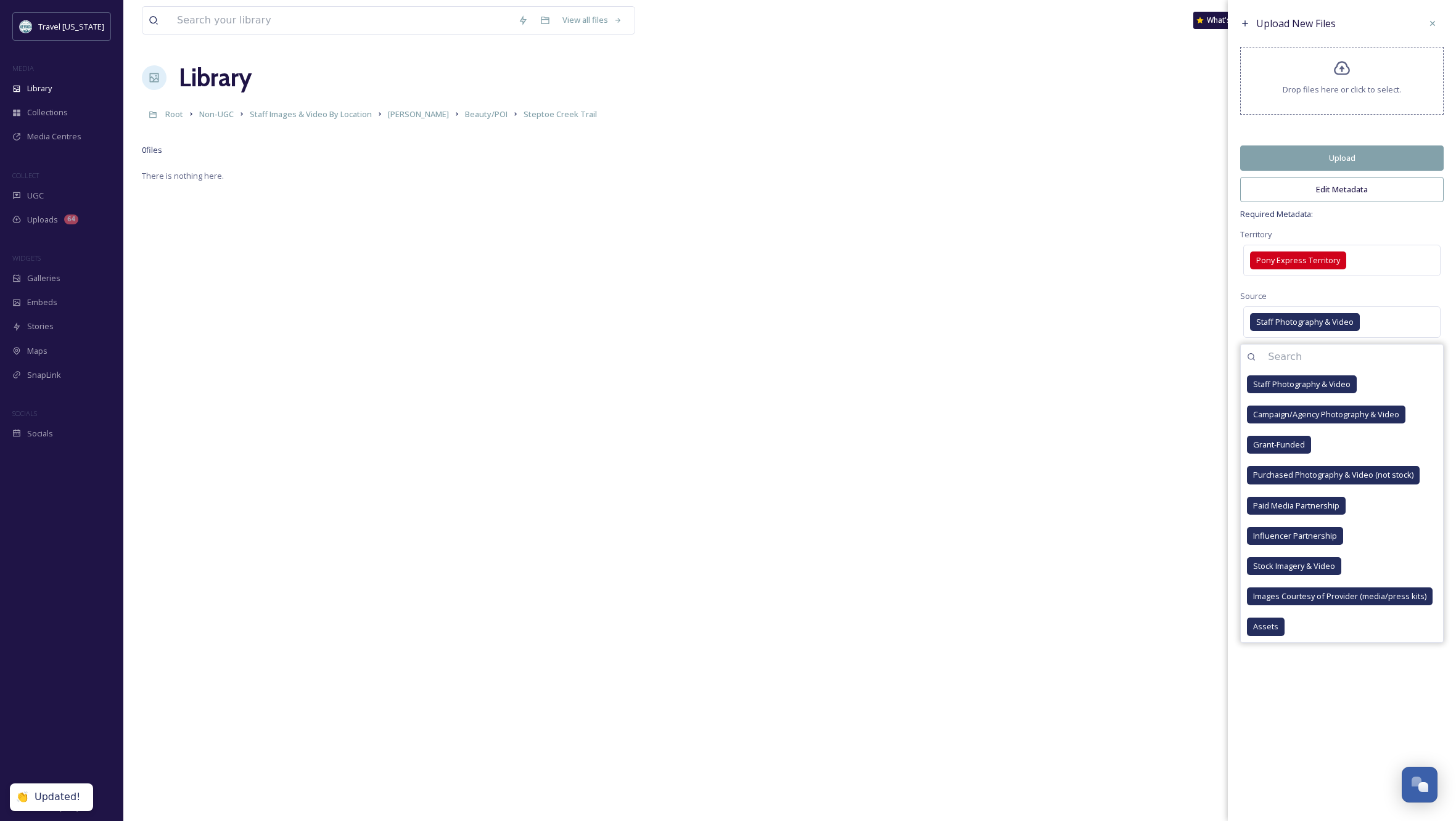
drag, startPoint x: 1349, startPoint y: 720, endPoint x: 1349, endPoint y: 626, distance: 94.0
click at [1349, 718] on div "Upload New Files Drop files here or click to select. Upload Edit Metadata Requi…" at bounding box center [1342, 410] width 228 height 821
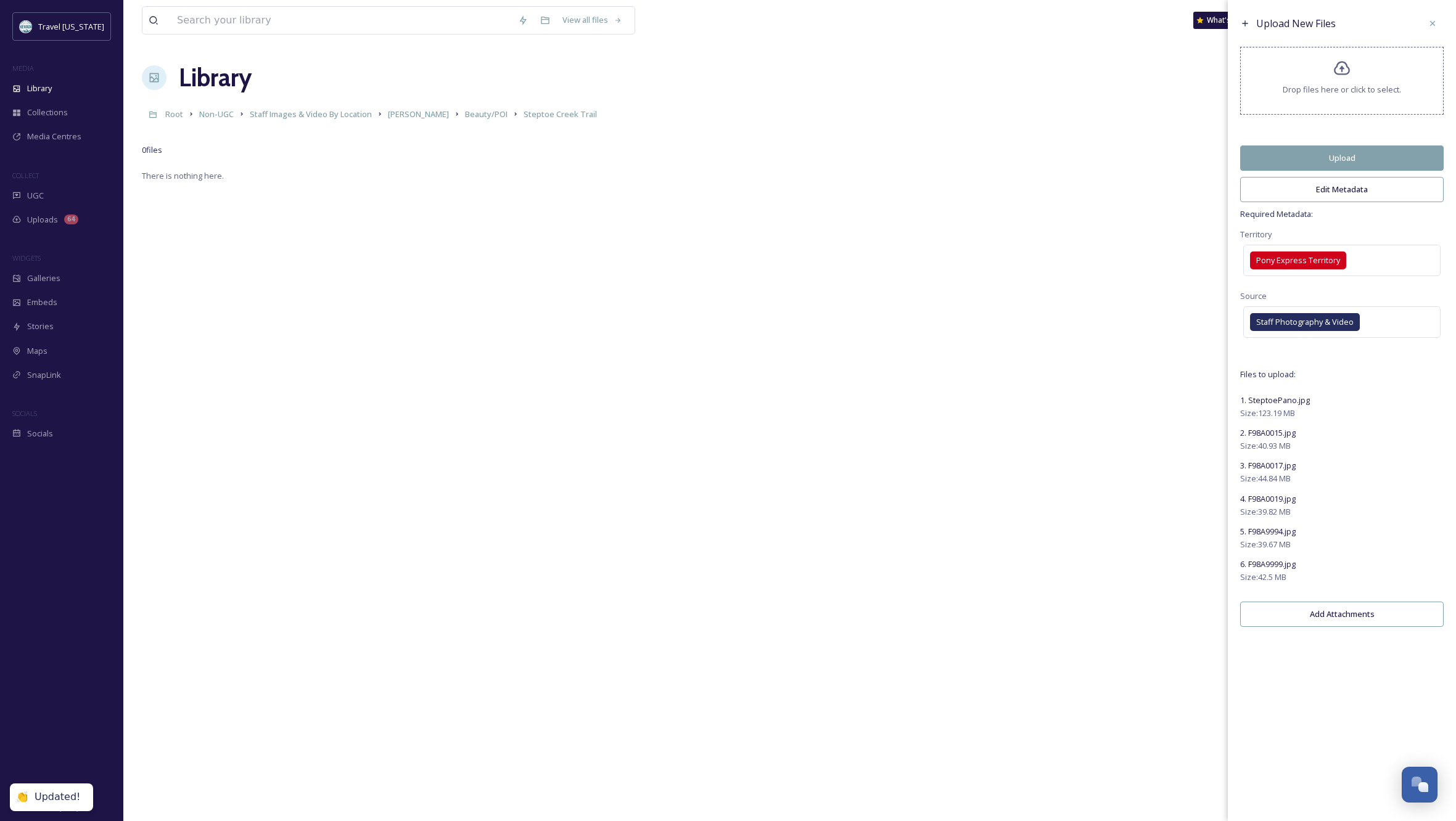
click at [1309, 198] on button "Edit Metadata" at bounding box center [1341, 189] width 204 height 25
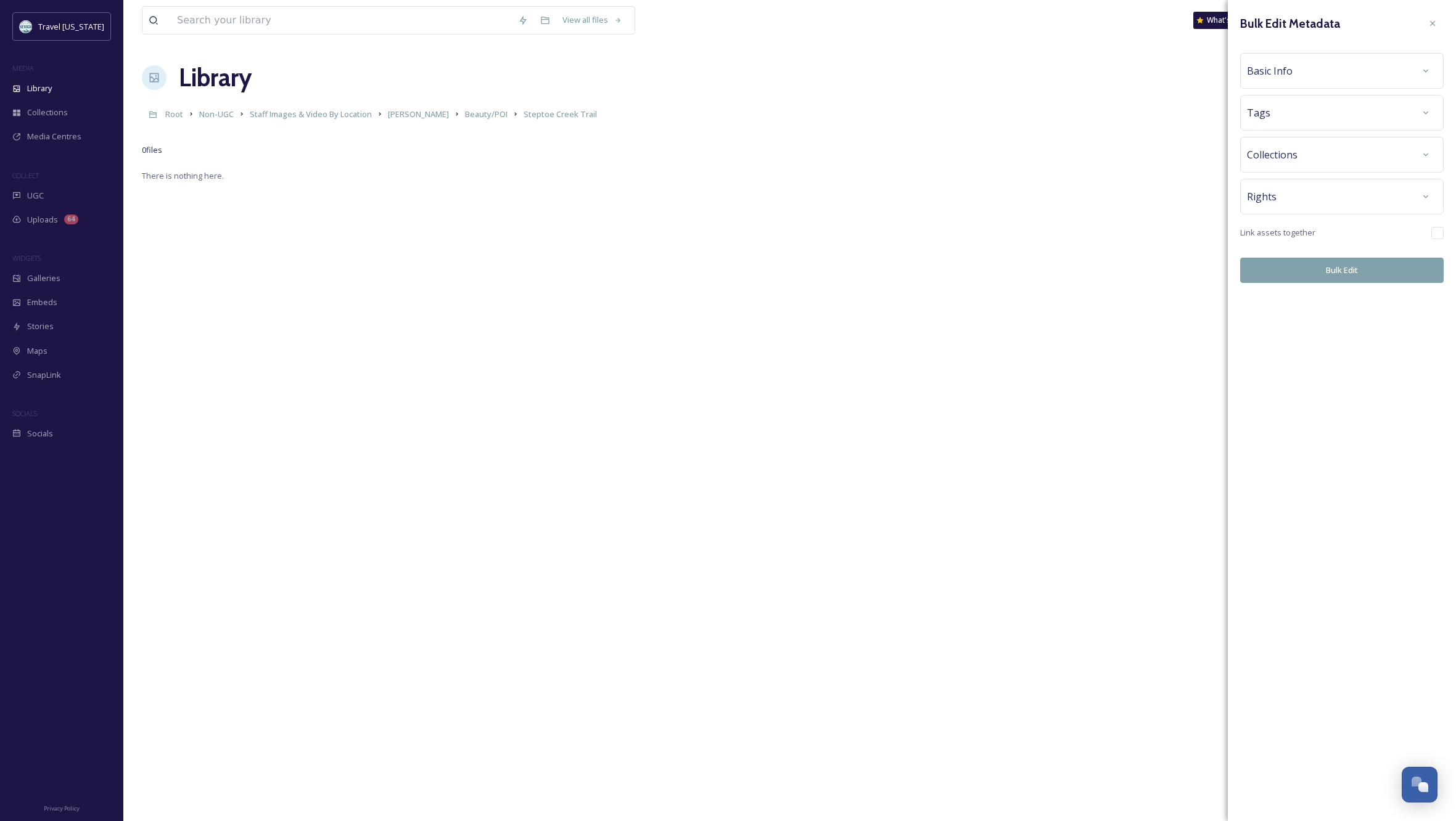
click at [1361, 69] on div "Basic Info" at bounding box center [1341, 71] width 190 height 22
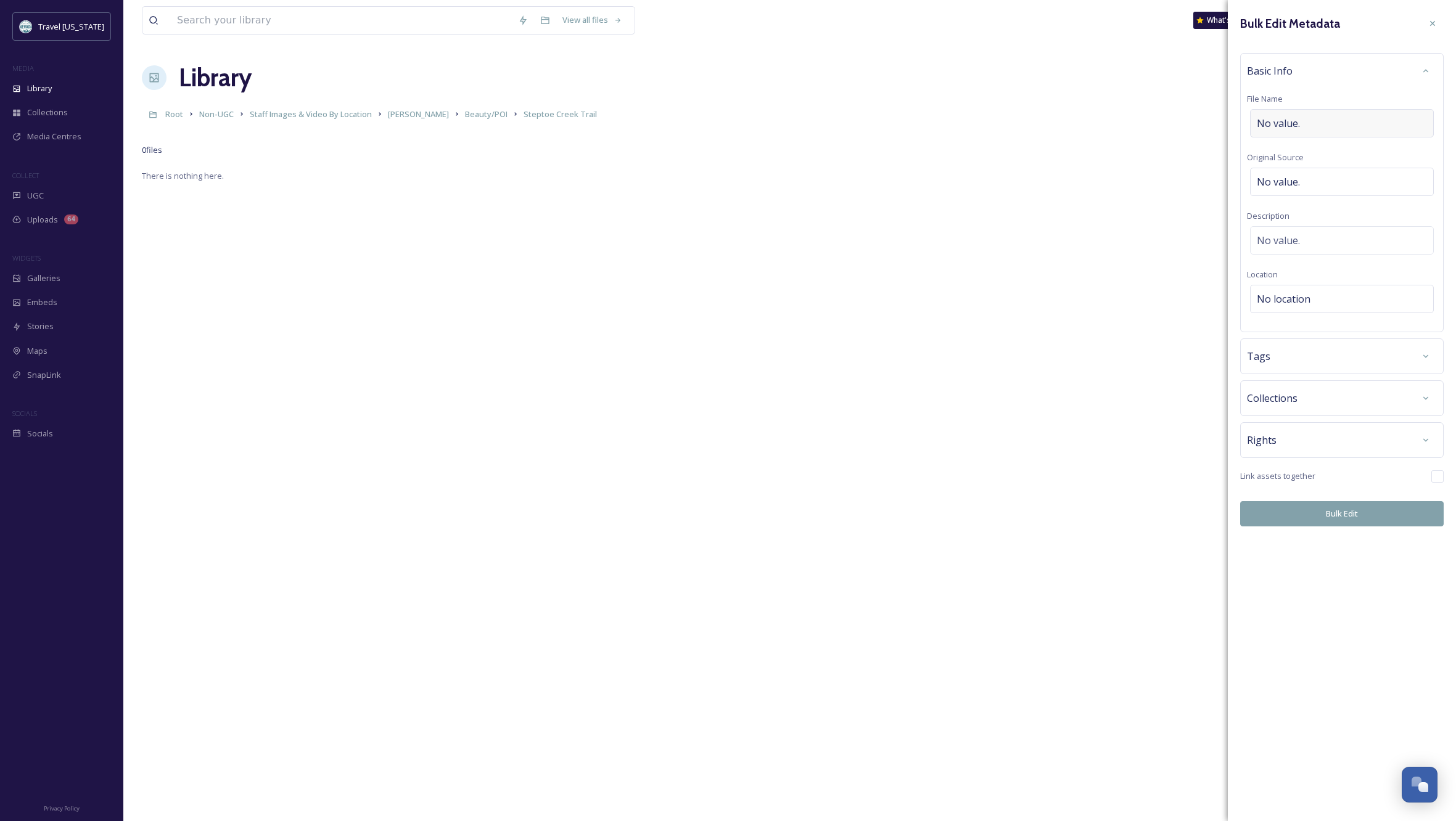
click at [1322, 120] on div "No value." at bounding box center [1341, 123] width 184 height 28
type input "Steptoe Creek Trailhead"
click at [1335, 291] on div "No location" at bounding box center [1341, 298] width 184 height 28
click at [1321, 298] on input at bounding box center [1341, 298] width 183 height 27
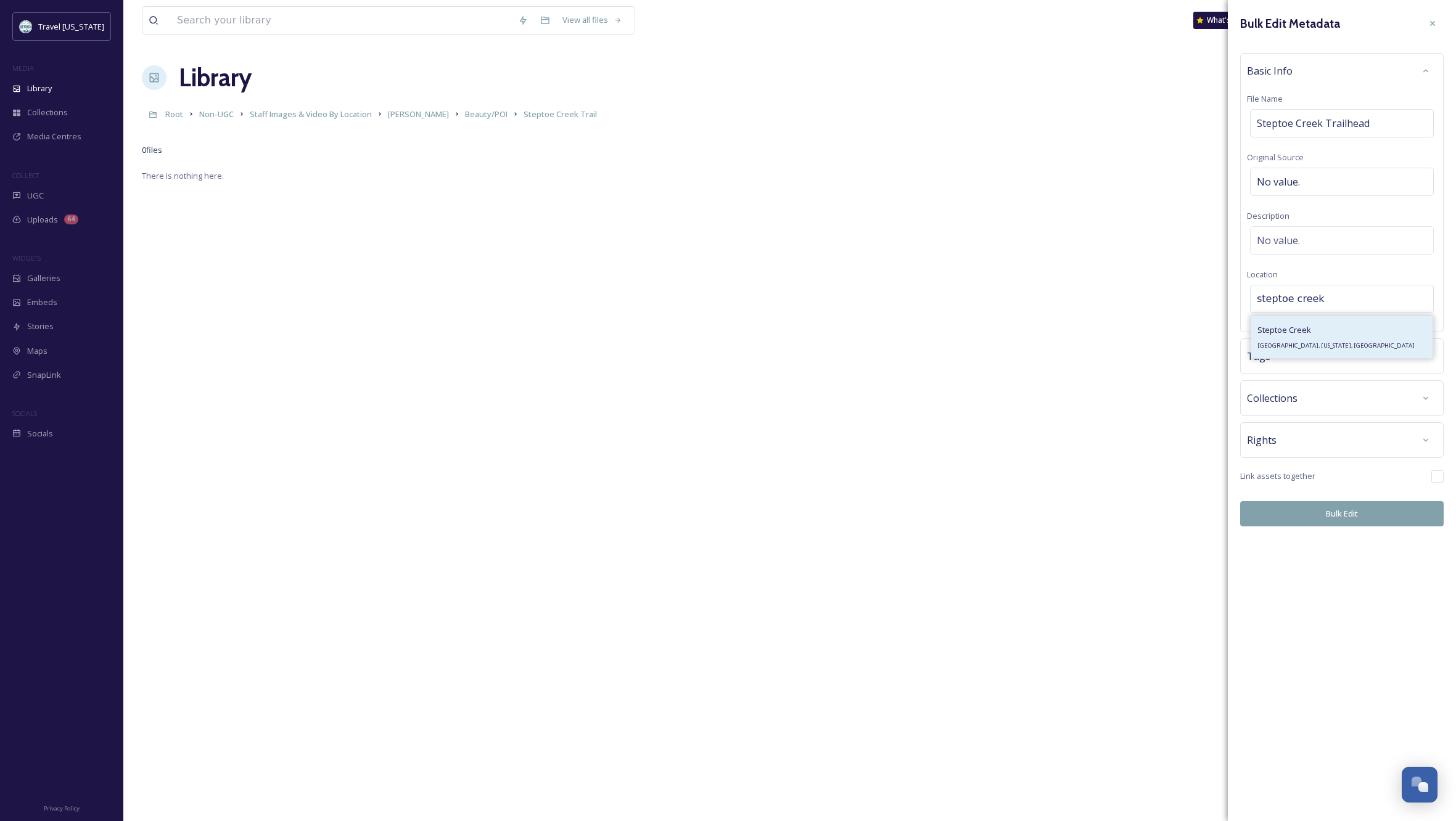
type input "steptoe creek"
click at [1276, 335] on span "Steptoe Creek" at bounding box center [1284, 329] width 54 height 11
click at [1342, 445] on div "Rights" at bounding box center [1341, 439] width 190 height 22
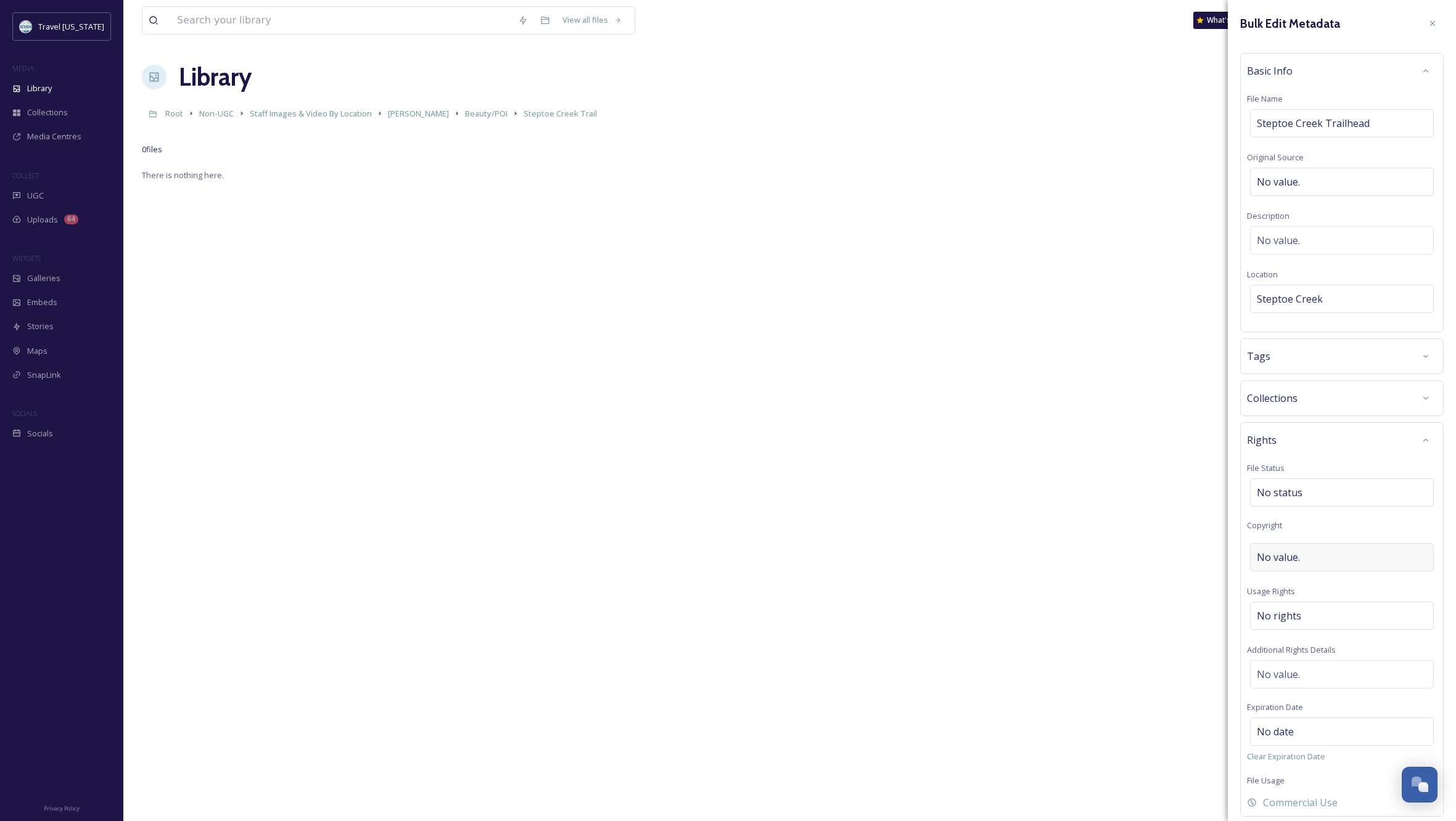
scroll to position [0, 0]
click at [1311, 612] on div "No rights" at bounding box center [1341, 609] width 184 height 28
click at [1273, 611] on input at bounding box center [1321, 614] width 135 height 27
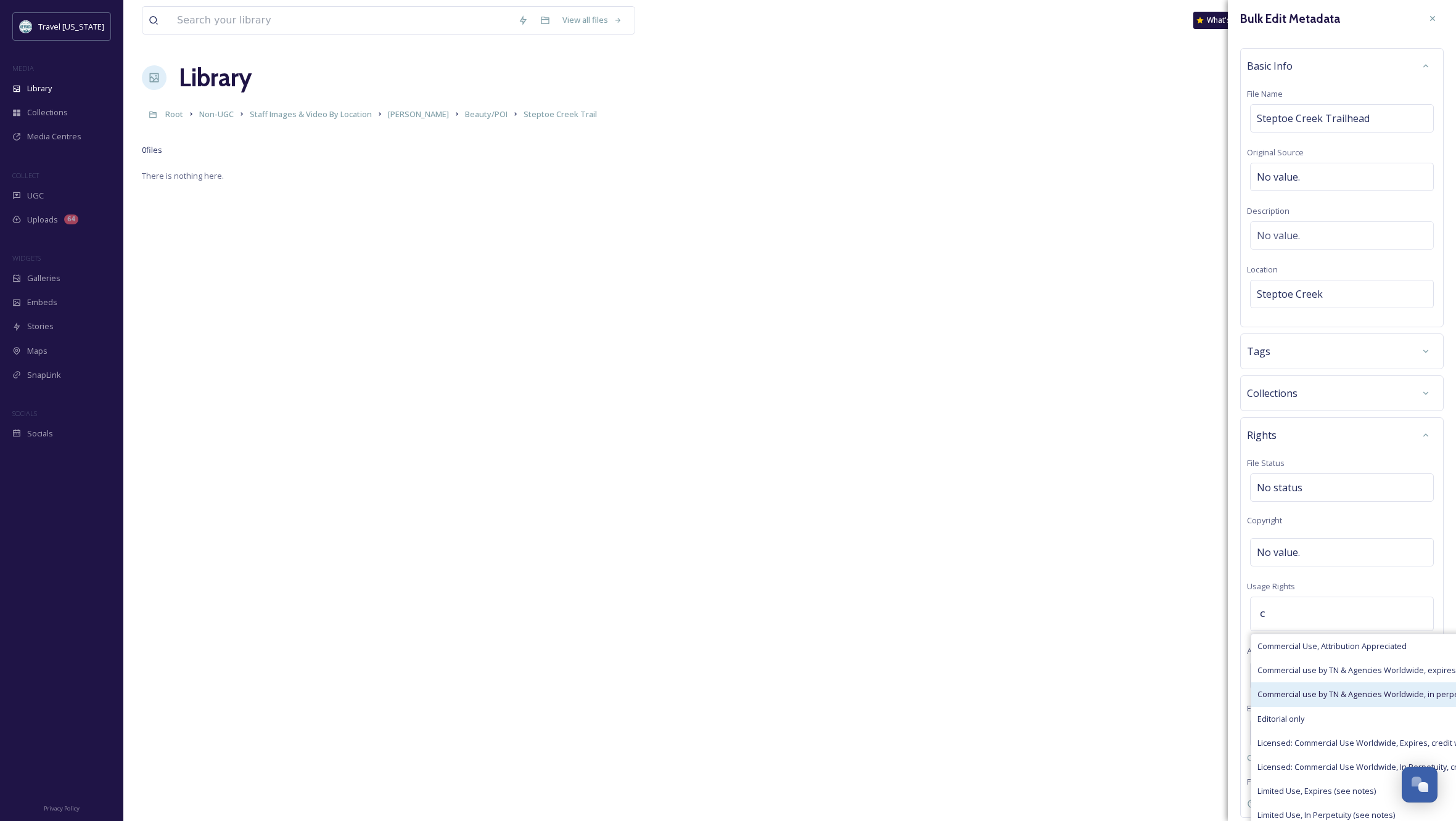
type input "c"
click at [1410, 697] on span "Commercial use by TN & Agencies Worldwide, in perpetuity" at bounding box center [1365, 694] width 217 height 12
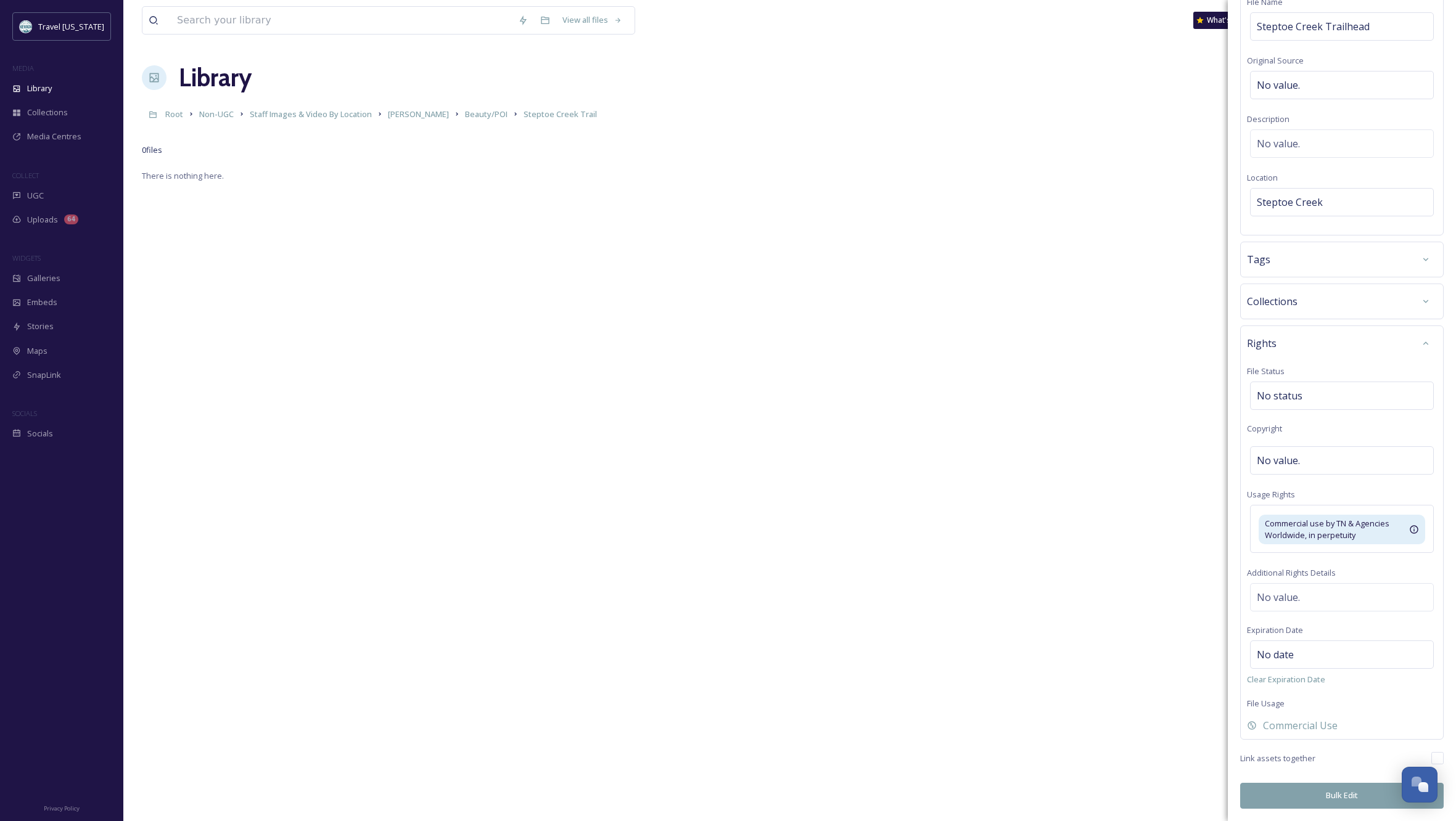
scroll to position [97, 0]
click at [1318, 800] on button "Bulk Edit" at bounding box center [1341, 796] width 204 height 25
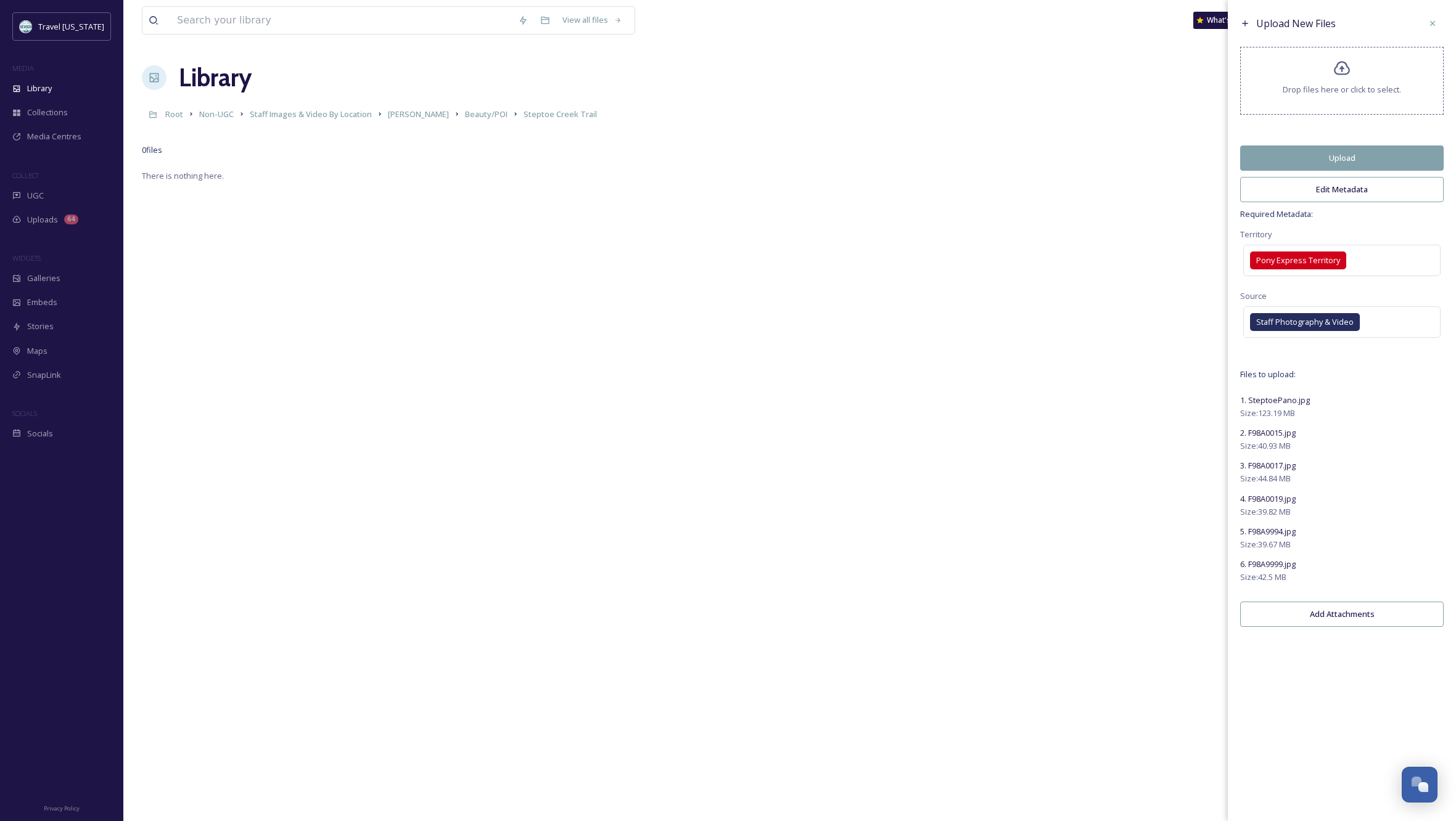
click at [1343, 162] on button "Upload" at bounding box center [1341, 158] width 204 height 25
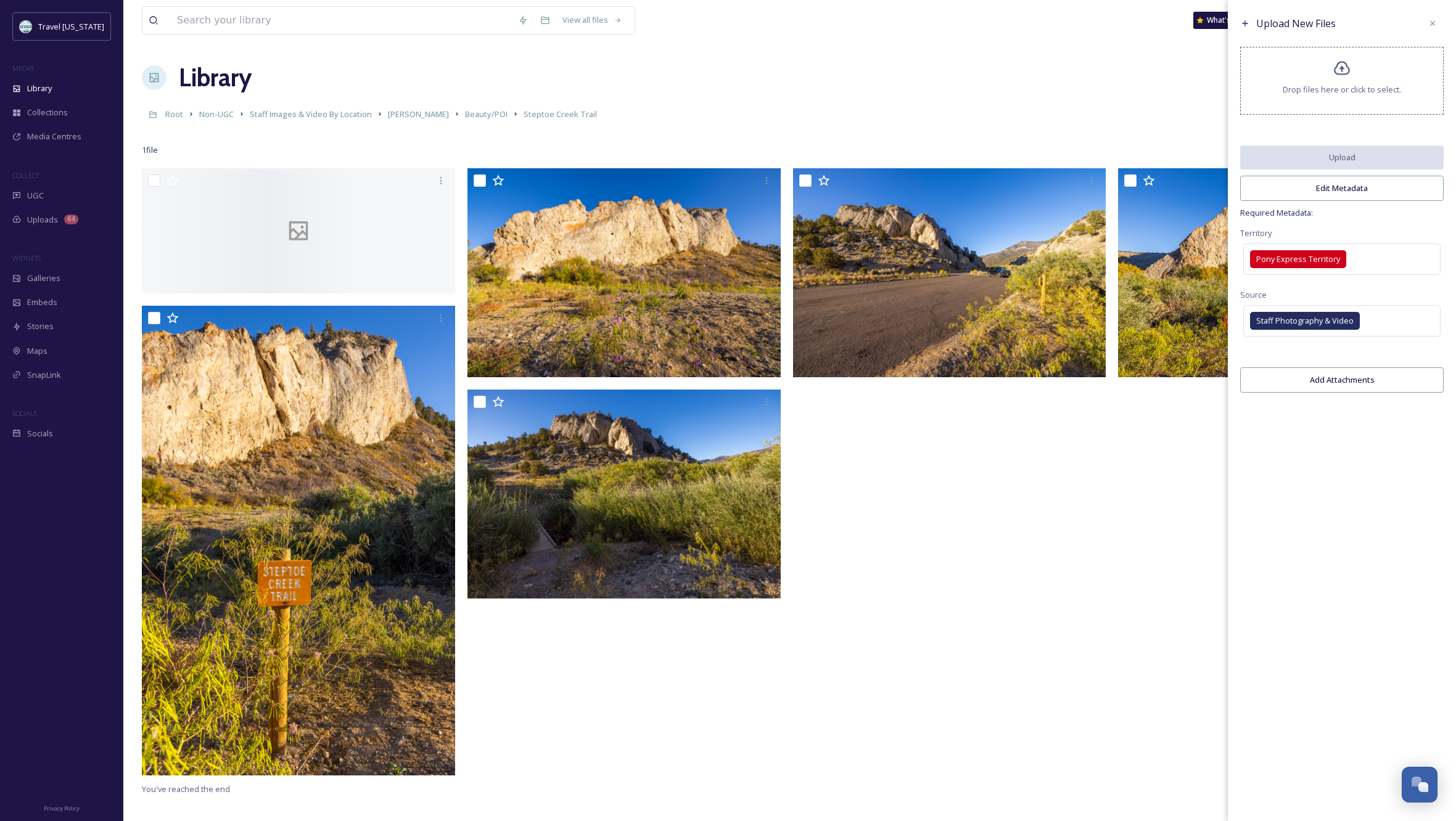
drag, startPoint x: 952, startPoint y: 577, endPoint x: 960, endPoint y: 576, distance: 8.1
click at [952, 577] on div at bounding box center [953, 474] width 320 height 613
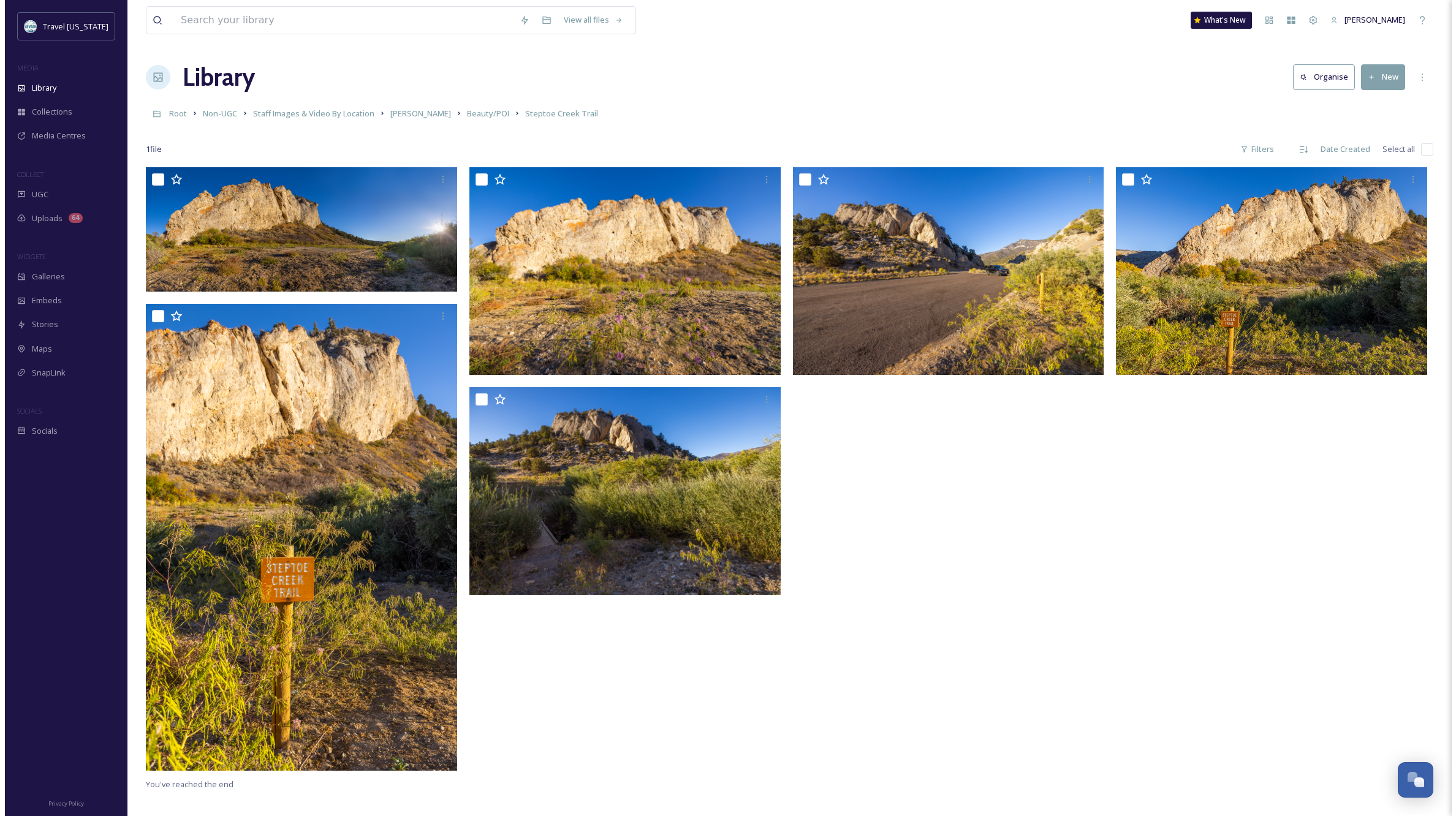
scroll to position [0, 0]
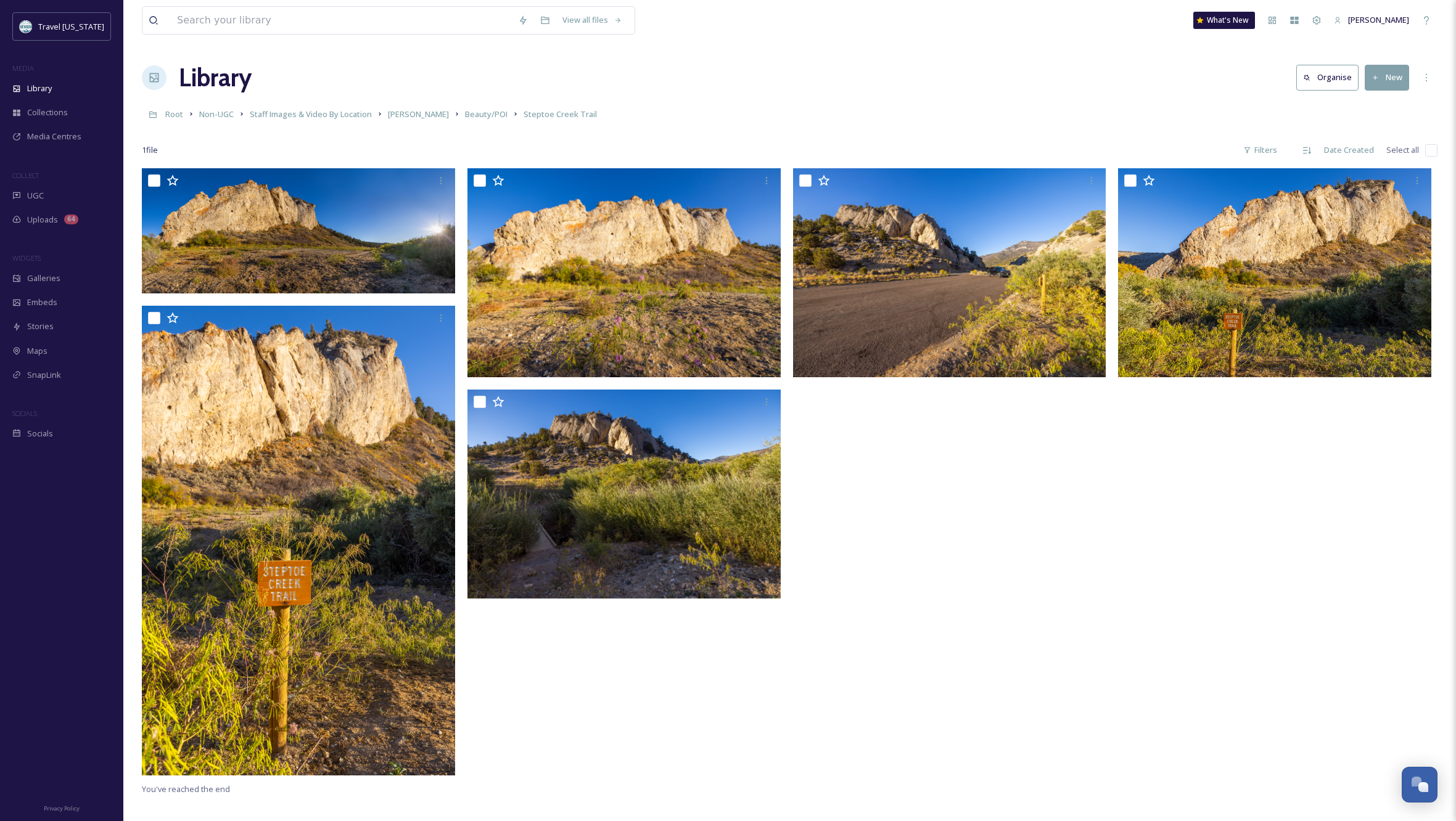
click at [1071, 510] on div at bounding box center [953, 474] width 320 height 613
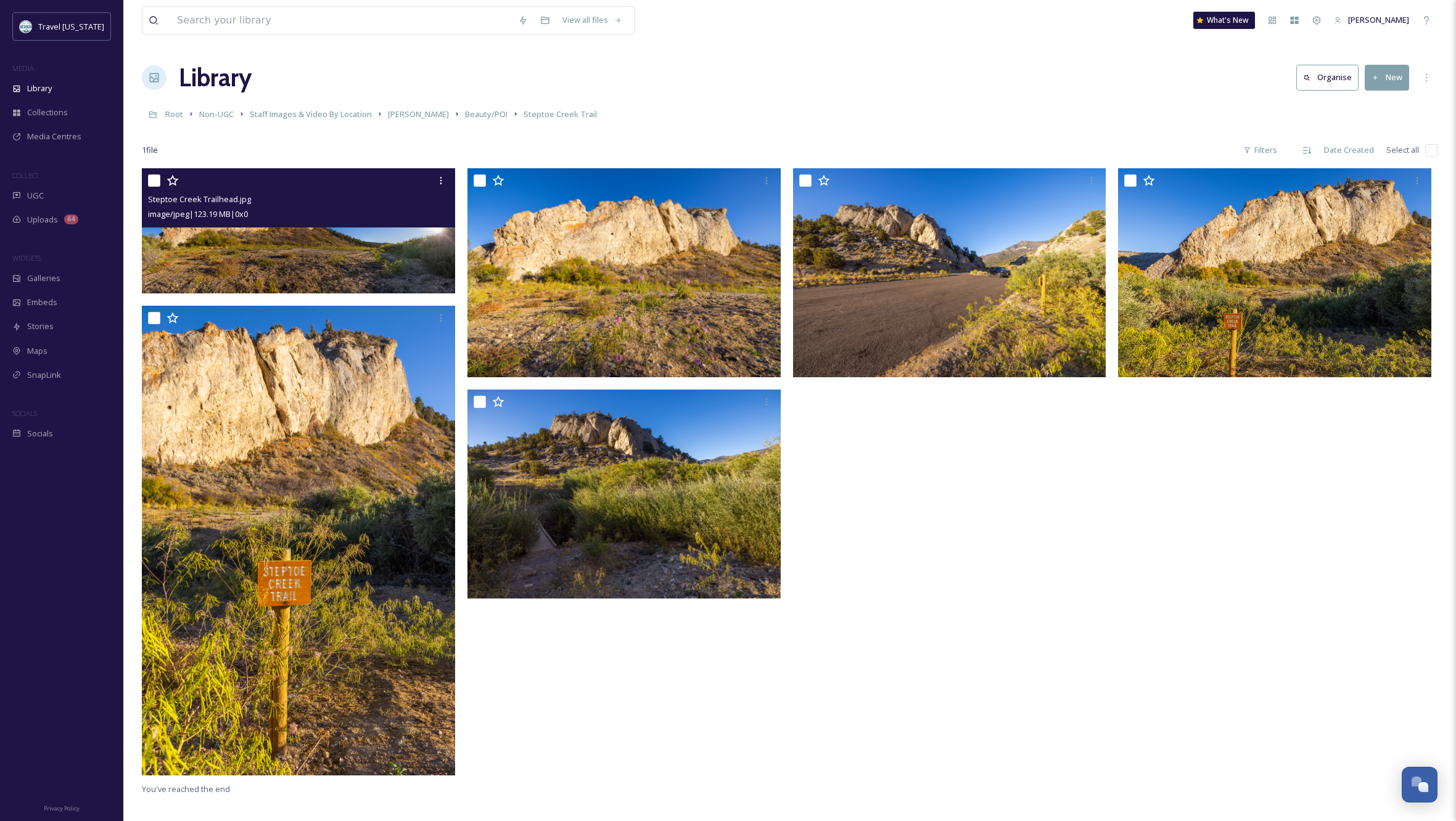
click at [326, 261] on img at bounding box center [299, 231] width 313 height 126
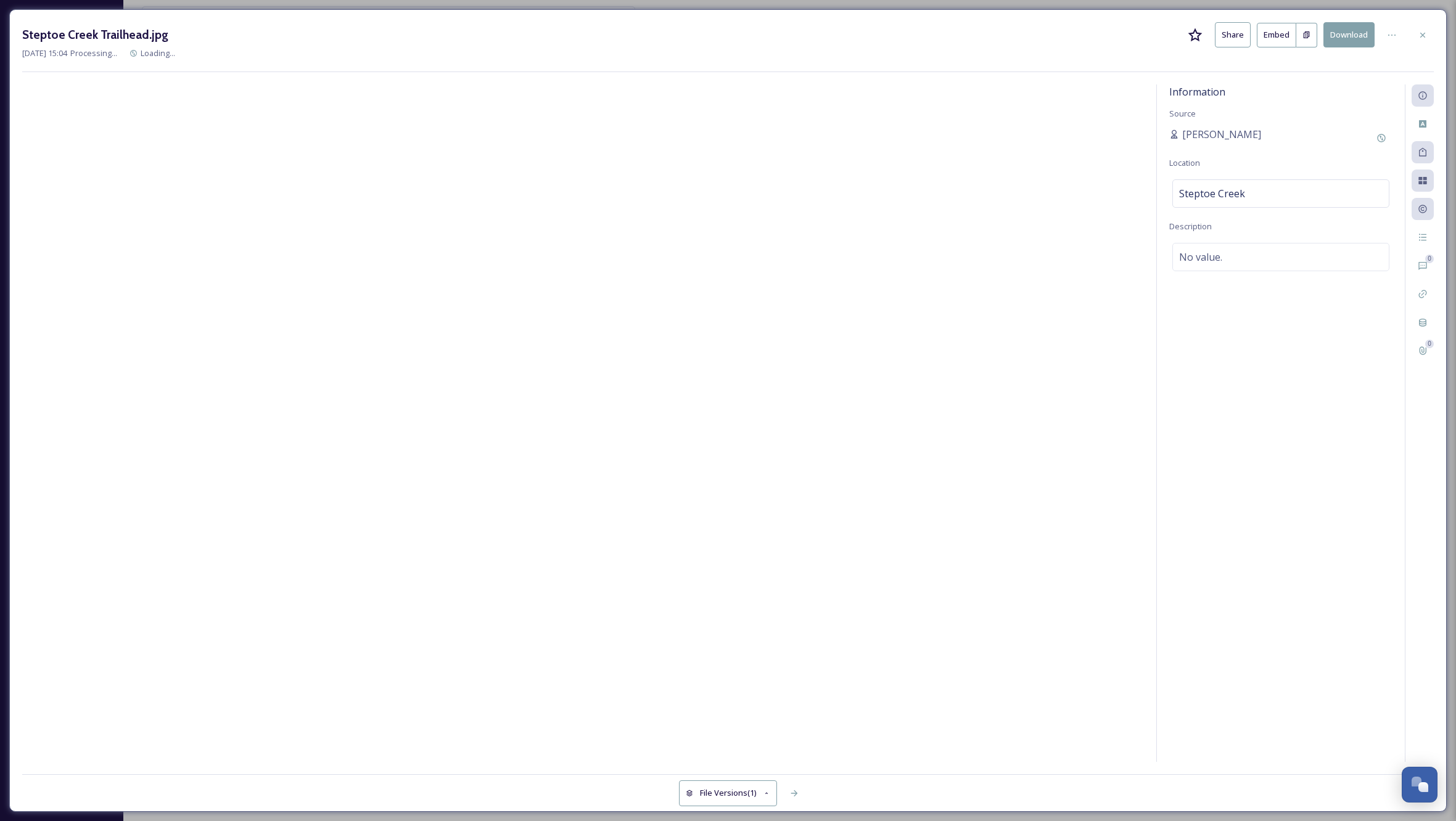
click at [332, 248] on div at bounding box center [583, 422] width 1122 height 677
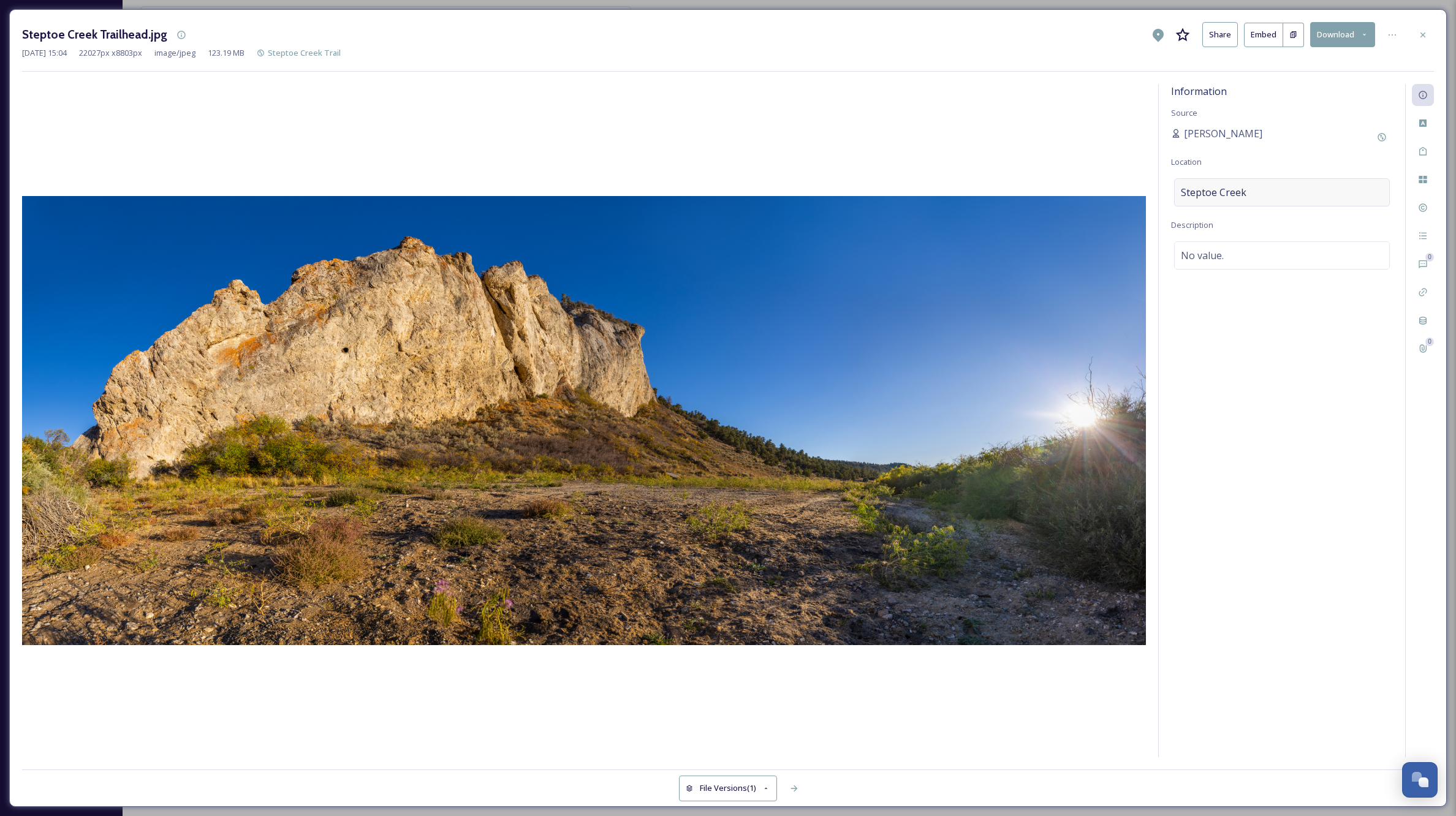
click at [1275, 195] on div "Steptoe Creek" at bounding box center [1282, 192] width 216 height 28
click at [1272, 196] on input "Steptoe Creek" at bounding box center [1281, 192] width 214 height 27
click at [1425, 123] on icon at bounding box center [1423, 123] width 8 height 8
click at [1269, 135] on div "Select option(s)" at bounding box center [1282, 143] width 216 height 28
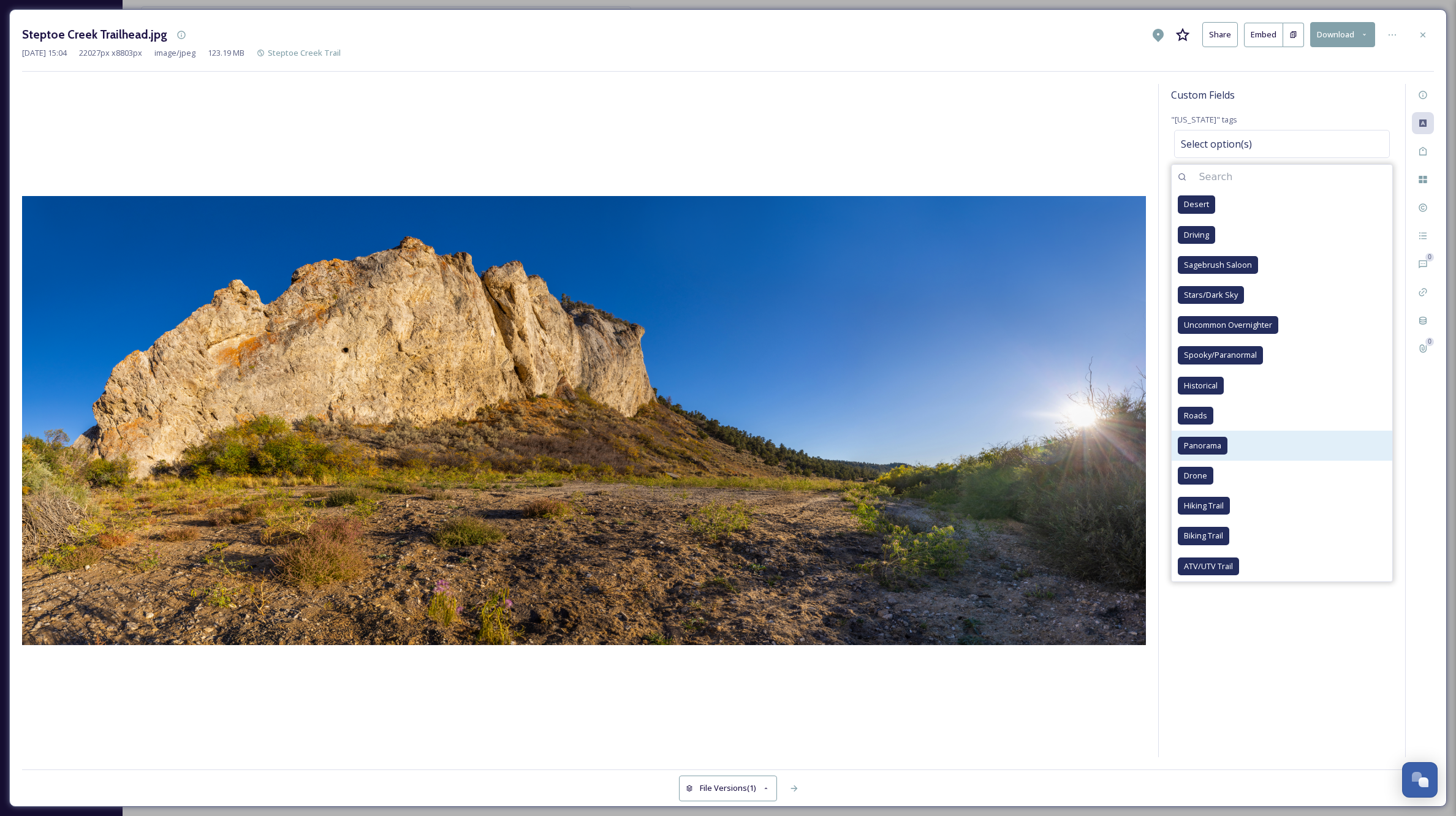
click at [1218, 447] on span "Panorama" at bounding box center [1202, 445] width 37 height 12
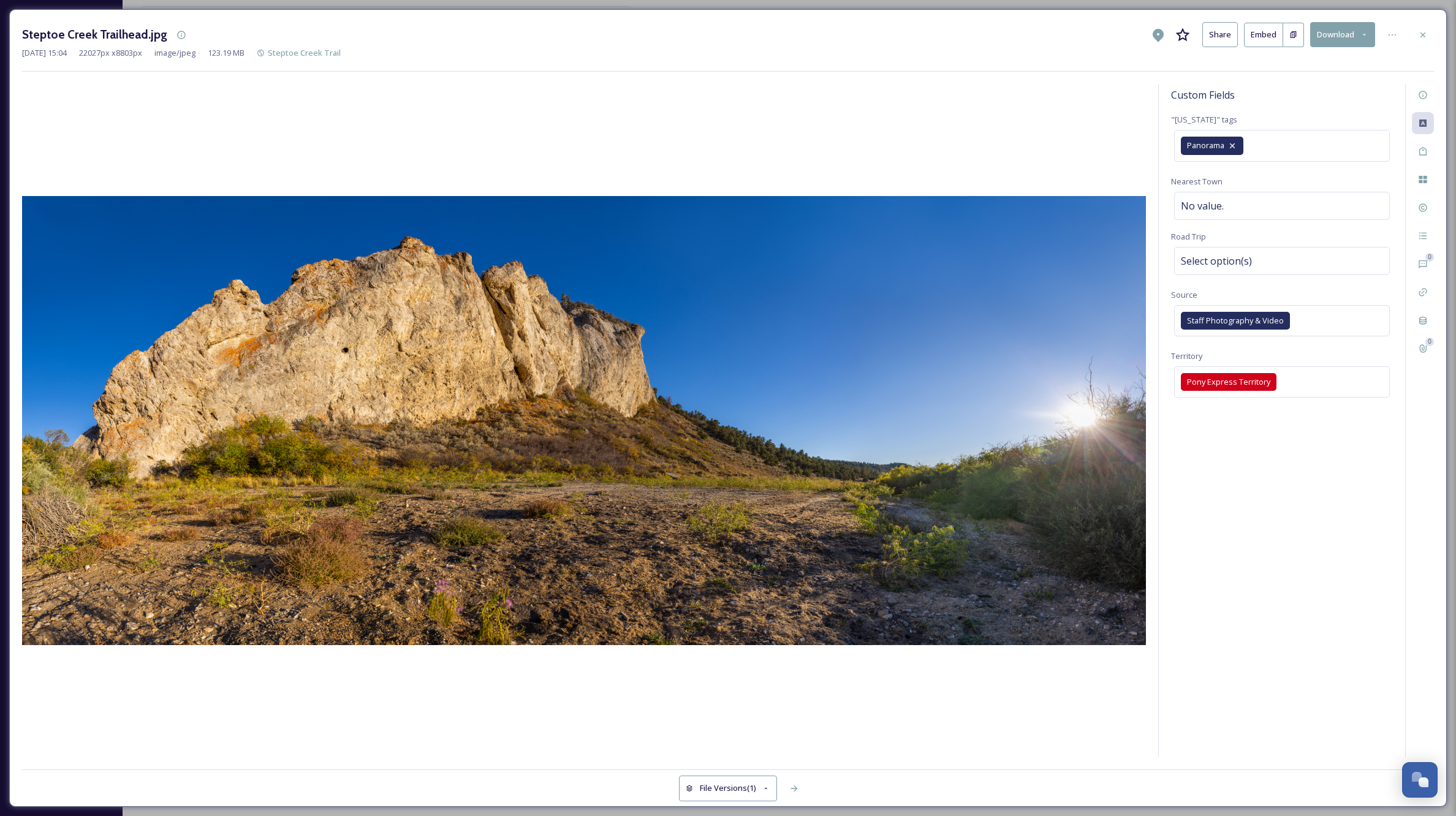
click at [1314, 651] on div "Custom Fields "[US_STATE]" tags Panorama Nearest Town No value. Road Trip Selec…" at bounding box center [1282, 420] width 247 height 673
click at [1261, 210] on div "No value." at bounding box center [1282, 205] width 216 height 28
type input "[PERSON_NAME]"
click at [1289, 257] on div "Select option(s)" at bounding box center [1282, 260] width 216 height 28
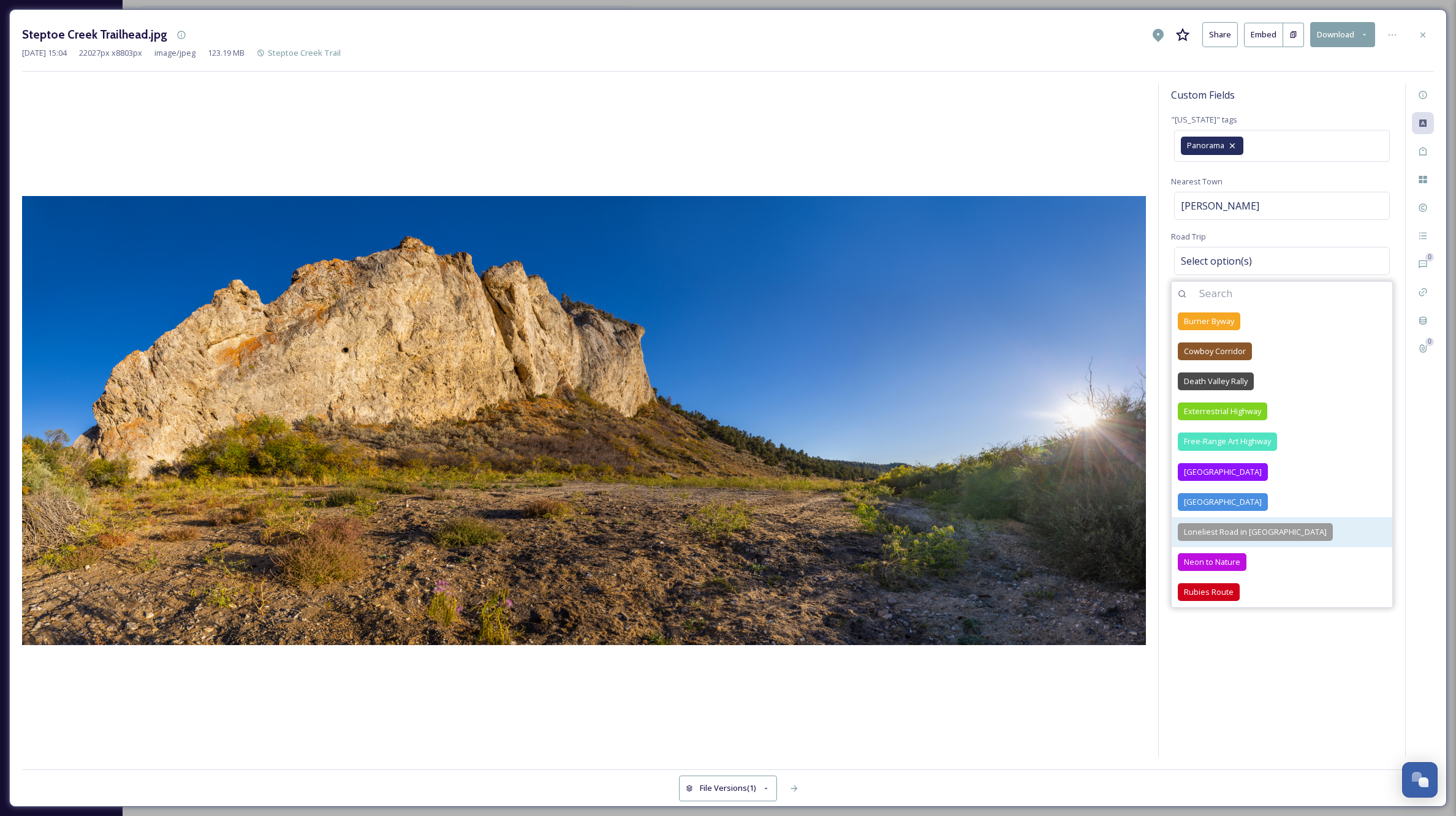
click at [1279, 533] on div "Loneliest Road in [GEOGRAPHIC_DATA]" at bounding box center [1254, 532] width 155 height 18
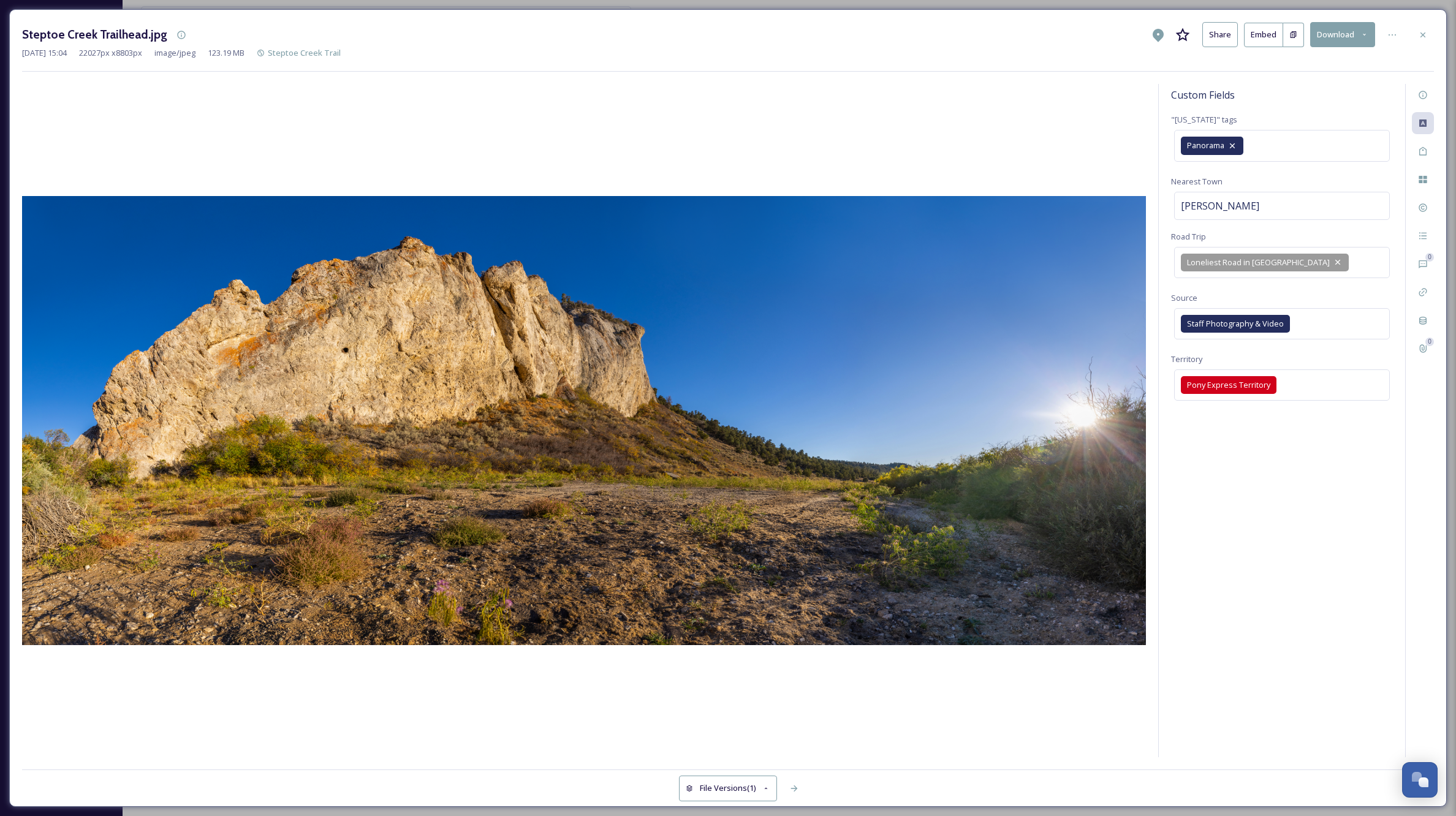
click at [1330, 684] on div "Custom Fields "[US_STATE]" tags Panorama Nearest Town [PERSON_NAME] Road Trip L…" at bounding box center [1282, 420] width 247 height 673
click at [1423, 36] on icon at bounding box center [1423, 35] width 10 height 10
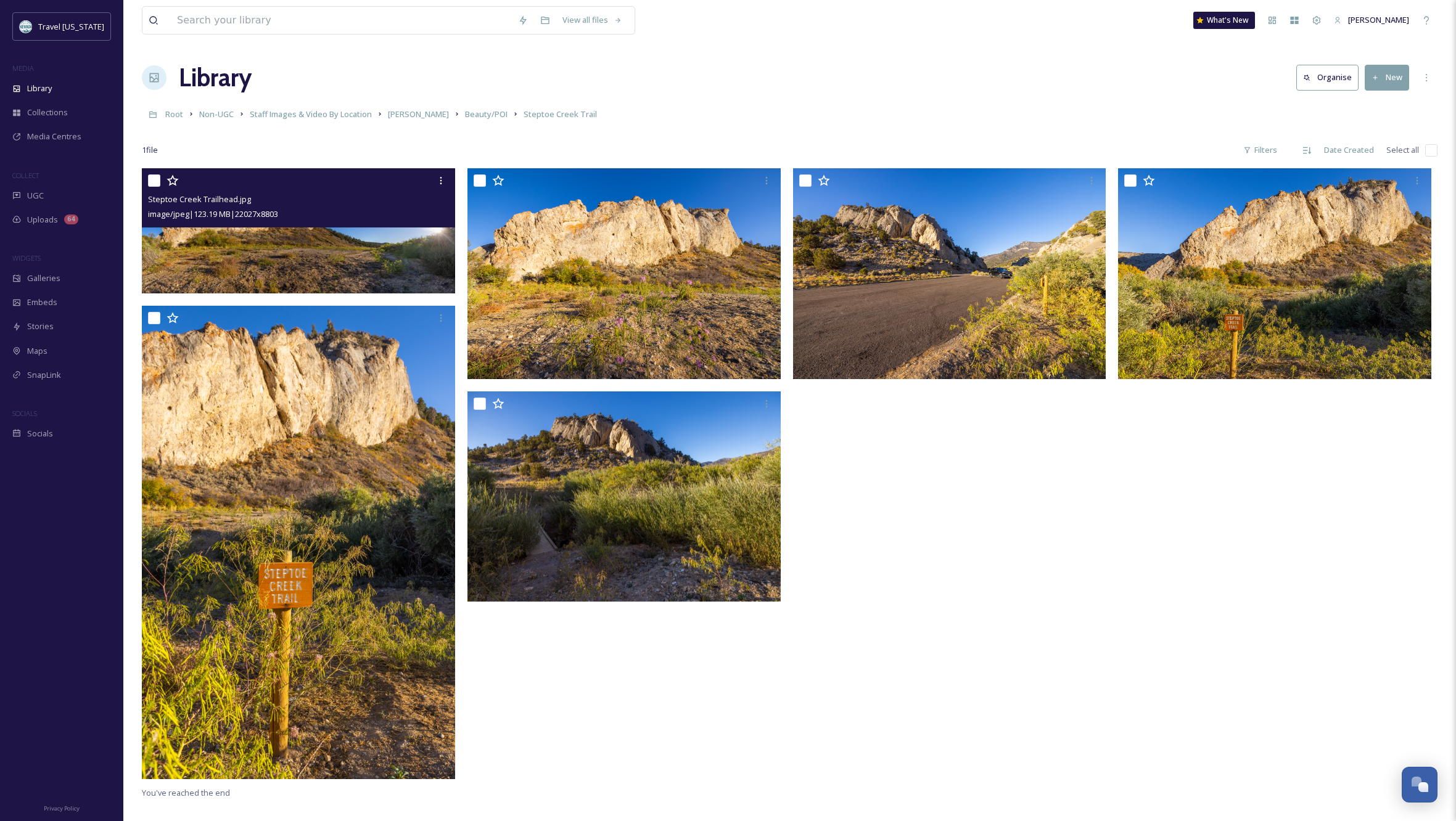
click at [892, 637] on div at bounding box center [953, 476] width 320 height 617
click at [897, 615] on div at bounding box center [953, 476] width 320 height 617
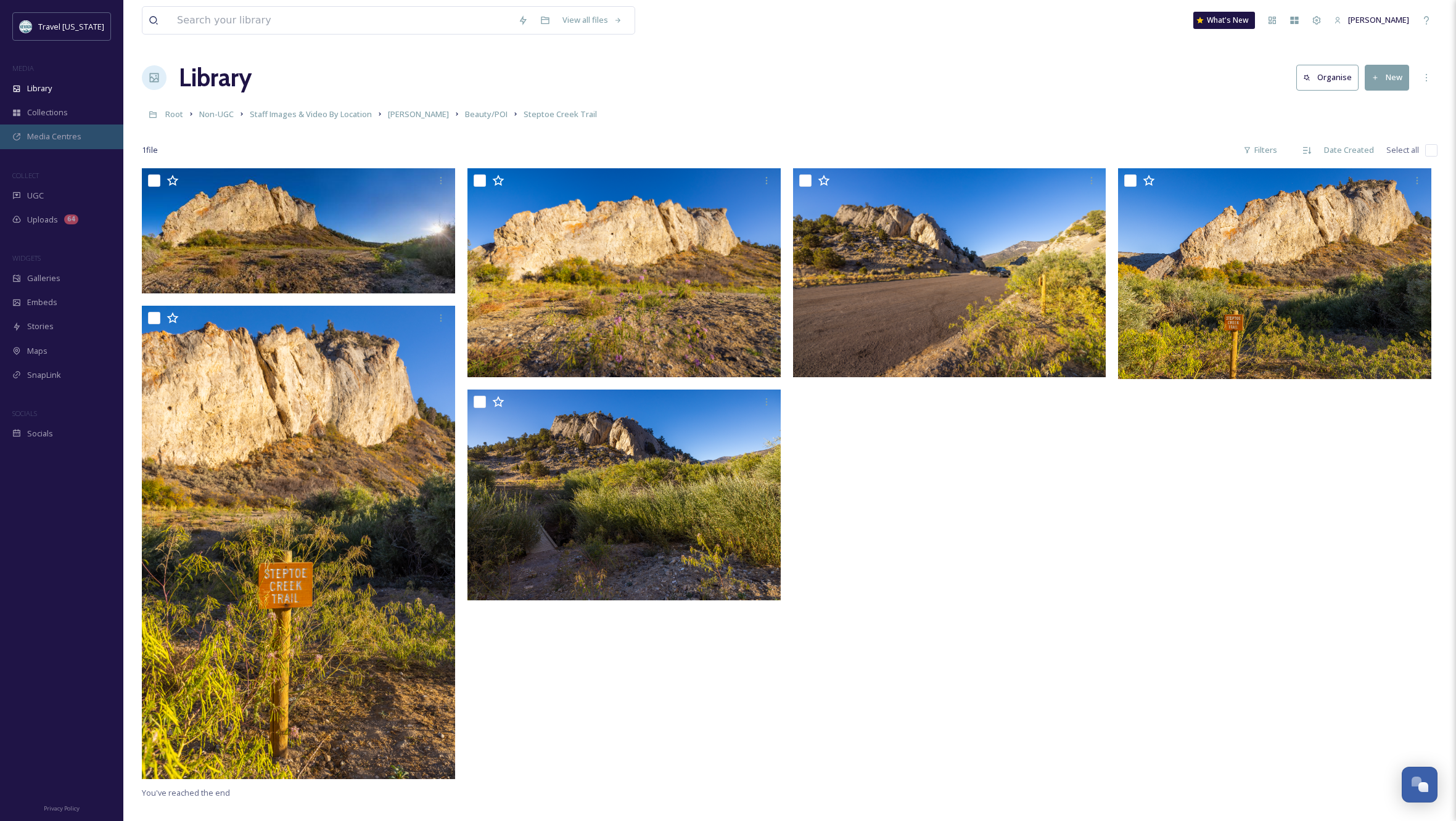
click at [51, 137] on span "Media Centres" at bounding box center [54, 136] width 54 height 12
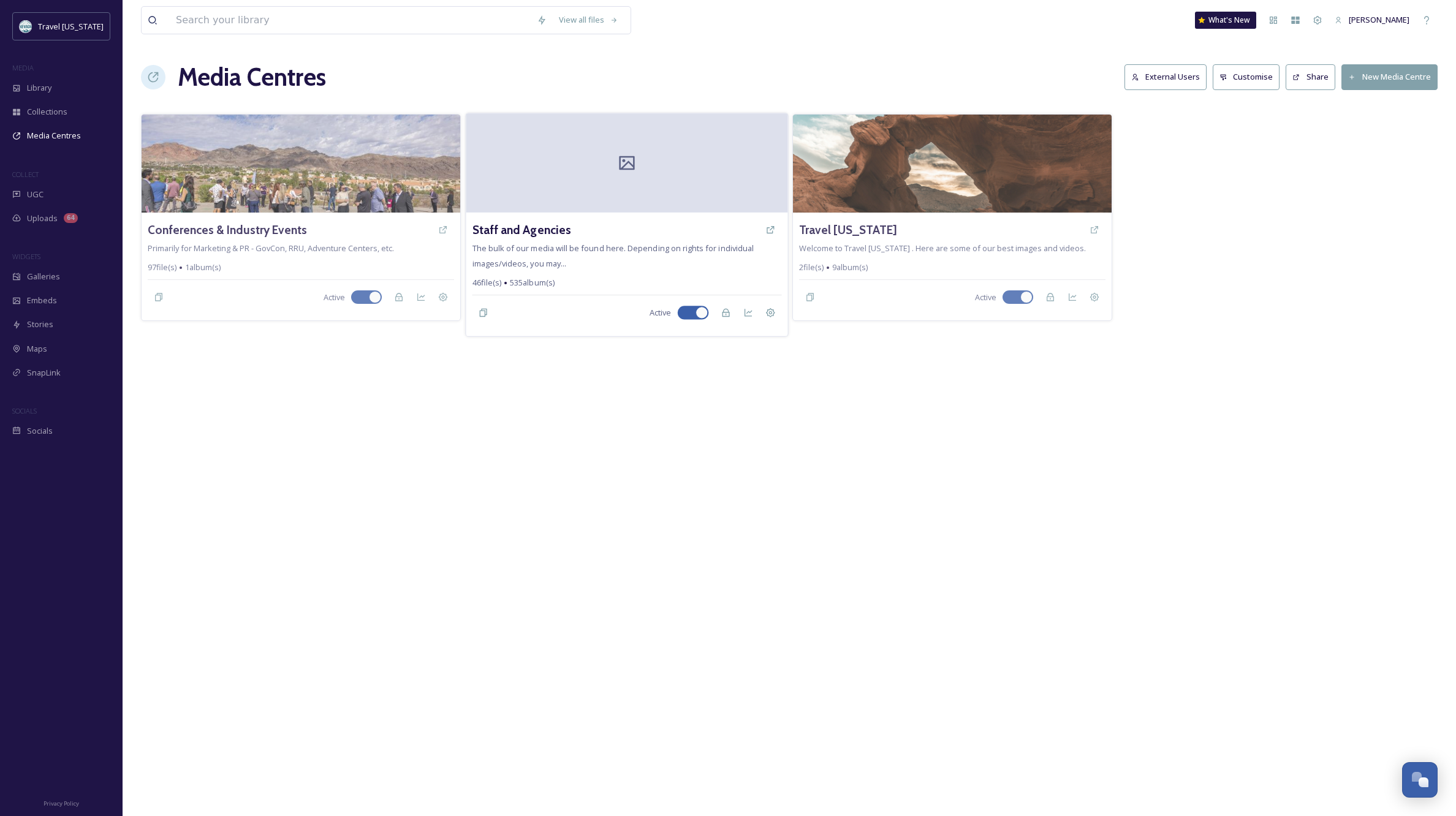
click at [612, 177] on div at bounding box center [626, 162] width 322 height 99
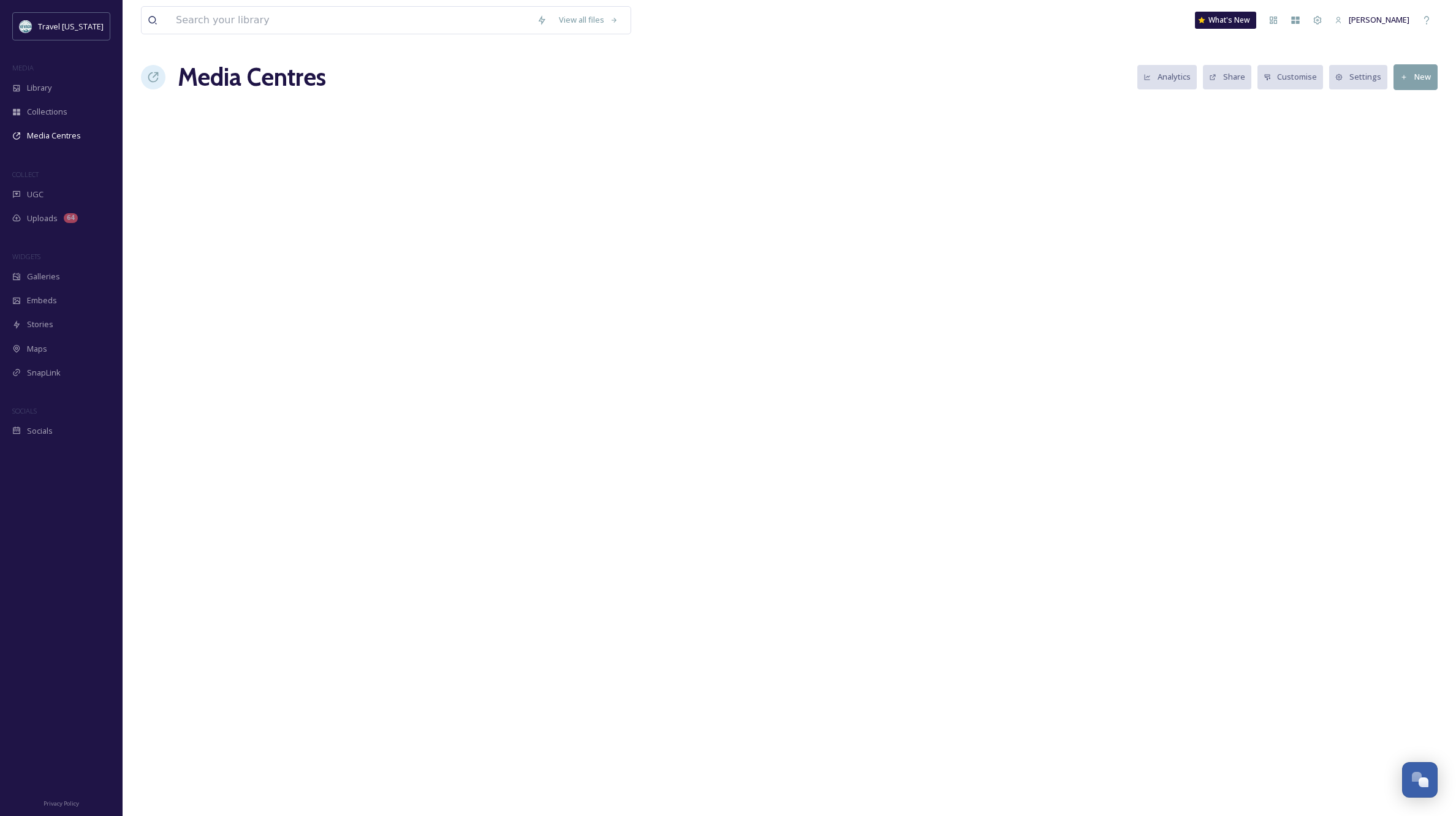
click at [612, 177] on div "View all files What's New [PERSON_NAME] Media Centres Analytics Share Customise…" at bounding box center [789, 408] width 1334 height 816
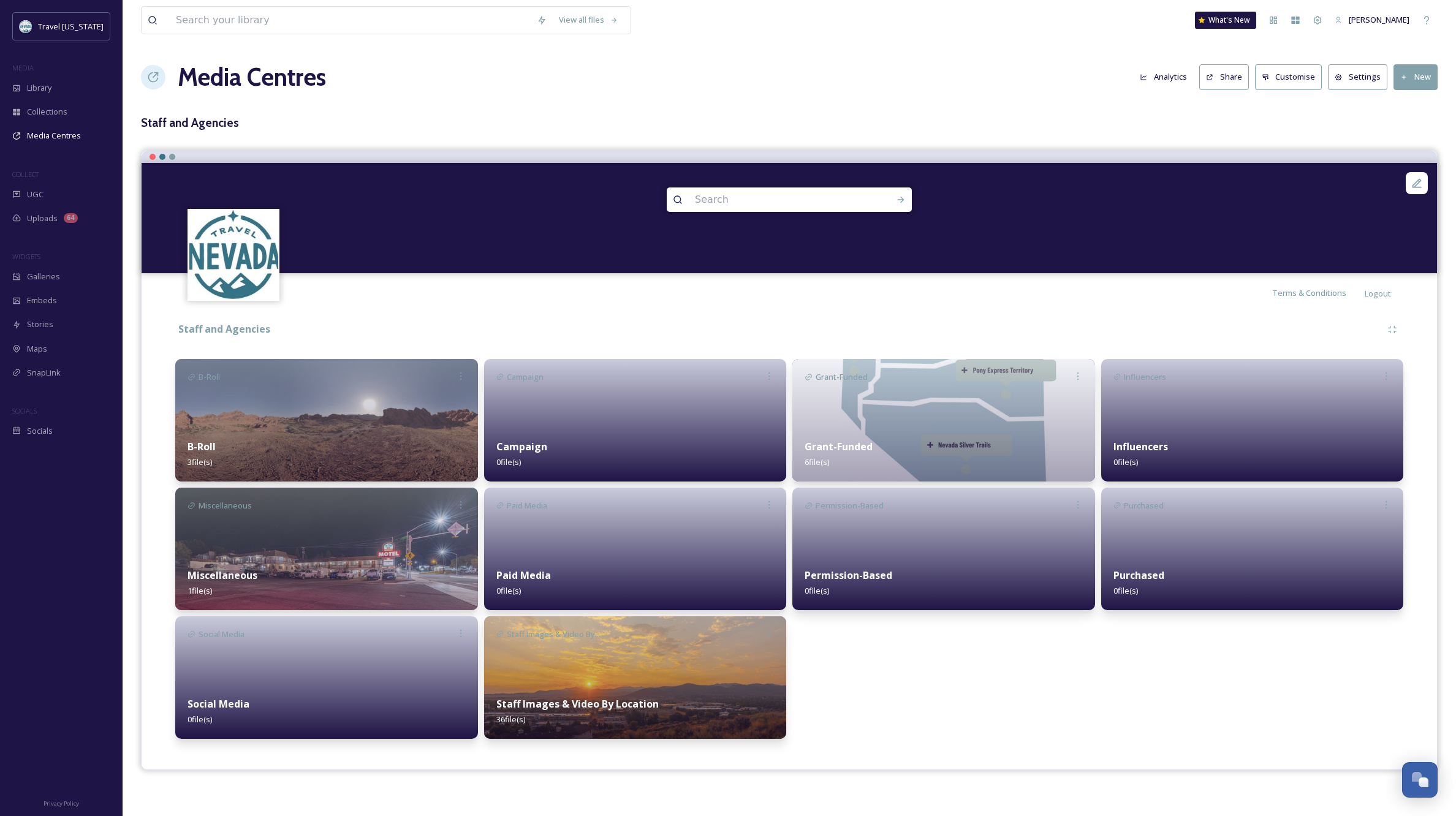
click at [647, 682] on img at bounding box center [635, 678] width 303 height 123
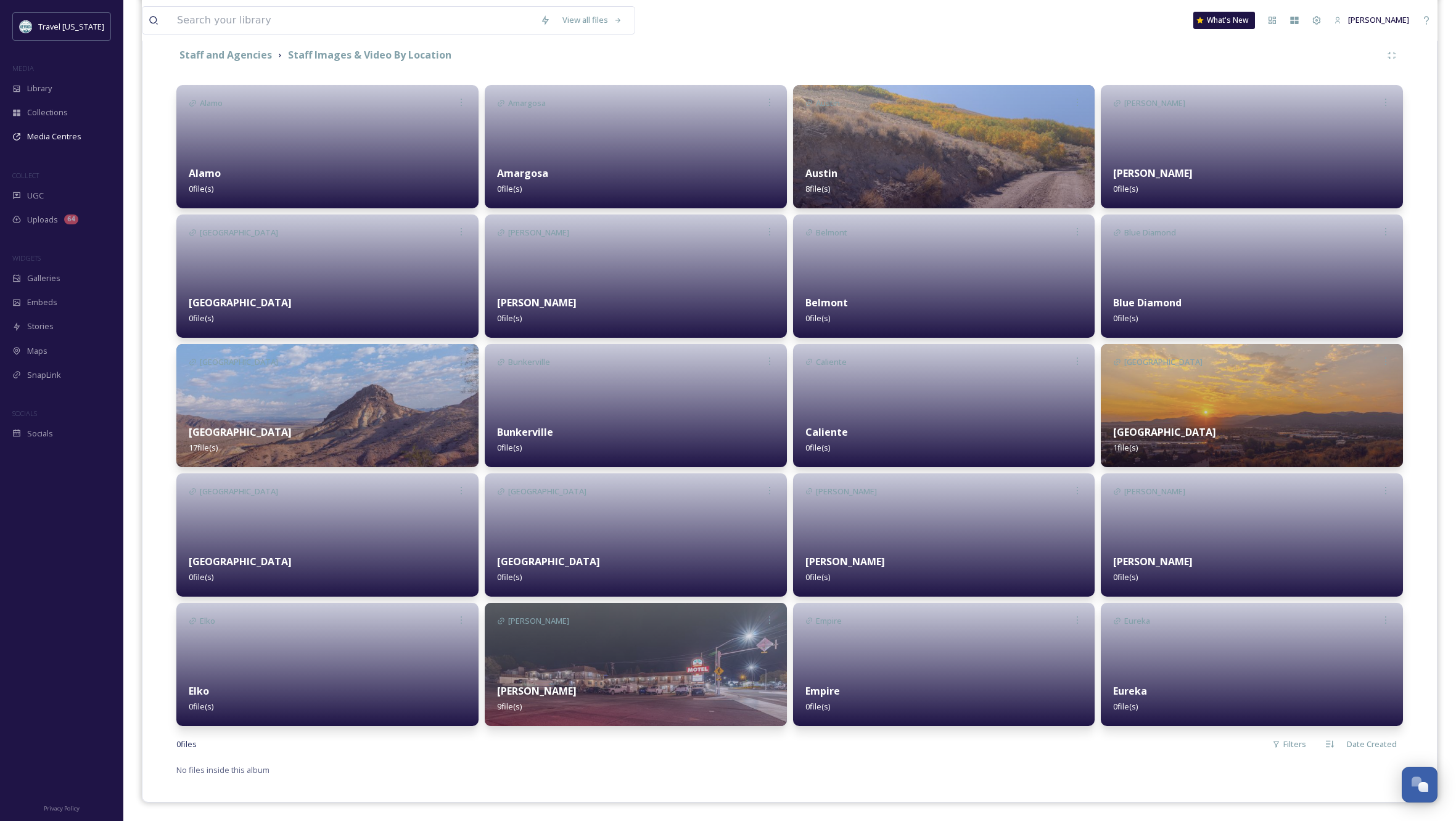
scroll to position [275, 0]
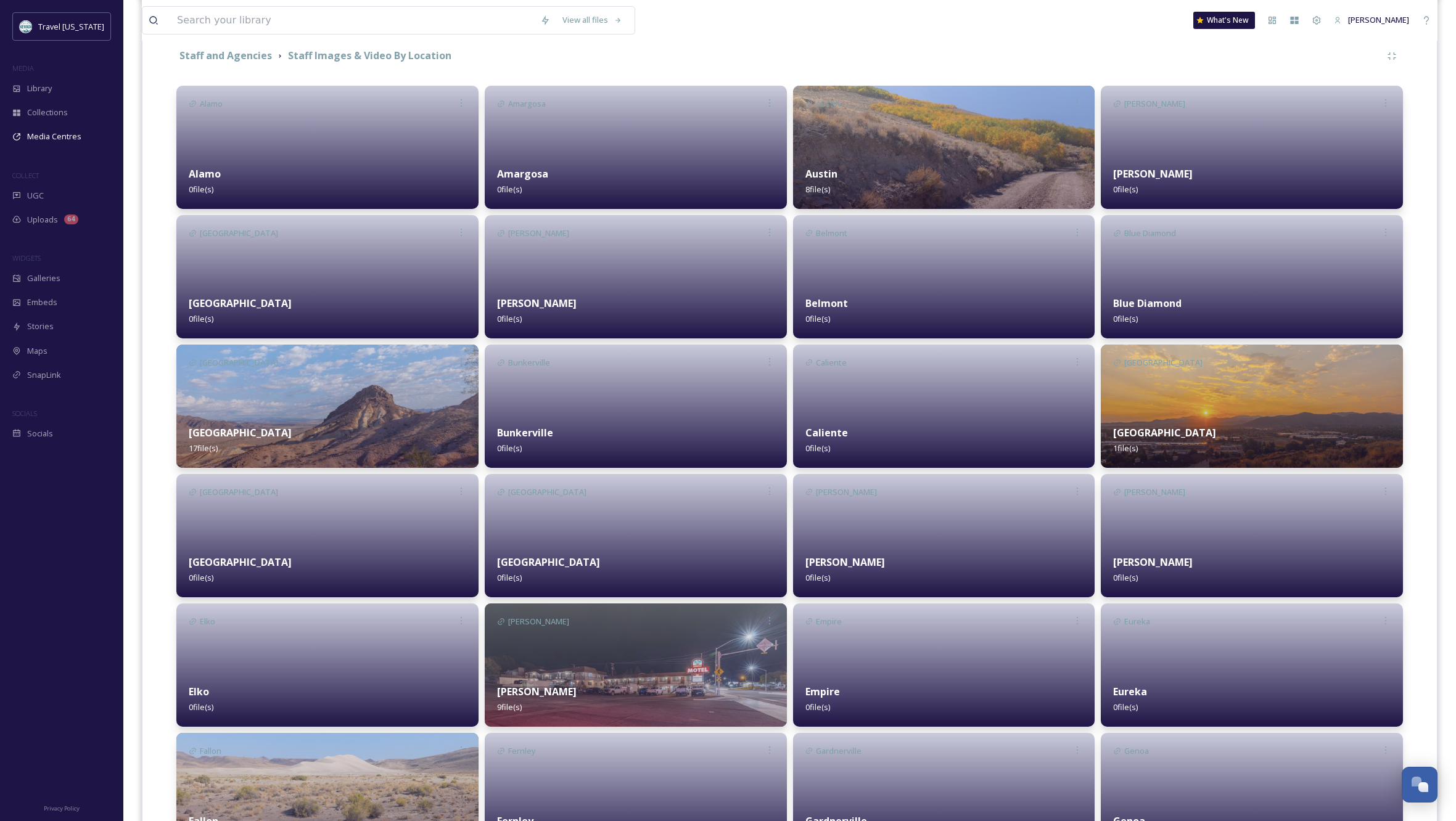
click at [678, 658] on img at bounding box center [636, 665] width 302 height 124
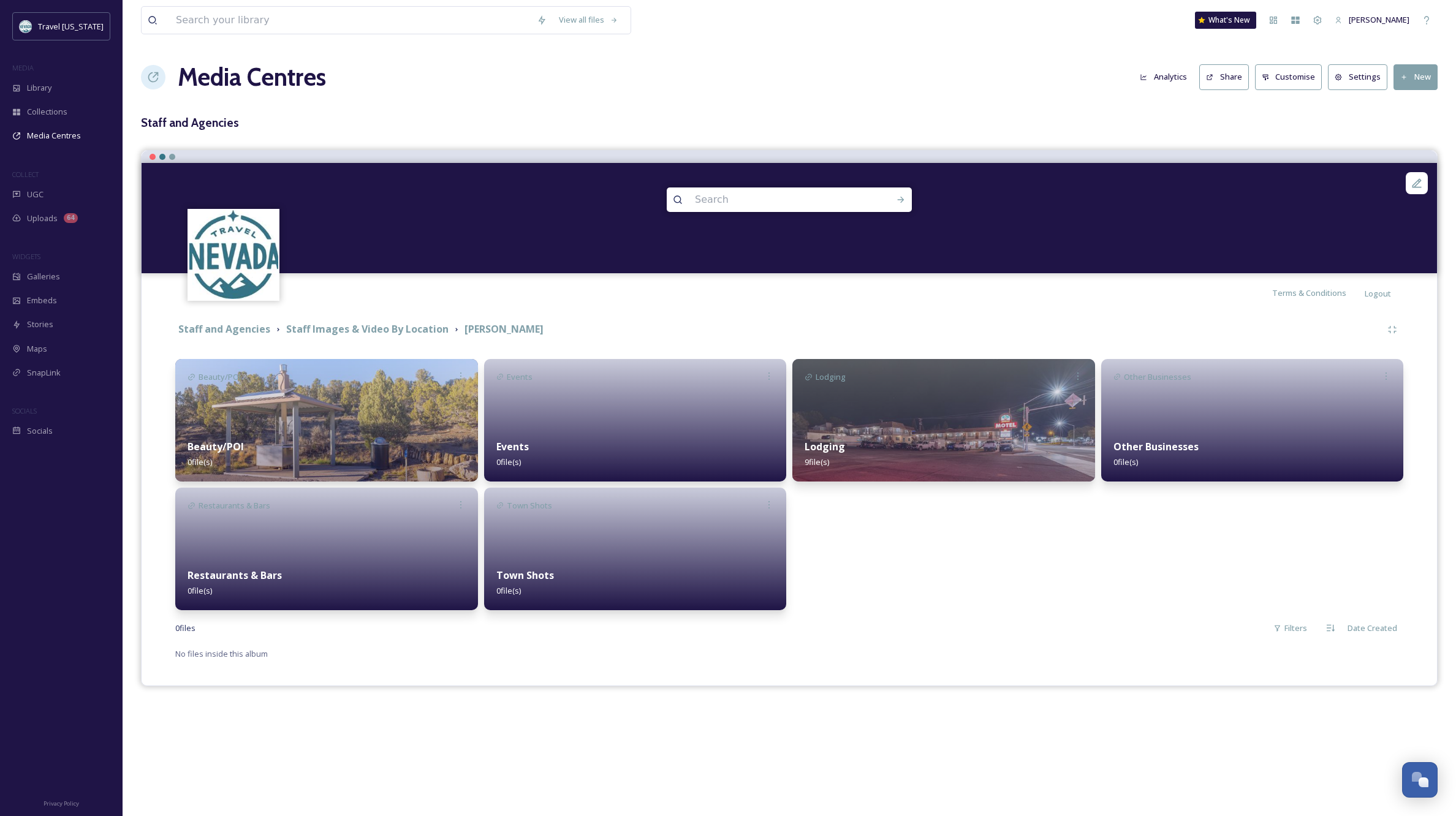
click at [356, 420] on img at bounding box center [327, 420] width 303 height 123
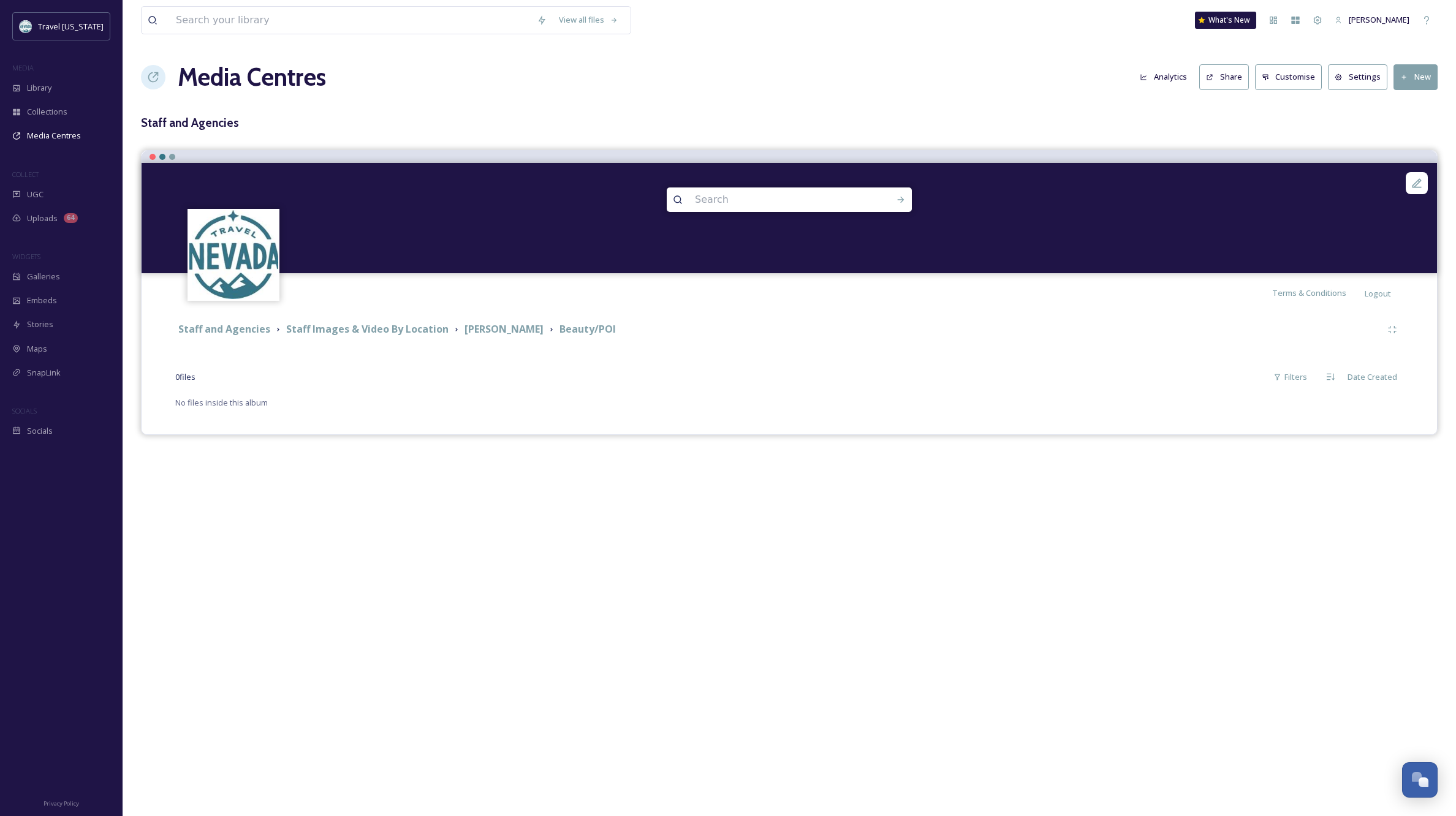
click at [1418, 76] on button "New" at bounding box center [1416, 77] width 44 height 25
click at [1419, 128] on span "Add Album" at bounding box center [1411, 130] width 39 height 12
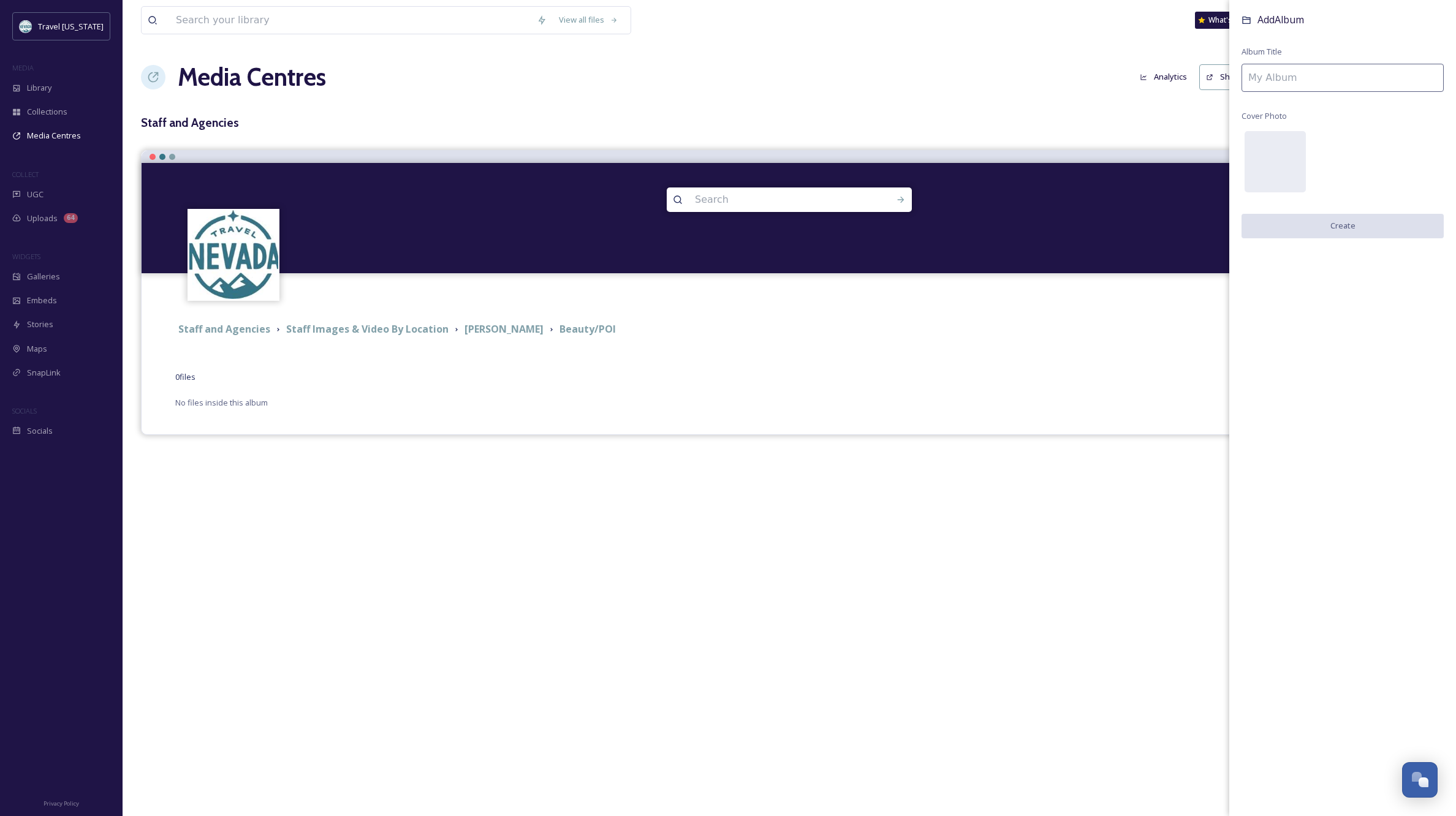
click at [1309, 79] on input at bounding box center [1343, 77] width 203 height 28
type input "[GEOGRAPHIC_DATA]"
click at [1353, 212] on div "Add Album Album Title Cave [GEOGRAPHIC_DATA] Cover Photo Create" at bounding box center [1343, 138] width 227 height 276
click at [1360, 223] on button "Create" at bounding box center [1343, 227] width 203 height 25
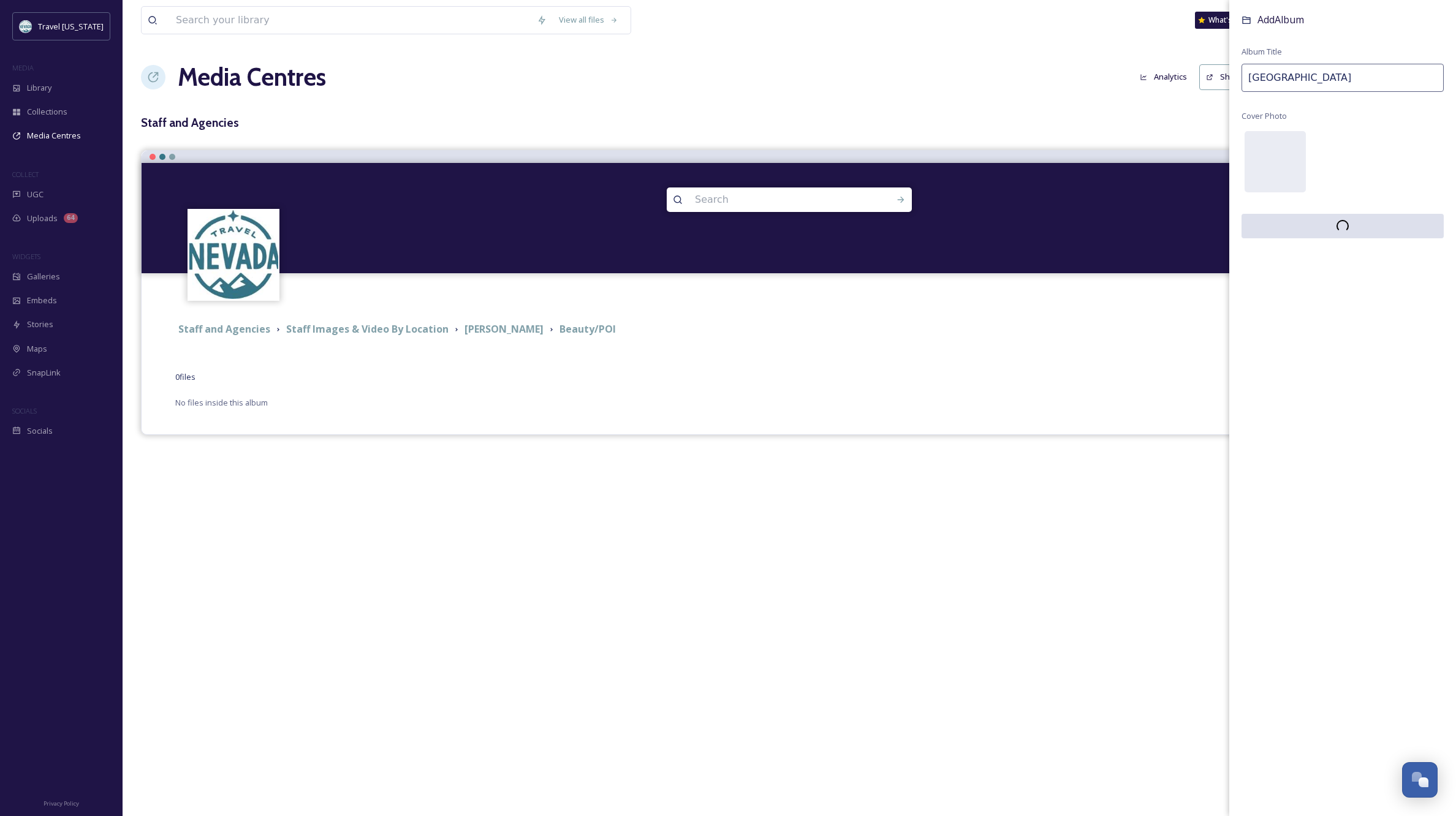
scroll to position [0, 0]
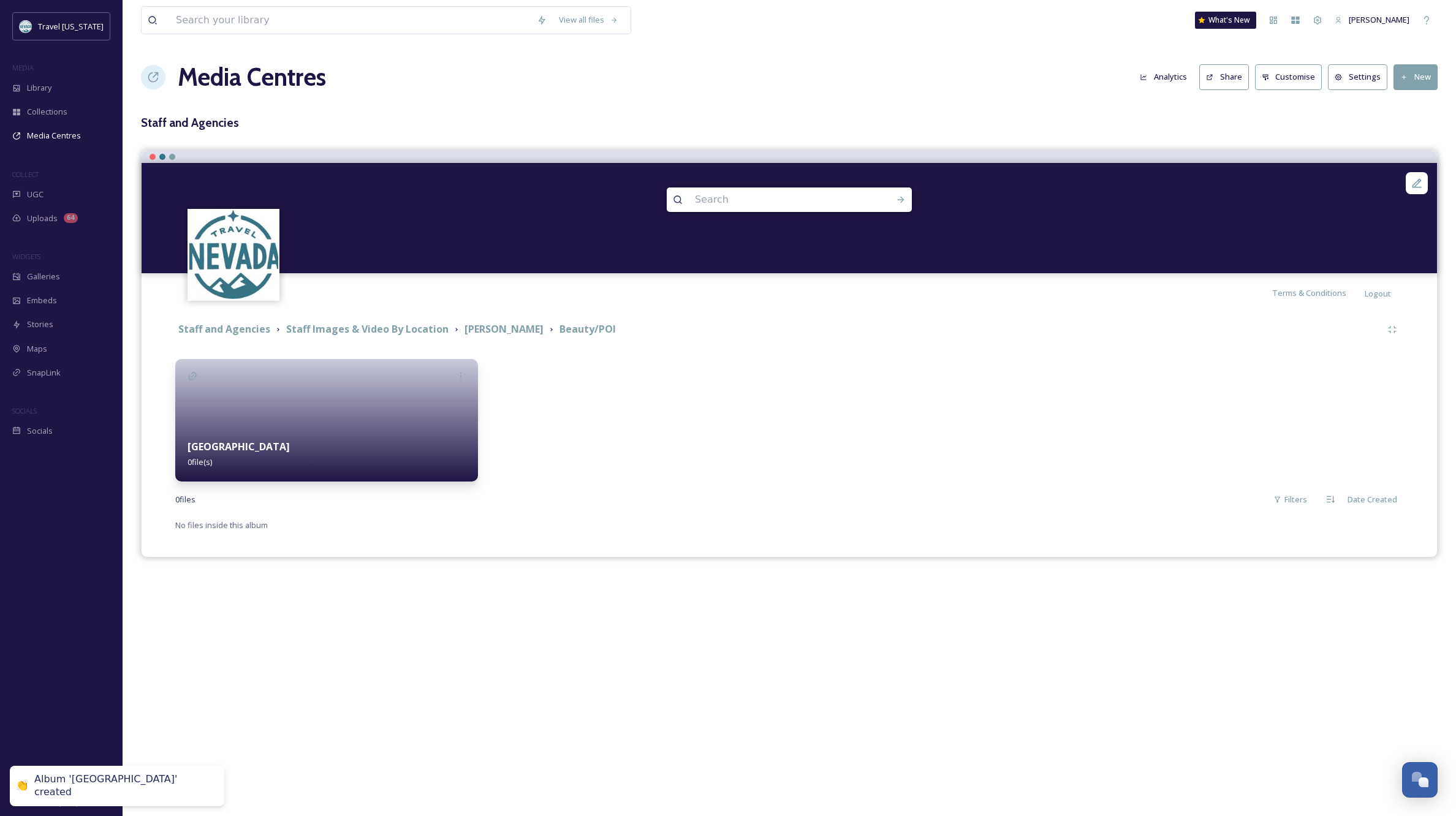
click at [689, 444] on div at bounding box center [635, 420] width 303 height 123
drag, startPoint x: 1420, startPoint y: 70, endPoint x: 1444, endPoint y: 91, distance: 31.9
click at [1420, 70] on button "New" at bounding box center [1416, 77] width 44 height 25
click at [1419, 125] on span "Add Album" at bounding box center [1411, 130] width 39 height 12
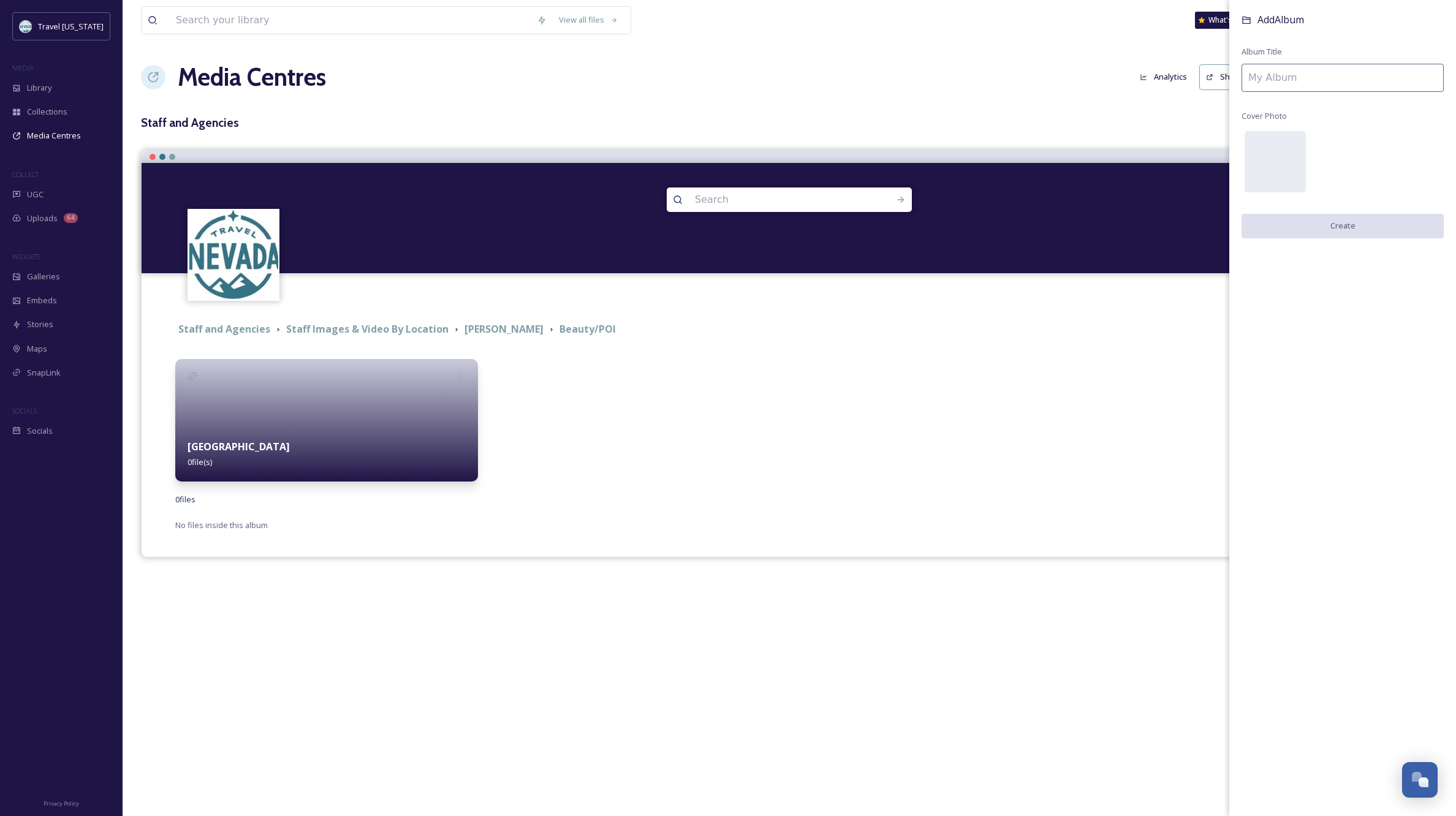
click at [1315, 74] on input at bounding box center [1343, 77] width 203 height 28
type input "Steptoe Creek Trailhead"
click at [1337, 225] on button "Create" at bounding box center [1343, 227] width 203 height 25
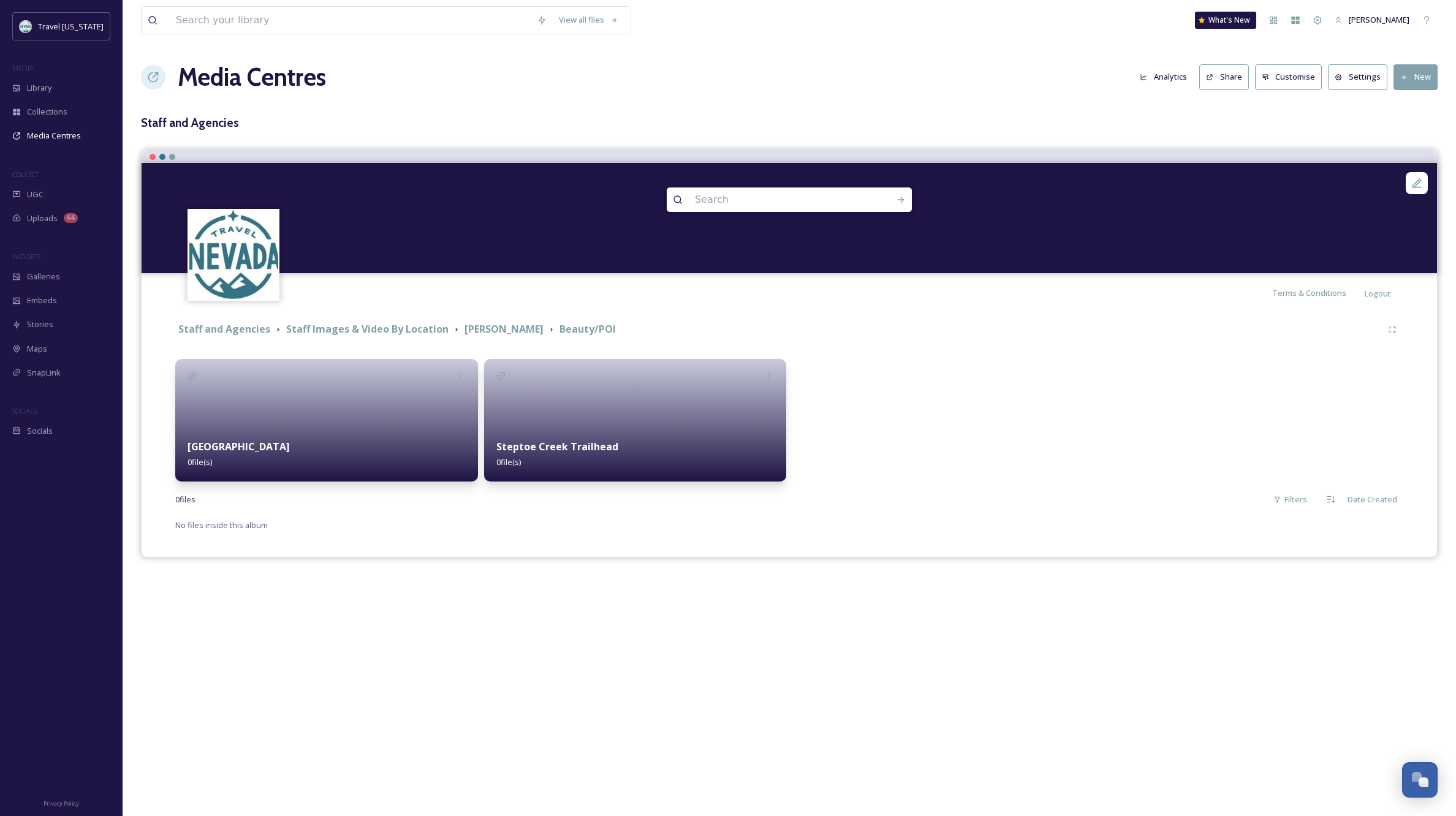
click at [611, 444] on strong "Steptoe Creek Trailhead" at bounding box center [557, 446] width 122 height 13
click at [769, 372] on icon at bounding box center [769, 376] width 10 height 10
click at [741, 394] on div "Edit" at bounding box center [749, 402] width 61 height 24
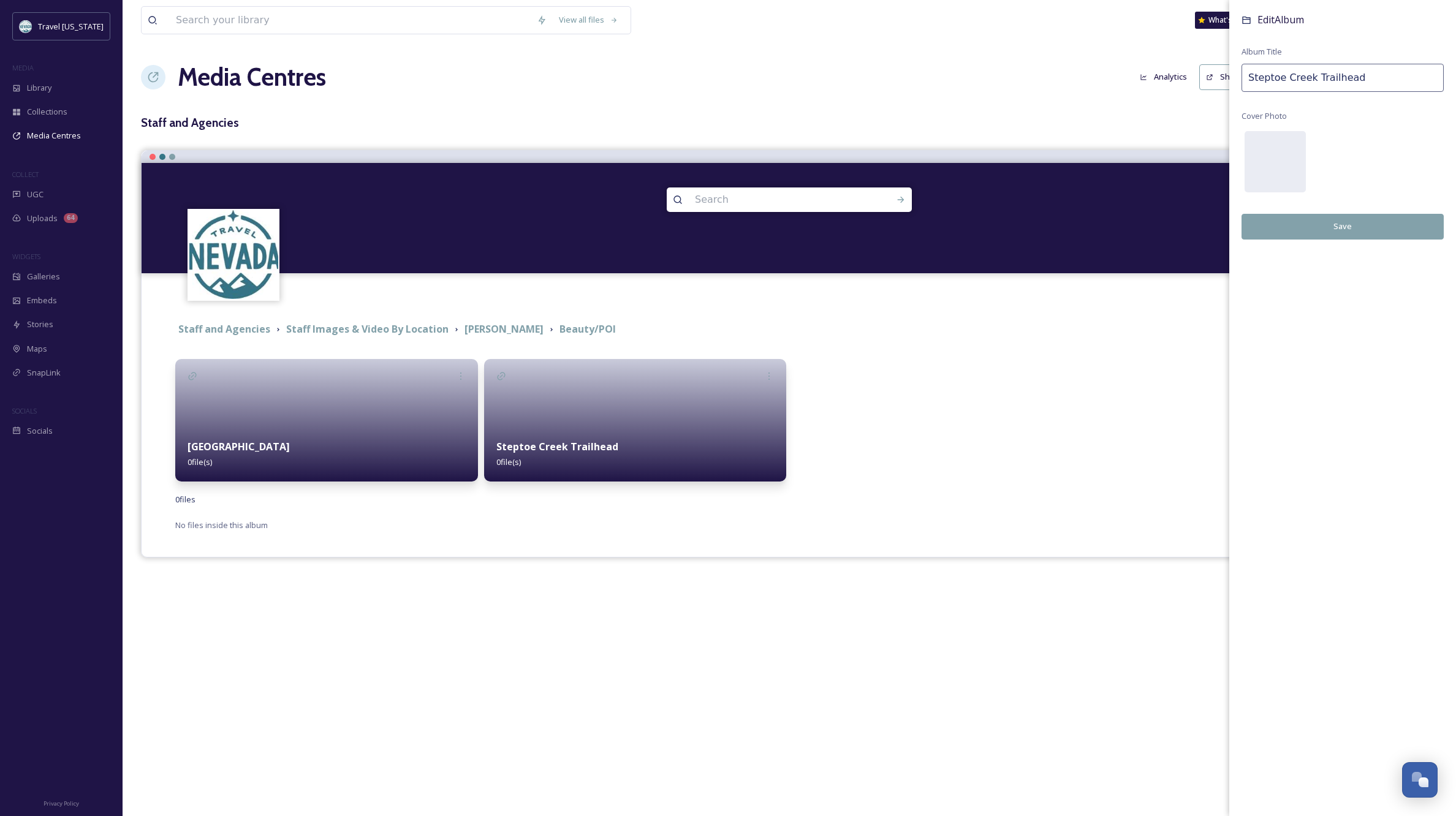
click at [1364, 77] on input "Steptoe Creek Trailhead" at bounding box center [1343, 77] width 203 height 28
type input "Steptoe Creek Trail"
click at [1362, 221] on button "Save" at bounding box center [1343, 227] width 203 height 25
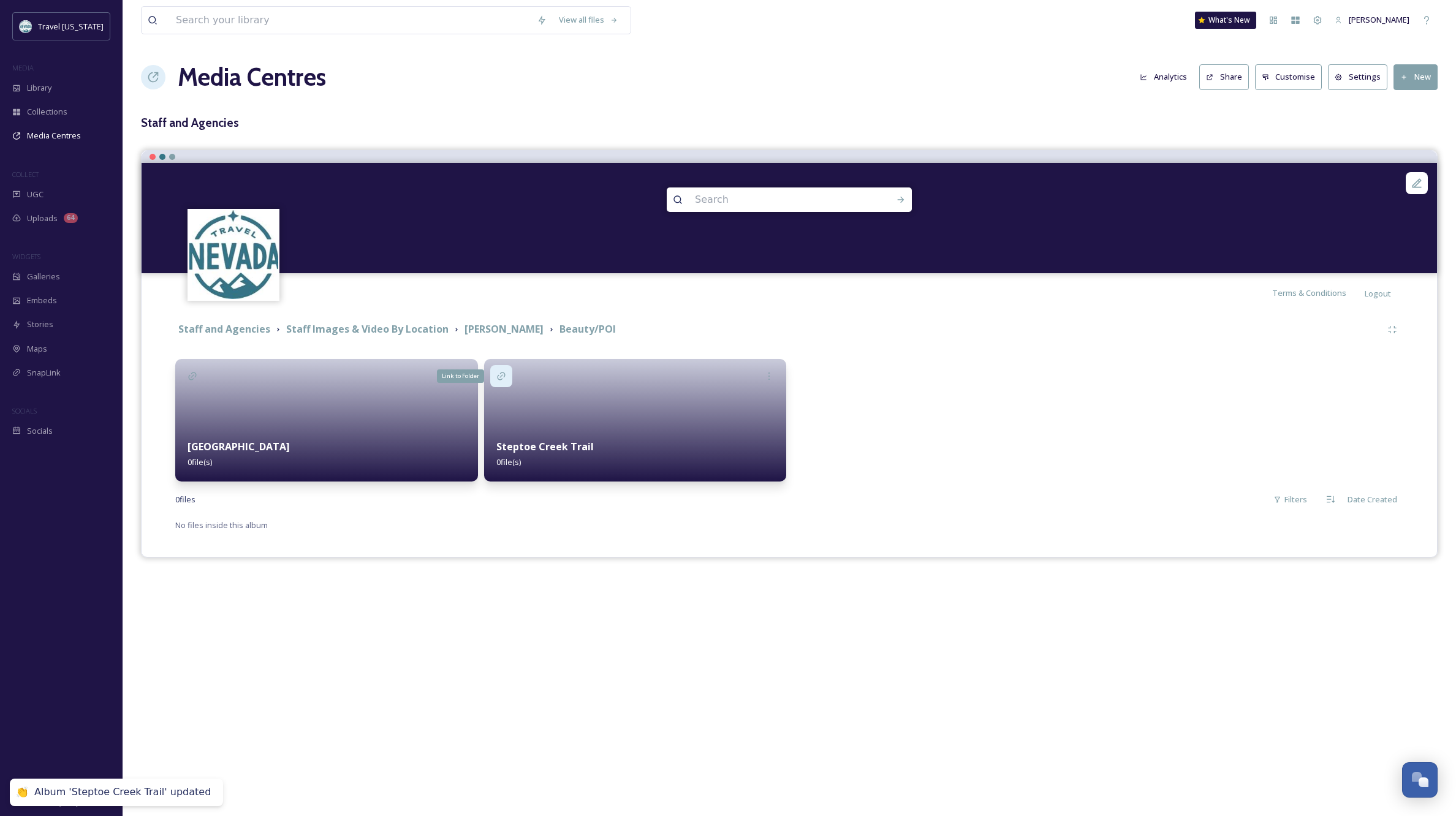
click at [502, 373] on icon at bounding box center [501, 376] width 10 height 10
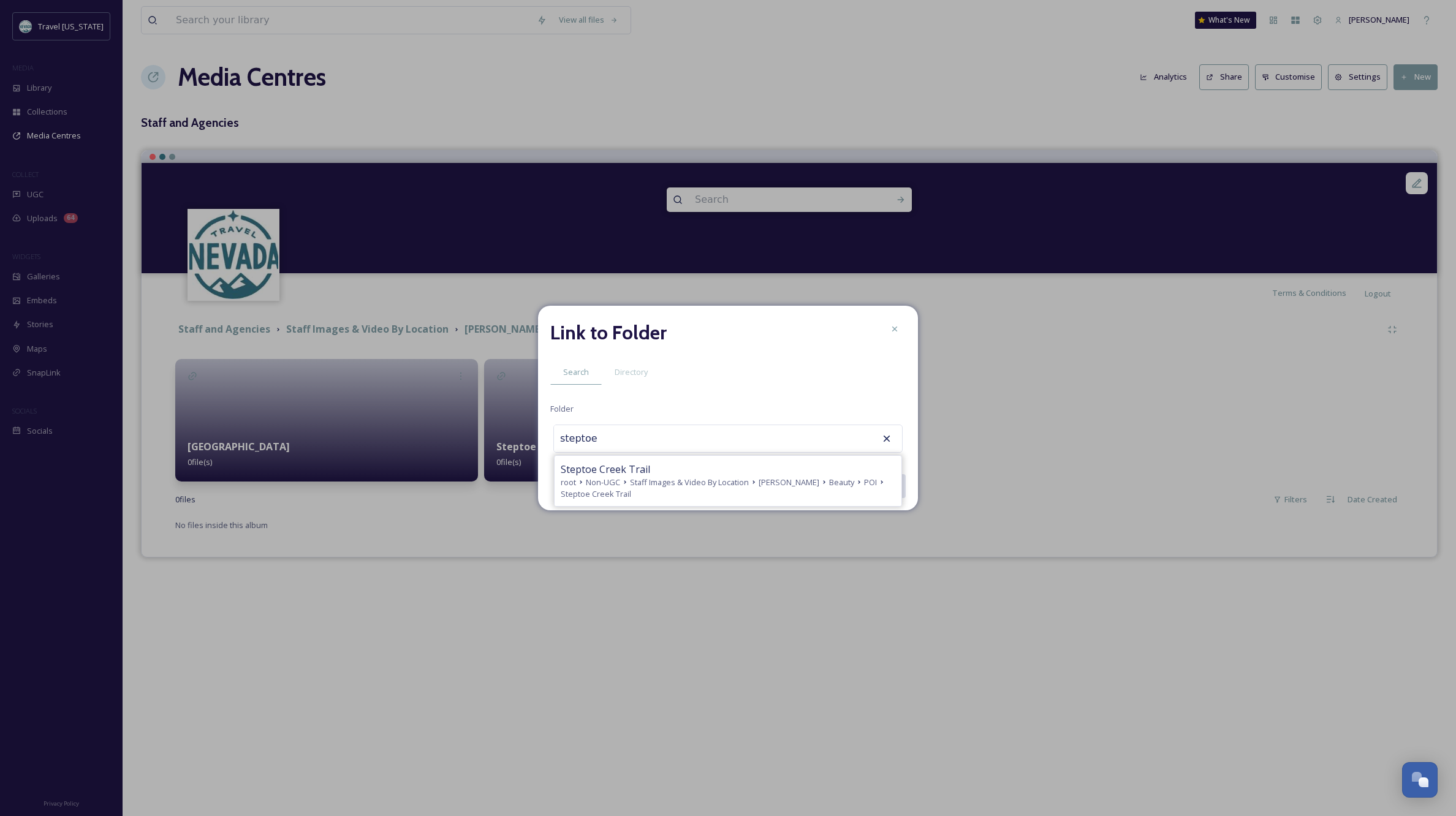
click at [614, 479] on span "Non-UGC" at bounding box center [603, 482] width 35 height 12
type input "Steptoe Creek Trail"
click at [893, 486] on button "Link" at bounding box center [891, 486] width 28 height 25
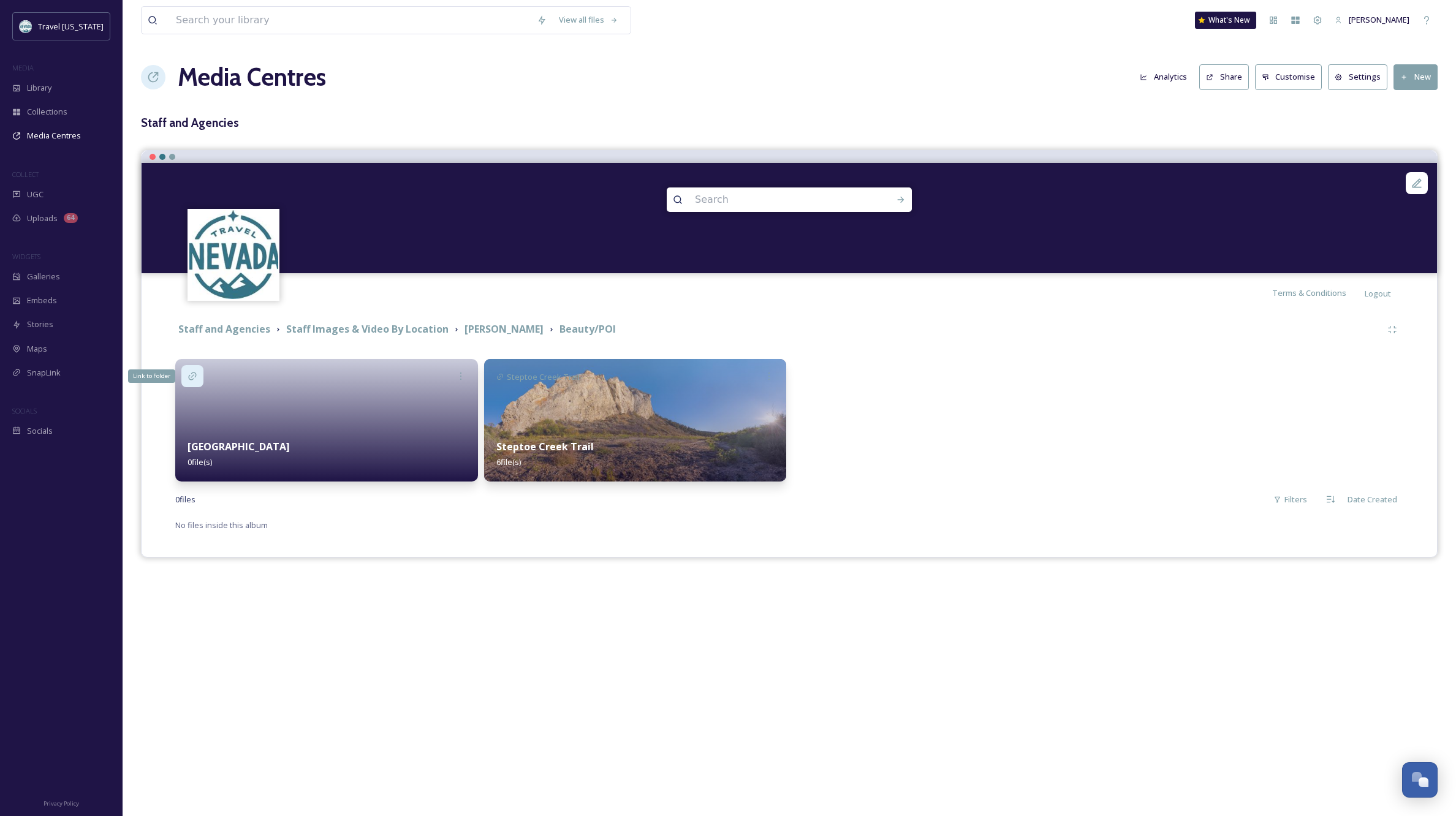
click at [194, 373] on icon at bounding box center [192, 376] width 10 height 10
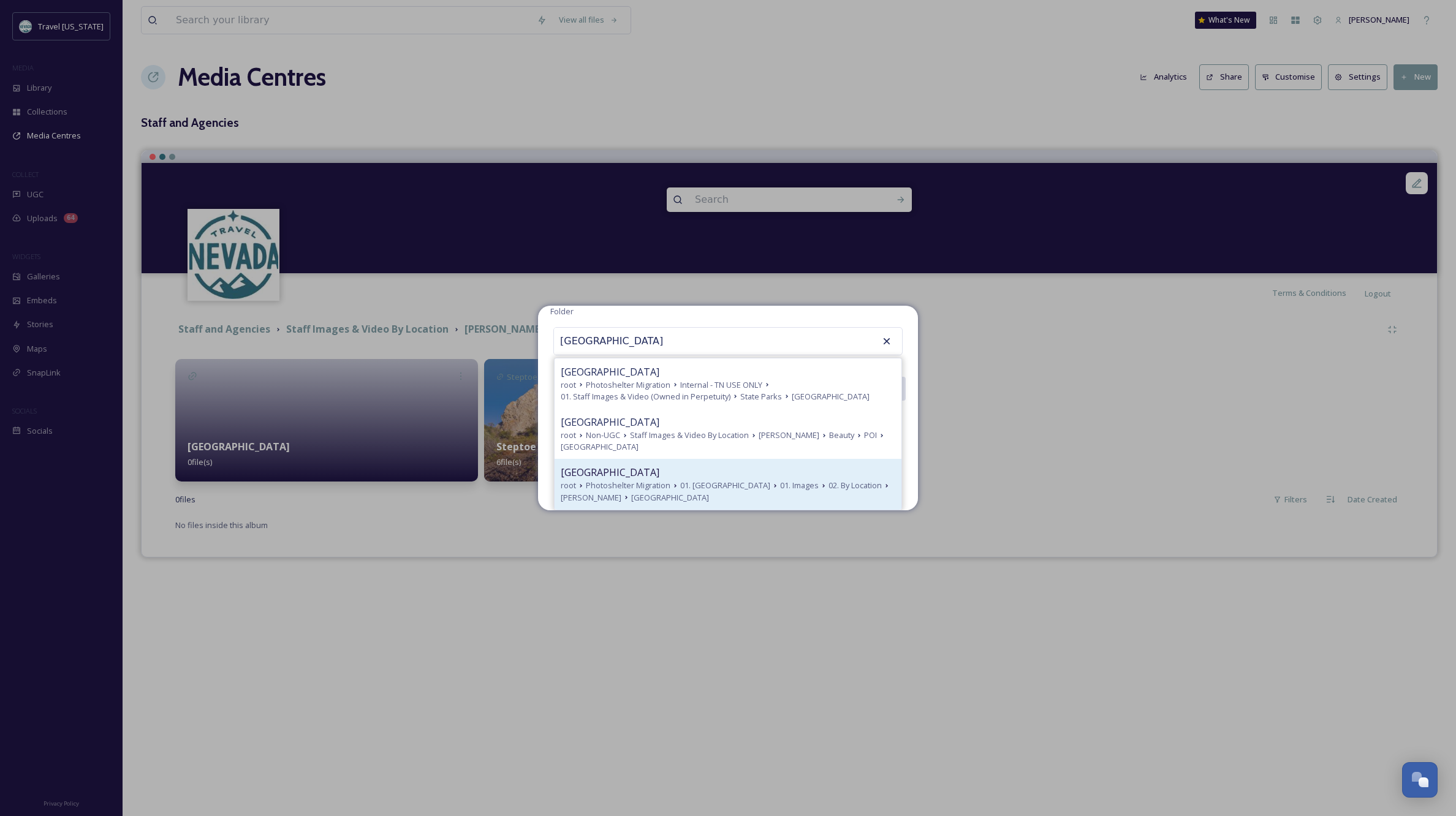
scroll to position [97, 0]
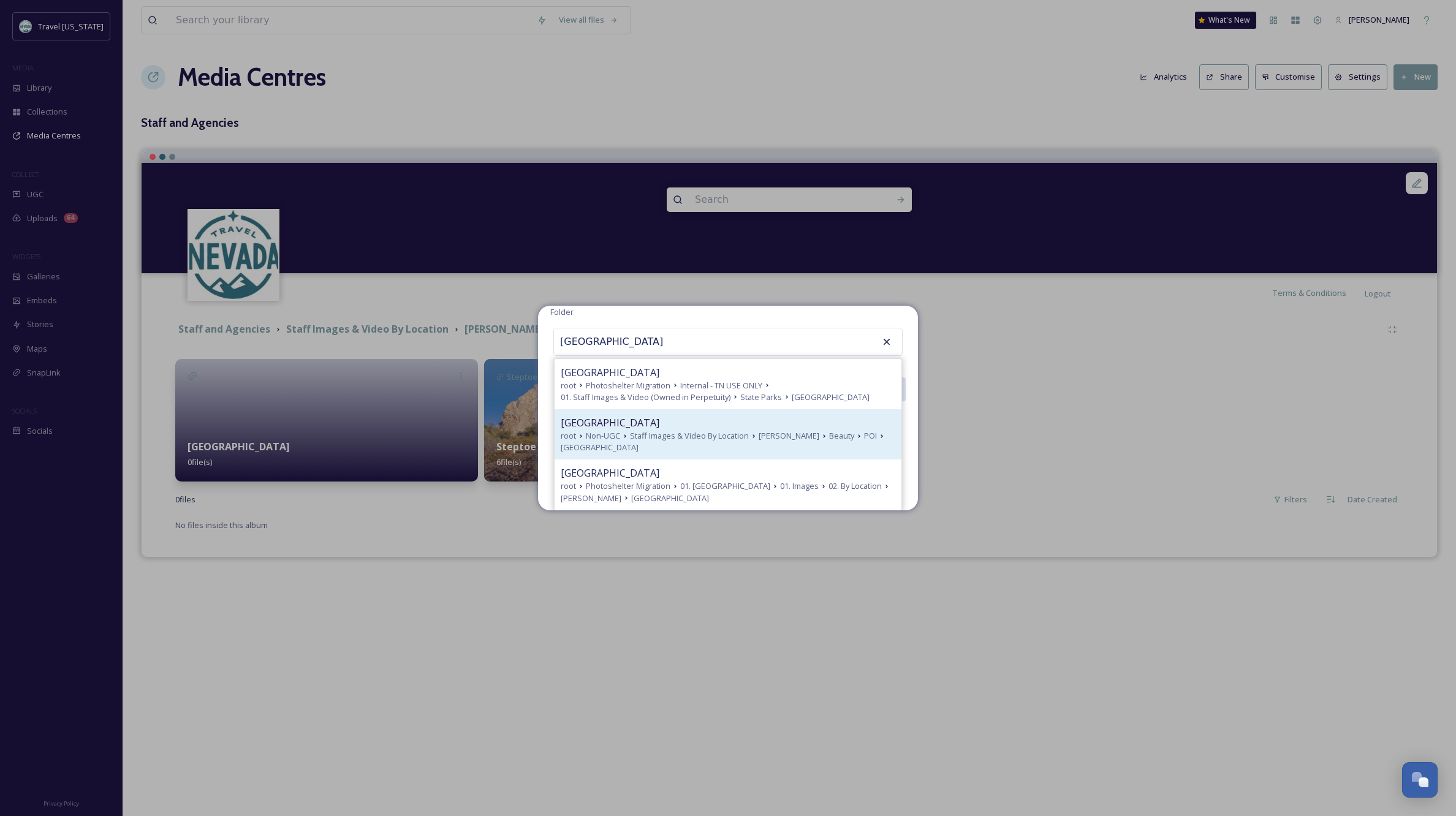
click at [629, 438] on icon at bounding box center [625, 436] width 10 height 10
type input "[GEOGRAPHIC_DATA]"
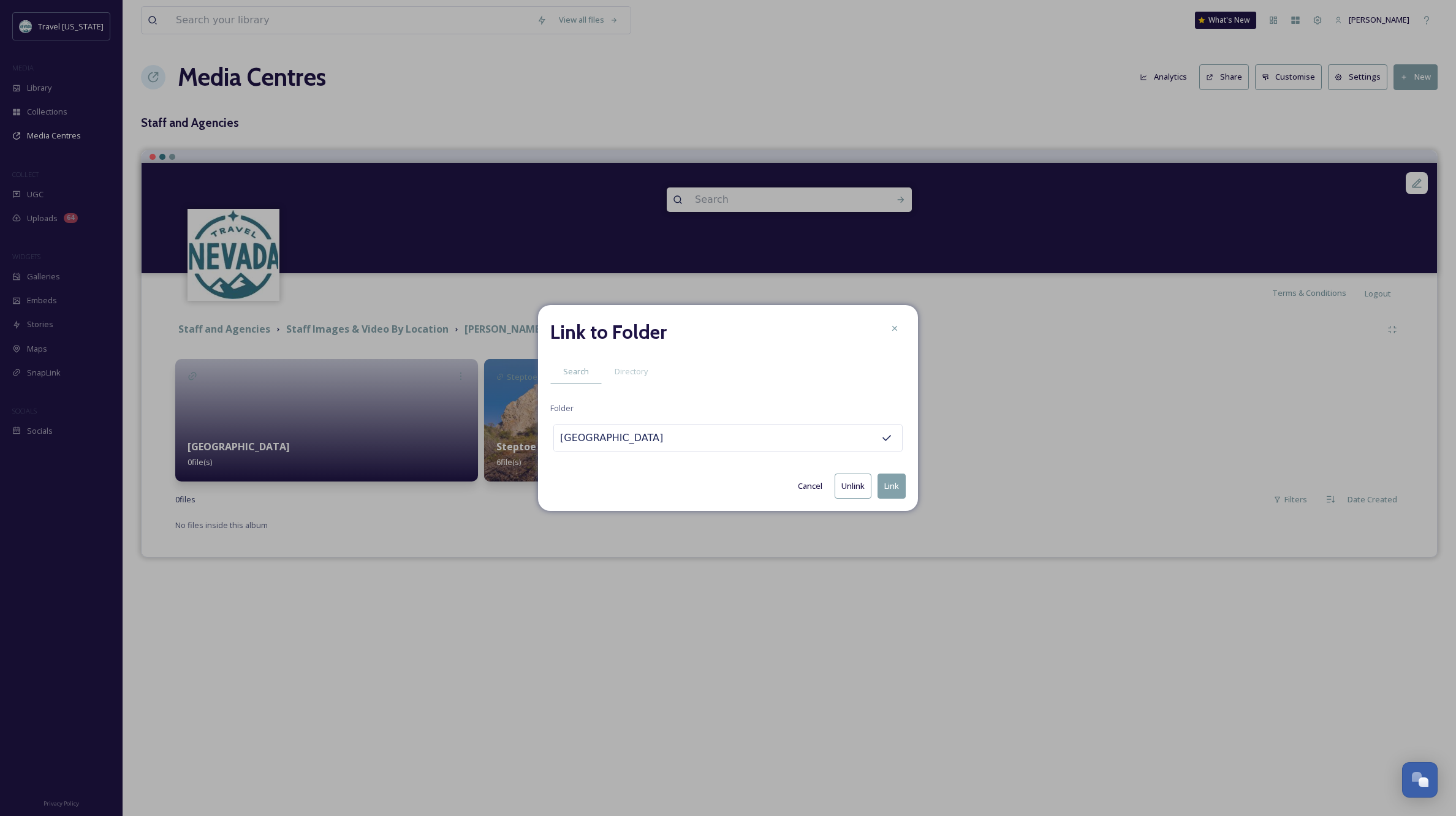
click at [895, 486] on button "Link" at bounding box center [891, 486] width 28 height 25
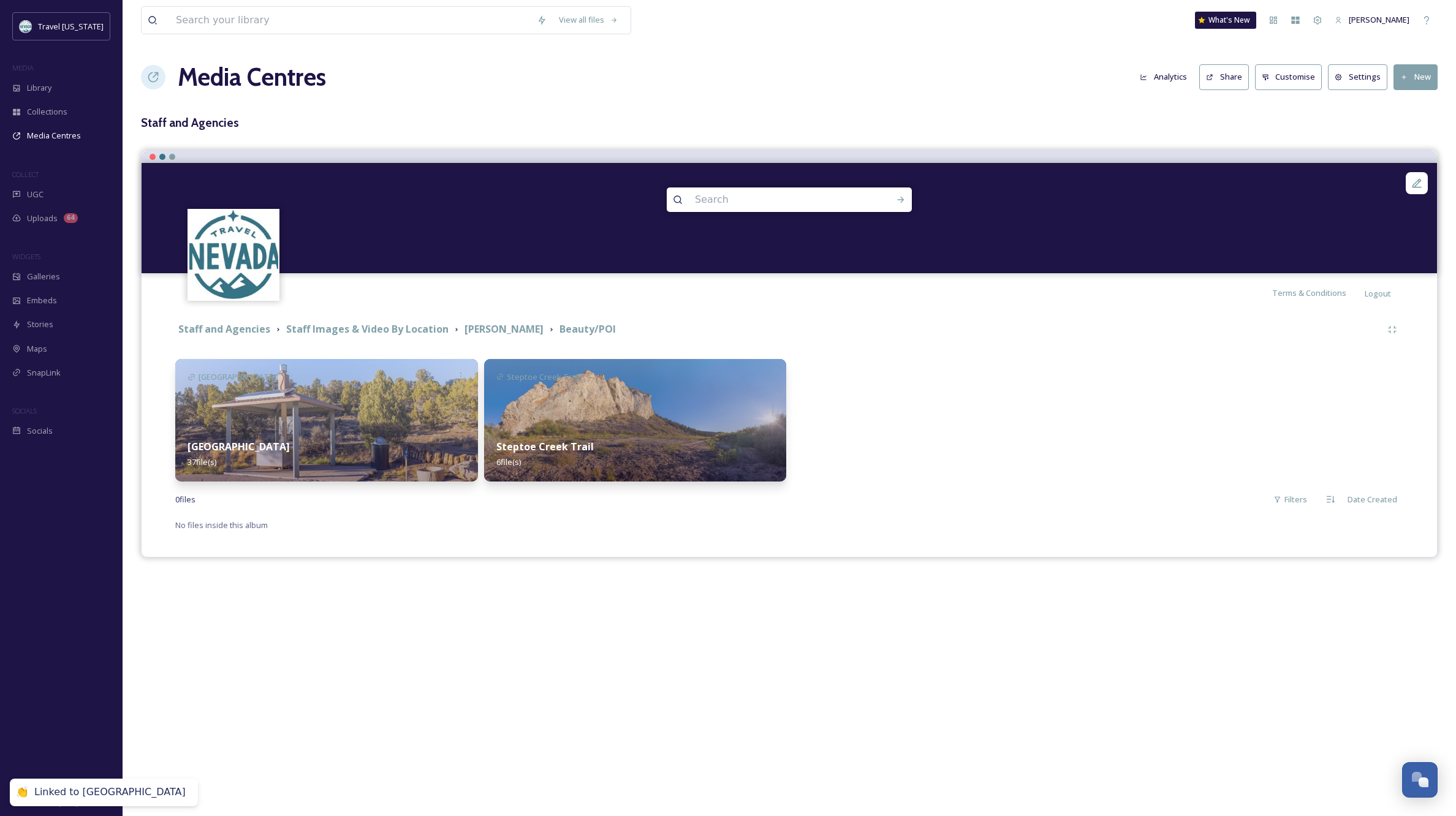
click at [597, 669] on div "View all files What's New [PERSON_NAME] Media Centres Analytics Share Customise…" at bounding box center [789, 408] width 1334 height 816
click at [47, 87] on span "Library" at bounding box center [39, 88] width 25 height 12
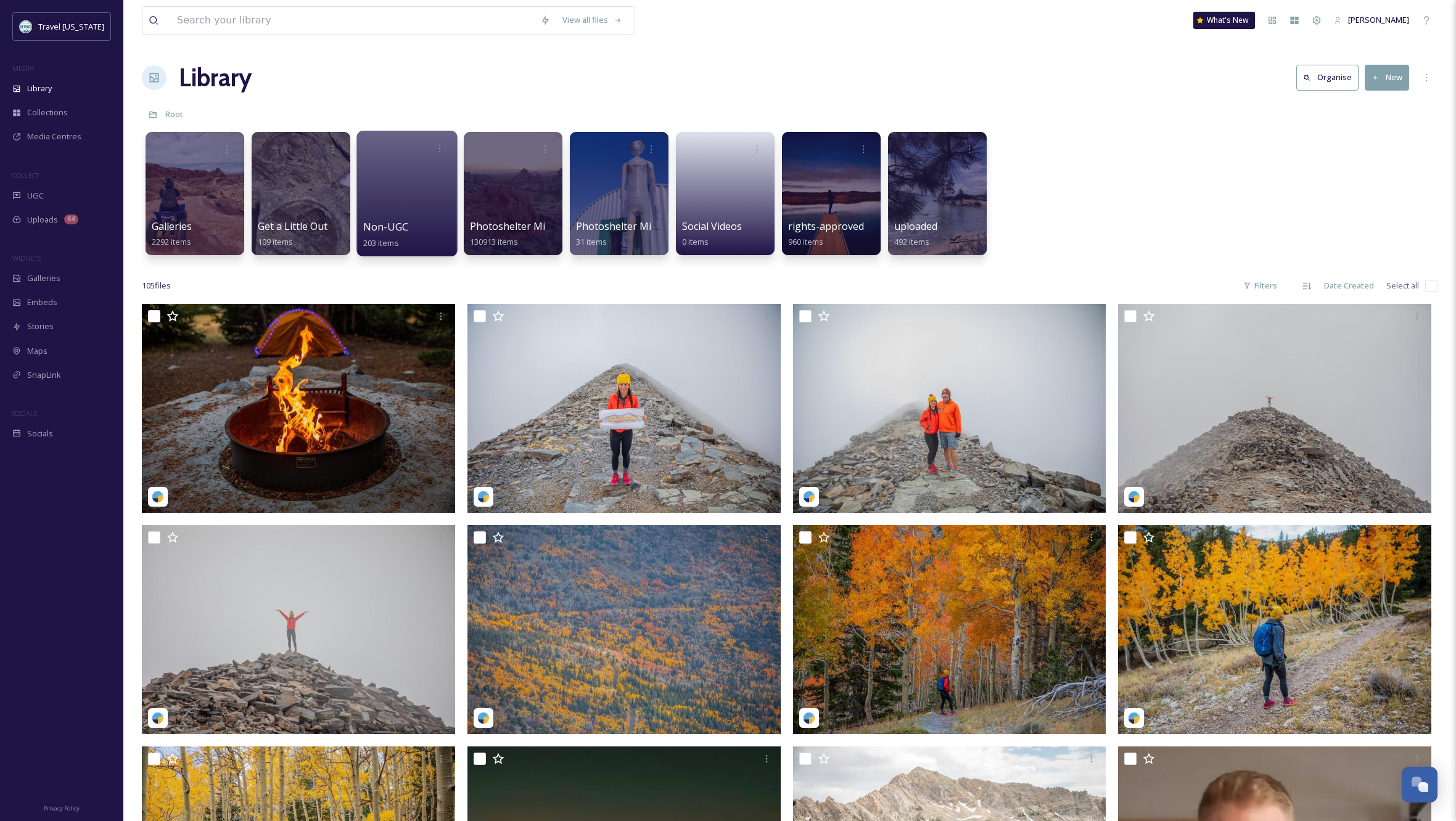
click at [400, 186] on div at bounding box center [407, 193] width 100 height 126
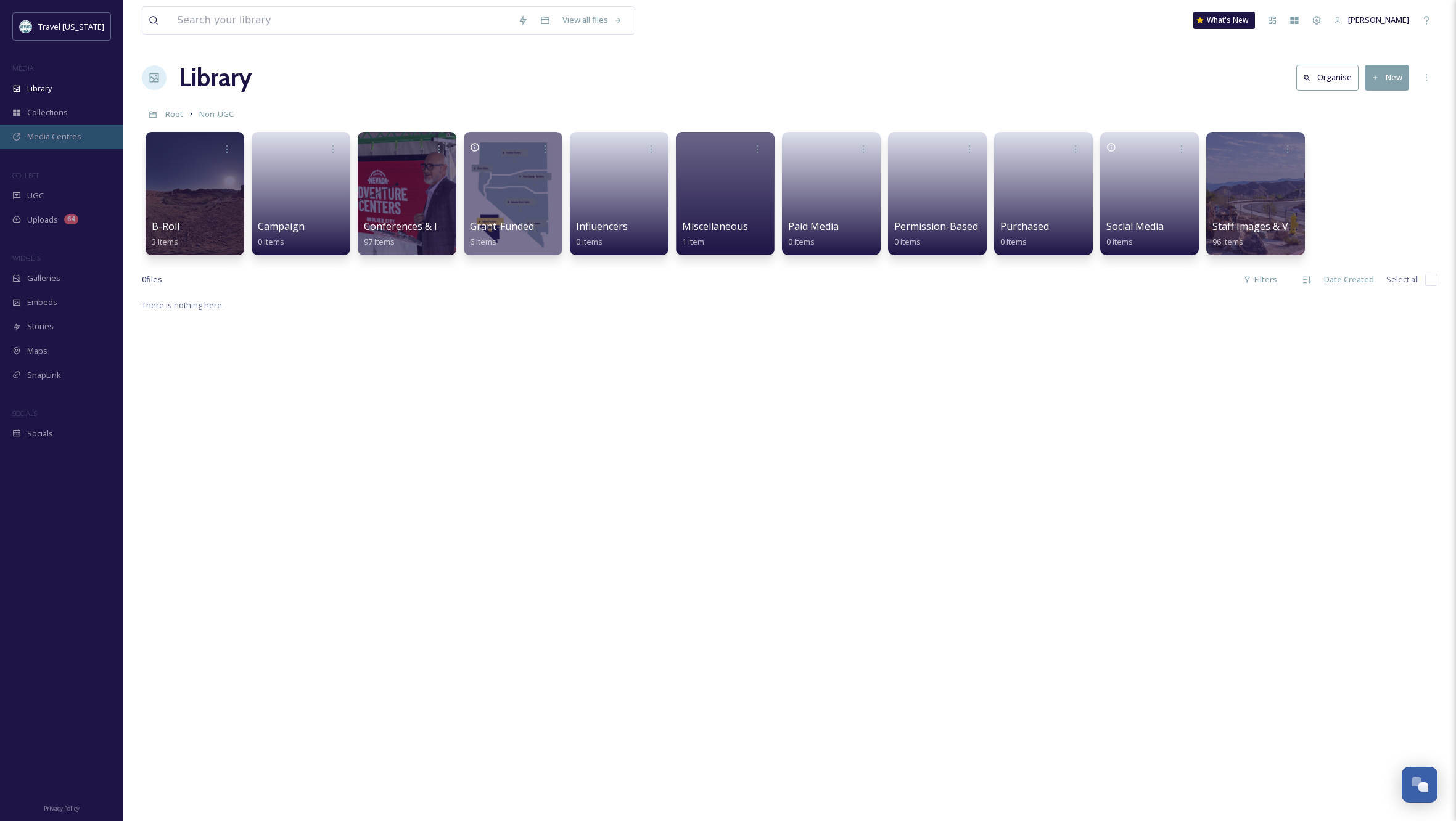
click at [69, 135] on span "Media Centres" at bounding box center [54, 136] width 54 height 12
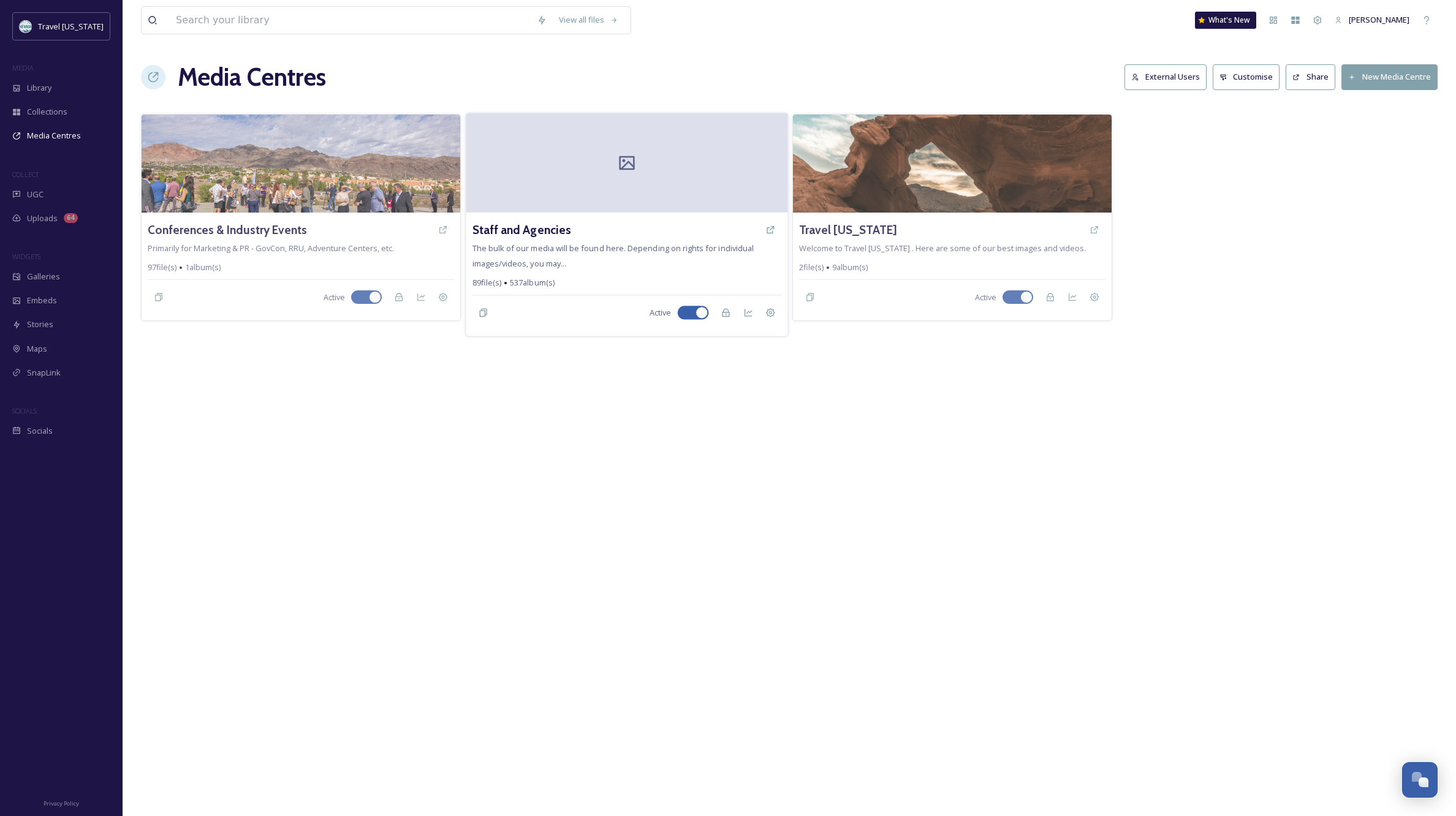
click at [646, 187] on div at bounding box center [626, 162] width 322 height 99
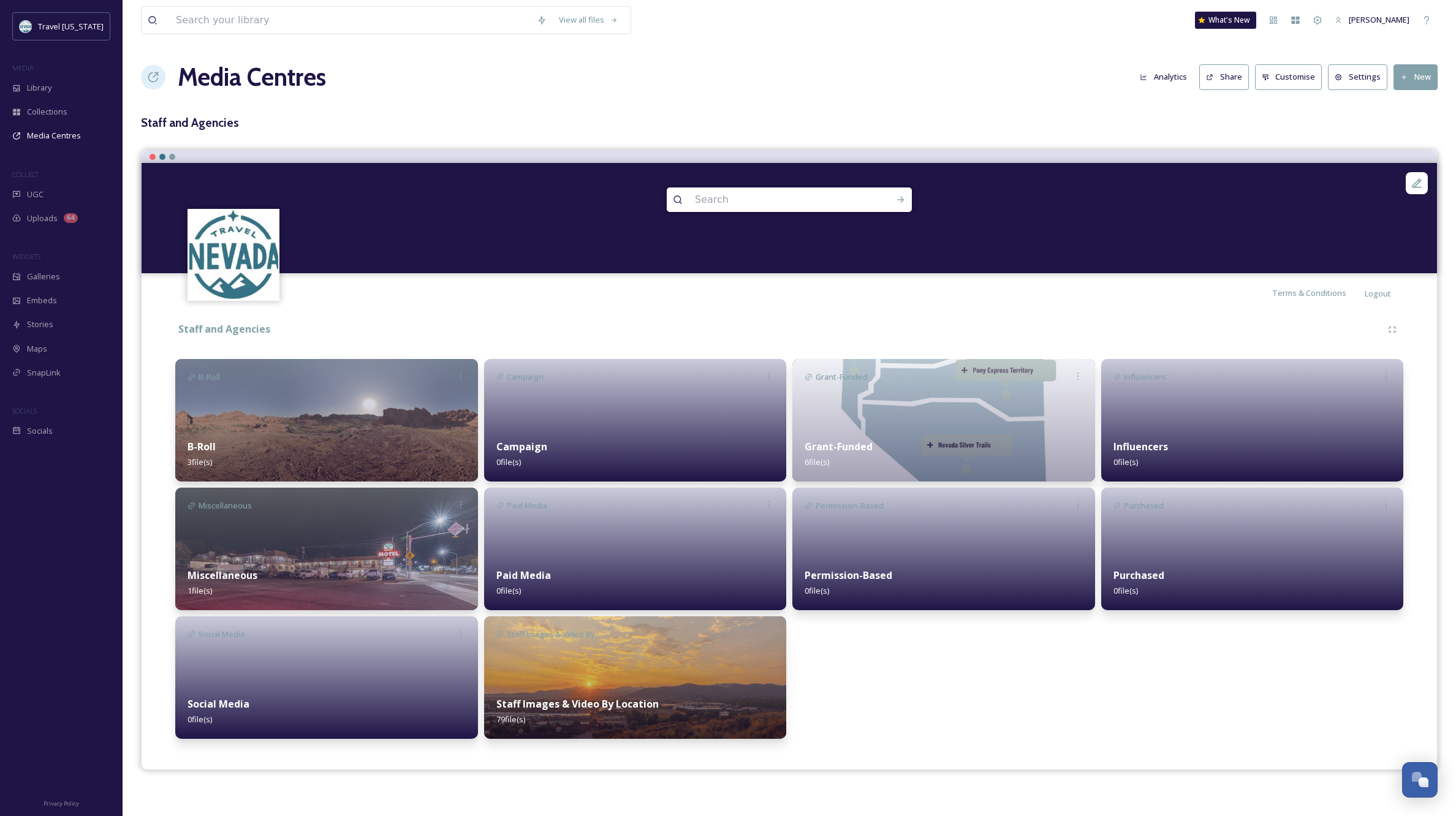
scroll to position [1, 0]
click at [646, 676] on img at bounding box center [635, 678] width 303 height 123
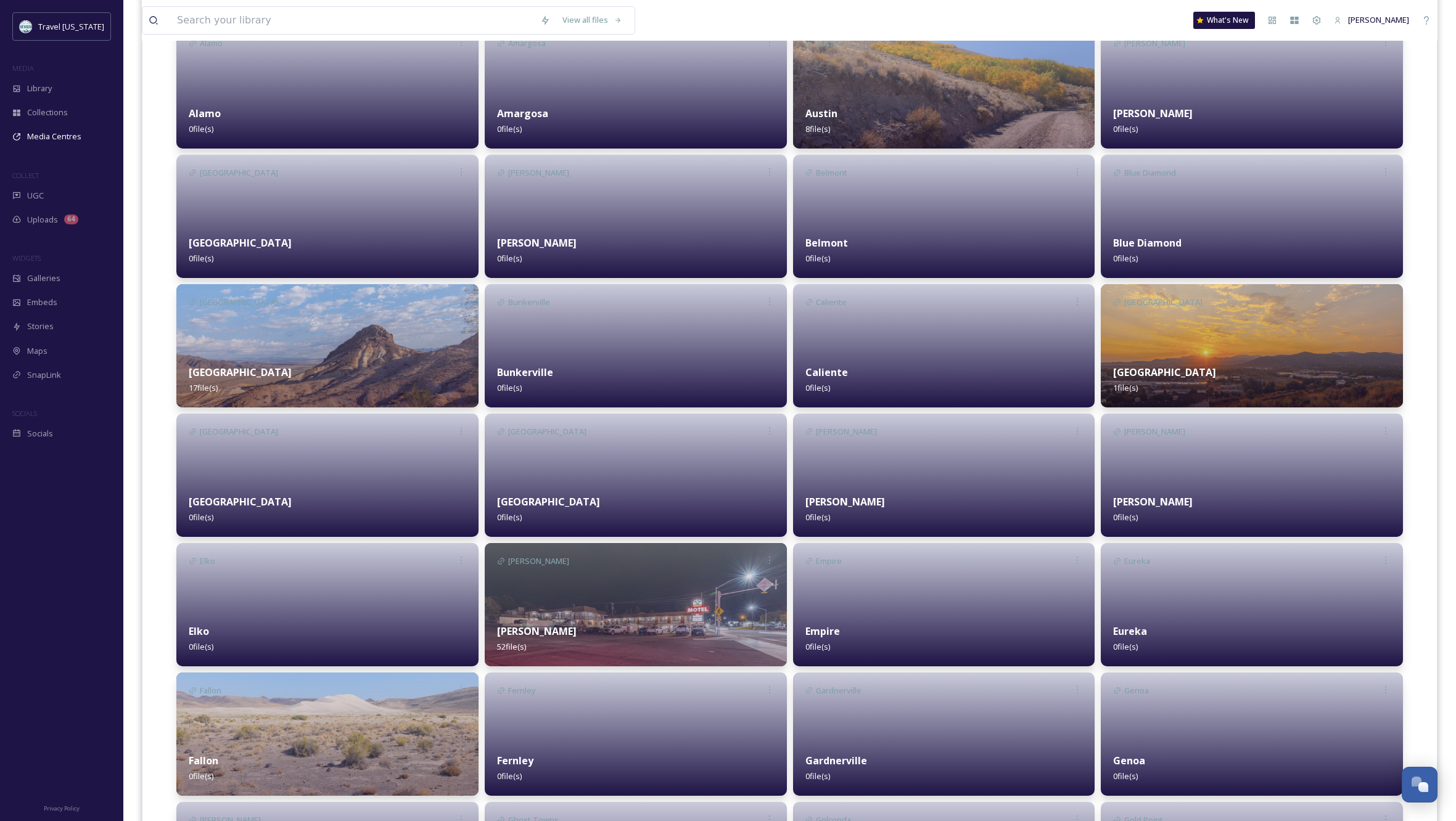
scroll to position [336, 0]
click at [350, 745] on div "Fallon 0 file(s)" at bounding box center [328, 767] width 302 height 55
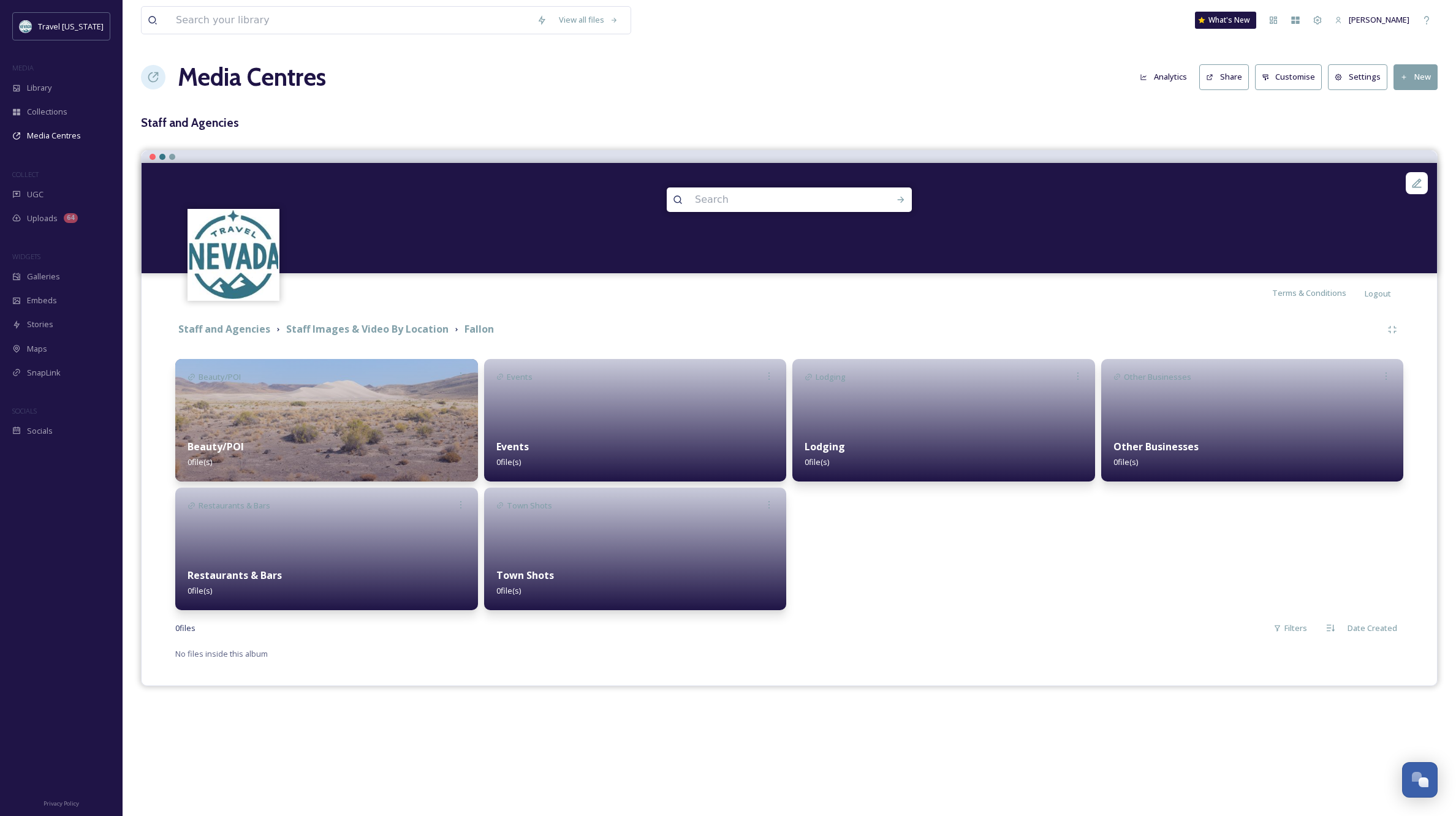
click at [366, 411] on img at bounding box center [327, 420] width 303 height 123
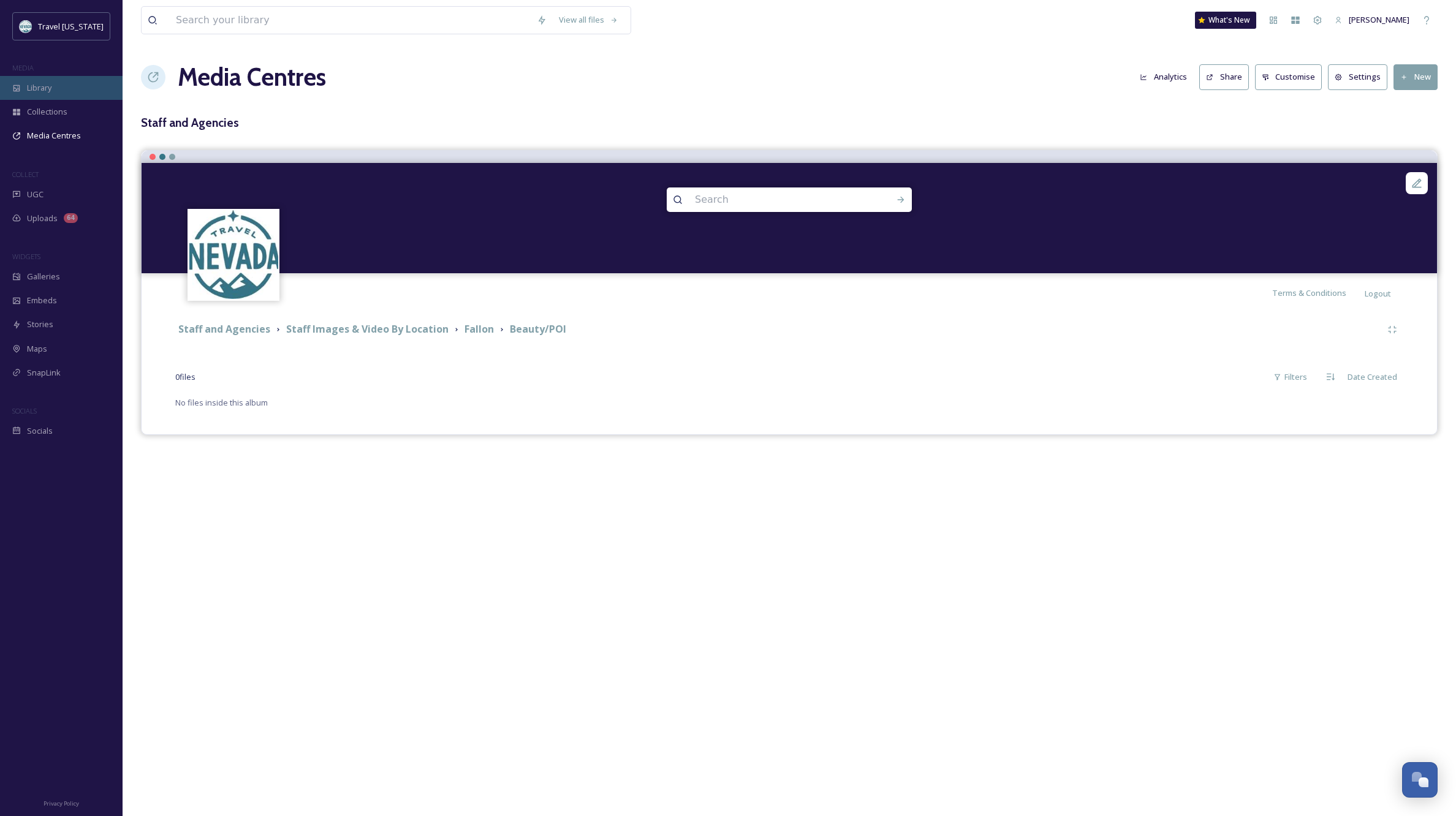
click at [50, 87] on span "Library" at bounding box center [39, 88] width 25 height 12
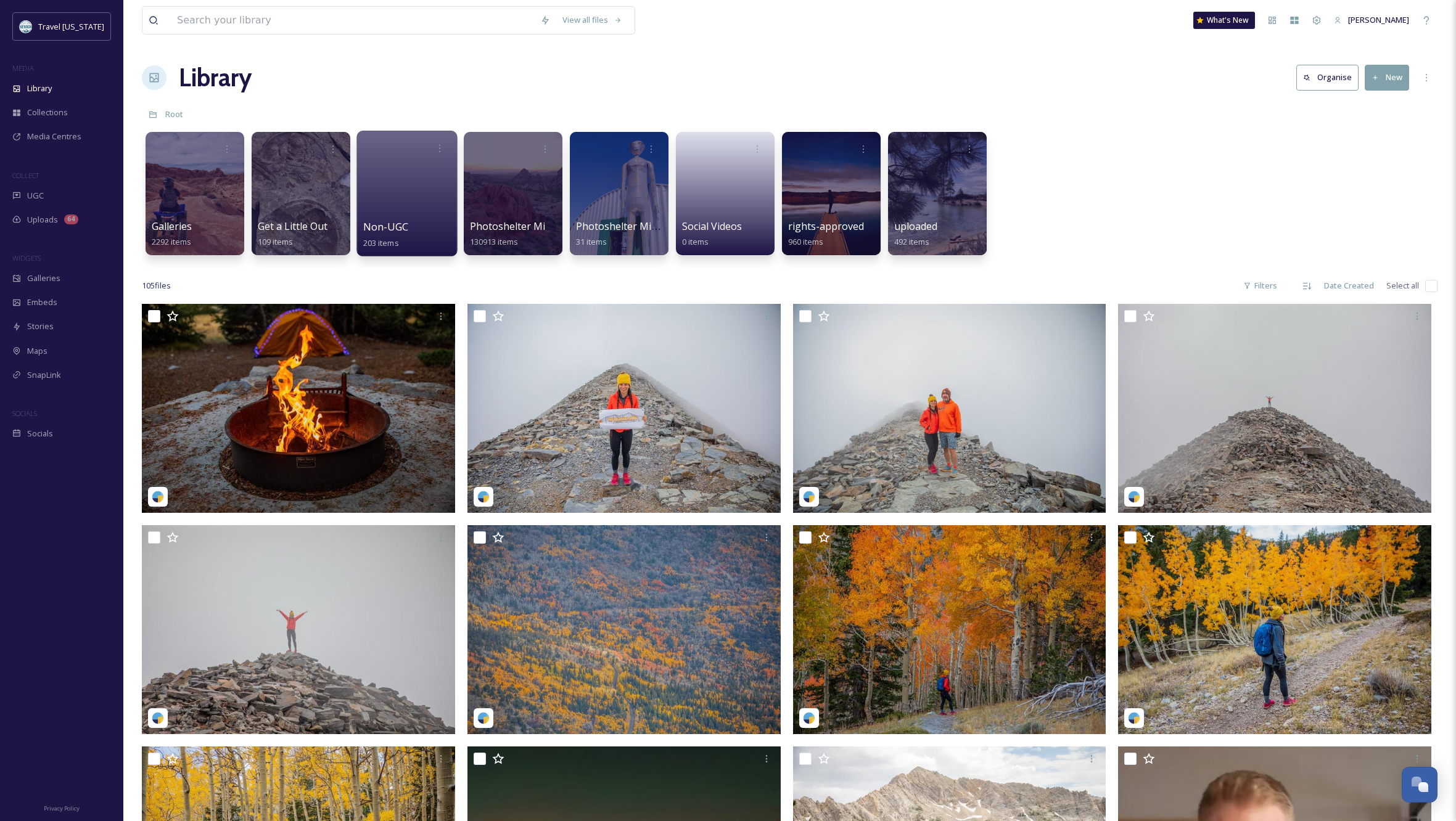
click at [416, 188] on div at bounding box center [407, 193] width 100 height 126
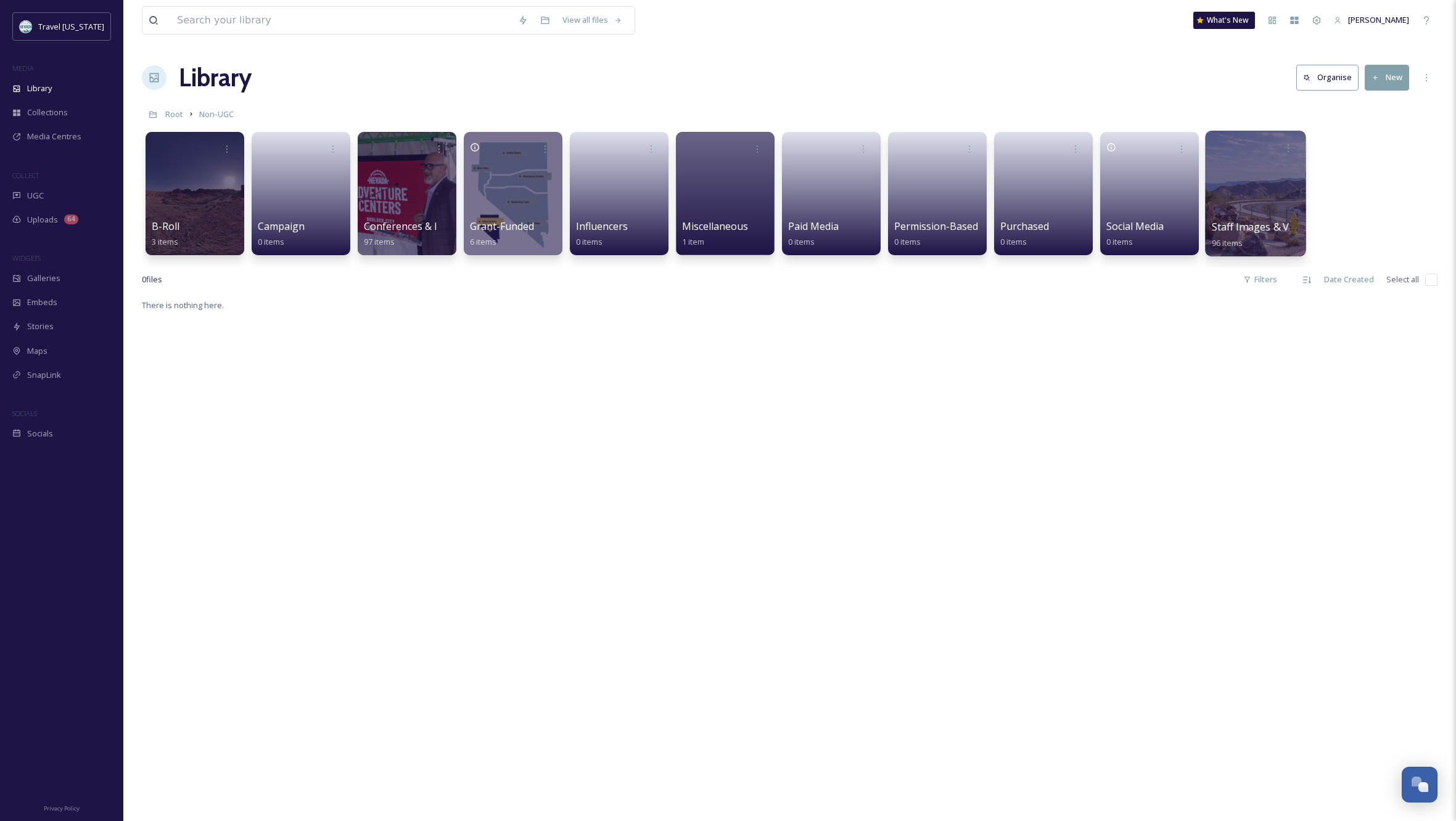
click at [1242, 190] on div at bounding box center [1255, 193] width 100 height 126
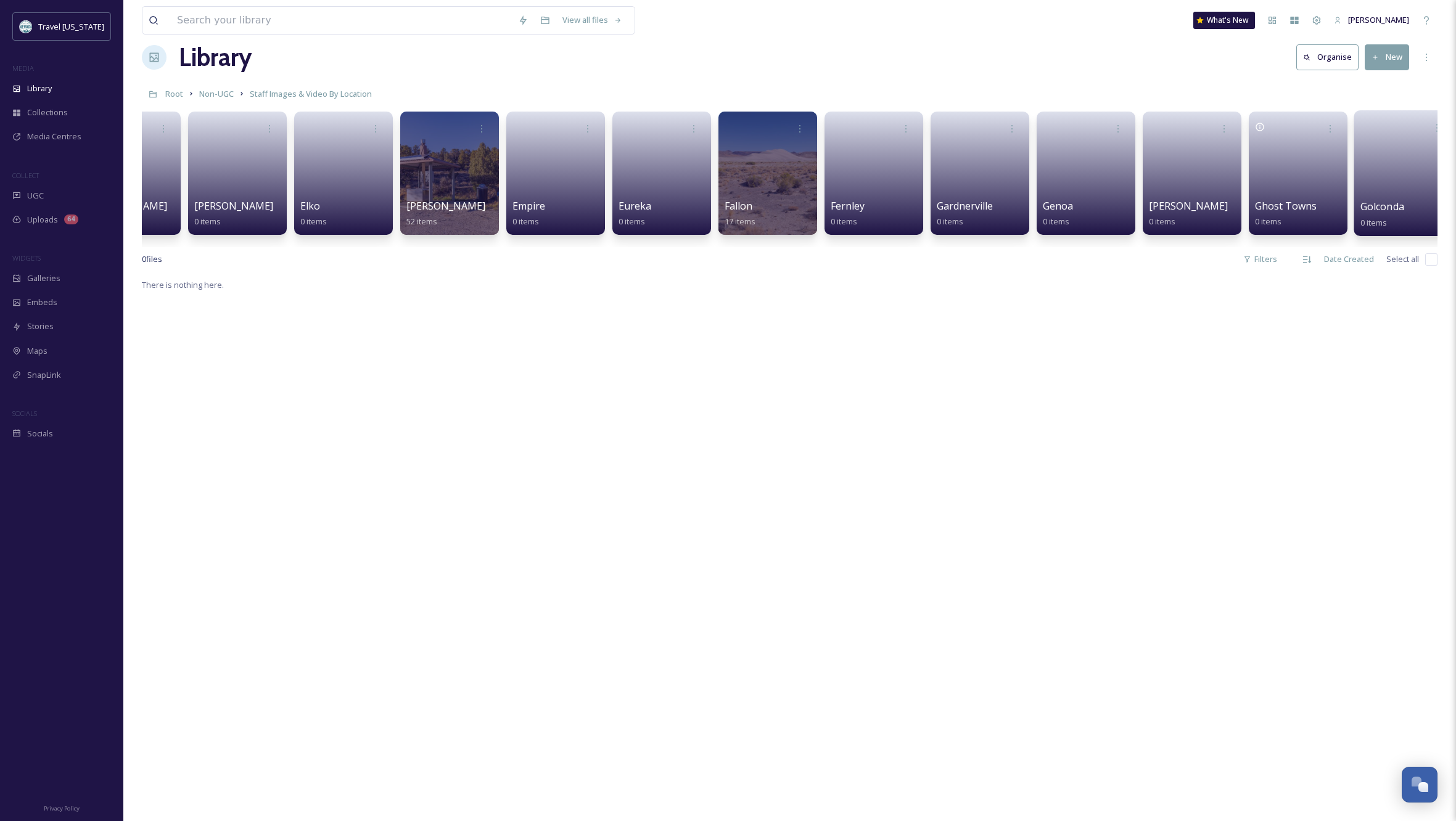
scroll to position [0, 1712]
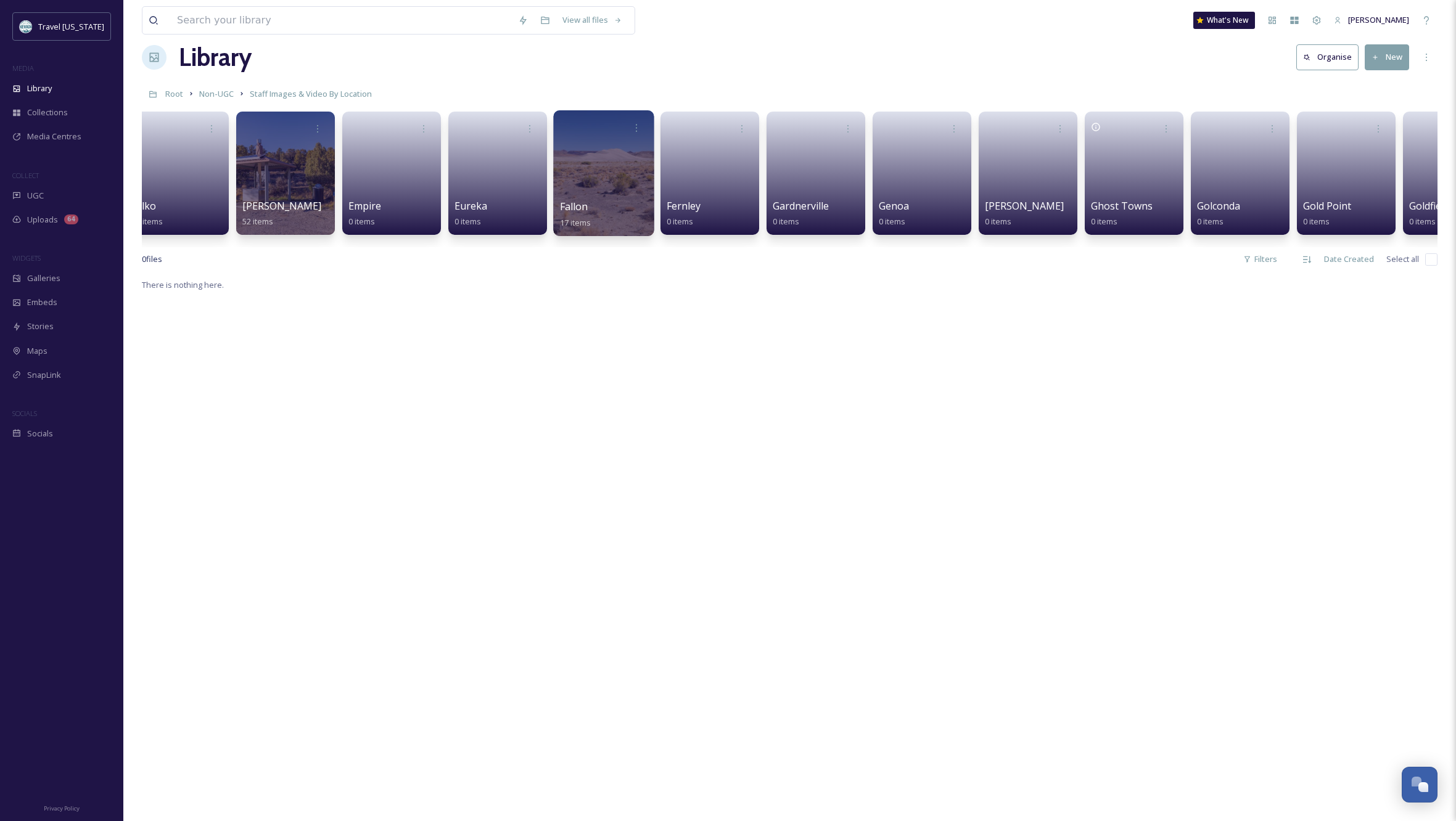
click at [582, 157] on div at bounding box center [603, 173] width 100 height 126
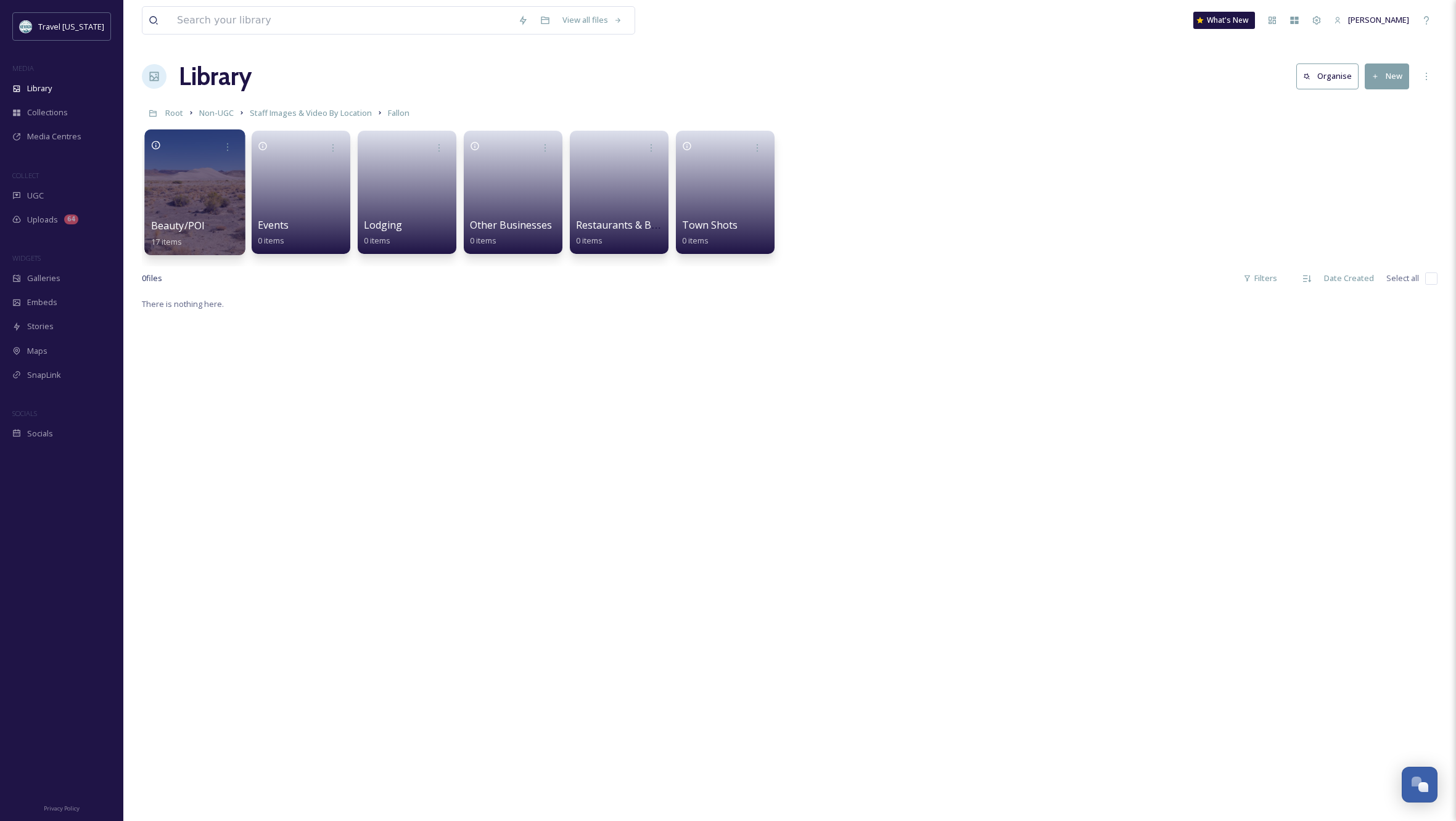
scroll to position [6, 0]
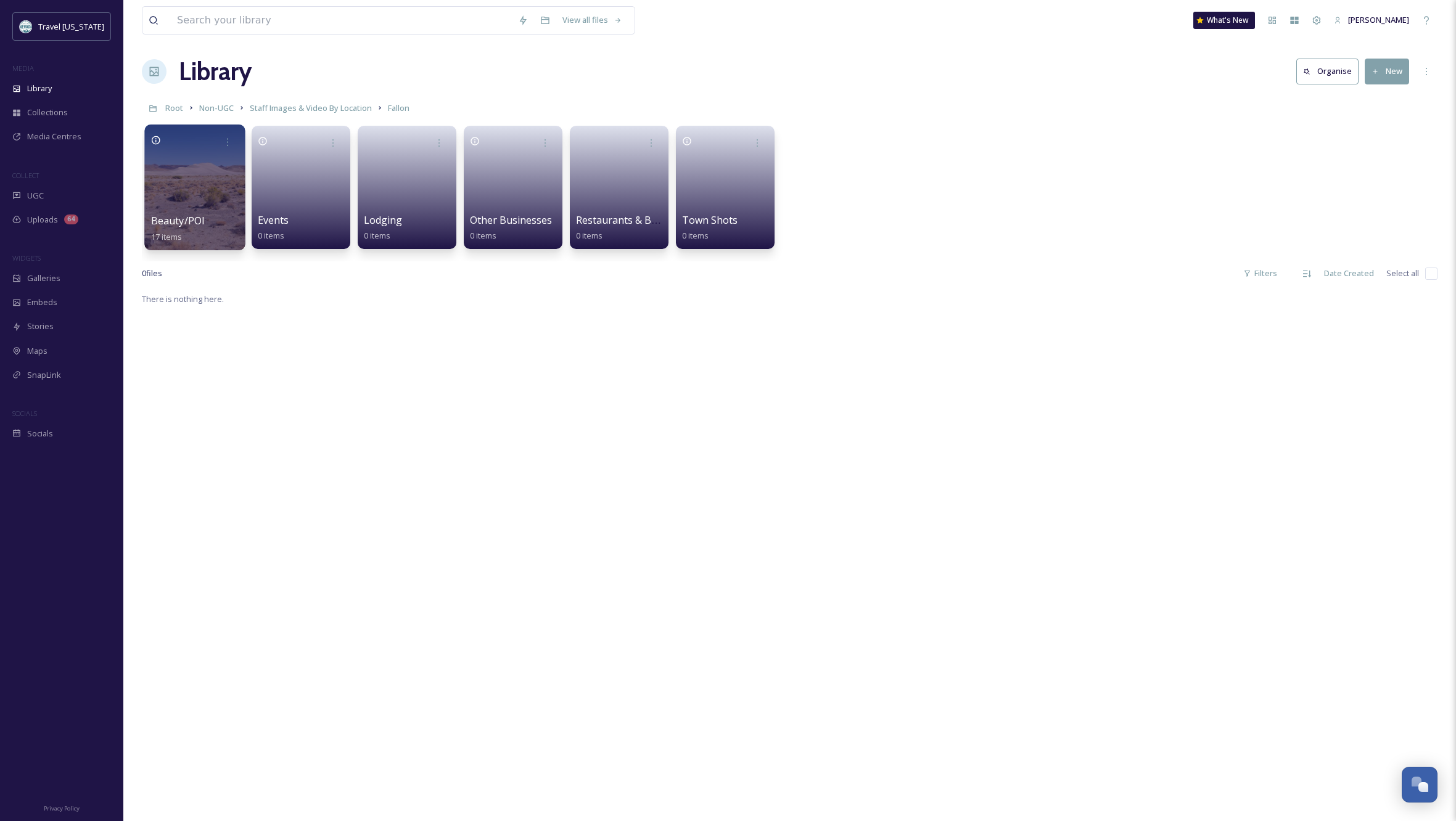
click at [198, 182] on div at bounding box center [194, 187] width 100 height 126
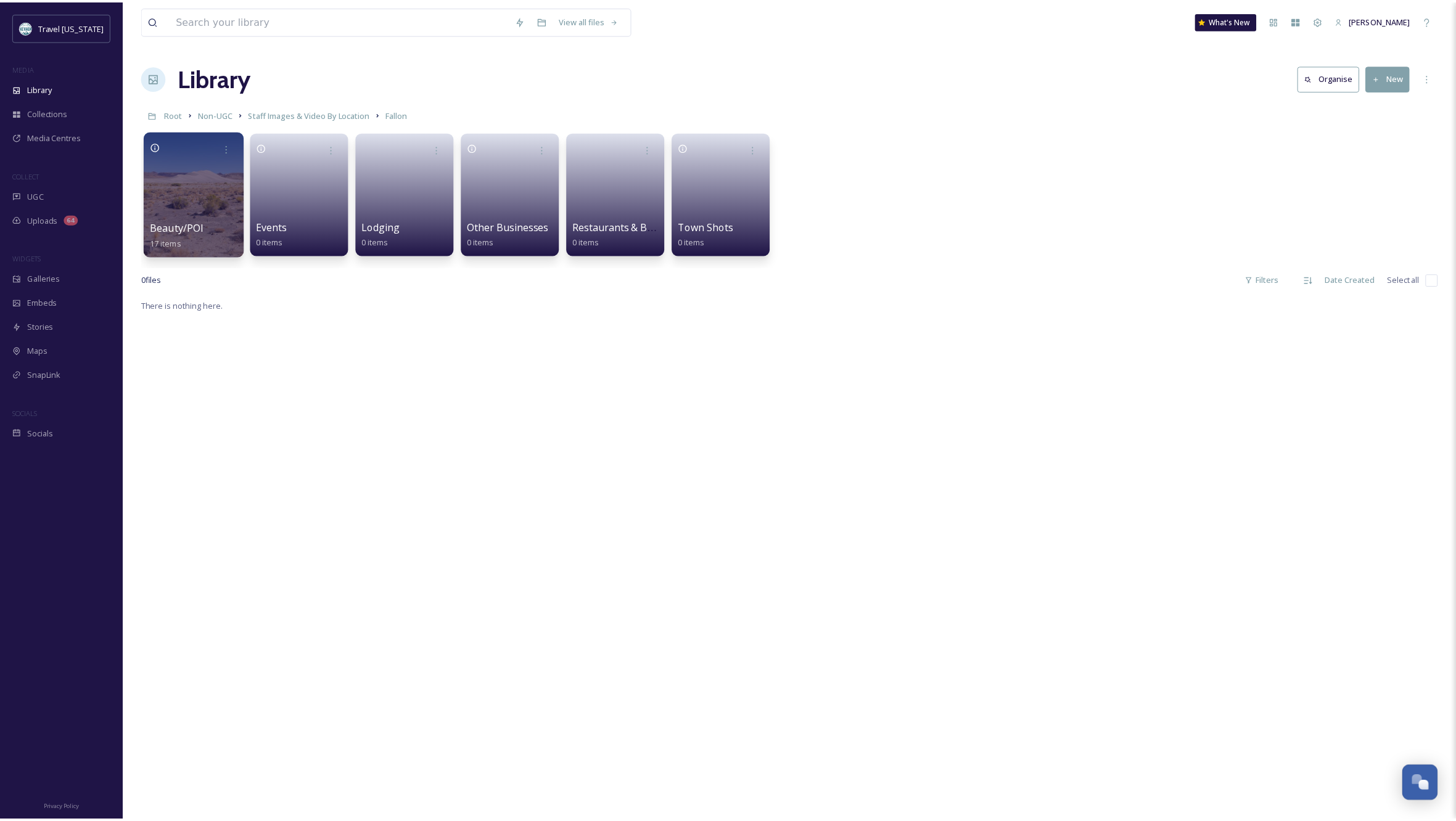
scroll to position [6, 0]
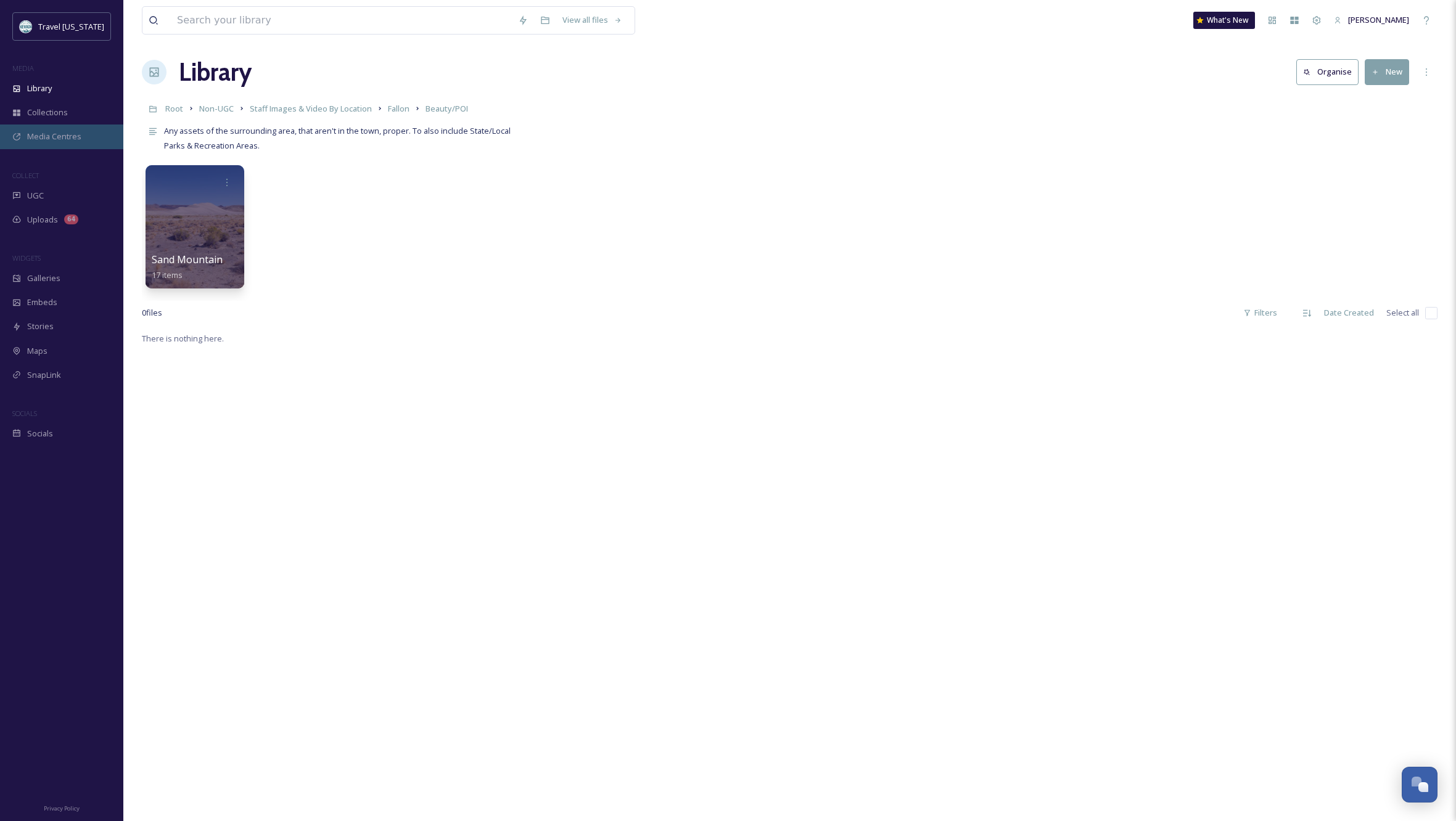
click at [59, 135] on span "Media Centres" at bounding box center [54, 136] width 54 height 12
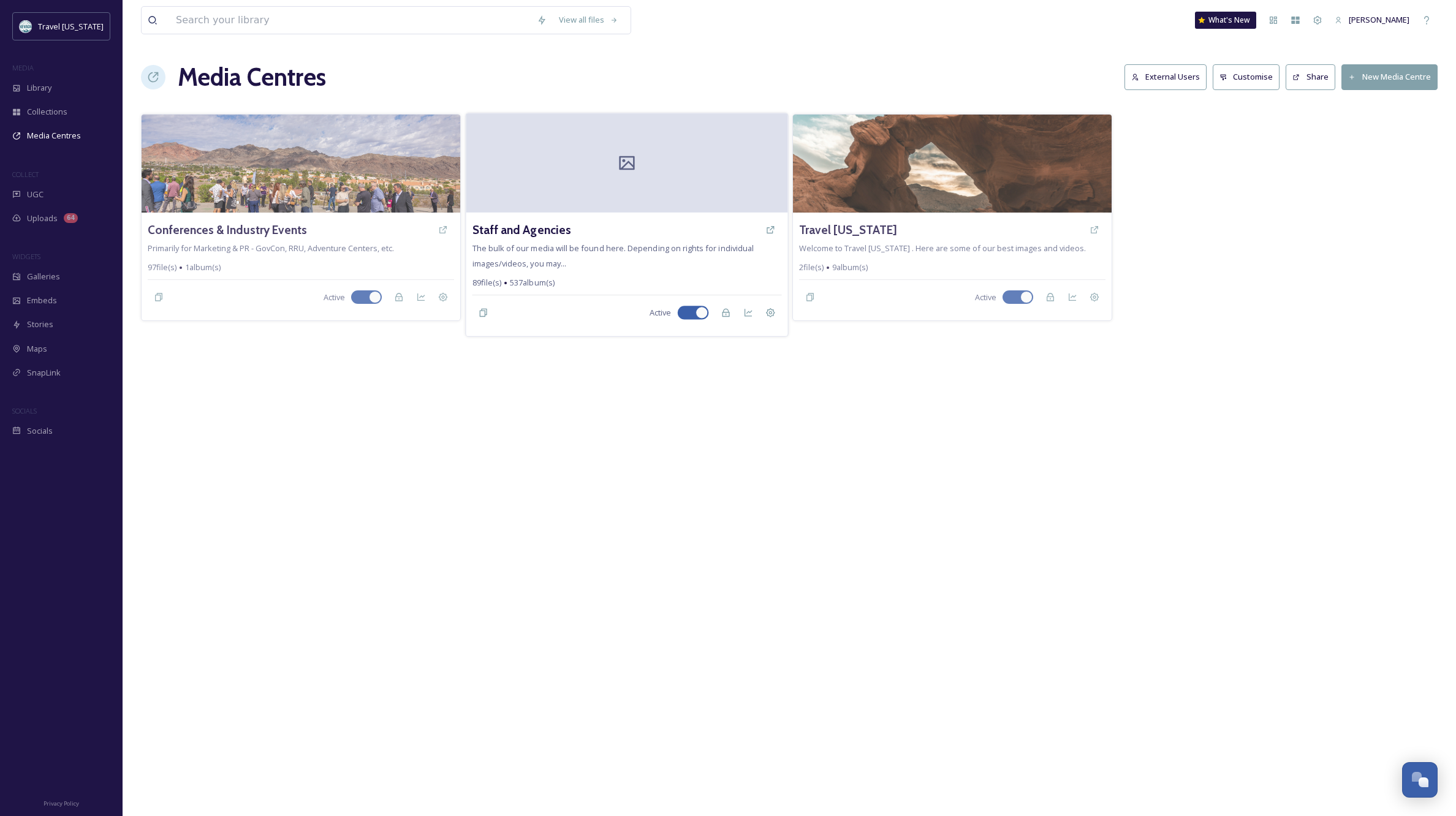
scroll to position [1, 0]
click at [622, 199] on div at bounding box center [626, 162] width 322 height 99
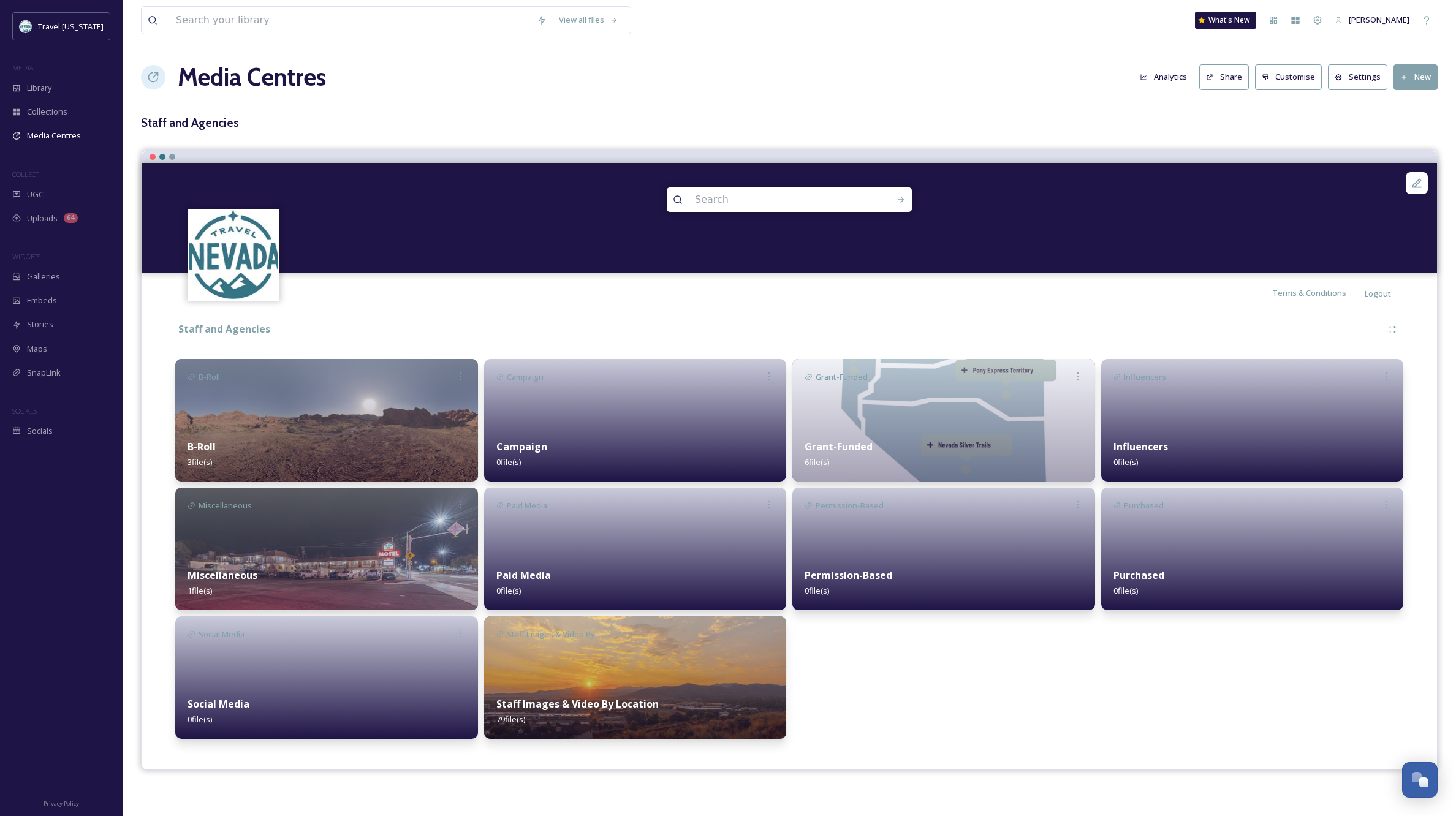
click at [713, 672] on img at bounding box center [635, 678] width 303 height 123
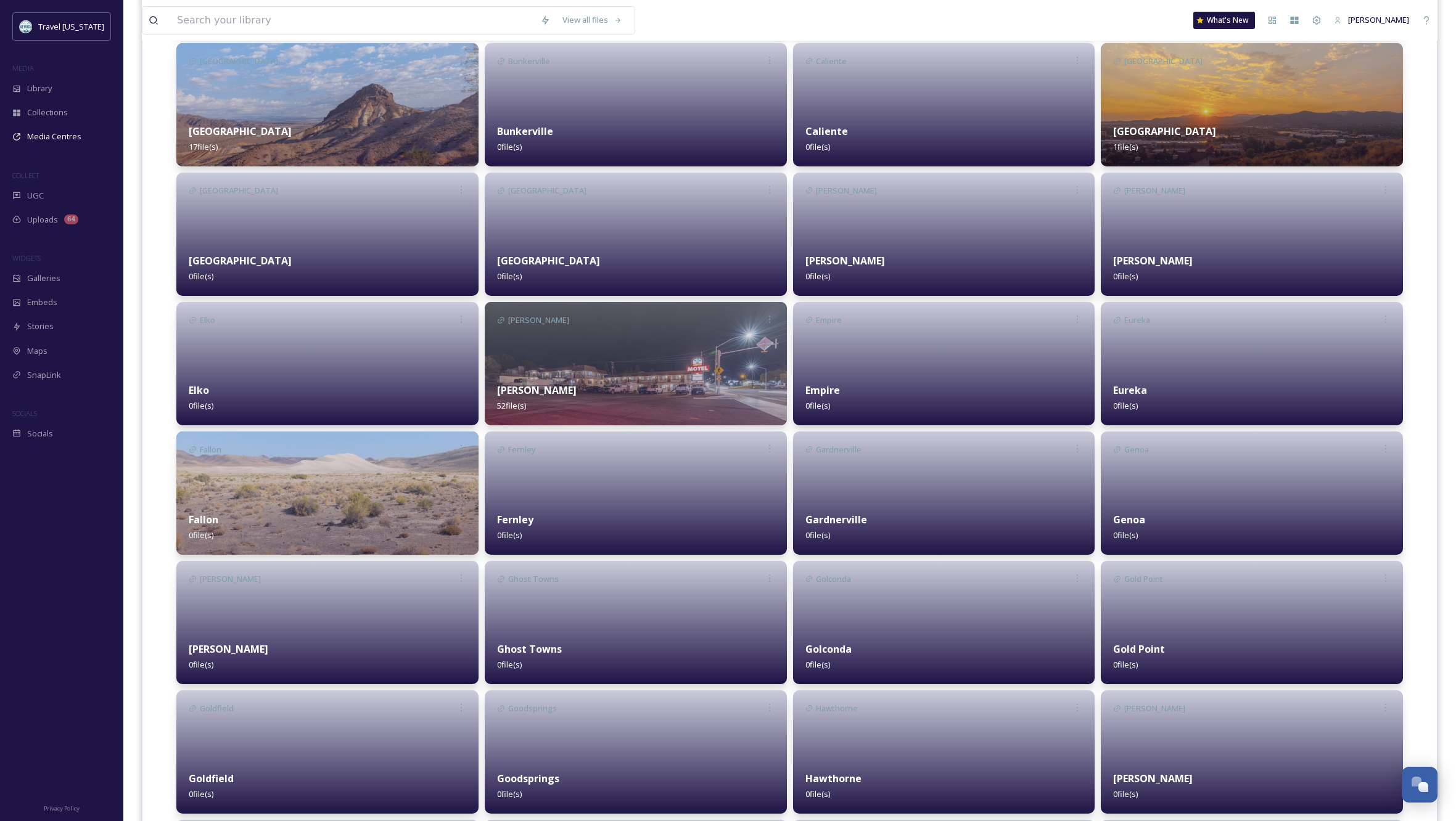
scroll to position [593, 0]
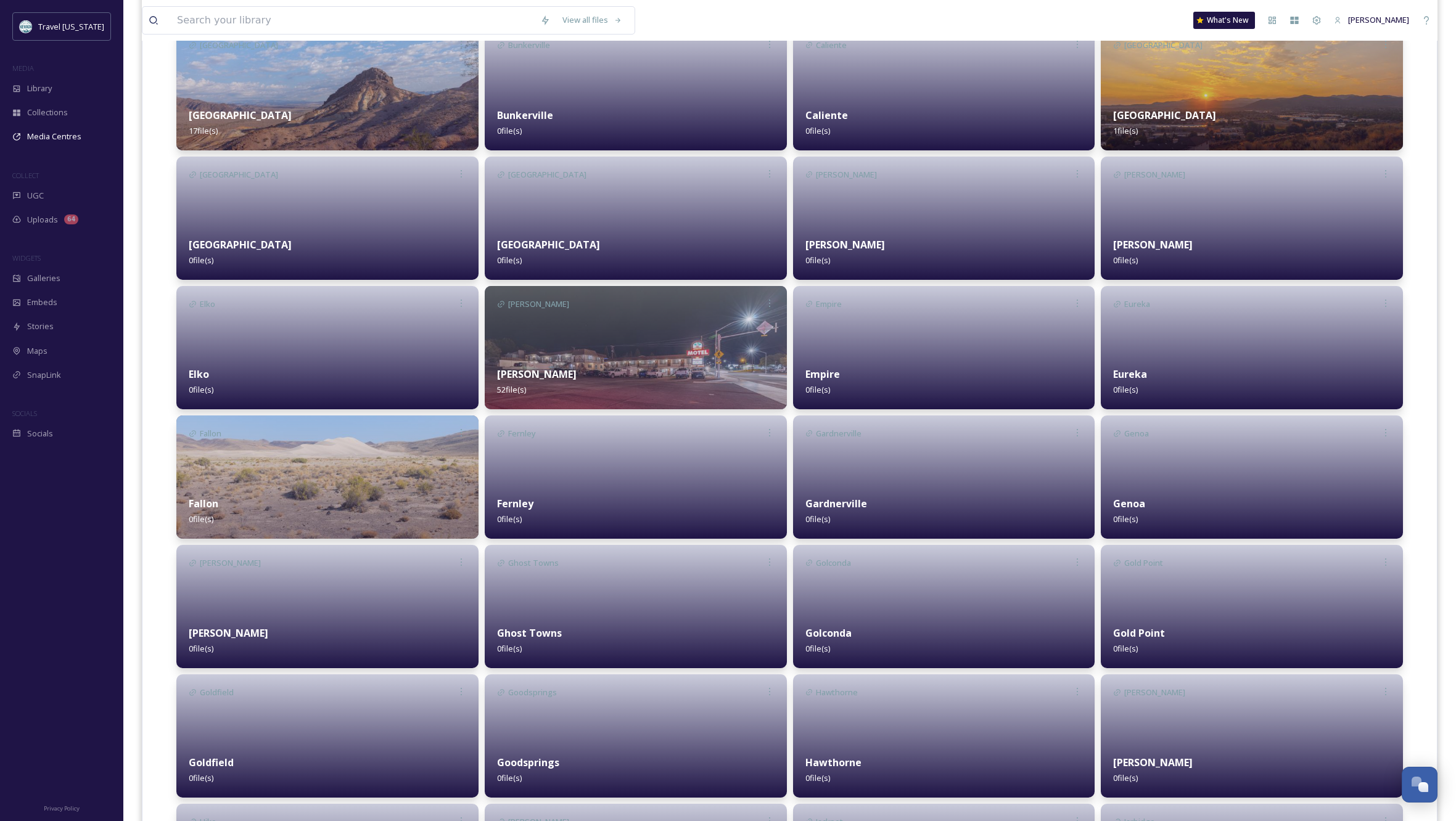
click at [323, 479] on img at bounding box center [328, 477] width 302 height 124
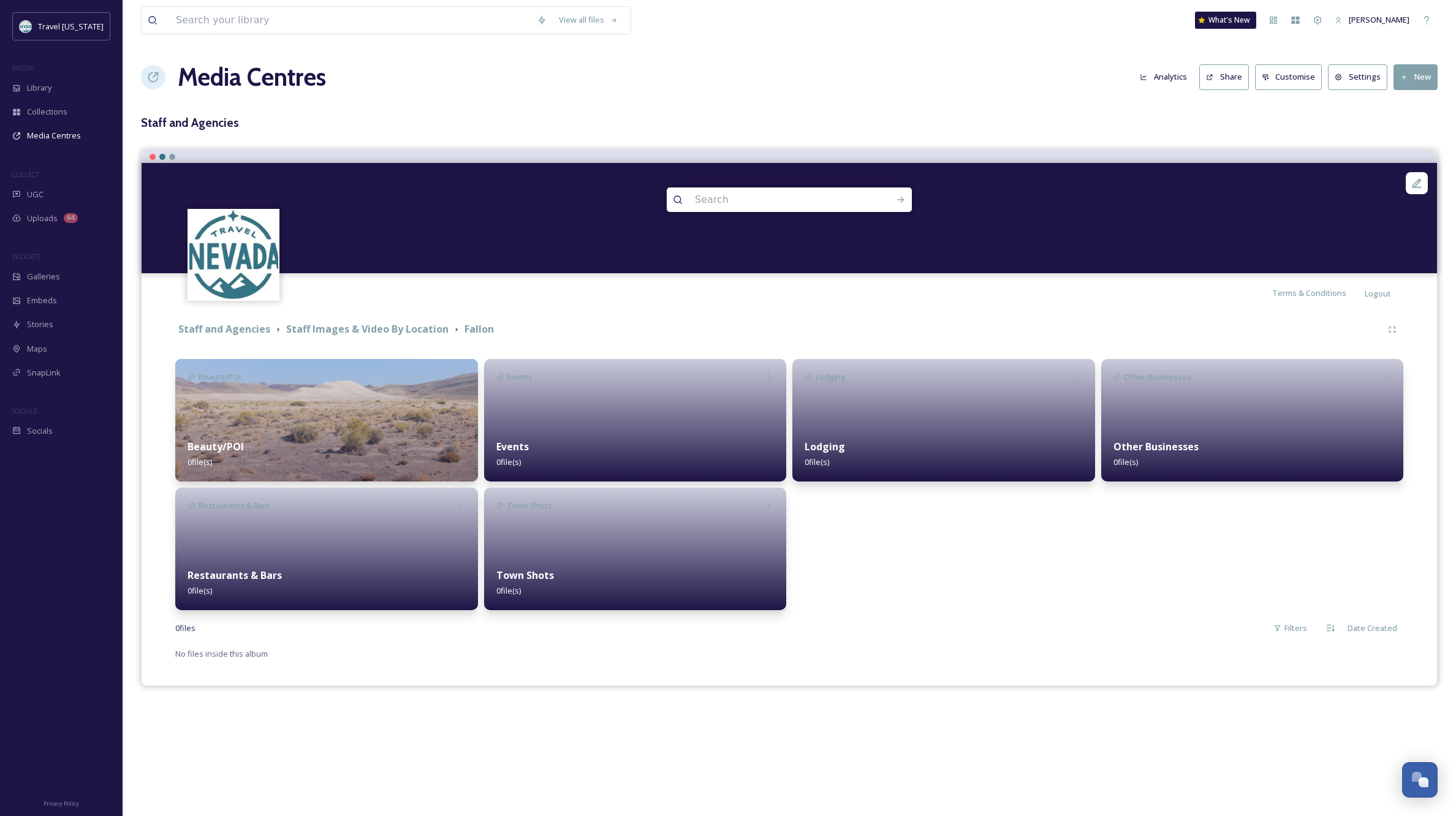
click at [307, 418] on img at bounding box center [327, 420] width 303 height 123
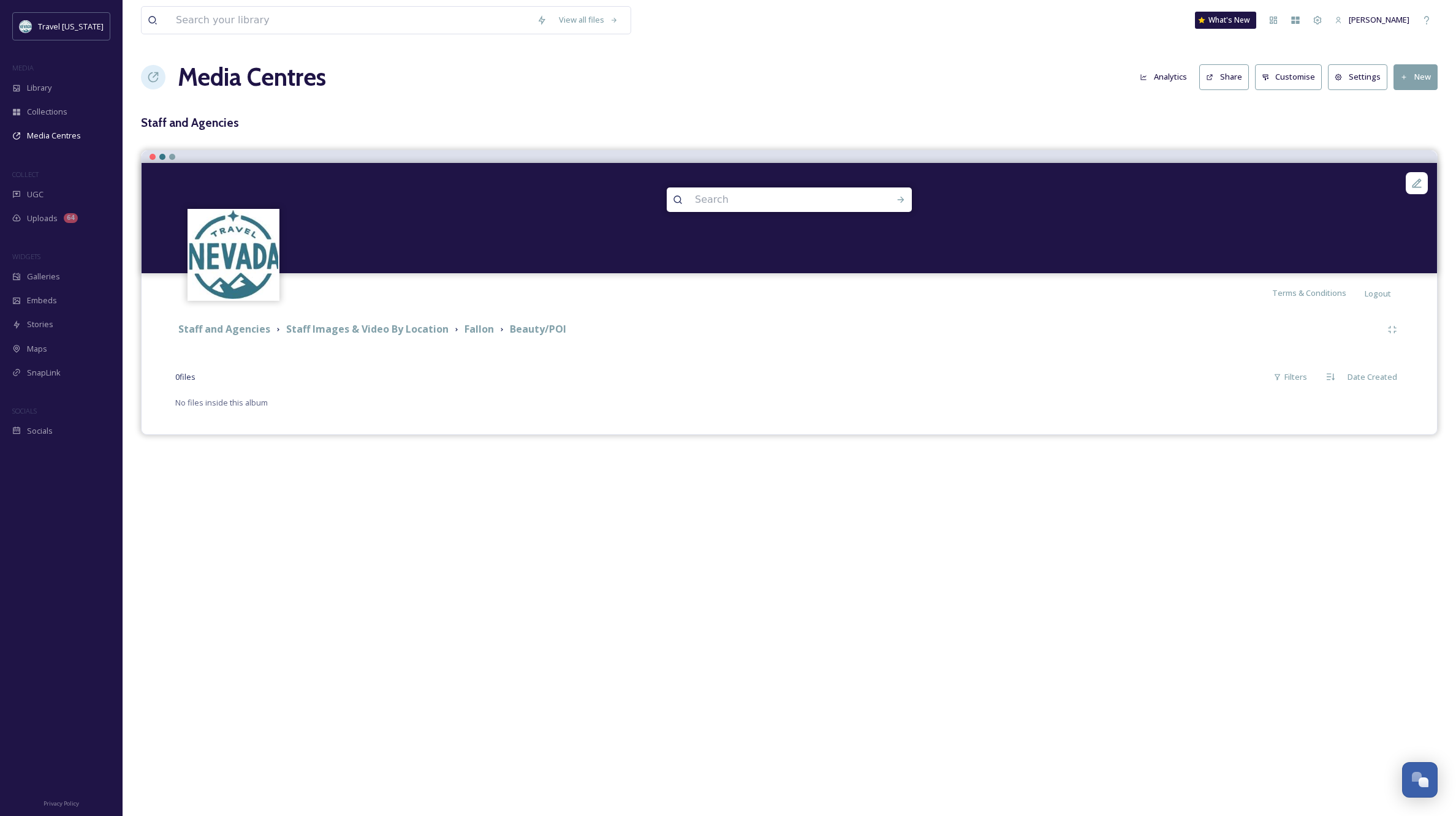
click at [1423, 78] on button "New" at bounding box center [1416, 77] width 44 height 25
click at [1405, 129] on span "Add Album" at bounding box center [1411, 130] width 39 height 12
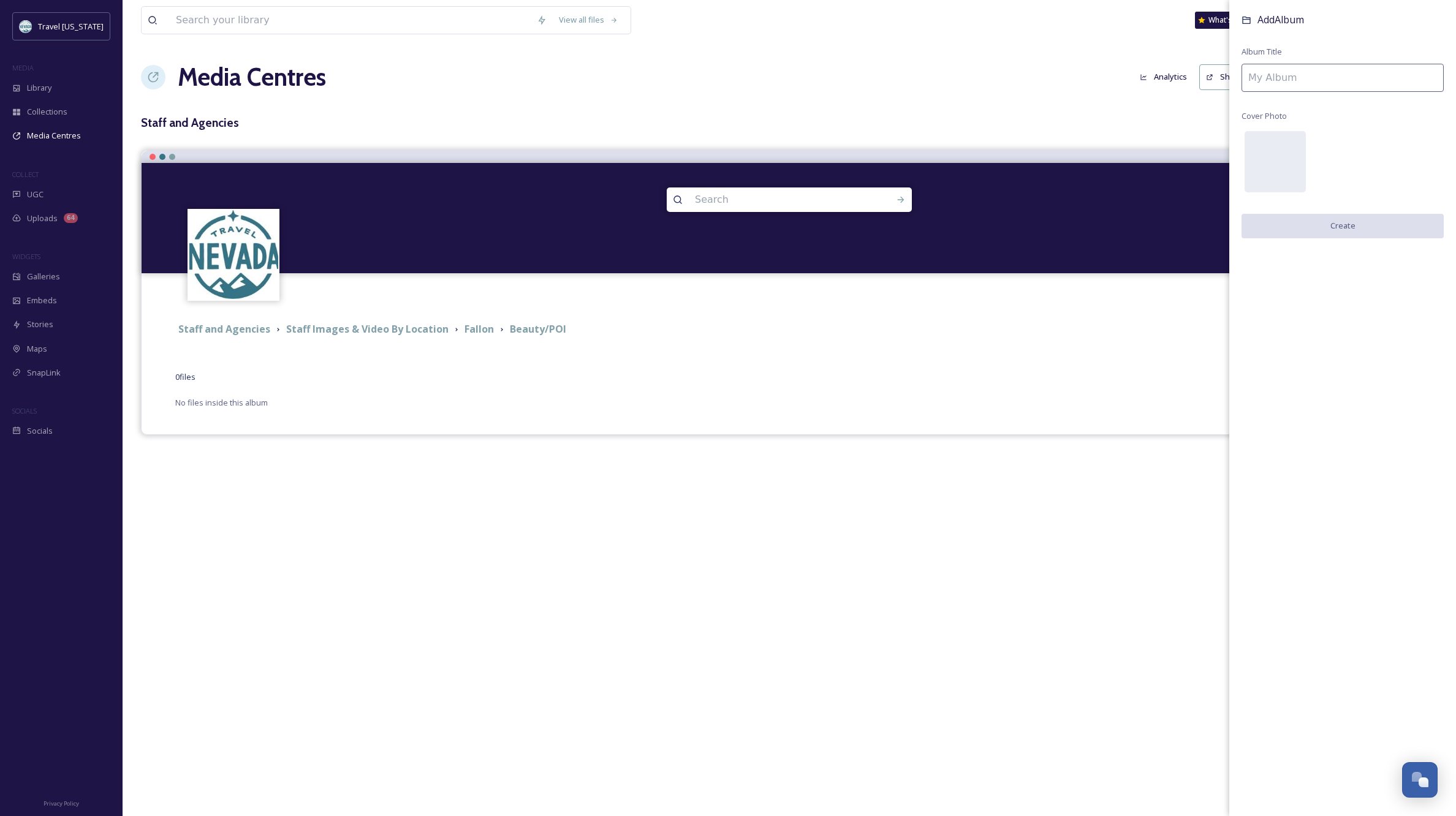
click at [1295, 63] on input at bounding box center [1343, 77] width 203 height 28
type input "Sand Mountain"
click at [1339, 225] on button "Create" at bounding box center [1343, 227] width 203 height 25
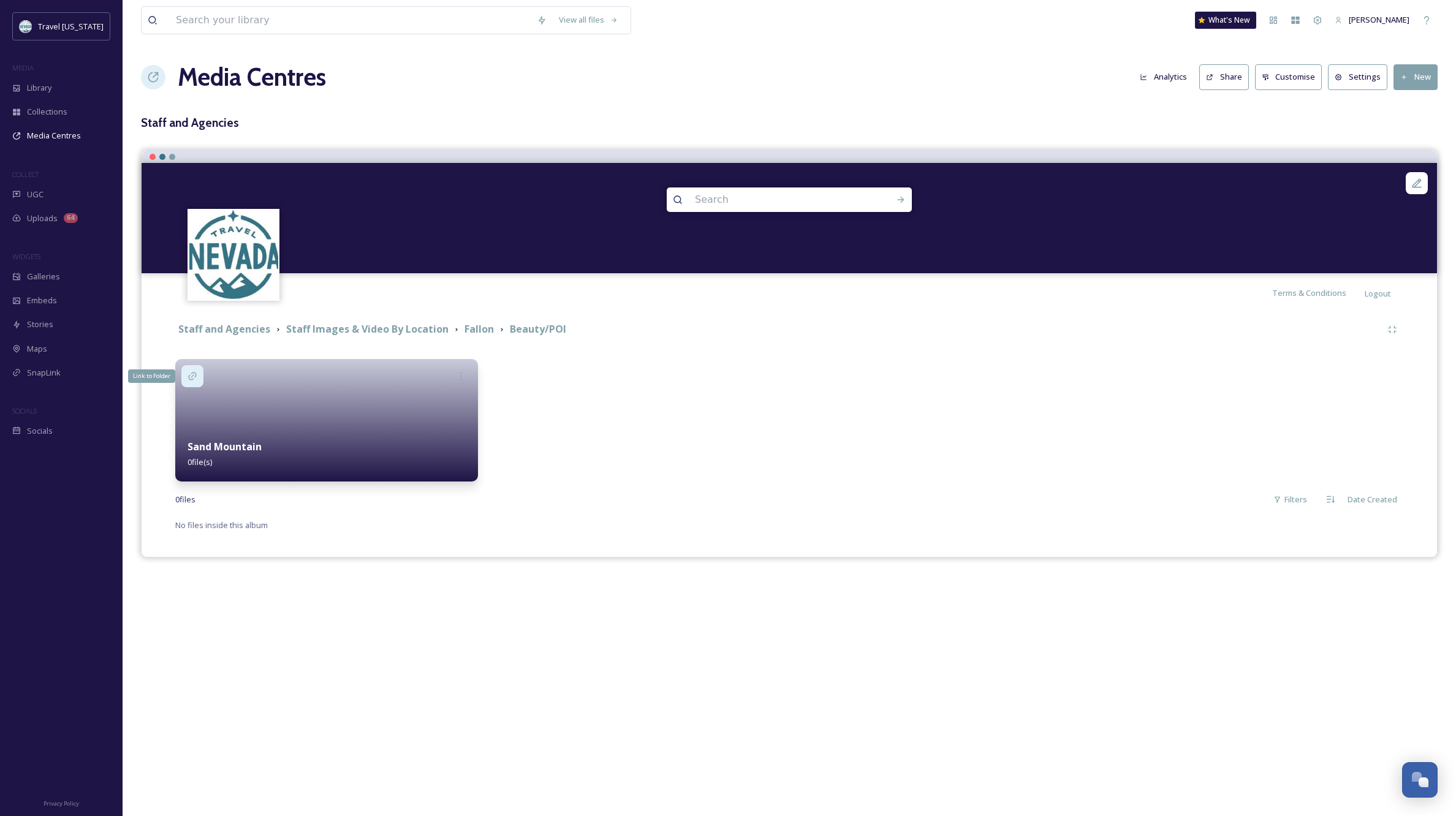
click at [196, 372] on icon at bounding box center [192, 376] width 10 height 10
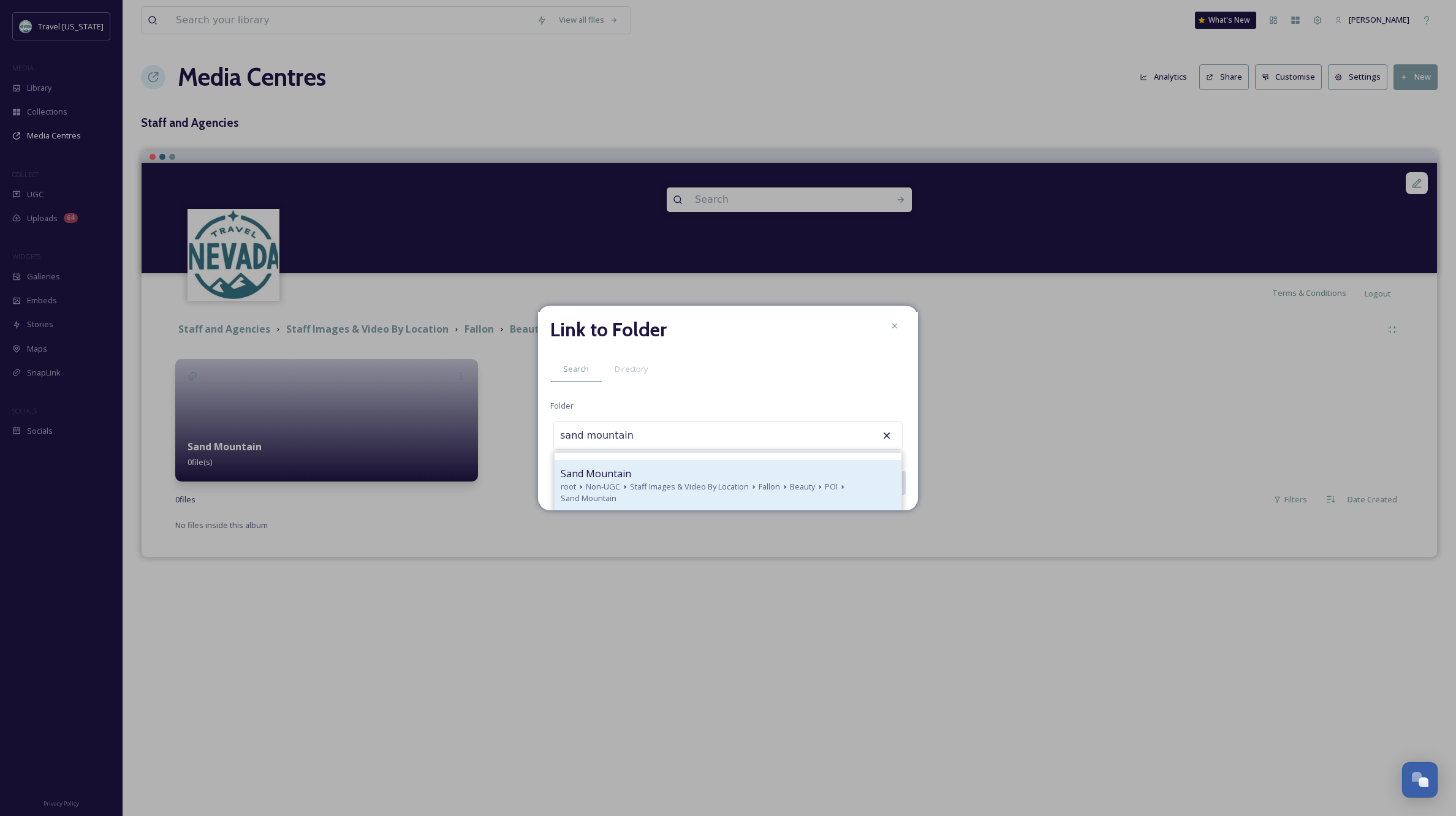
scroll to position [424, 0]
click at [669, 481] on span "Staff Images & Video By Location" at bounding box center [690, 487] width 119 height 12
type input "Sand Mountain"
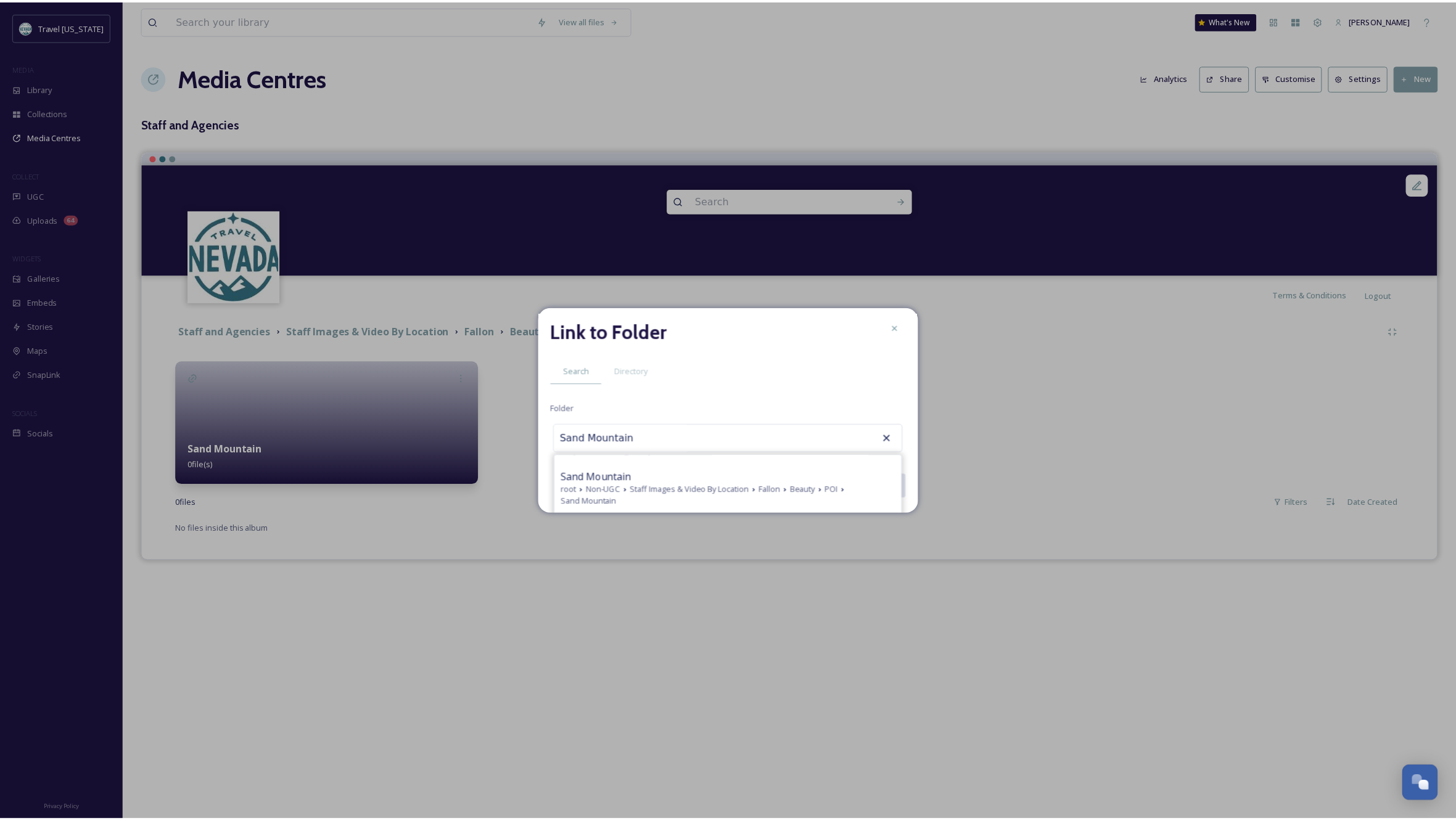
scroll to position [0, 0]
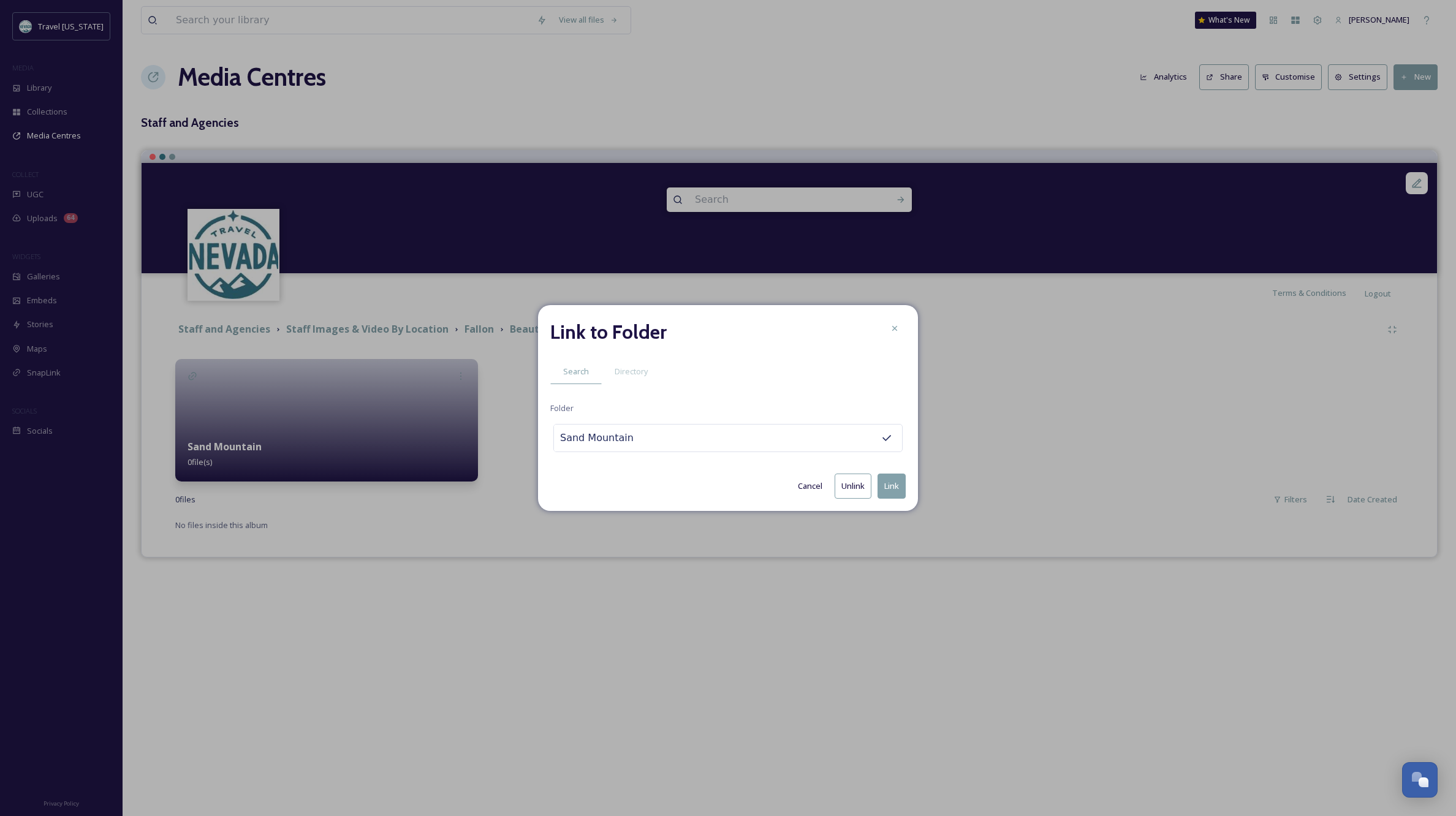
click at [896, 483] on button "Link" at bounding box center [891, 486] width 28 height 25
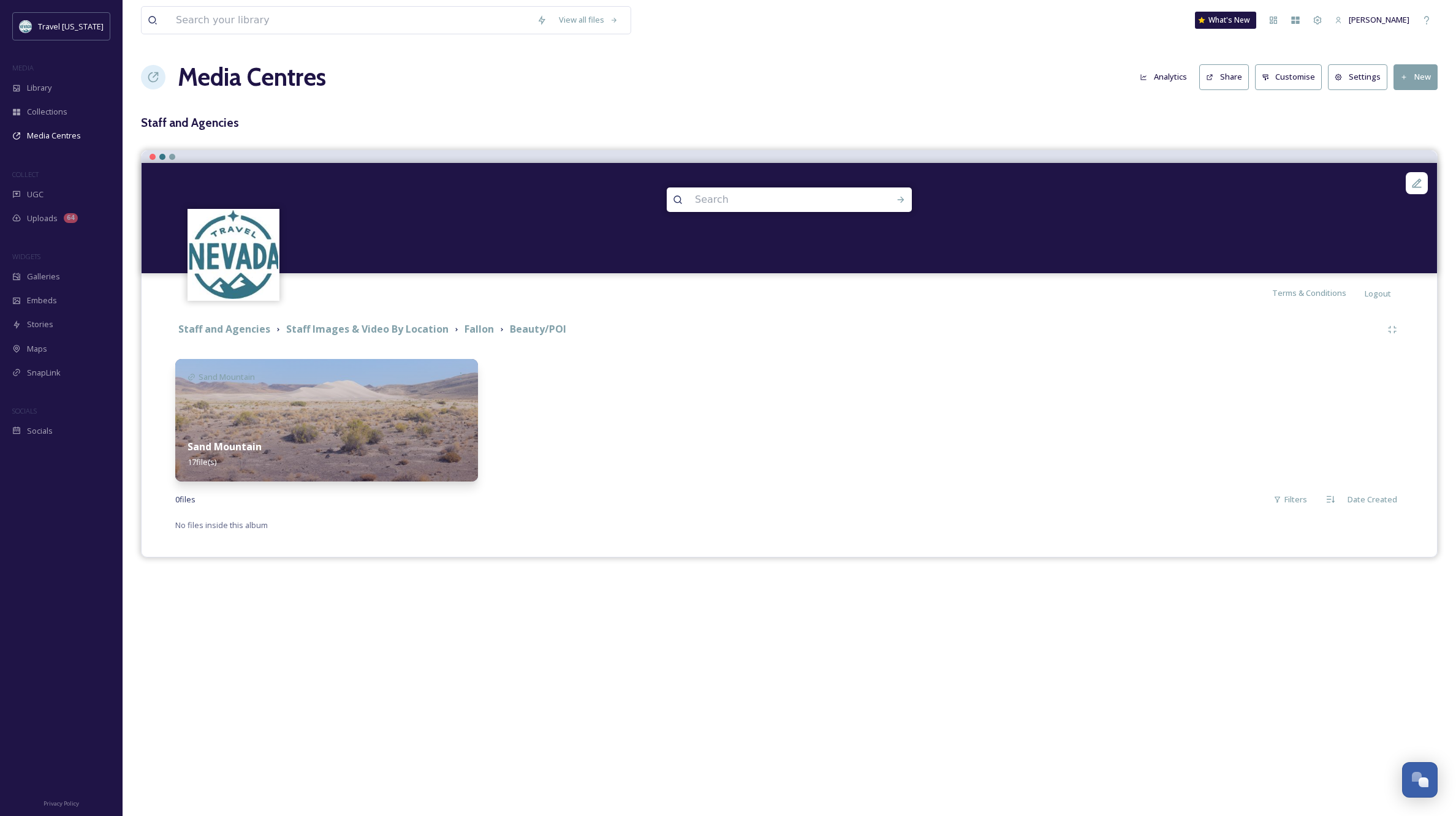
click at [363, 445] on div "Sand Mountain 17 file(s)" at bounding box center [327, 454] width 303 height 55
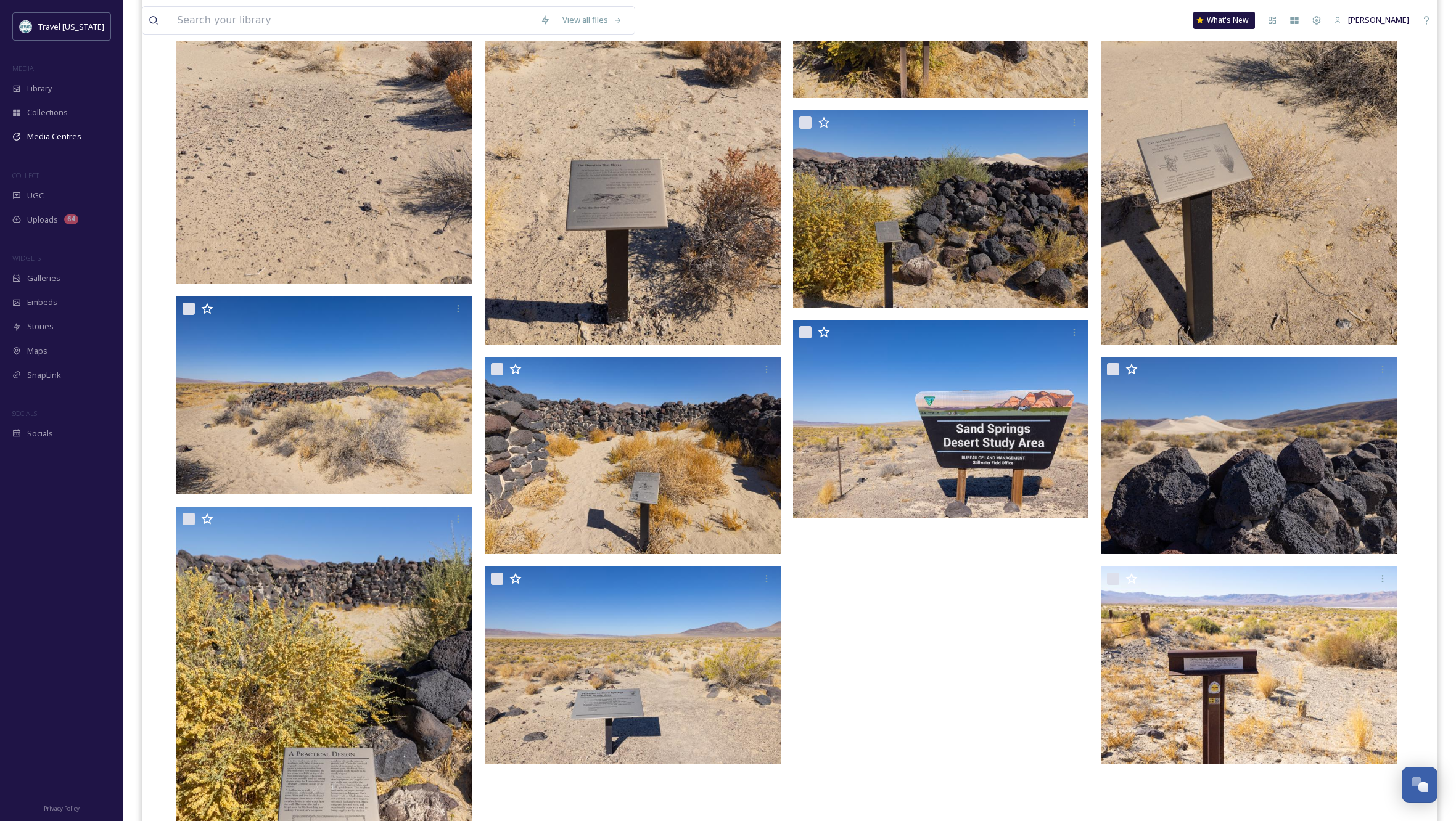
scroll to position [527, 0]
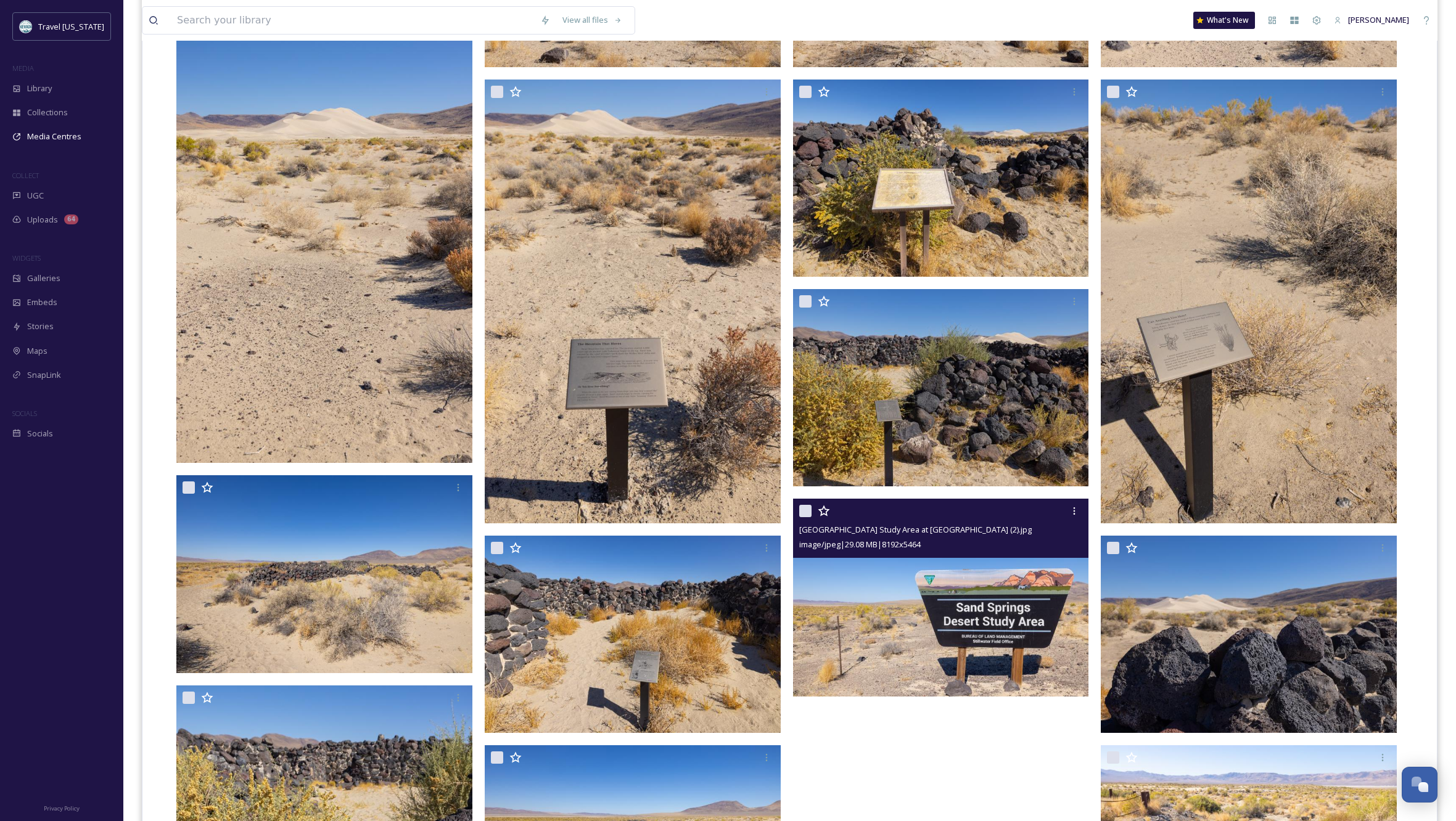
click at [1035, 629] on img at bounding box center [941, 597] width 296 height 197
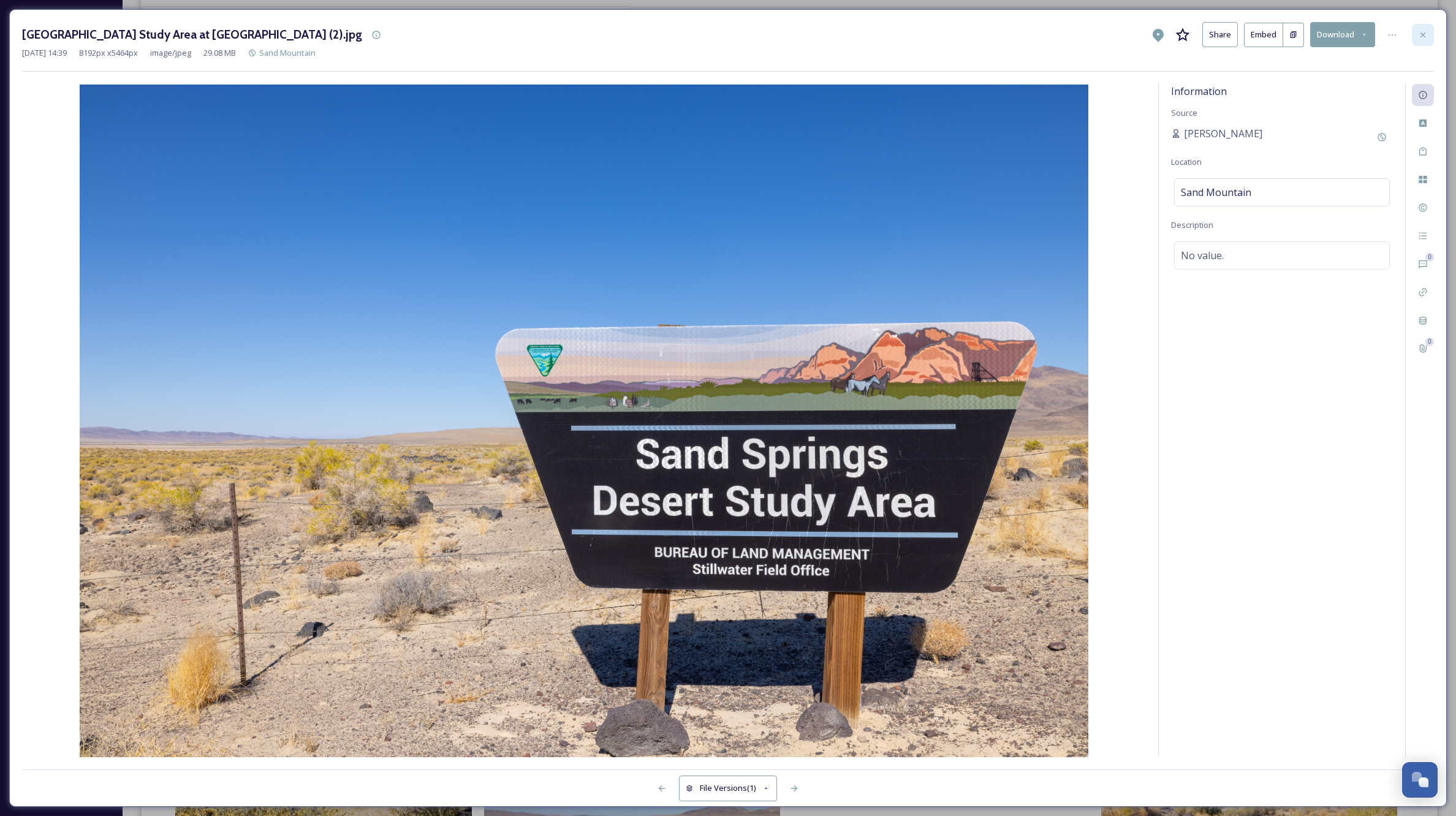
click at [1419, 35] on icon at bounding box center [1423, 35] width 10 height 10
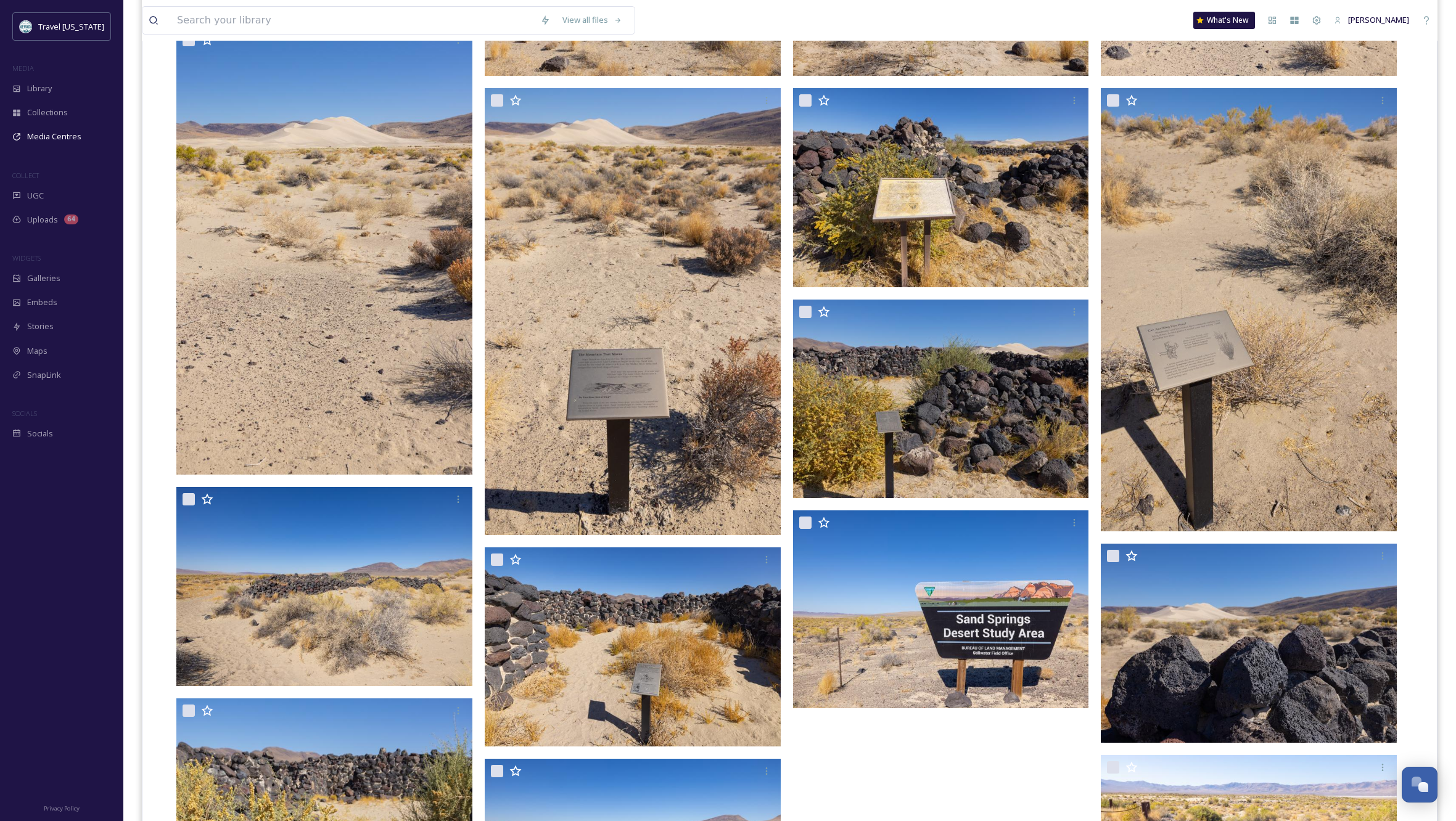
scroll to position [521, 0]
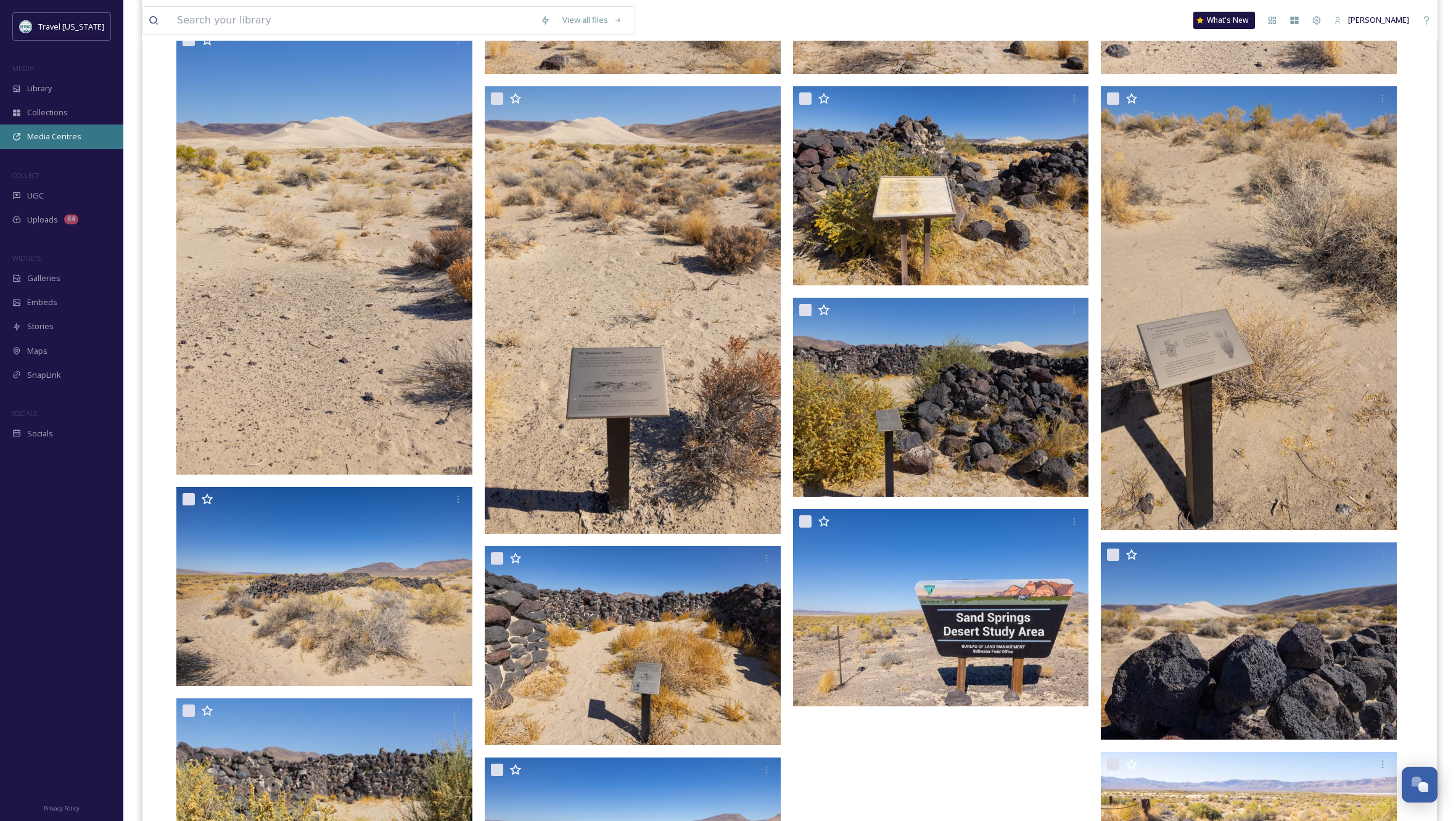
click at [54, 133] on span "Media Centres" at bounding box center [54, 136] width 54 height 12
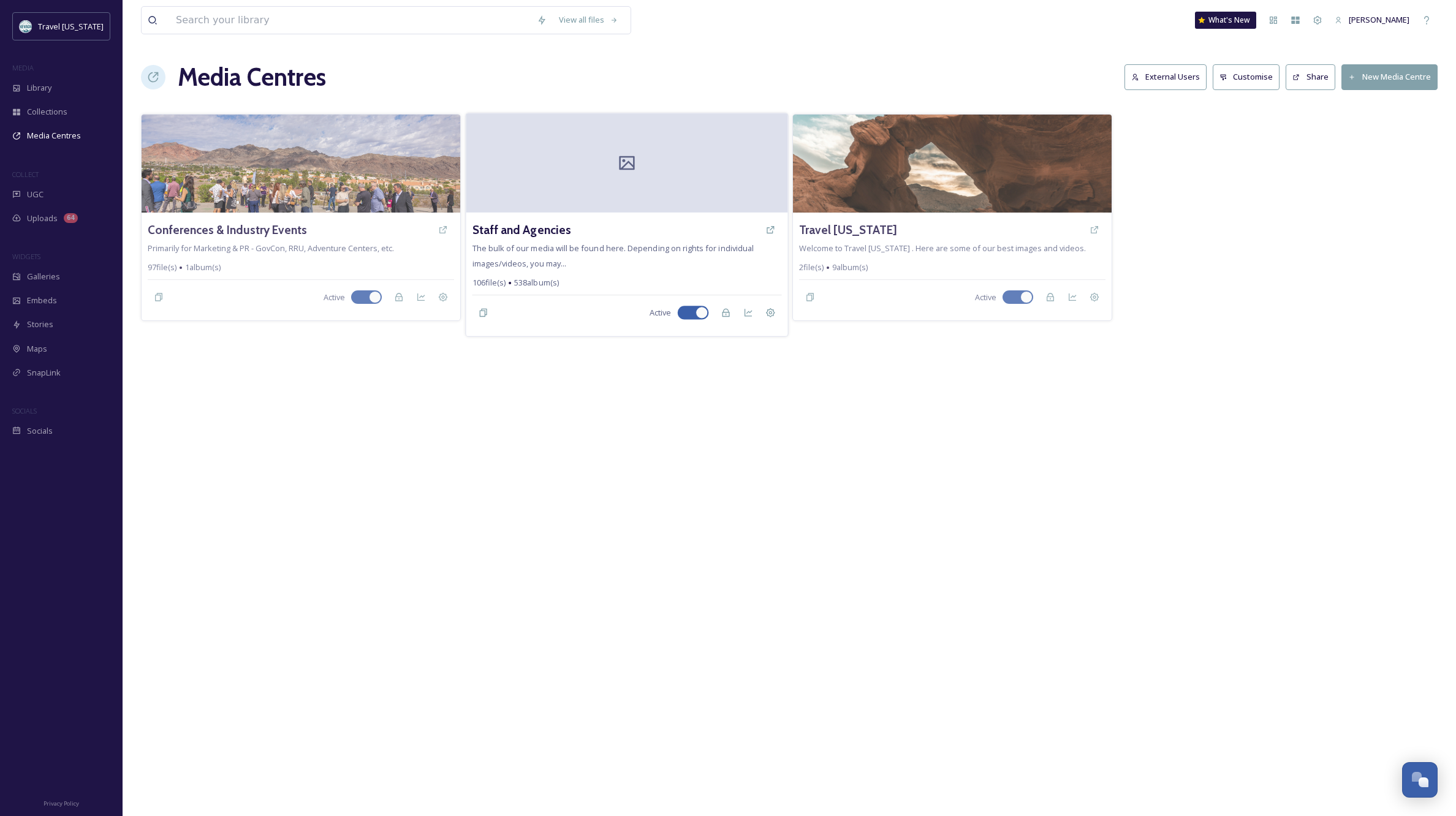
click at [604, 173] on div at bounding box center [626, 162] width 322 height 99
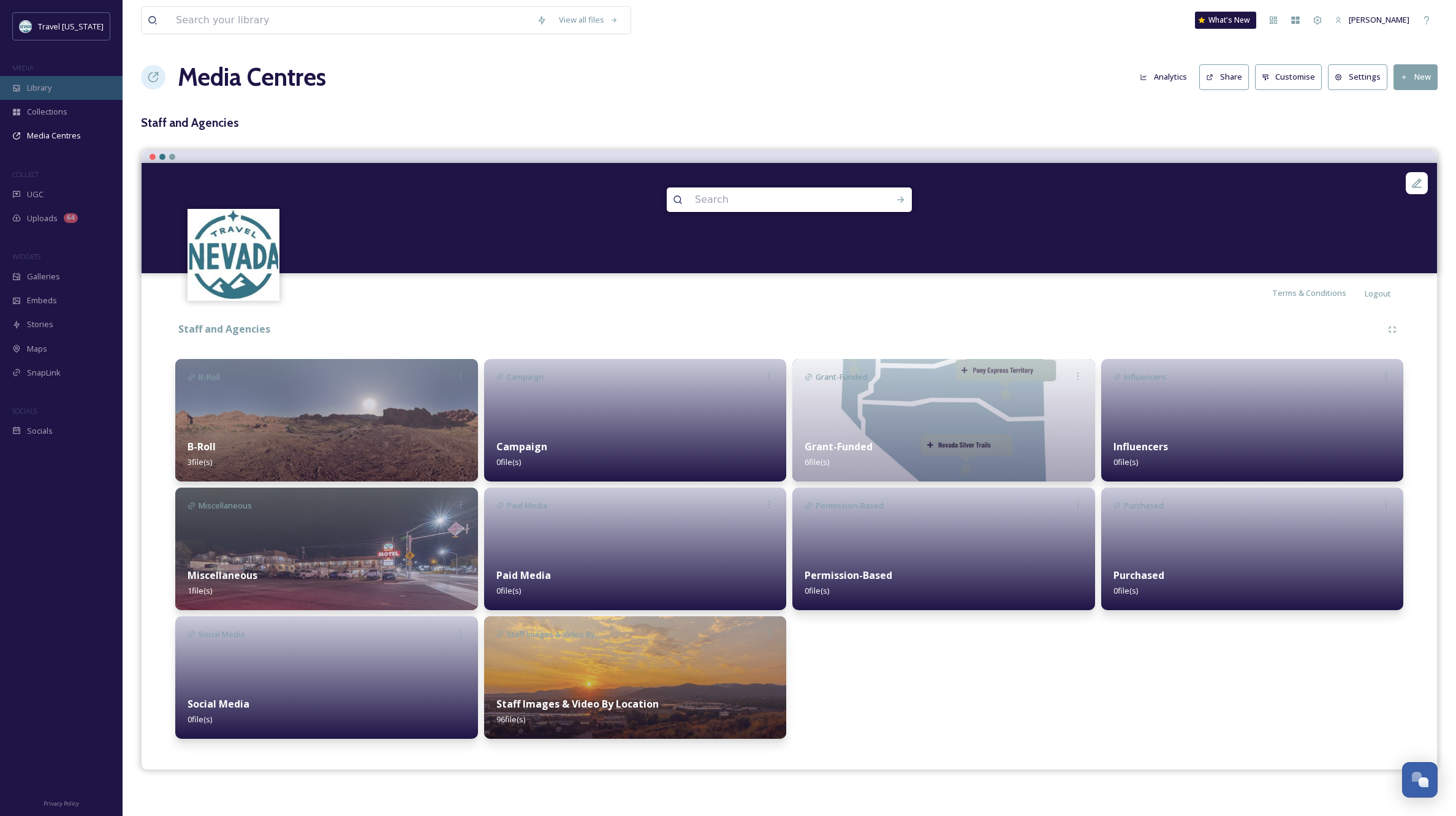
click at [34, 81] on div "Library" at bounding box center [61, 87] width 123 height 24
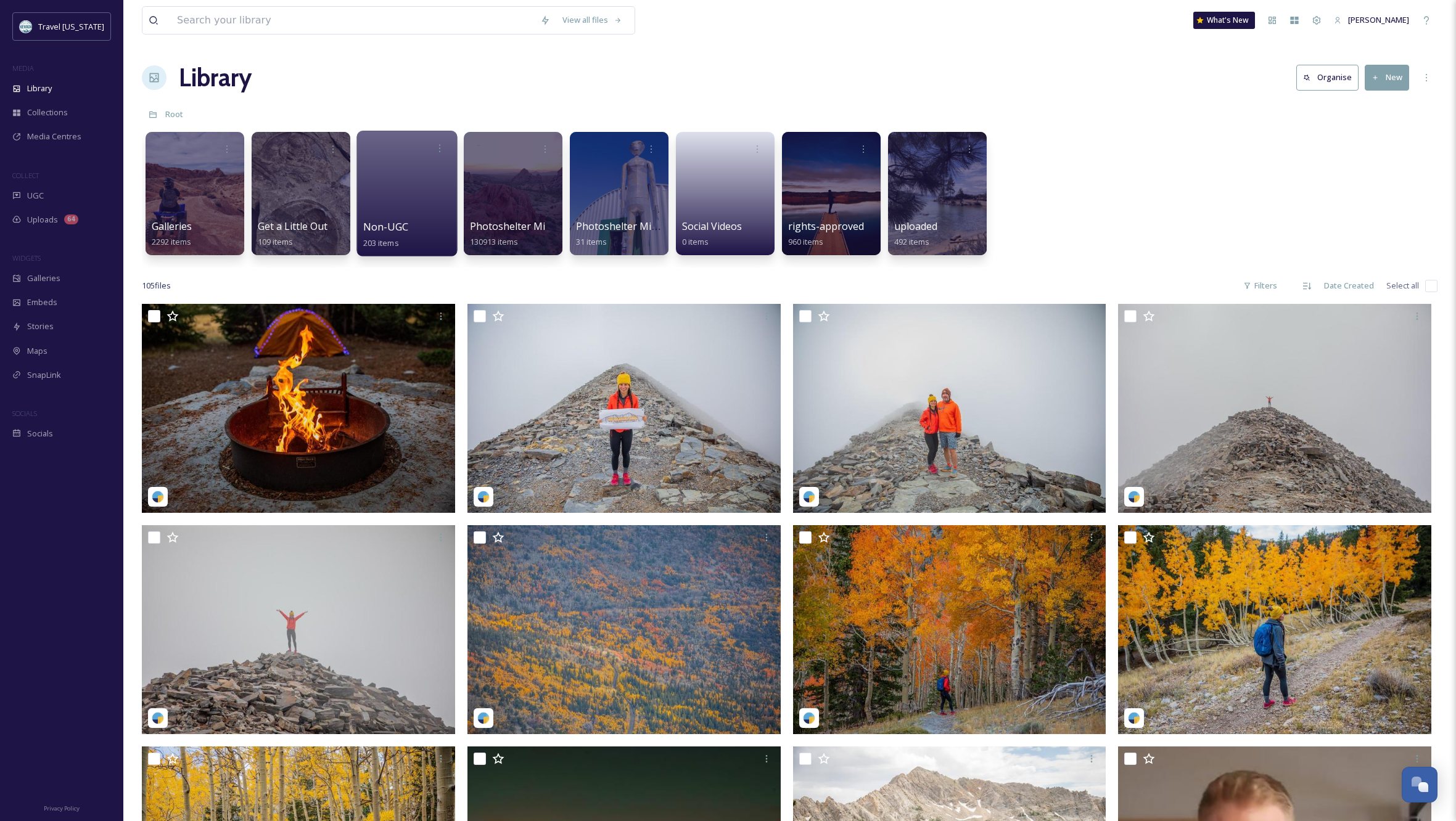
click at [414, 185] on div at bounding box center [407, 193] width 100 height 126
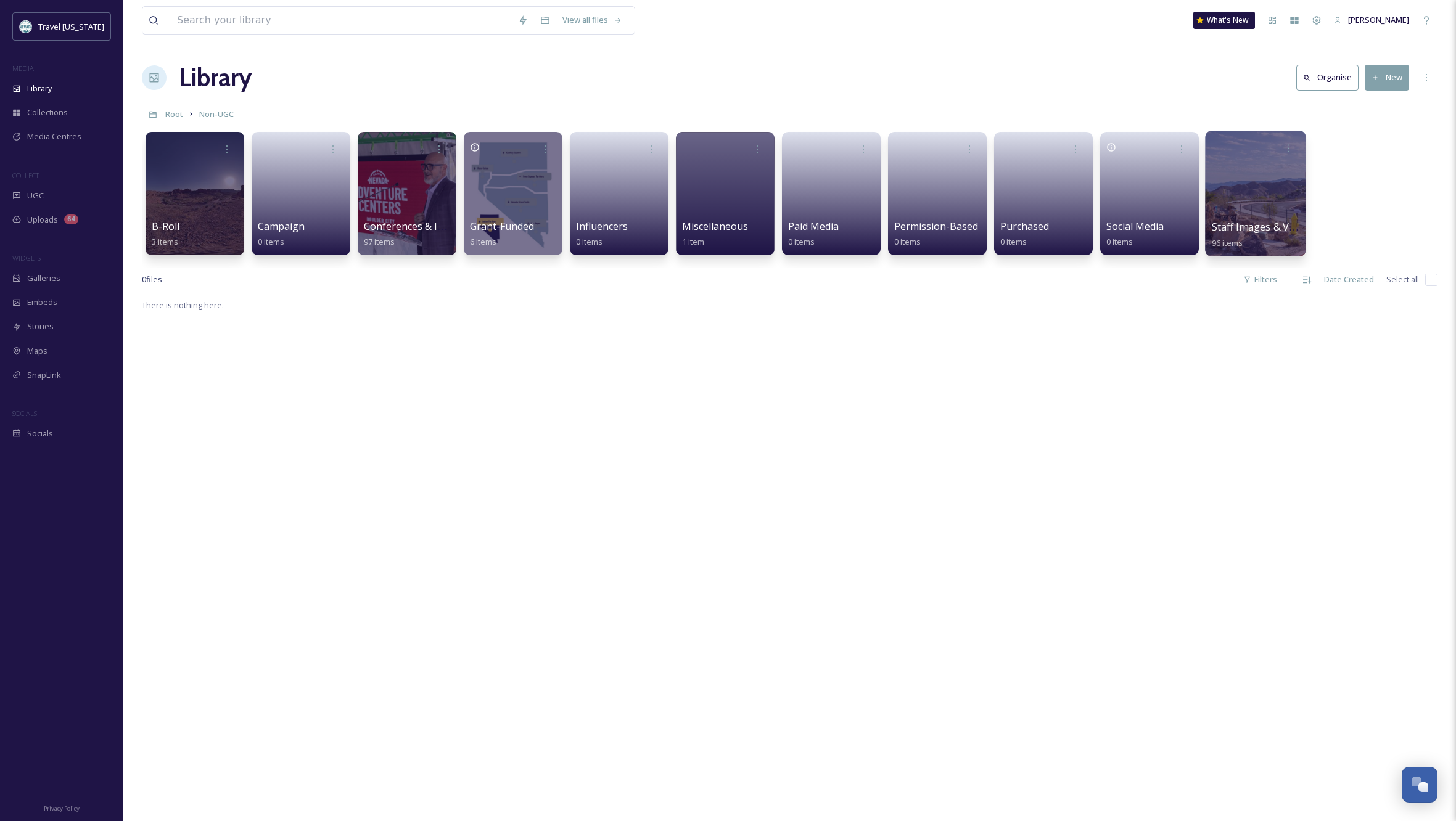
click at [1277, 177] on div at bounding box center [1255, 193] width 100 height 126
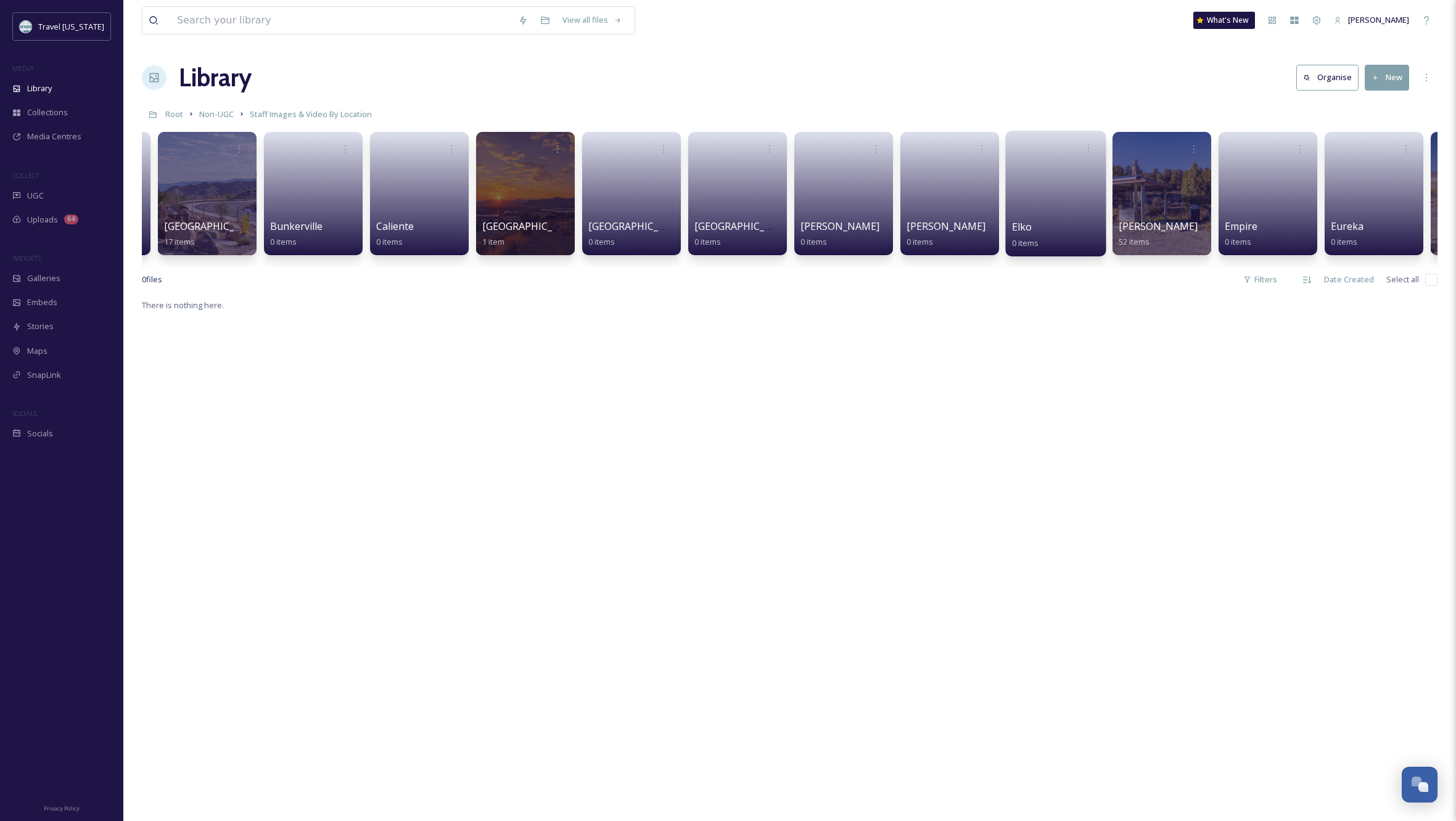
scroll to position [0, 838]
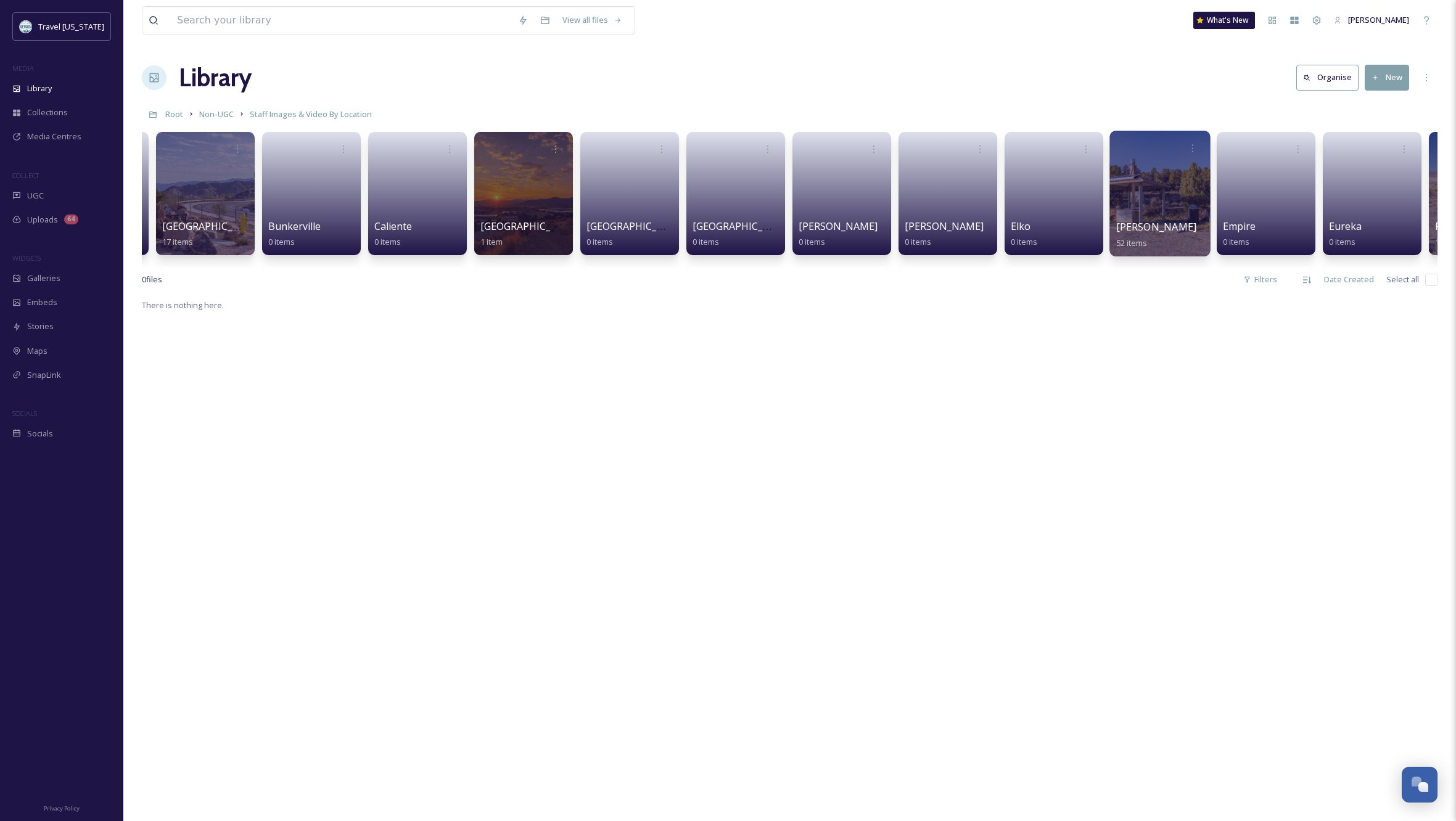
click at [1153, 177] on div at bounding box center [1159, 193] width 100 height 126
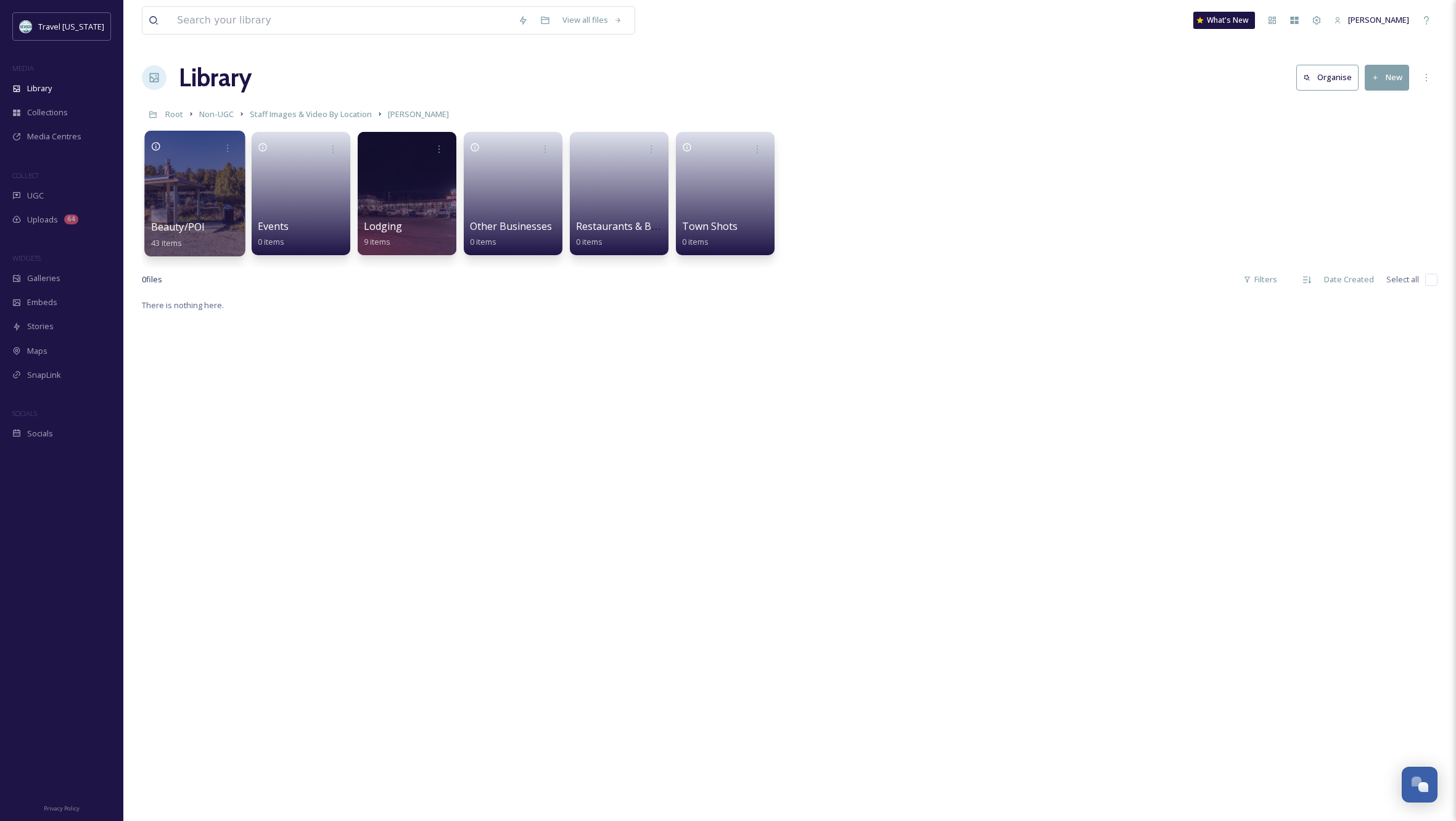
click at [177, 184] on div at bounding box center [194, 193] width 100 height 126
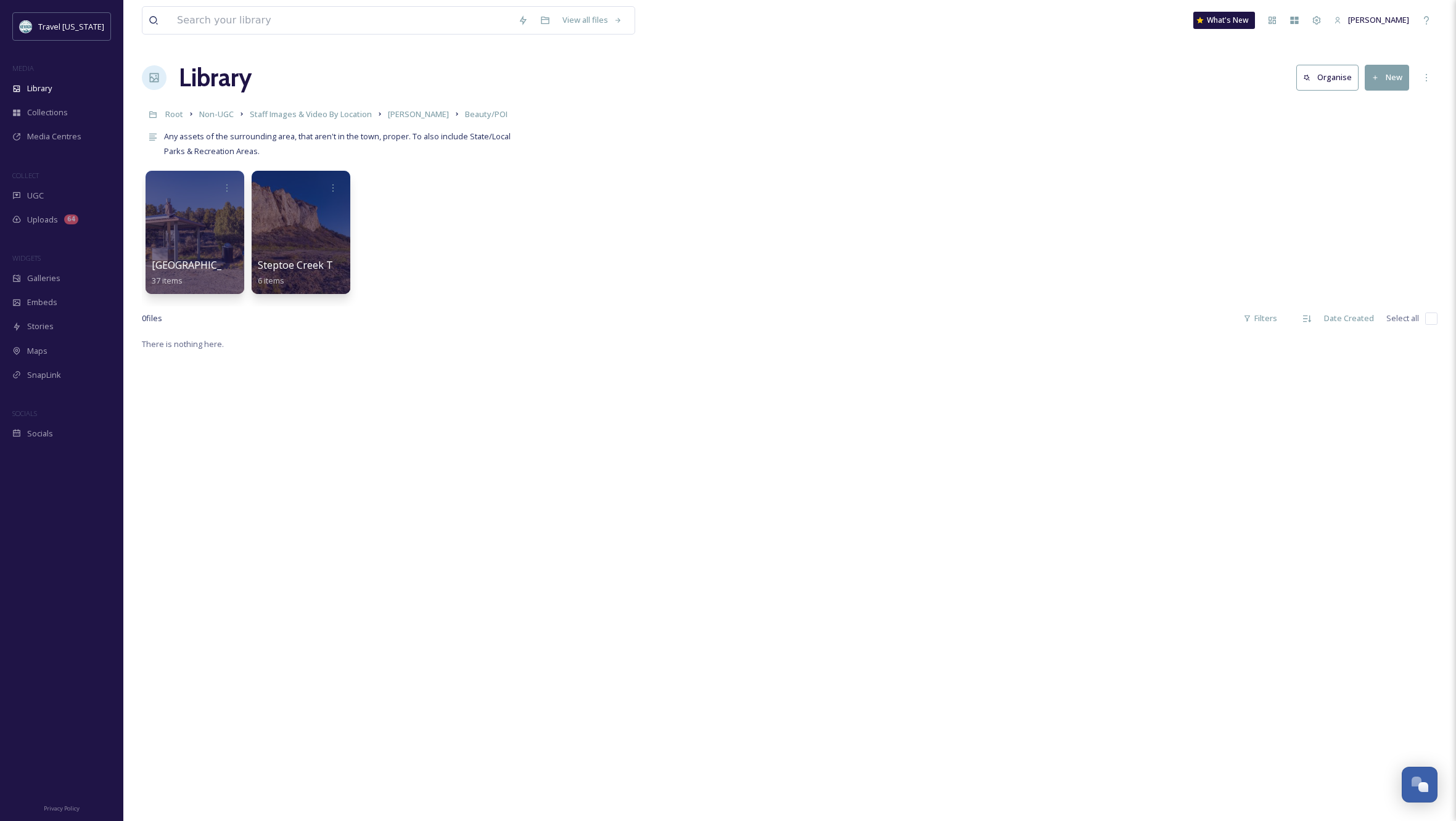
click at [440, 543] on div "There is nothing here." at bounding box center [789, 747] width 1296 height 821
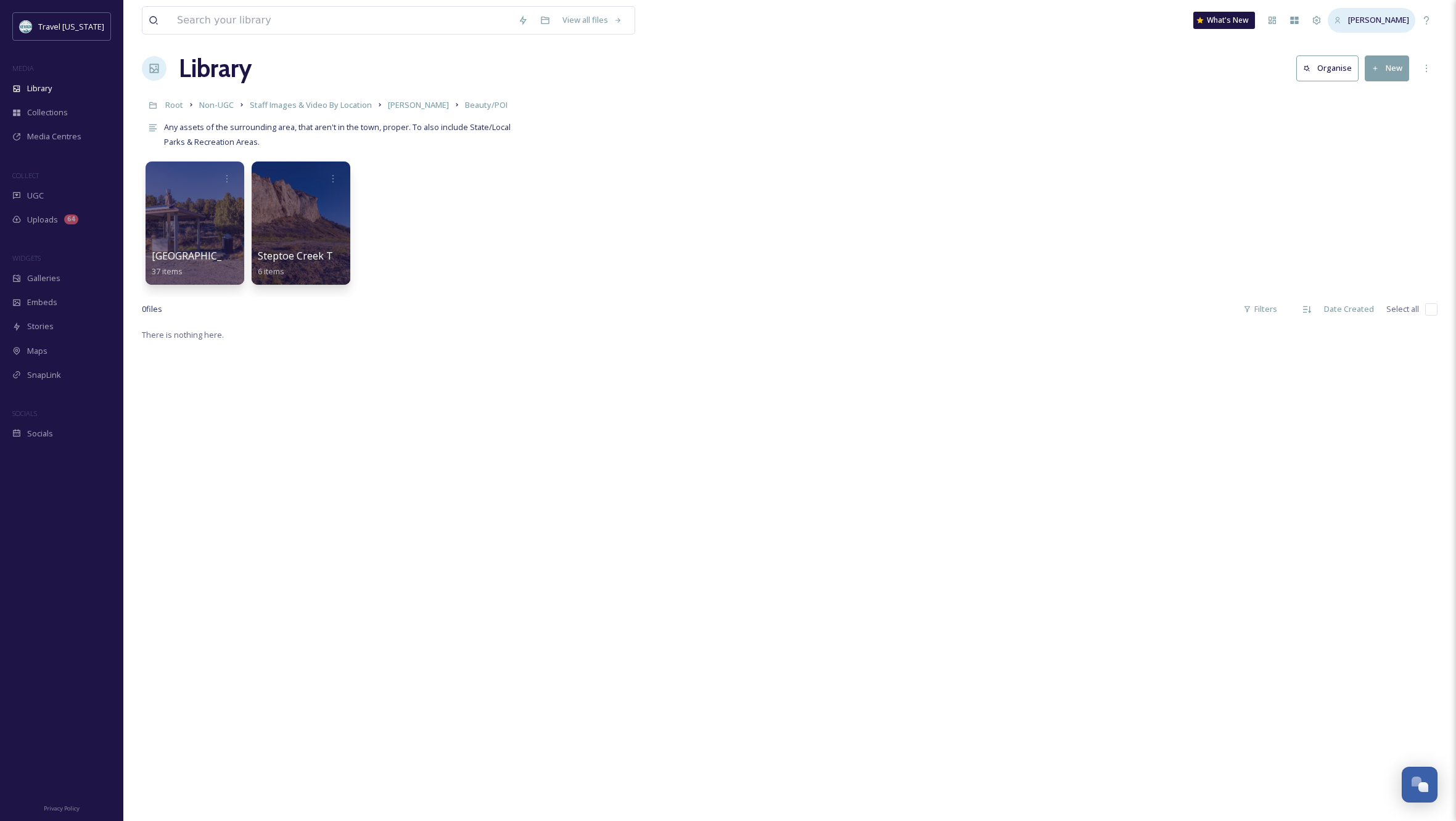
click at [1393, 19] on span "[PERSON_NAME]" at bounding box center [1378, 19] width 61 height 11
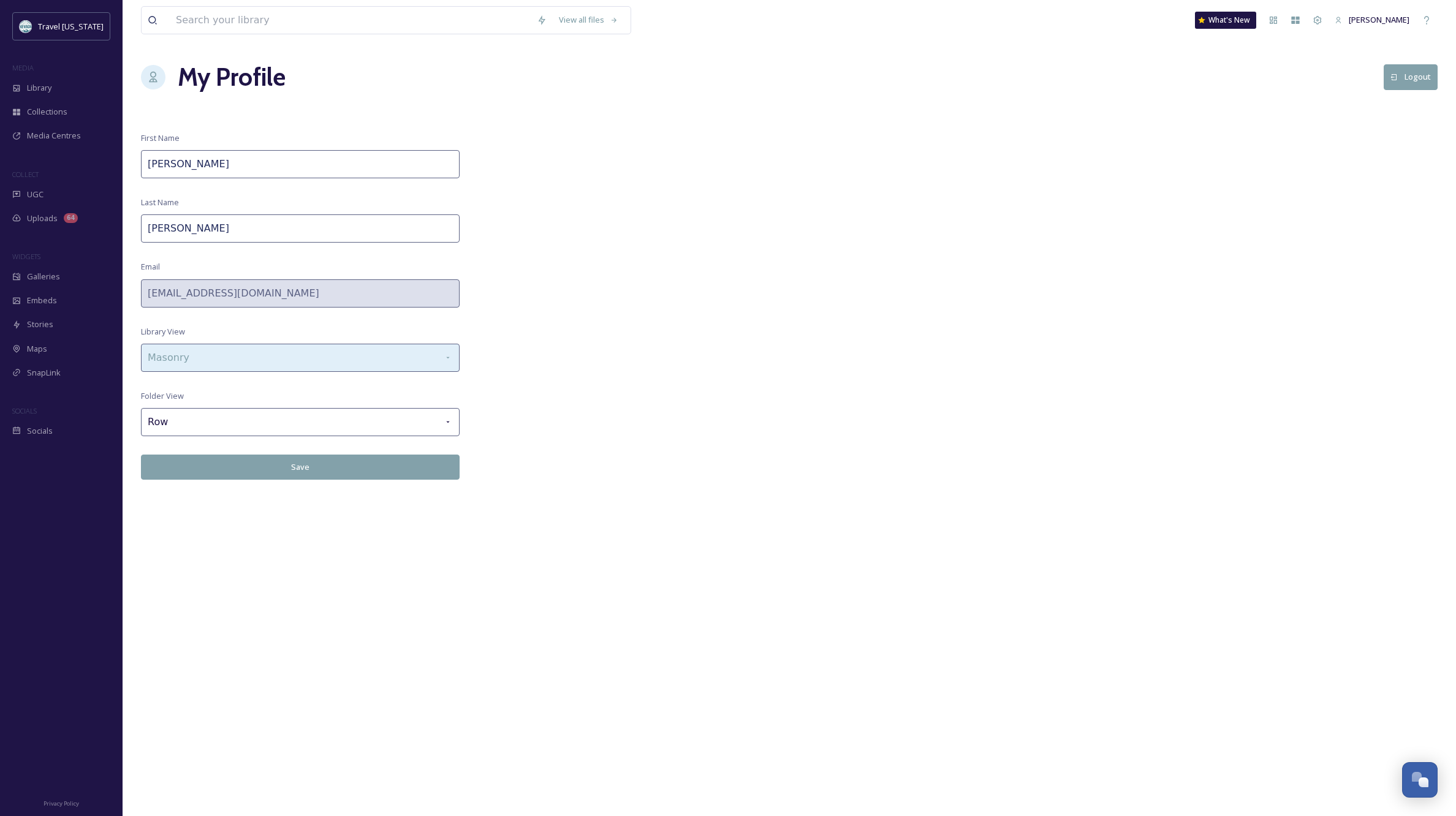
click at [448, 354] on icon at bounding box center [448, 358] width 10 height 10
click at [648, 353] on div "View all files What's New [PERSON_NAME] My Profile Logout First Name [PERSON_NA…" at bounding box center [789, 408] width 1334 height 816
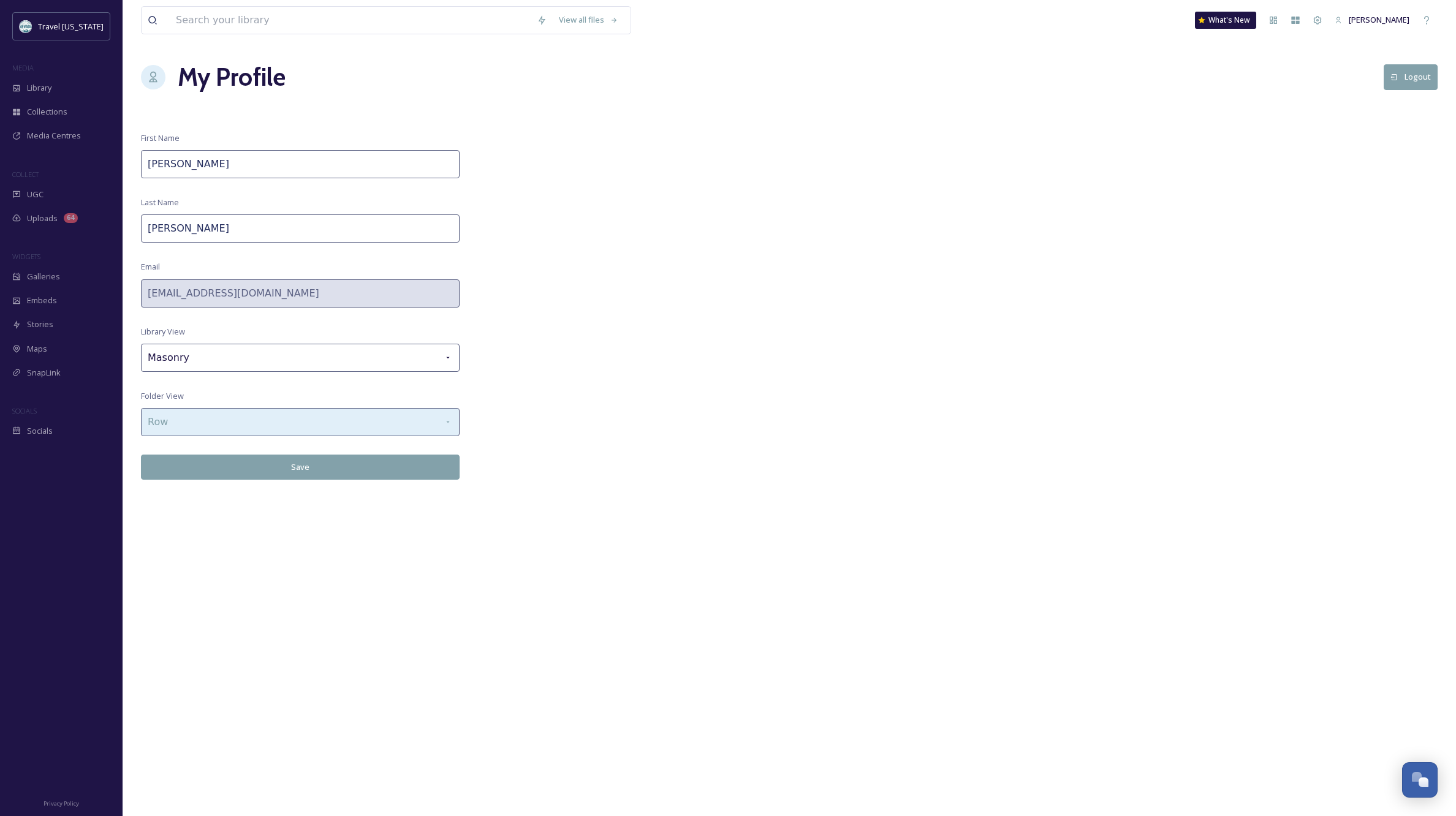
click at [446, 424] on icon at bounding box center [448, 422] width 10 height 10
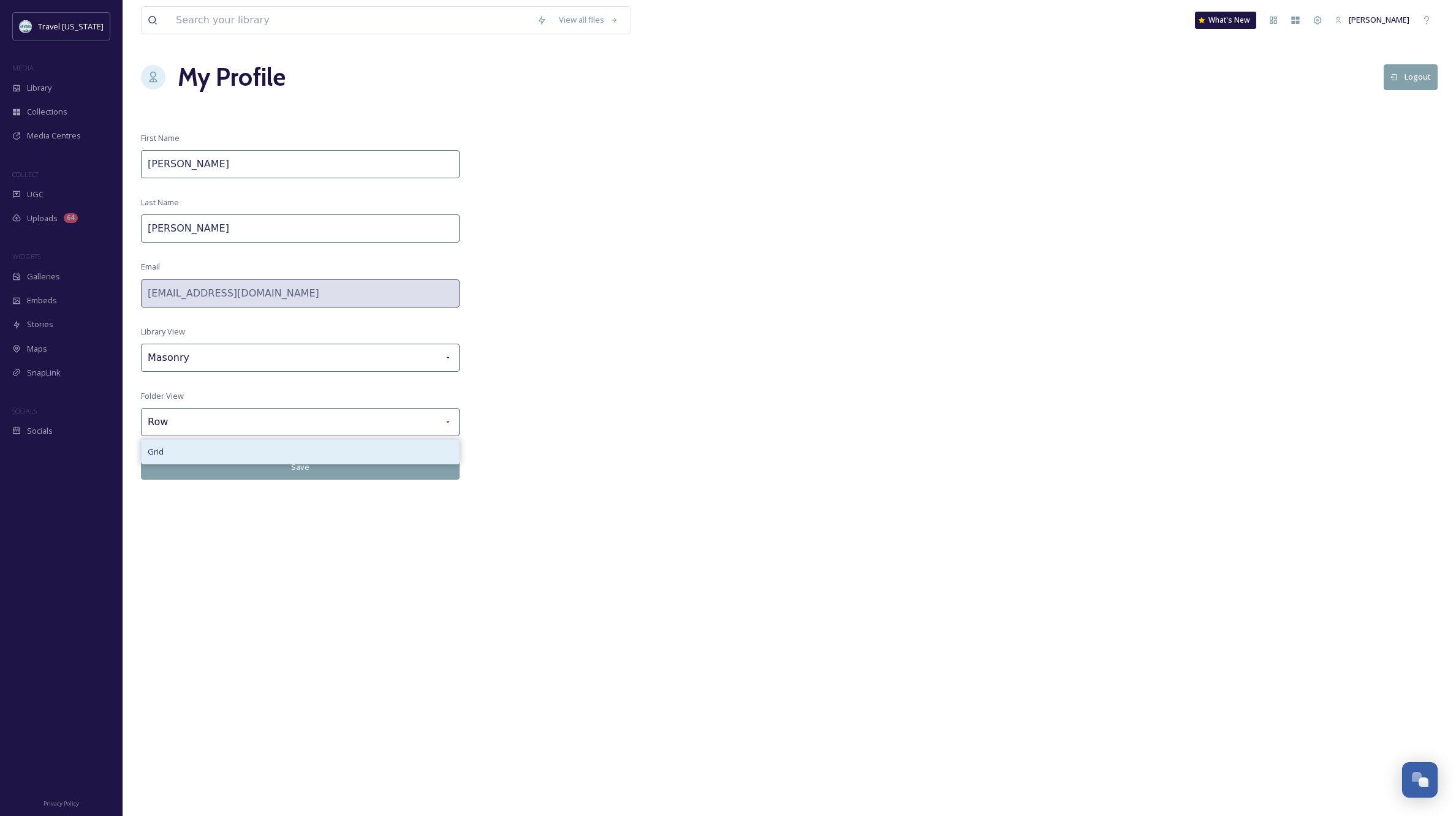
click at [222, 452] on div "Grid" at bounding box center [300, 451] width 318 height 24
drag, startPoint x: 261, startPoint y: 462, endPoint x: 257, endPoint y: 473, distance: 11.7
click at [261, 463] on button "Save" at bounding box center [301, 467] width 319 height 25
click at [42, 84] on span "Library" at bounding box center [39, 88] width 25 height 12
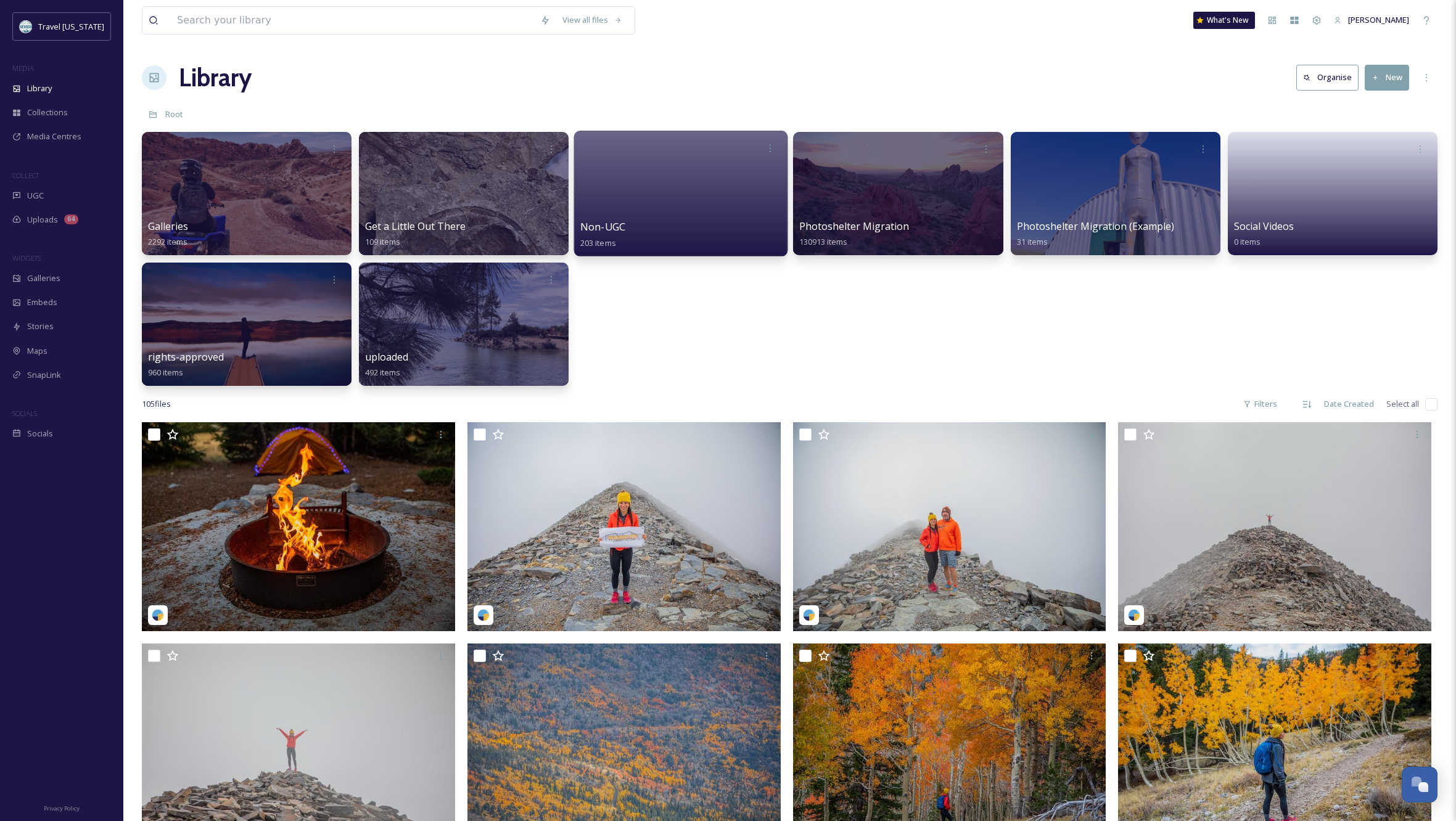
click at [691, 186] on div at bounding box center [680, 193] width 214 height 126
